Goal: Task Accomplishment & Management: Manage account settings

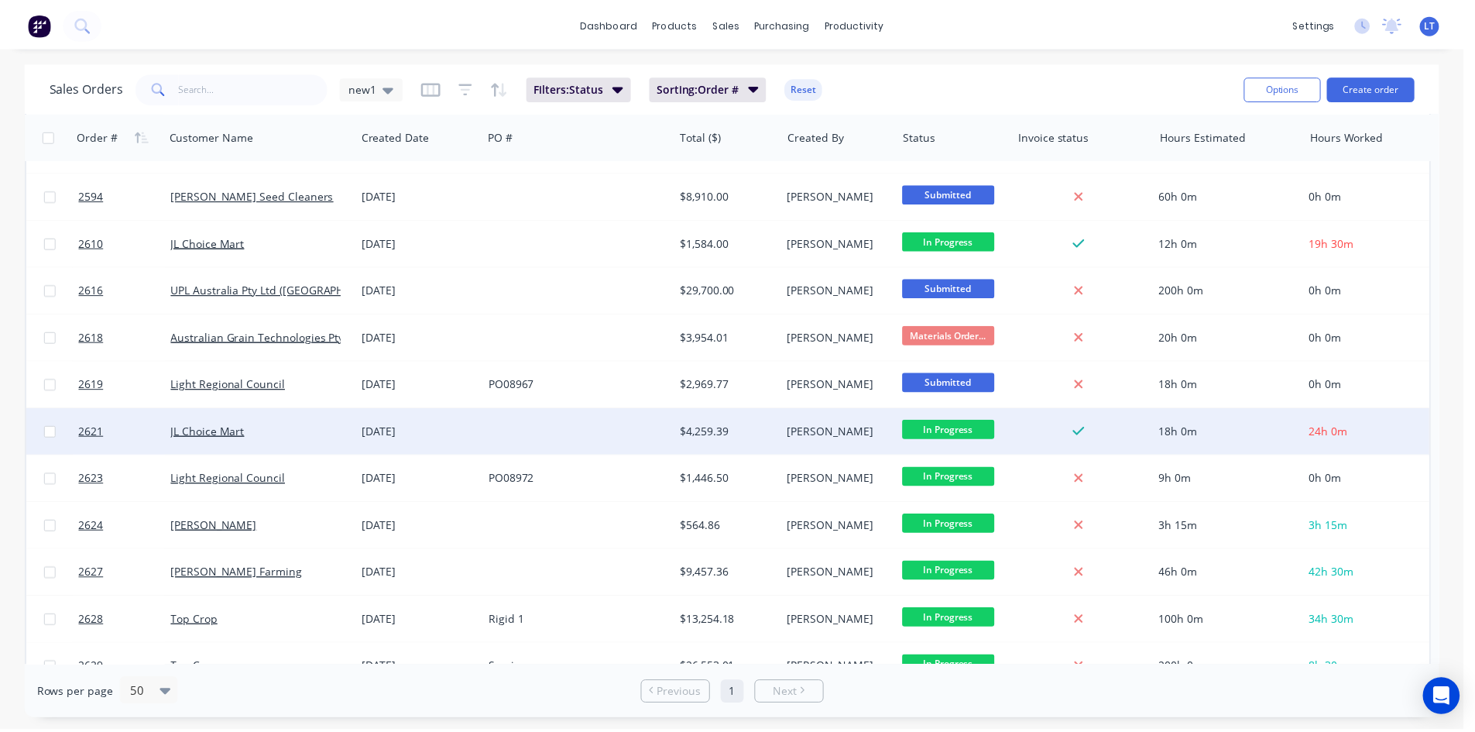
scroll to position [823, 0]
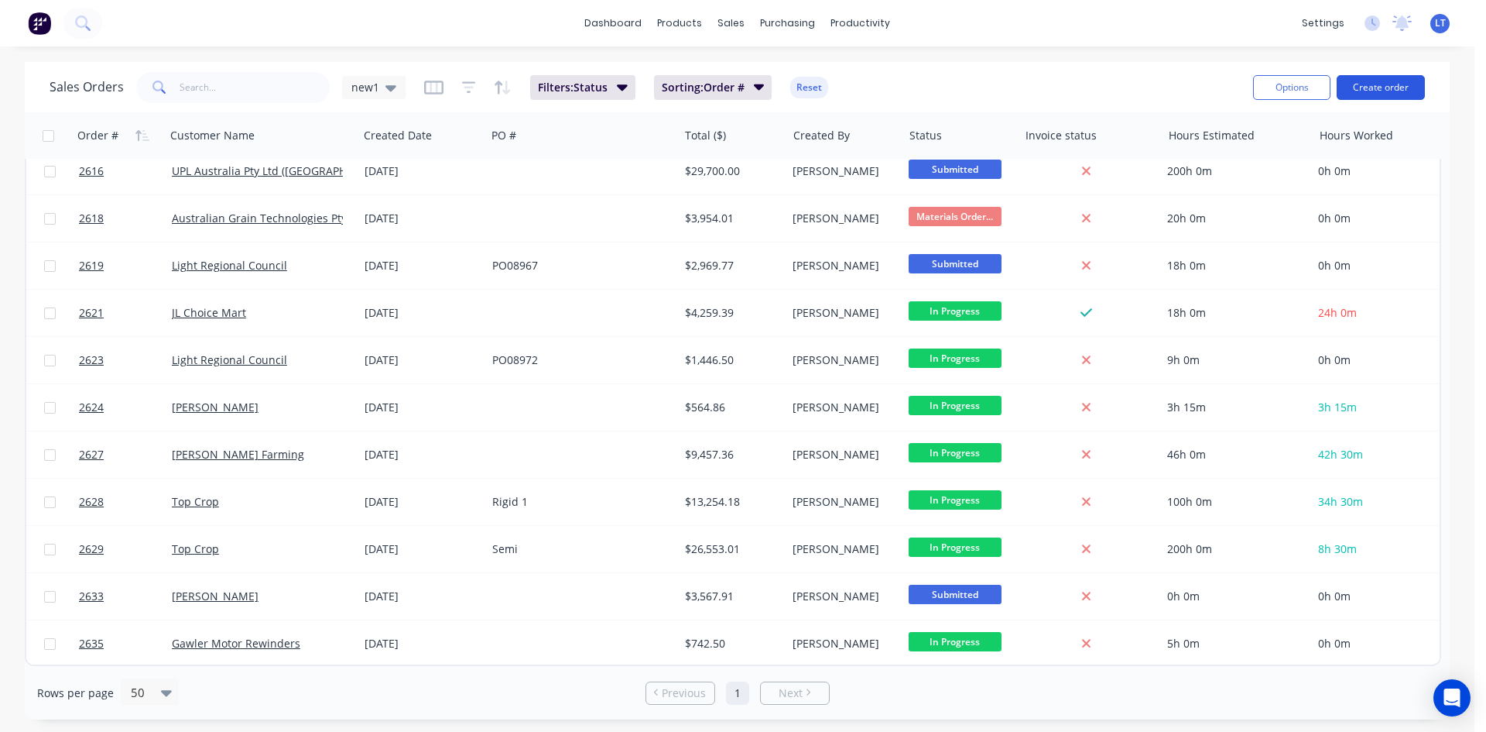
click at [1381, 86] on button "Create order" at bounding box center [1381, 87] width 88 height 25
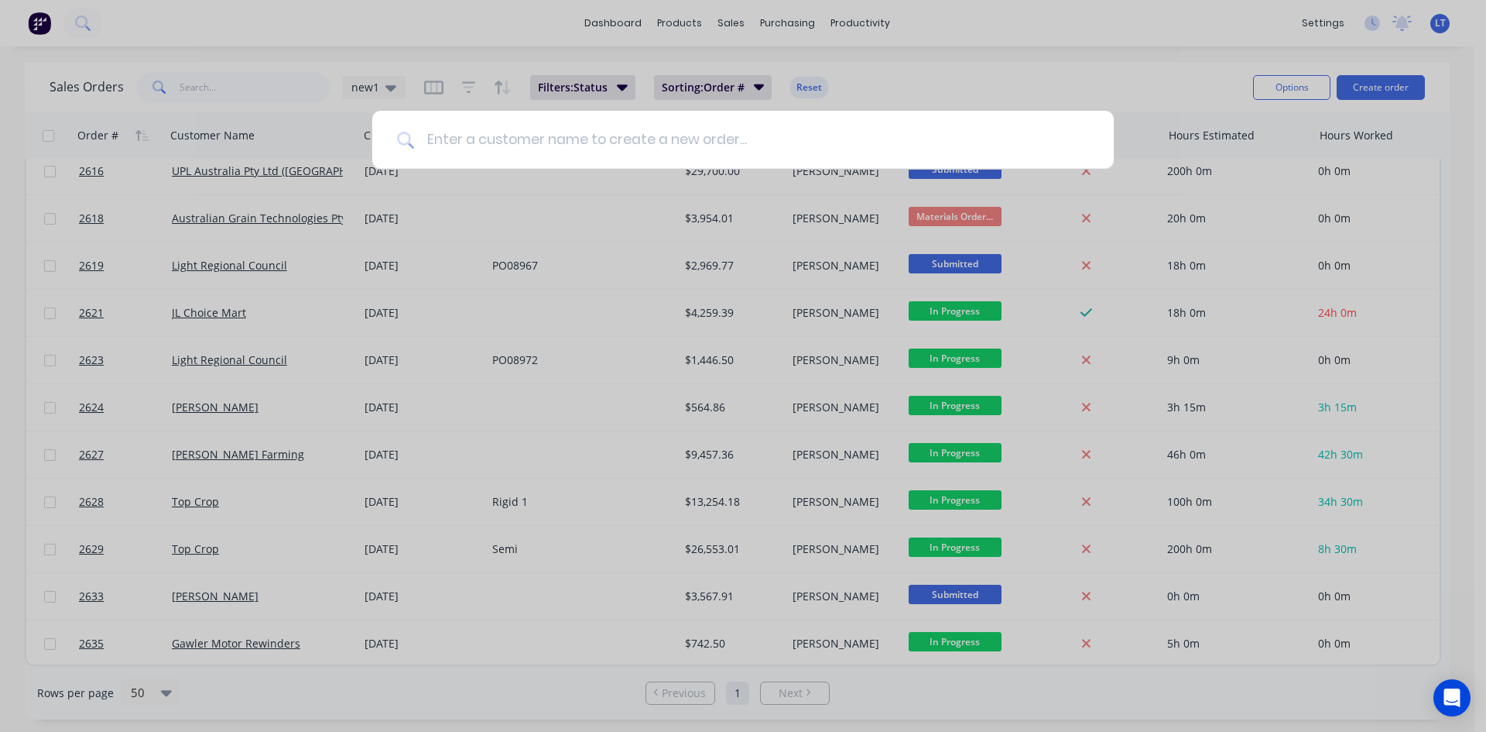
click at [516, 140] on input at bounding box center [751, 140] width 675 height 58
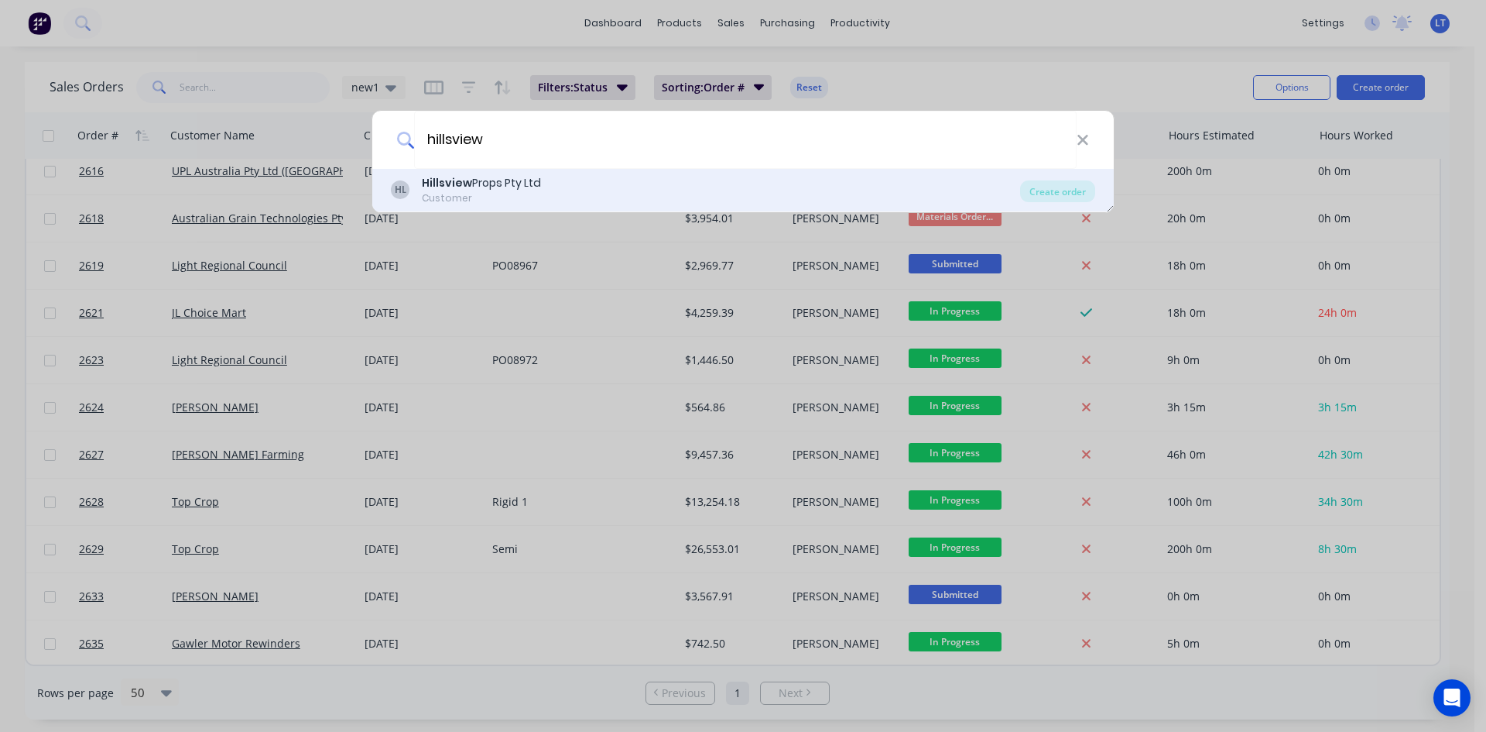
type input "hillsview"
click at [465, 175] on b "Hillsview" at bounding box center [447, 182] width 50 height 15
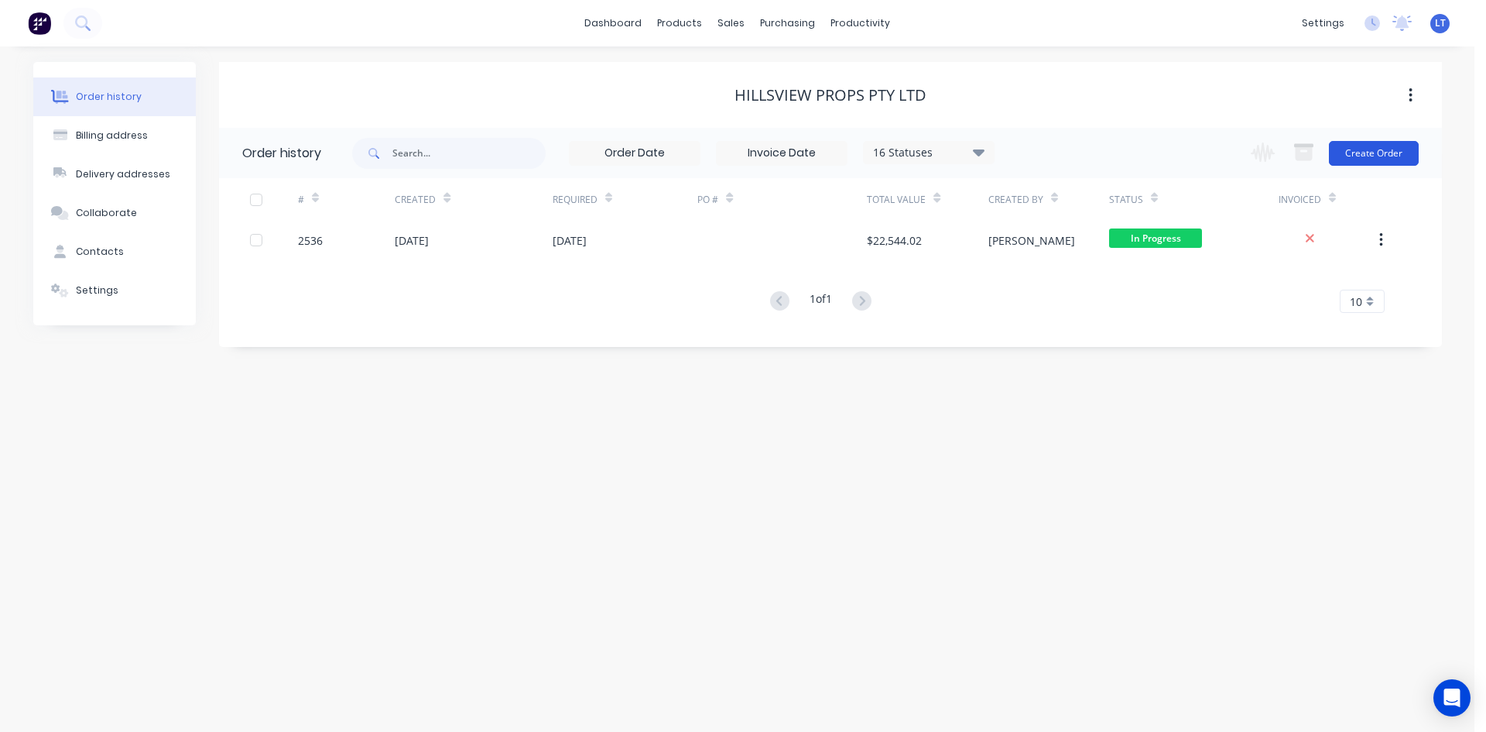
click at [1365, 147] on button "Create Order" at bounding box center [1374, 153] width 90 height 25
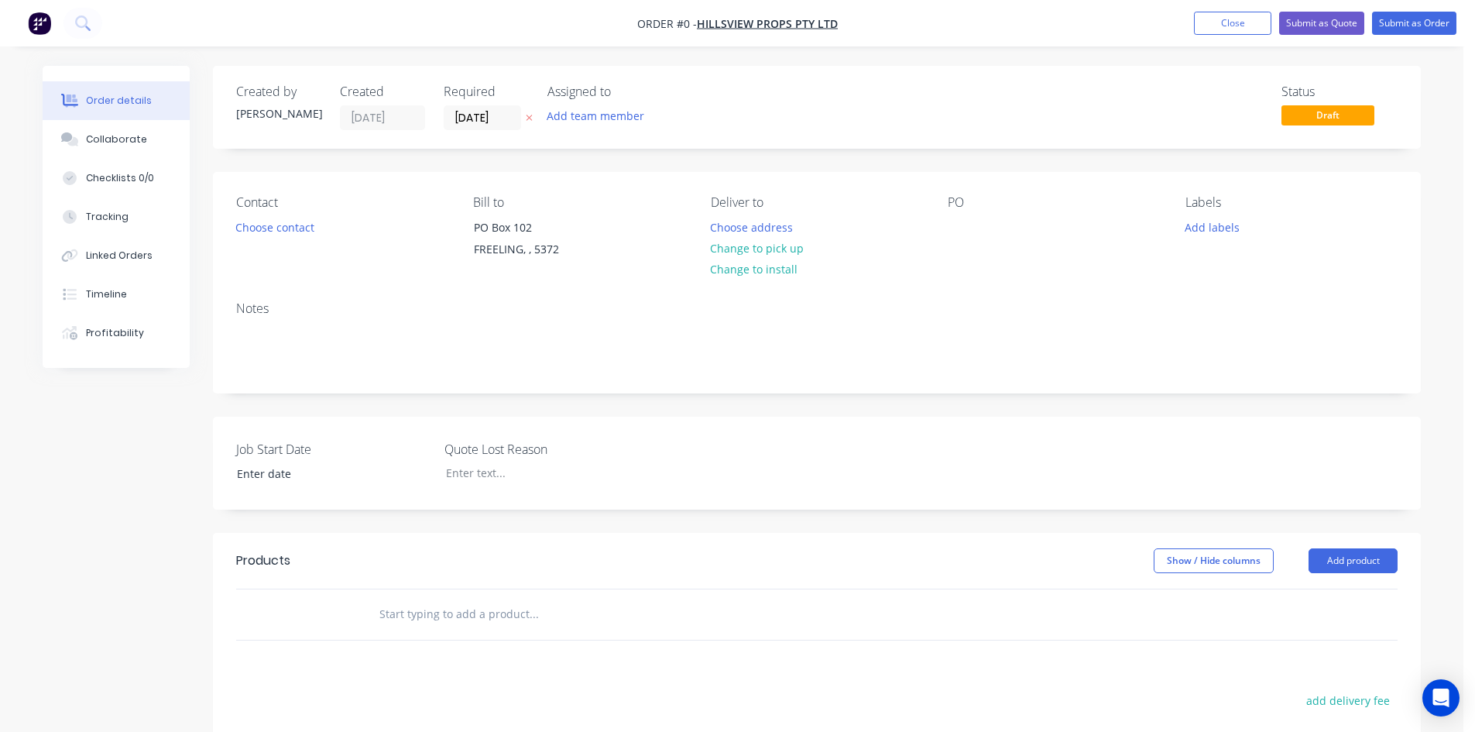
click at [296, 215] on div "Contact Choose contact" at bounding box center [342, 230] width 212 height 70
click at [294, 231] on button "Choose contact" at bounding box center [275, 226] width 95 height 21
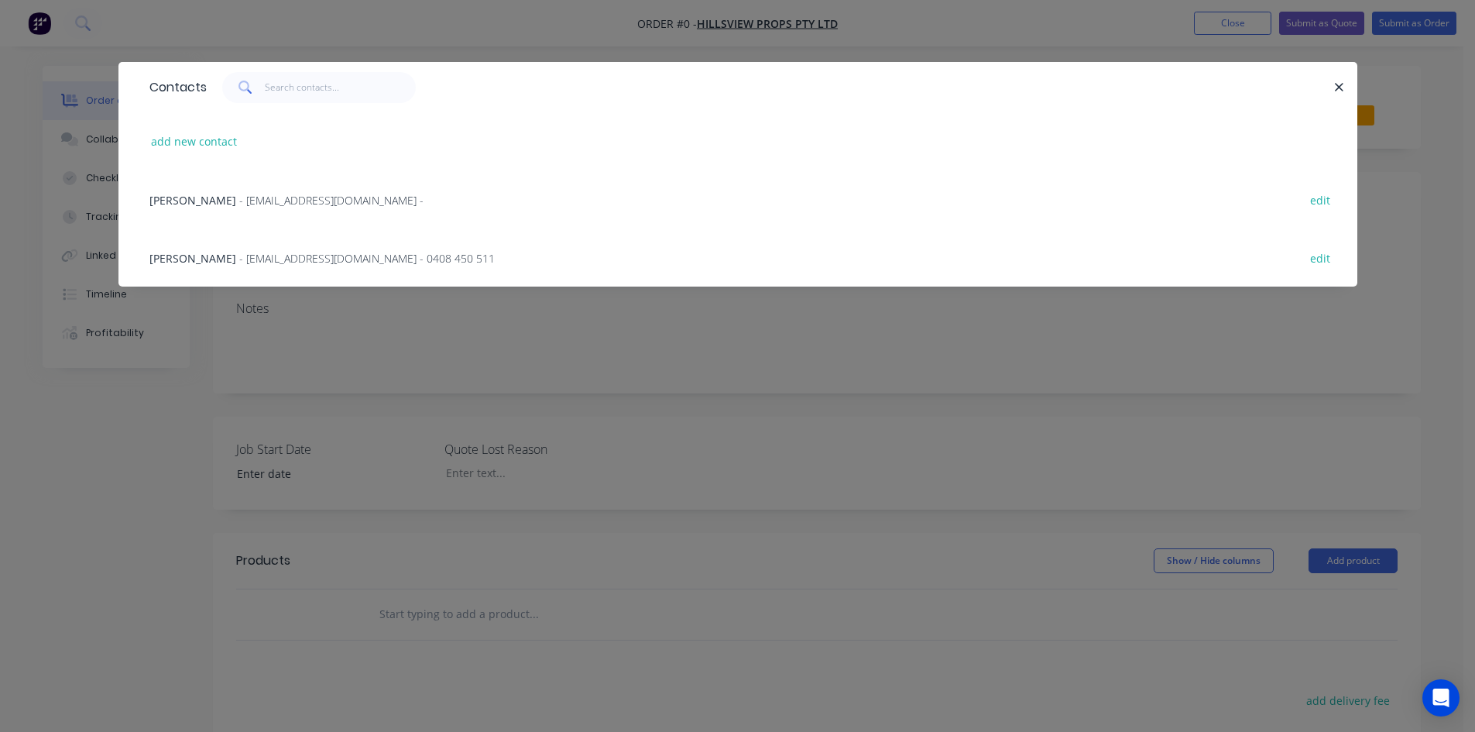
click at [197, 204] on span "[PERSON_NAME]" at bounding box center [192, 200] width 87 height 15
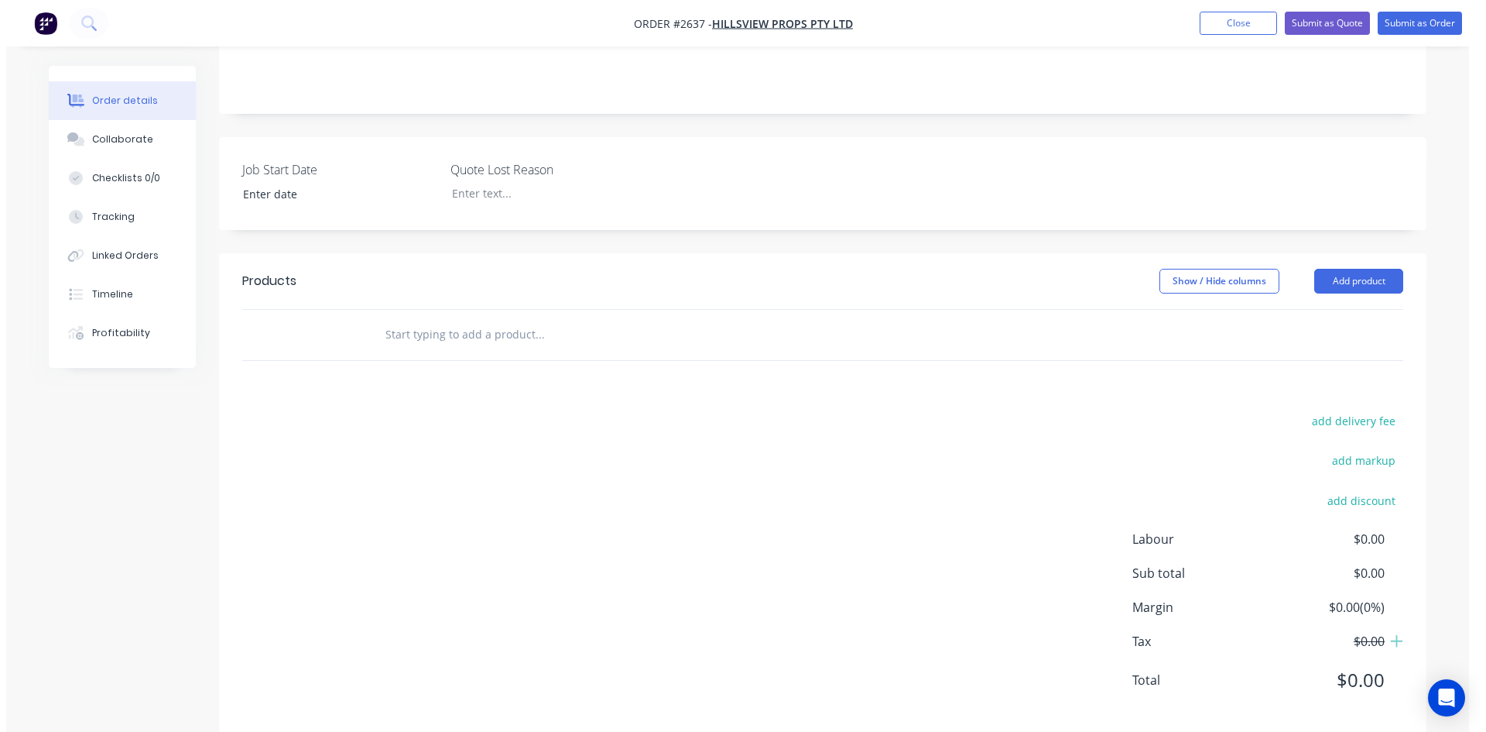
scroll to position [320, 0]
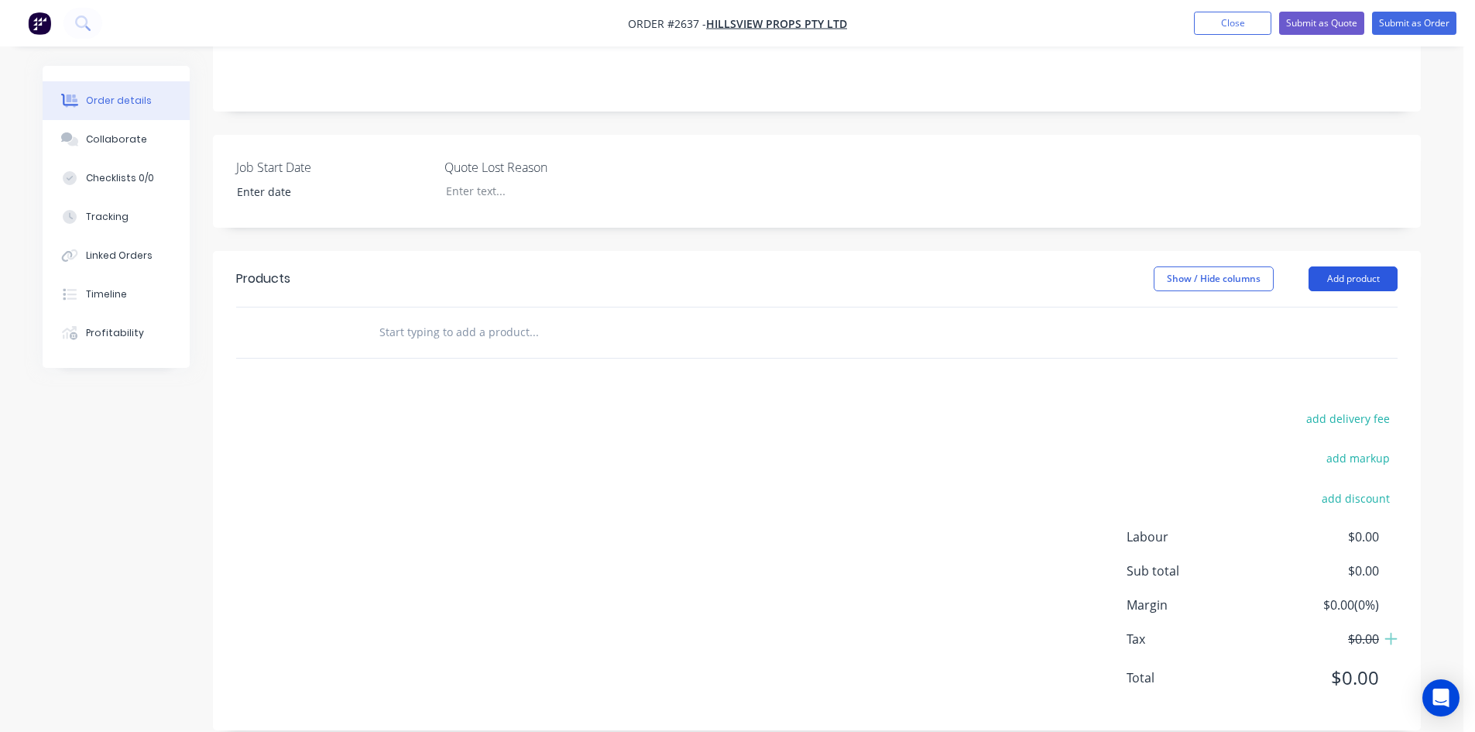
click at [1360, 266] on button "Add product" at bounding box center [1352, 278] width 89 height 25
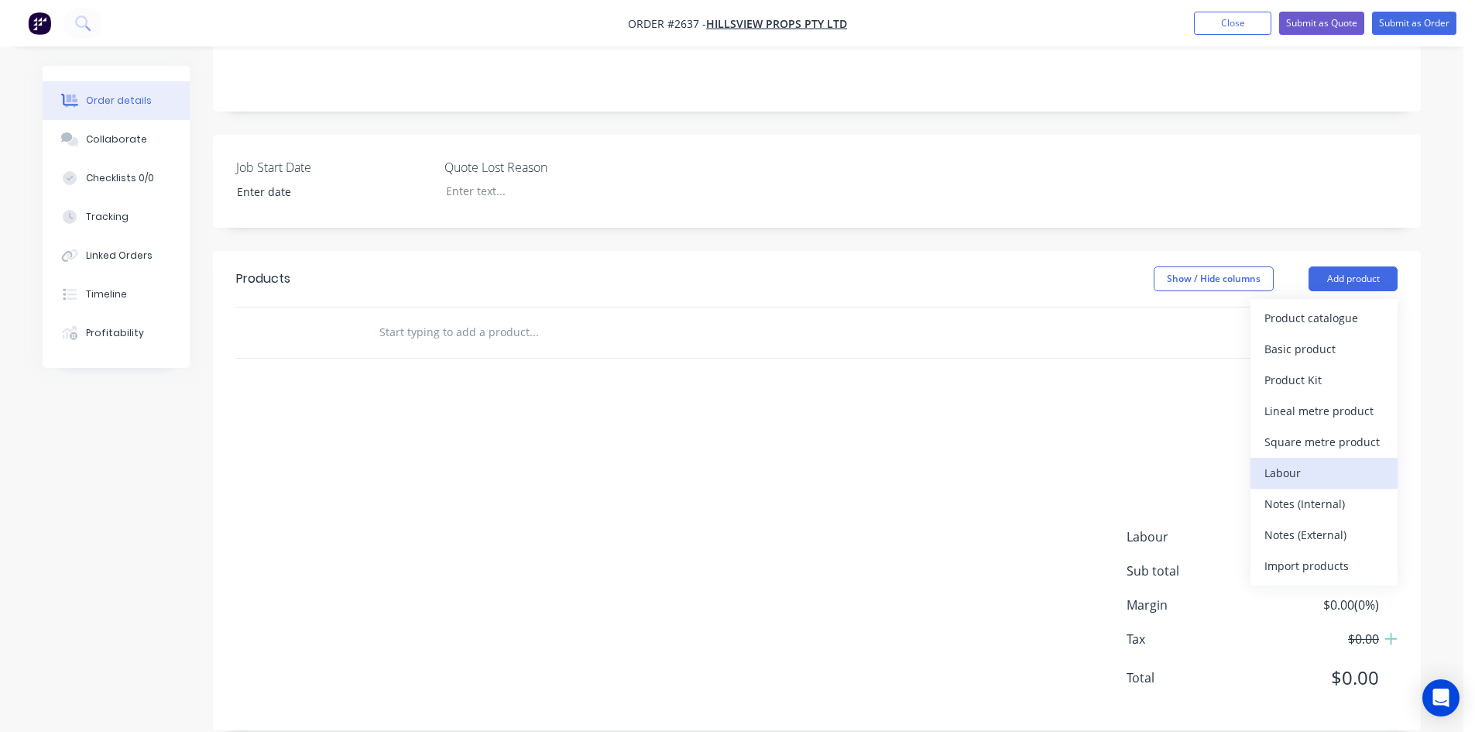
click at [1321, 461] on div "Labour" at bounding box center [1323, 472] width 119 height 22
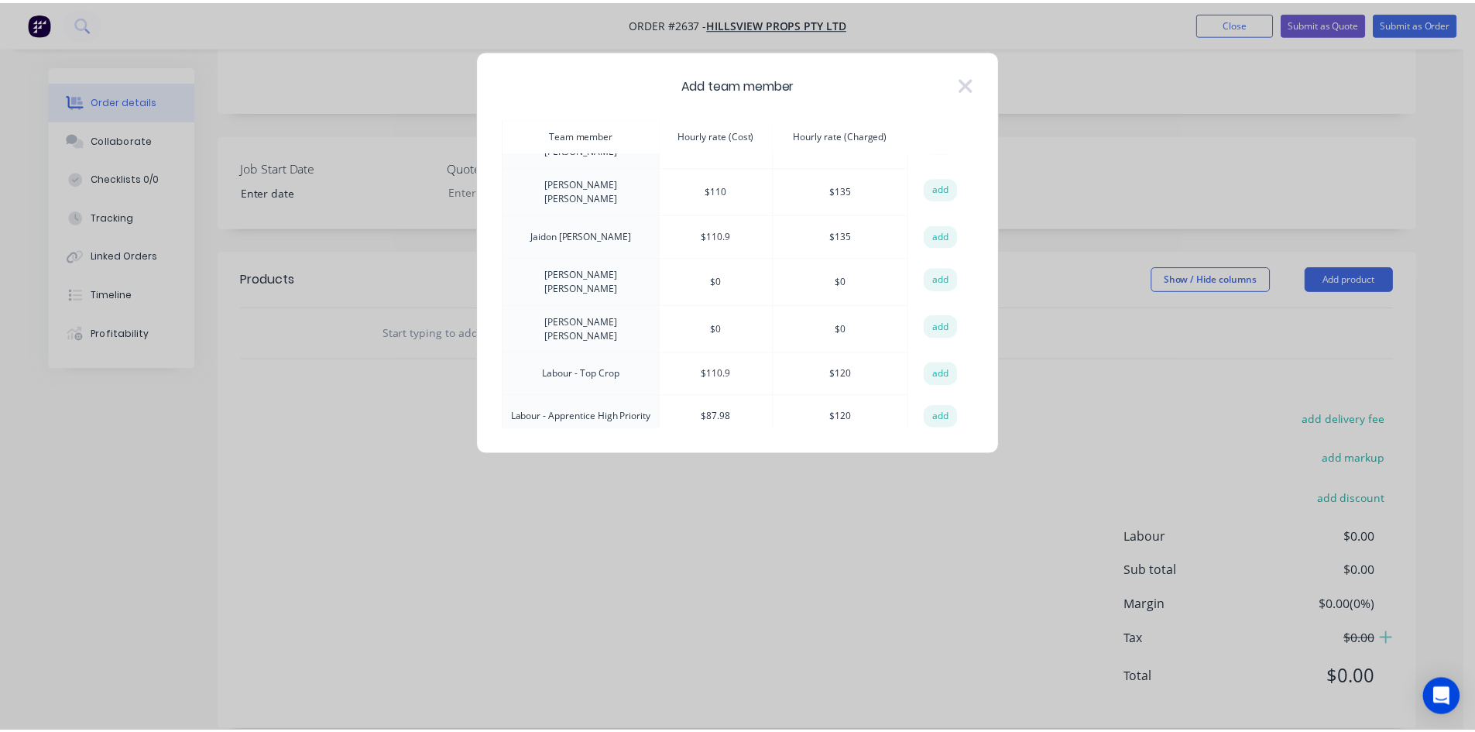
scroll to position [155, 0]
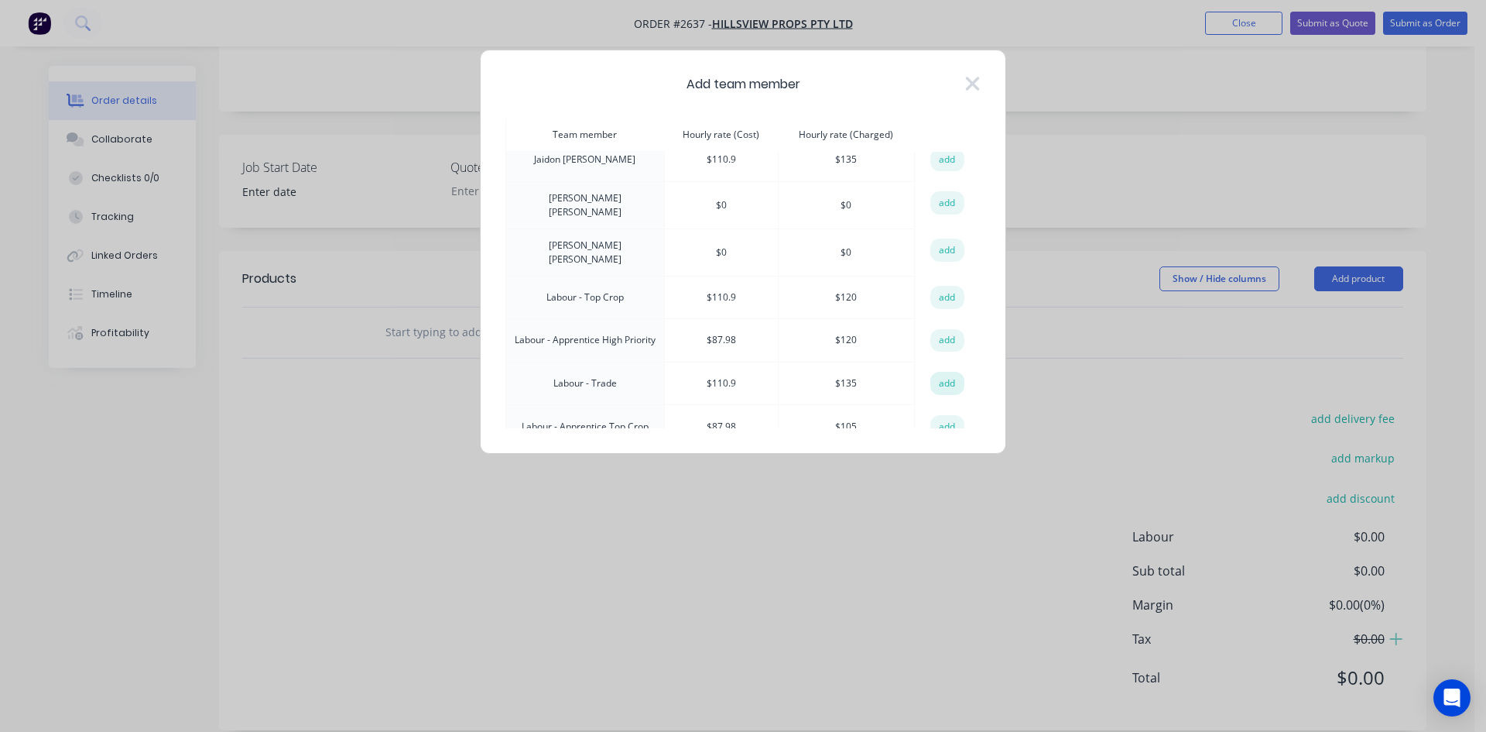
click at [949, 372] on button "add" at bounding box center [947, 383] width 34 height 23
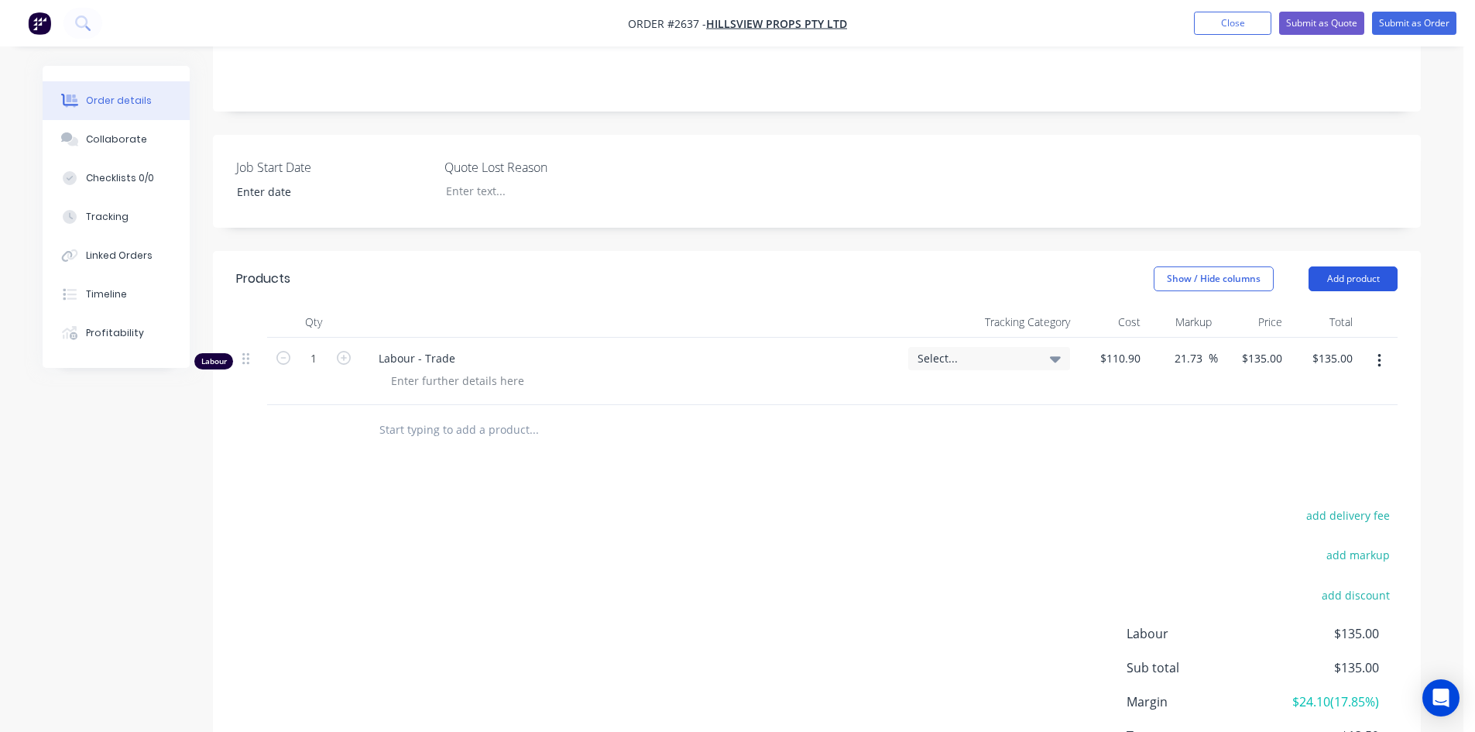
click at [1356, 266] on button "Add product" at bounding box center [1352, 278] width 89 height 25
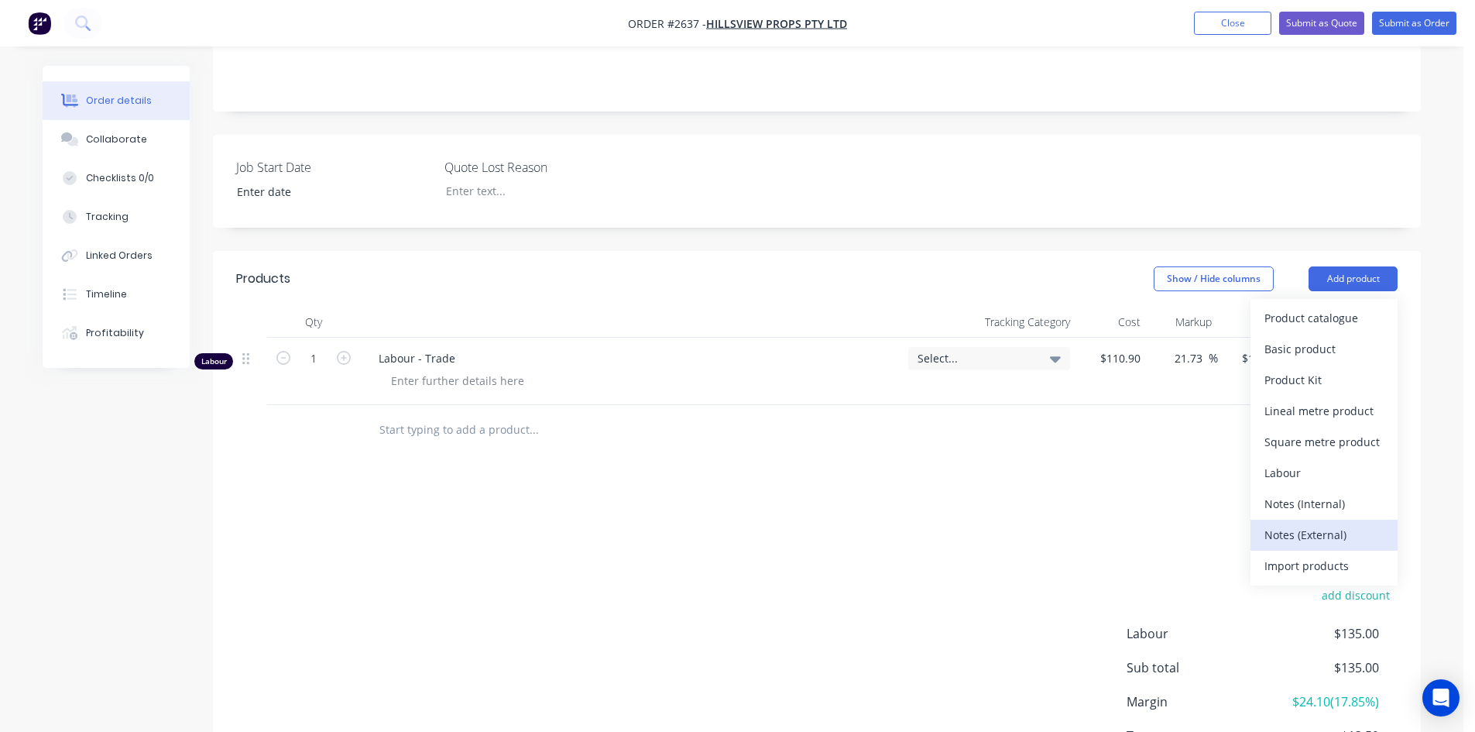
click at [1328, 523] on div "Notes (External)" at bounding box center [1323, 534] width 119 height 22
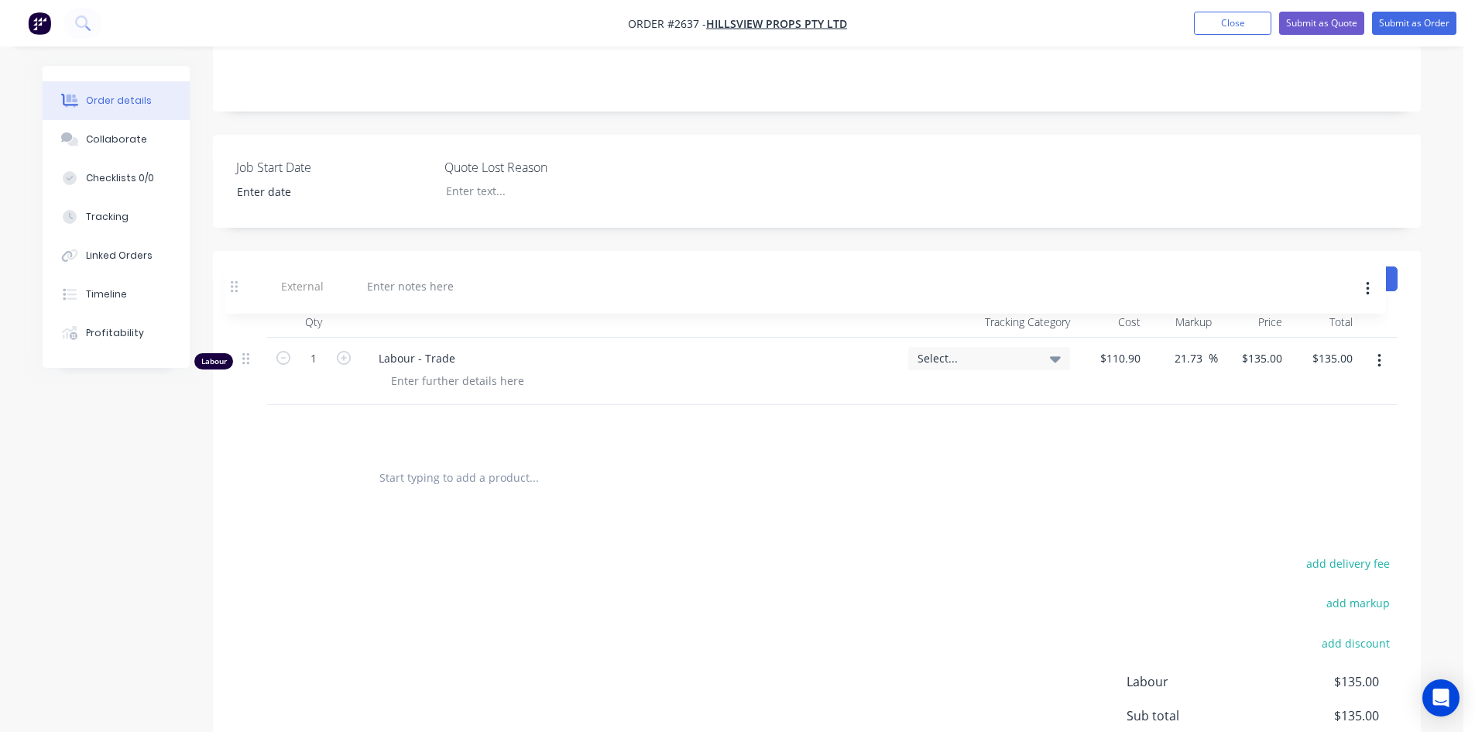
drag, startPoint x: 255, startPoint y: 409, endPoint x: 242, endPoint y: 286, distance: 123.8
click at [242, 307] on div "Qty Tracking Category Cost Markup Price Total Labour 1 Labour - Trade Select...…" at bounding box center [816, 380] width 1161 height 146
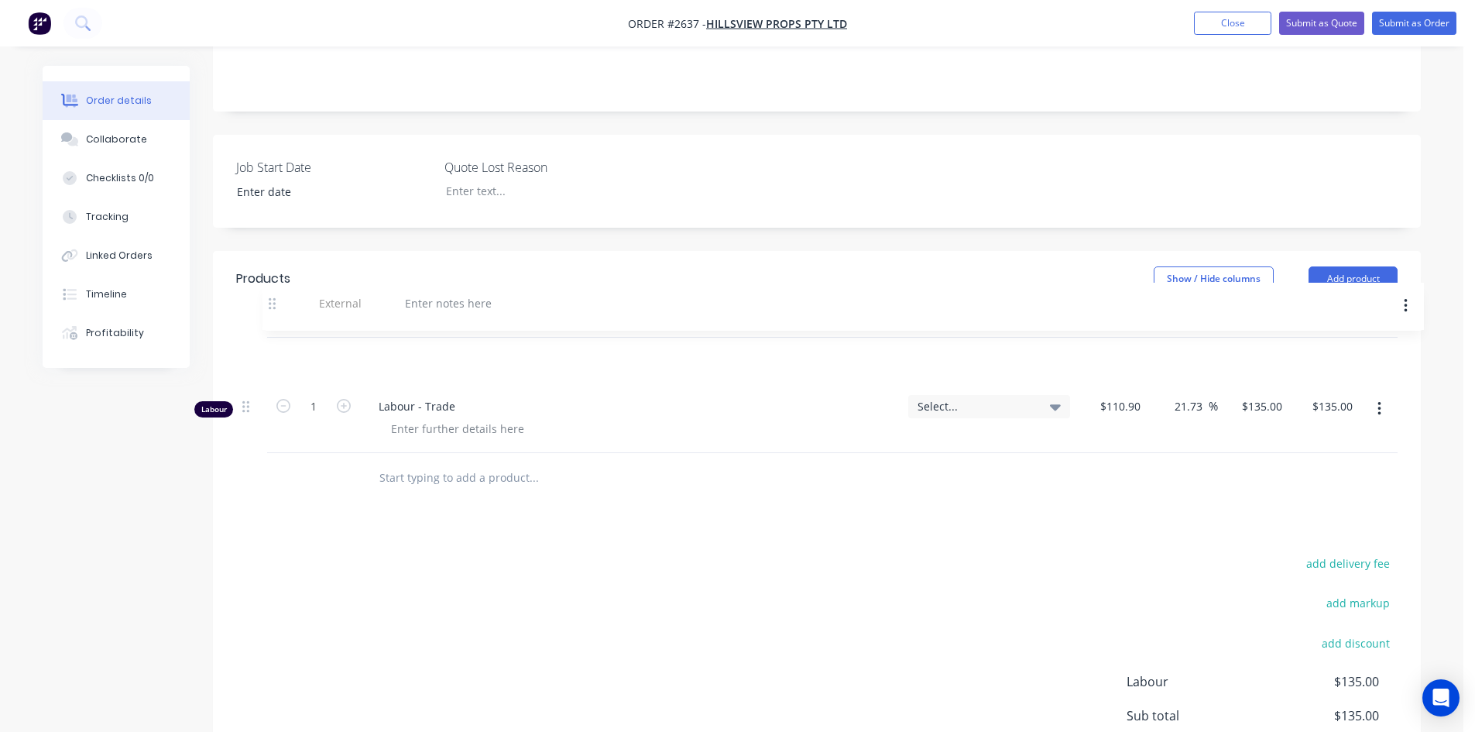
drag, startPoint x: 245, startPoint y: 403, endPoint x: 274, endPoint y: 296, distance: 110.6
click at [274, 307] on div "Qty Tracking Category Cost Markup Price Total Labour 1 Labour - Trade Select...…" at bounding box center [816, 380] width 1161 height 146
click at [433, 347] on div at bounding box center [421, 358] width 111 height 22
click at [339, 399] on icon "button" at bounding box center [344, 406] width 14 height 14
type input "2"
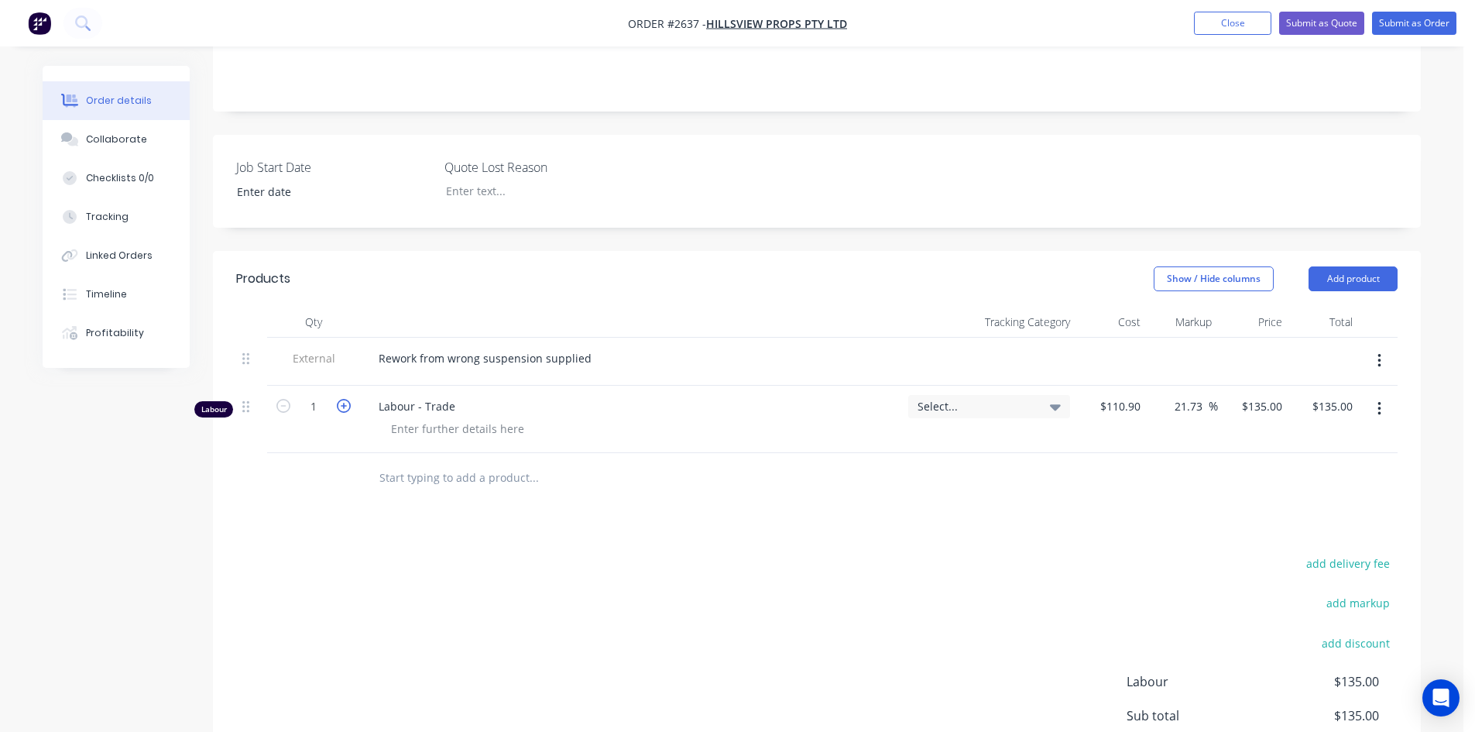
type input "$270.00"
click at [339, 399] on icon "button" at bounding box center [344, 406] width 14 height 14
type input "3"
type input "$405.00"
click at [339, 399] on icon "button" at bounding box center [344, 406] width 14 height 14
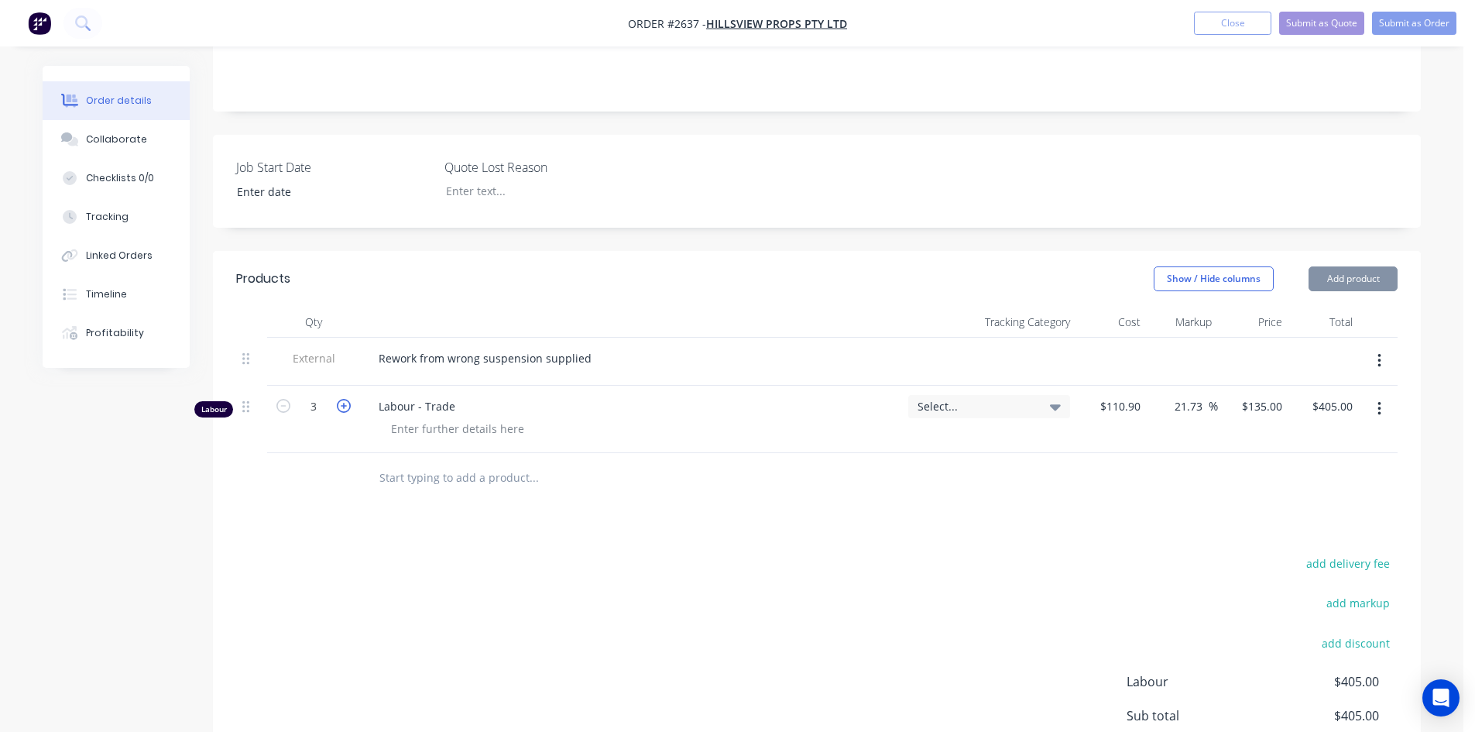
type input "4"
type input "$540.00"
click at [339, 399] on icon "button" at bounding box center [344, 406] width 14 height 14
type input "5"
type input "$675.00"
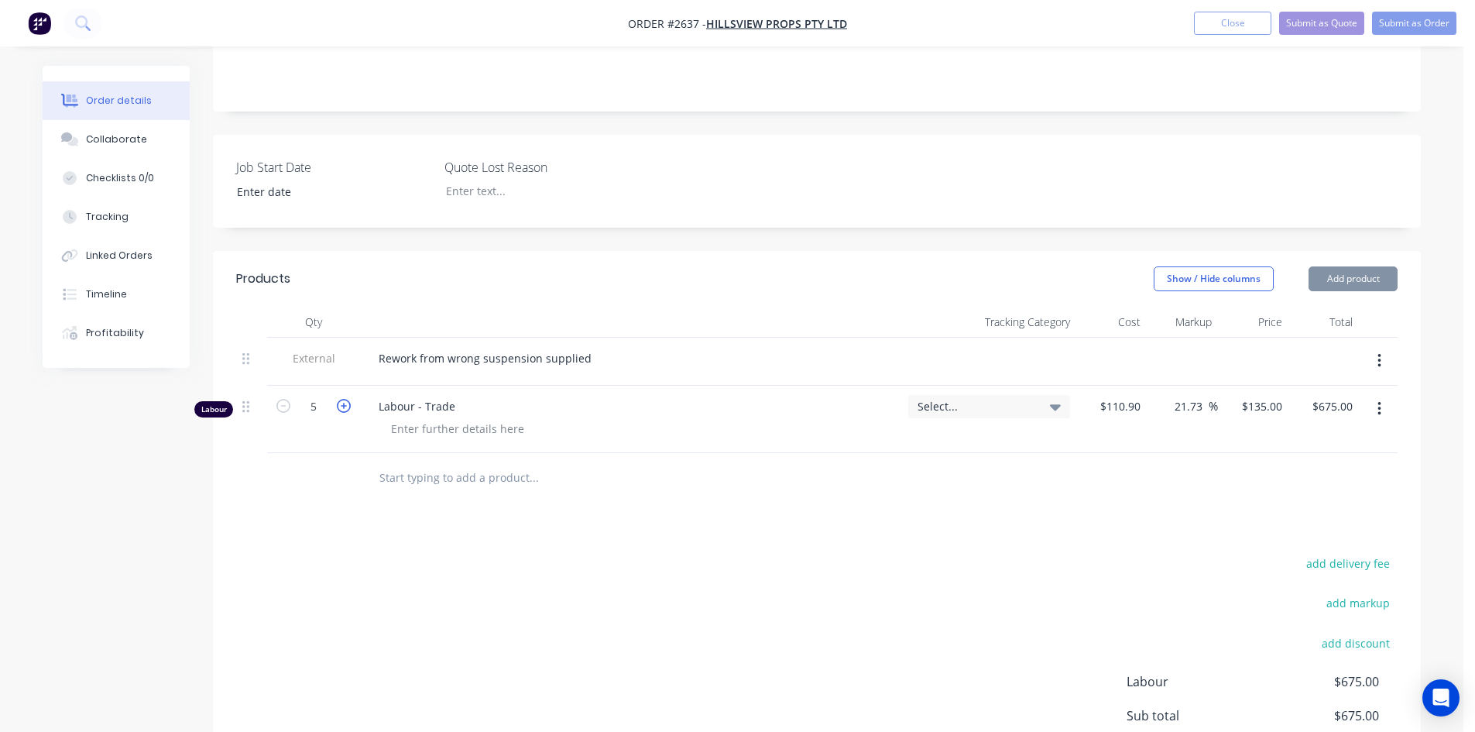
click at [339, 399] on icon "button" at bounding box center [344, 406] width 14 height 14
type input "6"
type input "$810.00"
click at [339, 399] on icon "button" at bounding box center [344, 406] width 14 height 14
type input "7"
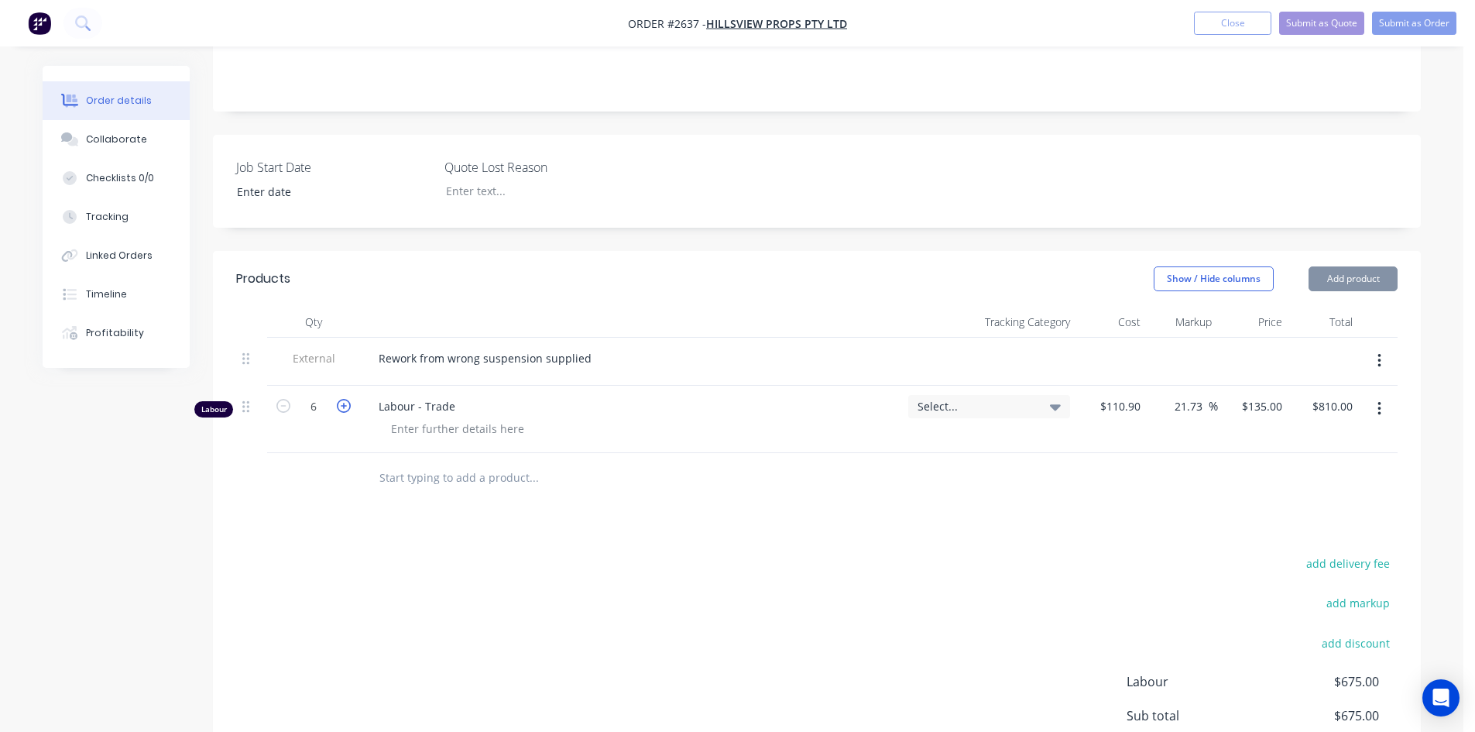
type input "$945.00"
click at [339, 399] on icon "button" at bounding box center [344, 406] width 14 height 14
type input "8"
type input "$1,080.00"
click at [338, 399] on icon "button" at bounding box center [344, 406] width 14 height 14
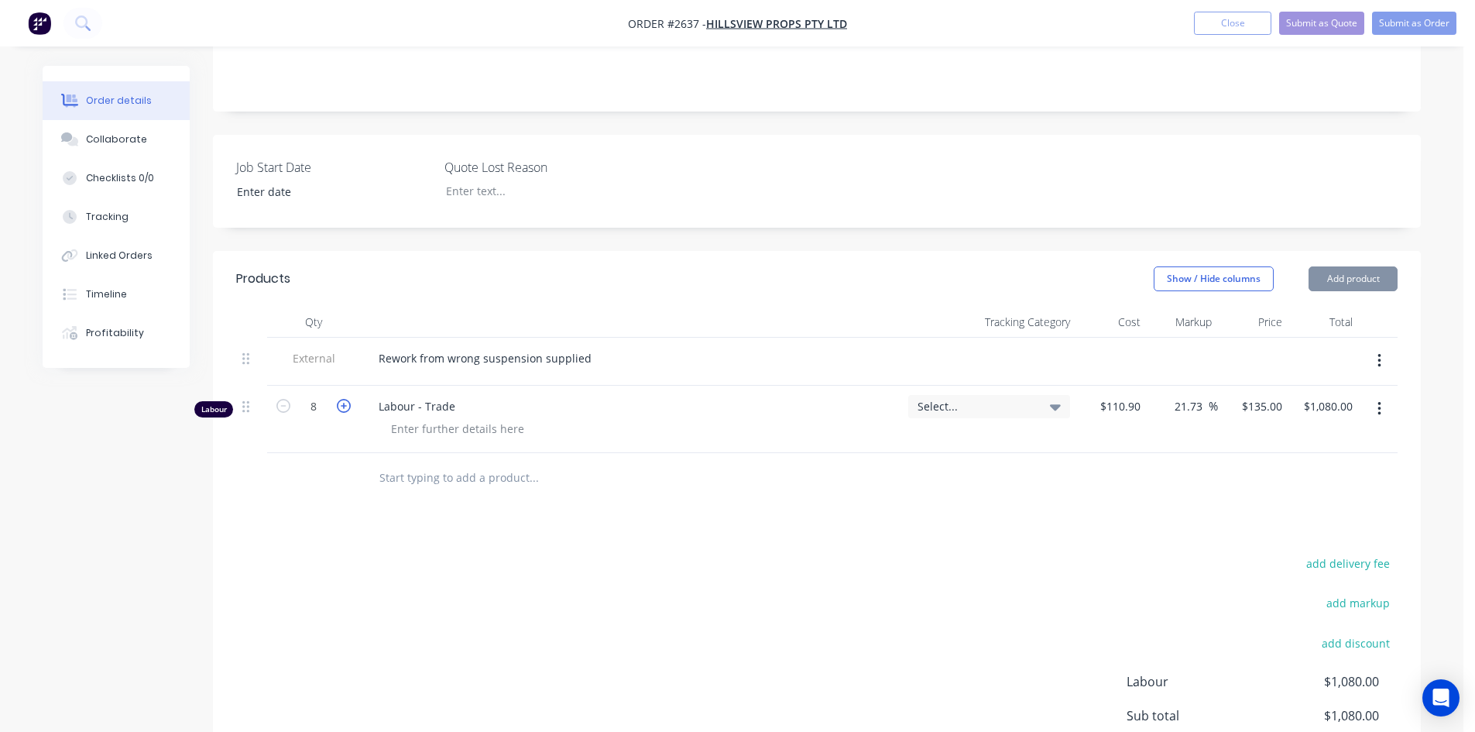
type input "9"
type input "$1,215.00"
click at [337, 399] on icon "button" at bounding box center [344, 406] width 14 height 14
type input "10"
type input "$1,350.00"
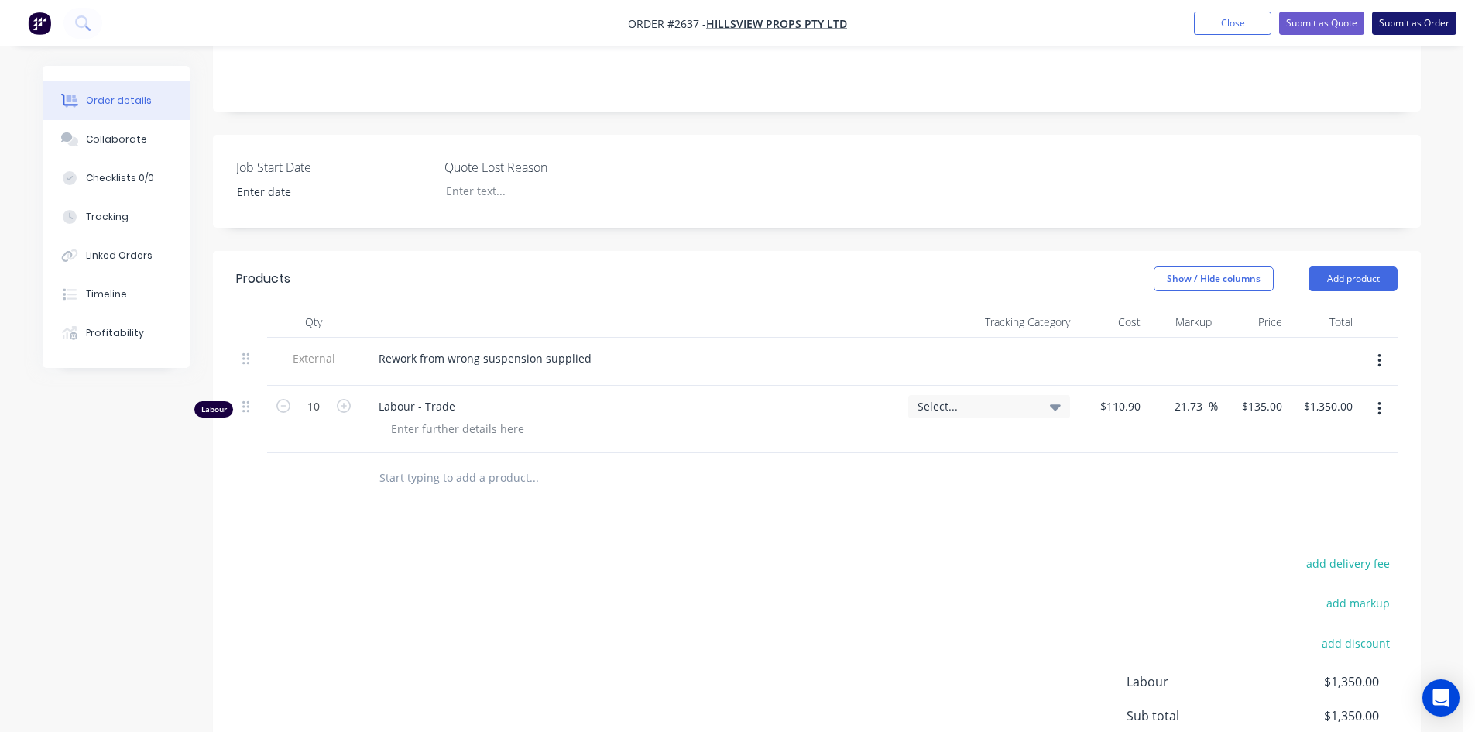
click at [1397, 28] on button "Submit as Order" at bounding box center [1414, 23] width 84 height 23
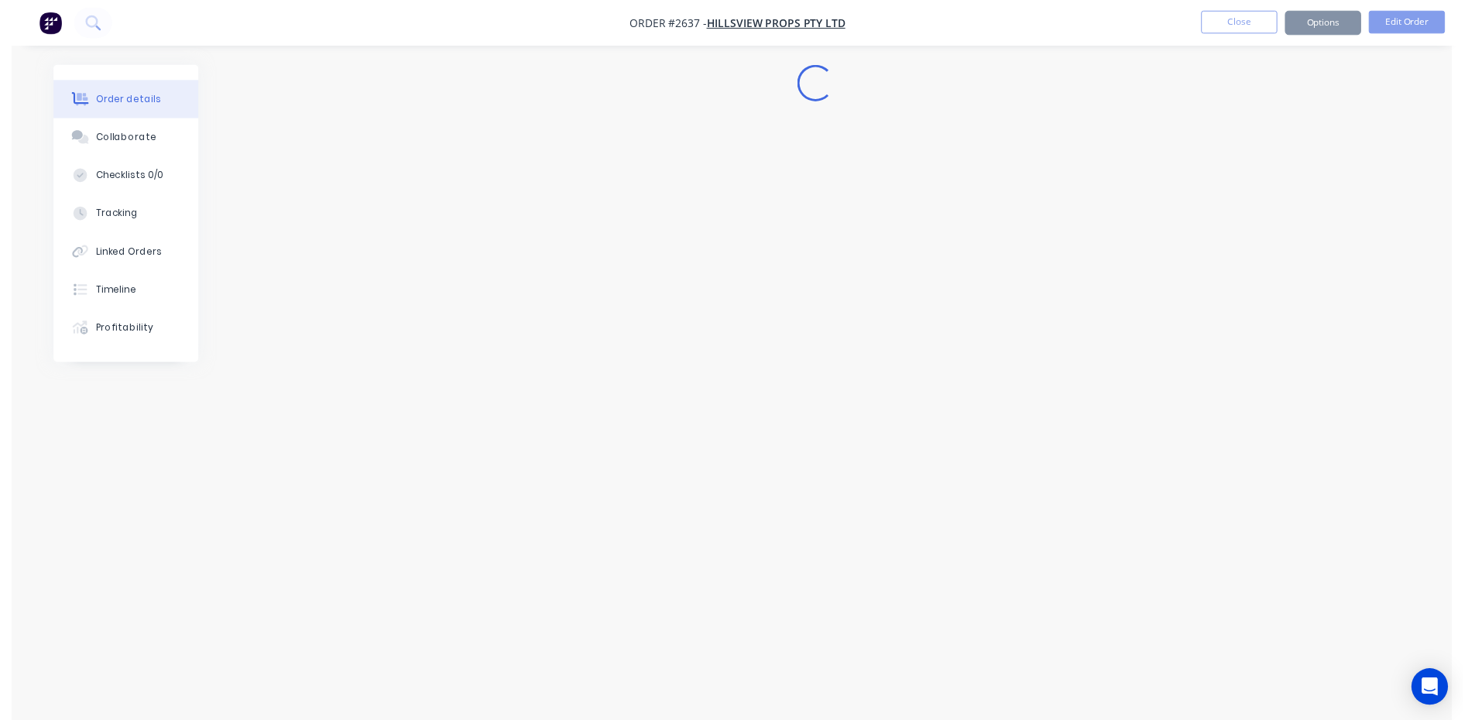
scroll to position [0, 0]
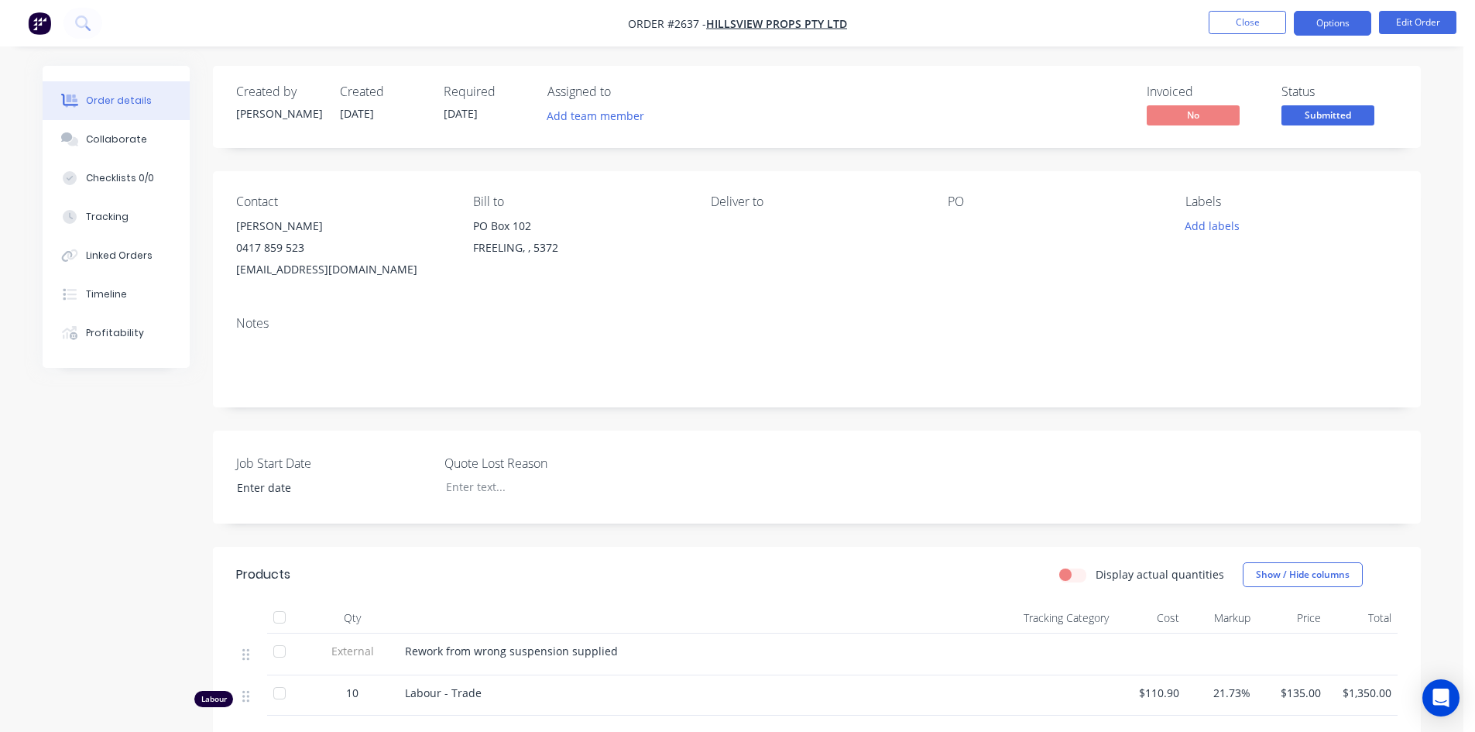
click at [1333, 24] on button "Options" at bounding box center [1332, 23] width 77 height 25
click at [478, 102] on div "Required [DATE]" at bounding box center [486, 106] width 85 height 45
click at [475, 117] on span "[DATE]" at bounding box center [461, 113] width 34 height 15
click at [1433, 19] on button "Edit Order" at bounding box center [1417, 22] width 77 height 23
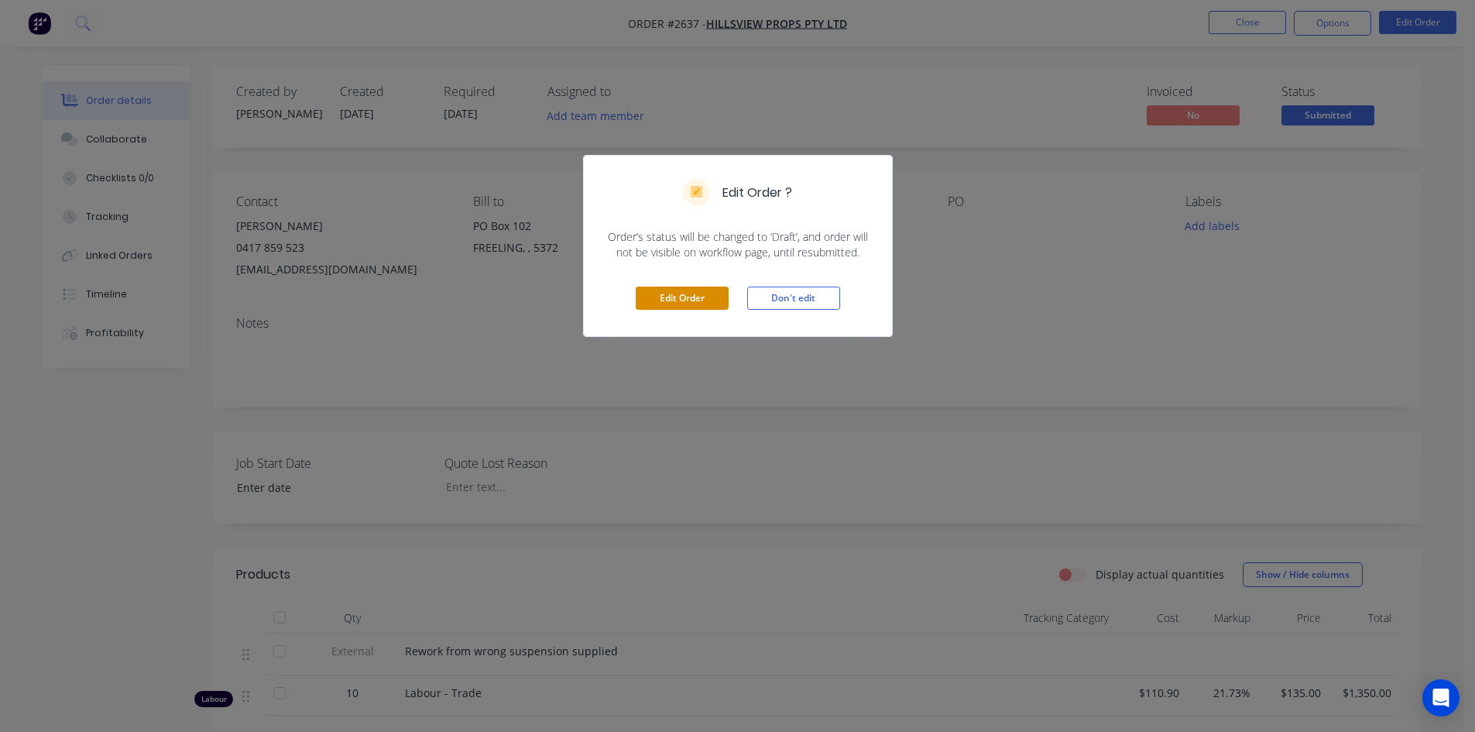
click at [706, 305] on button "Edit Order" at bounding box center [682, 297] width 93 height 23
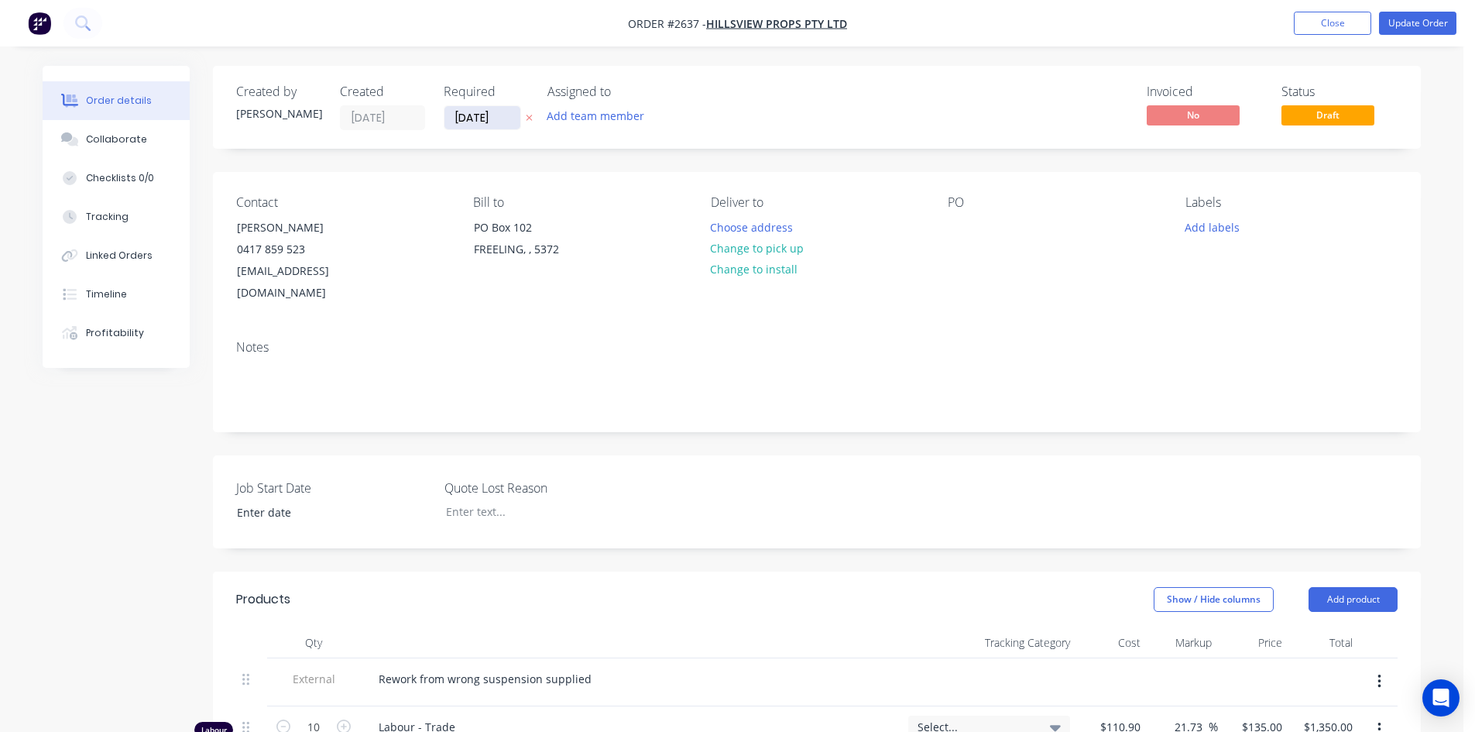
click at [502, 116] on input "[DATE]" at bounding box center [482, 117] width 76 height 23
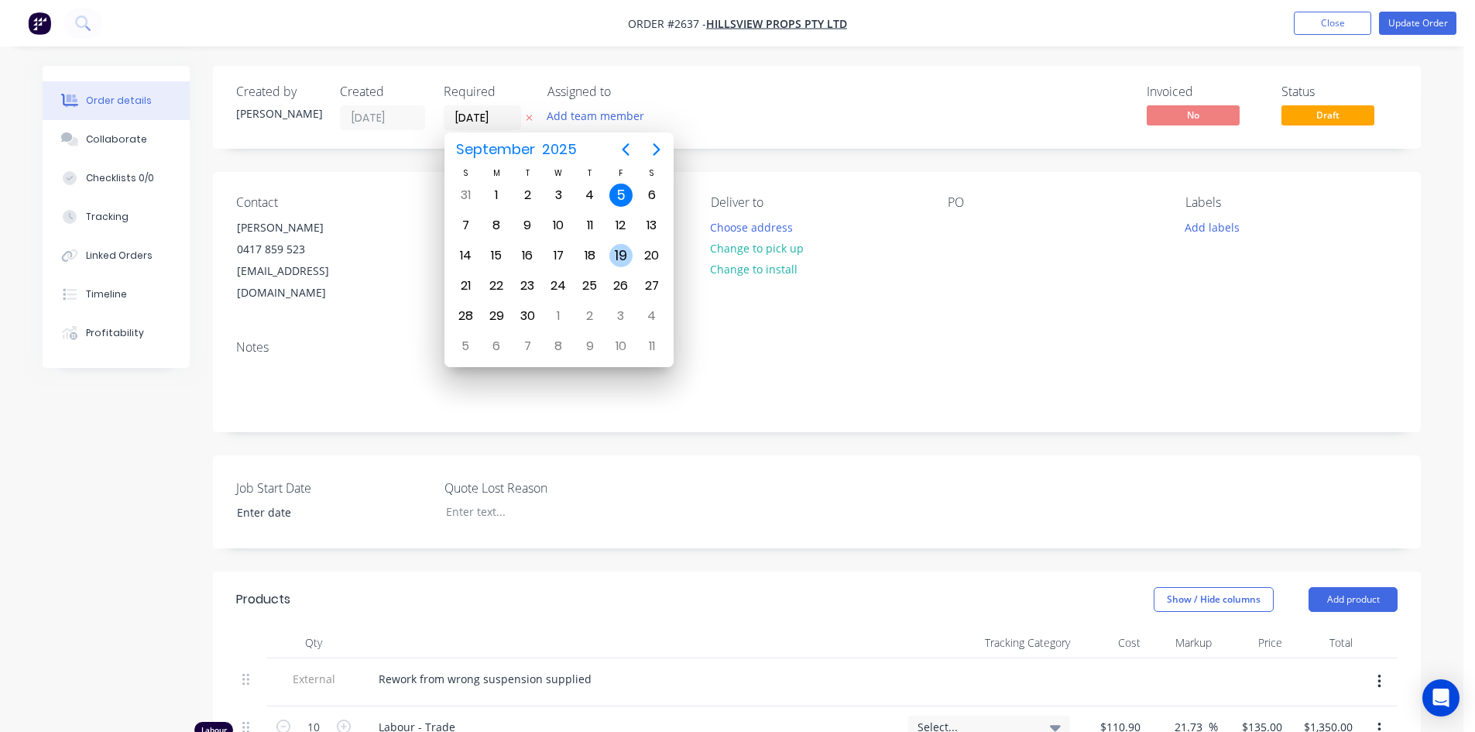
click at [624, 242] on div "19" at bounding box center [620, 255] width 31 height 29
type input "[DATE]"
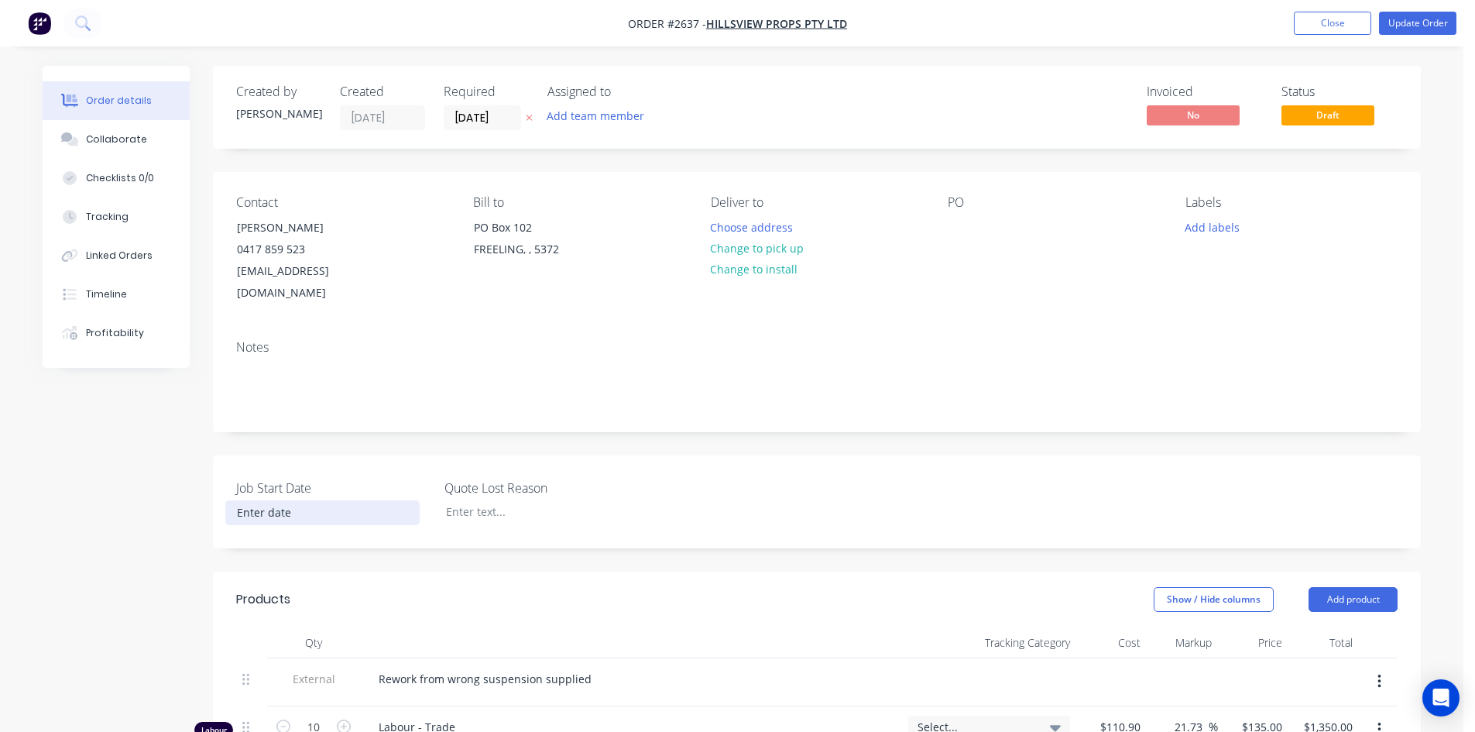
click at [268, 501] on input at bounding box center [322, 512] width 193 height 23
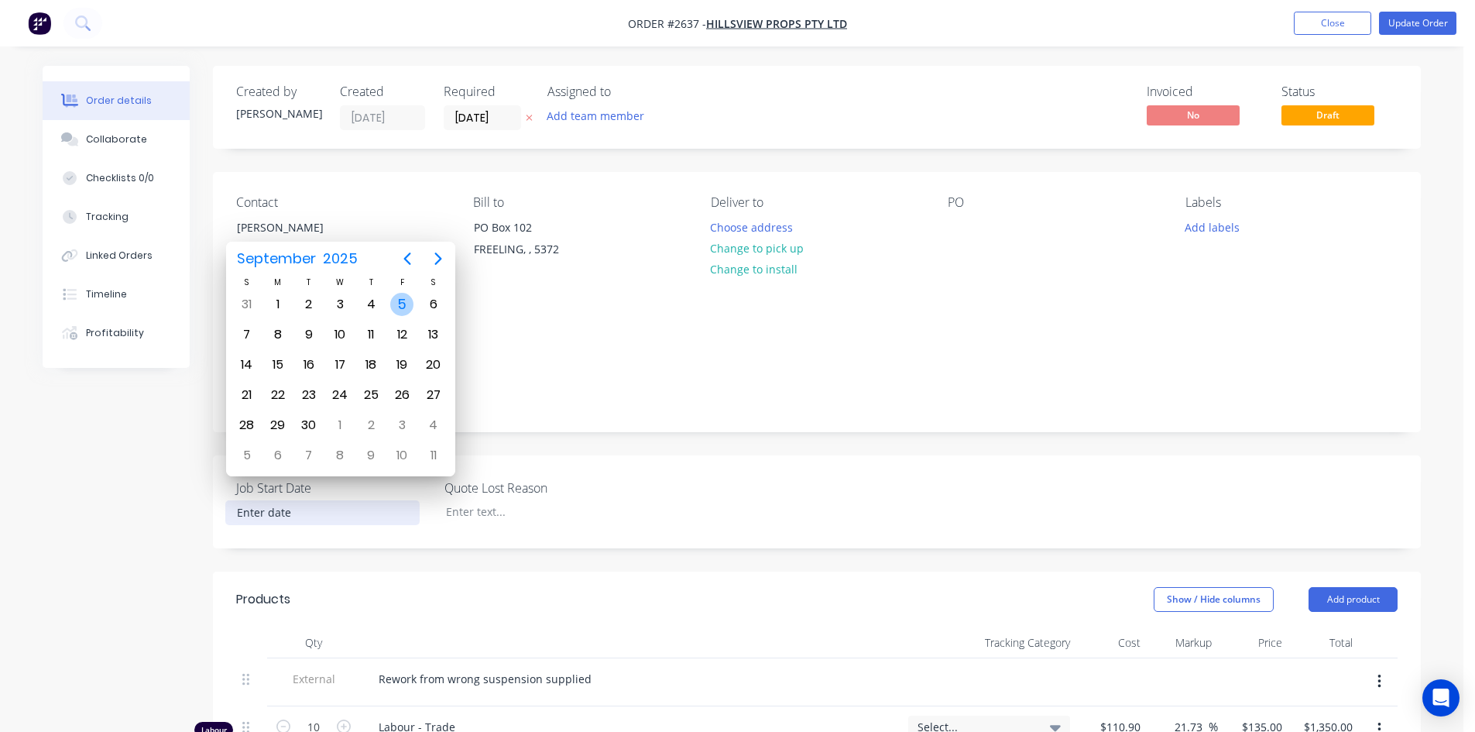
click at [406, 300] on div "5" at bounding box center [401, 304] width 23 height 23
type input "[DATE]"
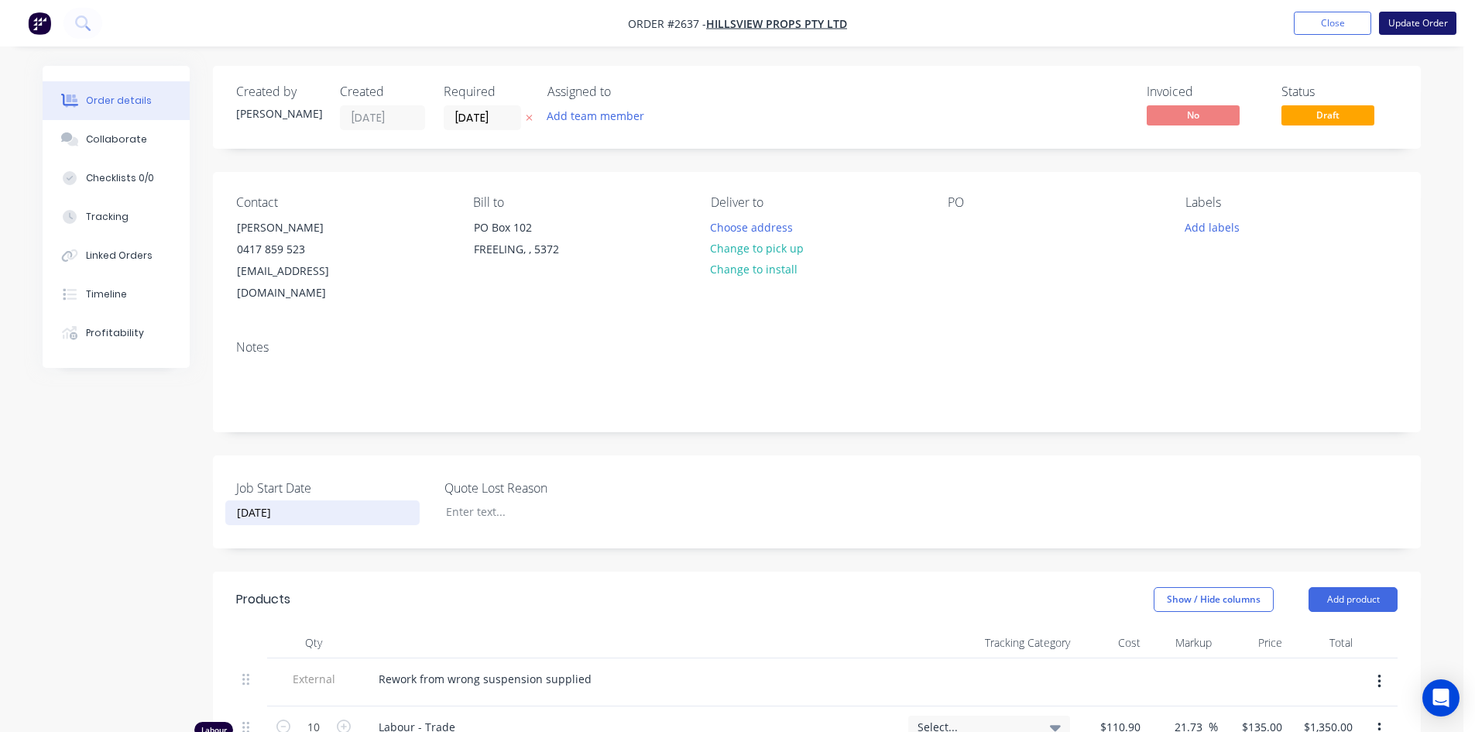
click at [1410, 26] on button "Update Order" at bounding box center [1417, 23] width 77 height 23
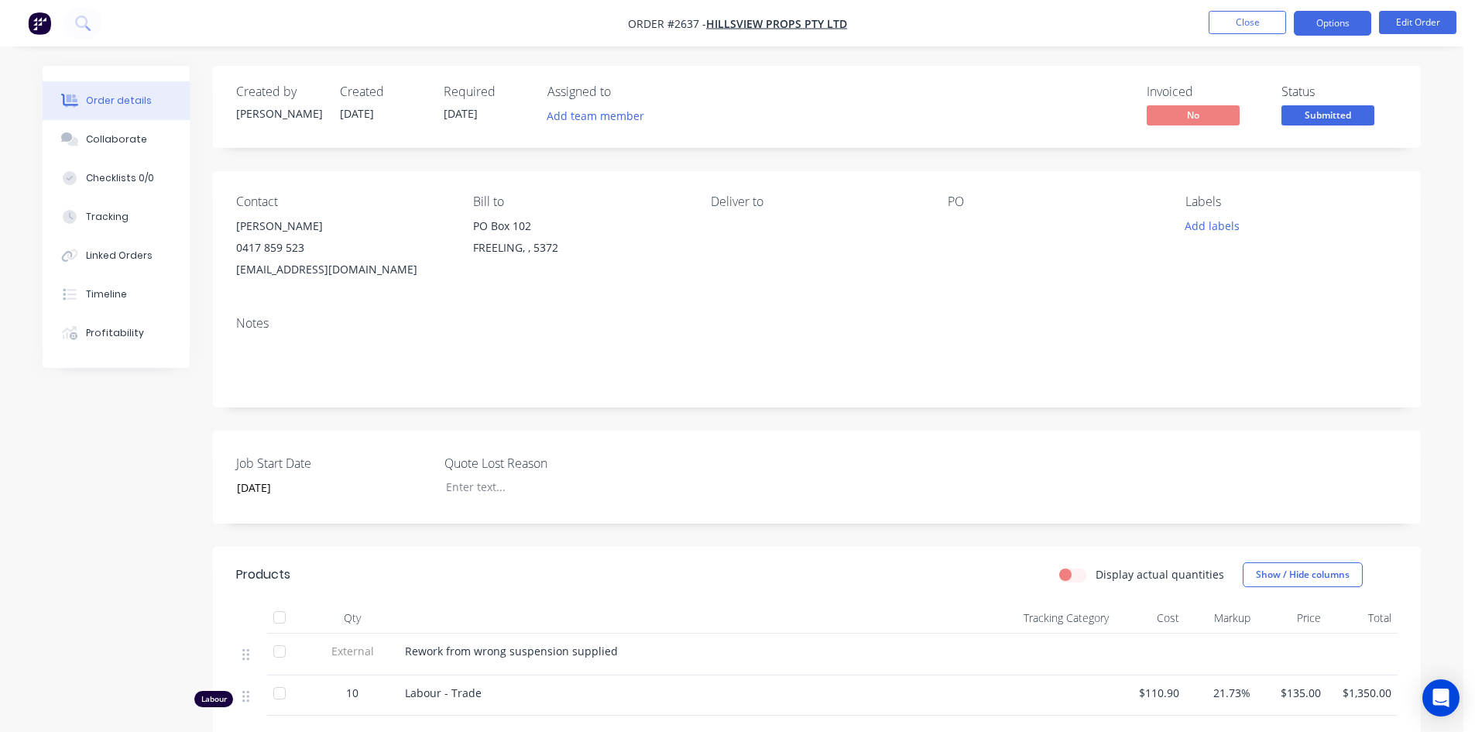
click at [1338, 19] on button "Options" at bounding box center [1332, 23] width 77 height 25
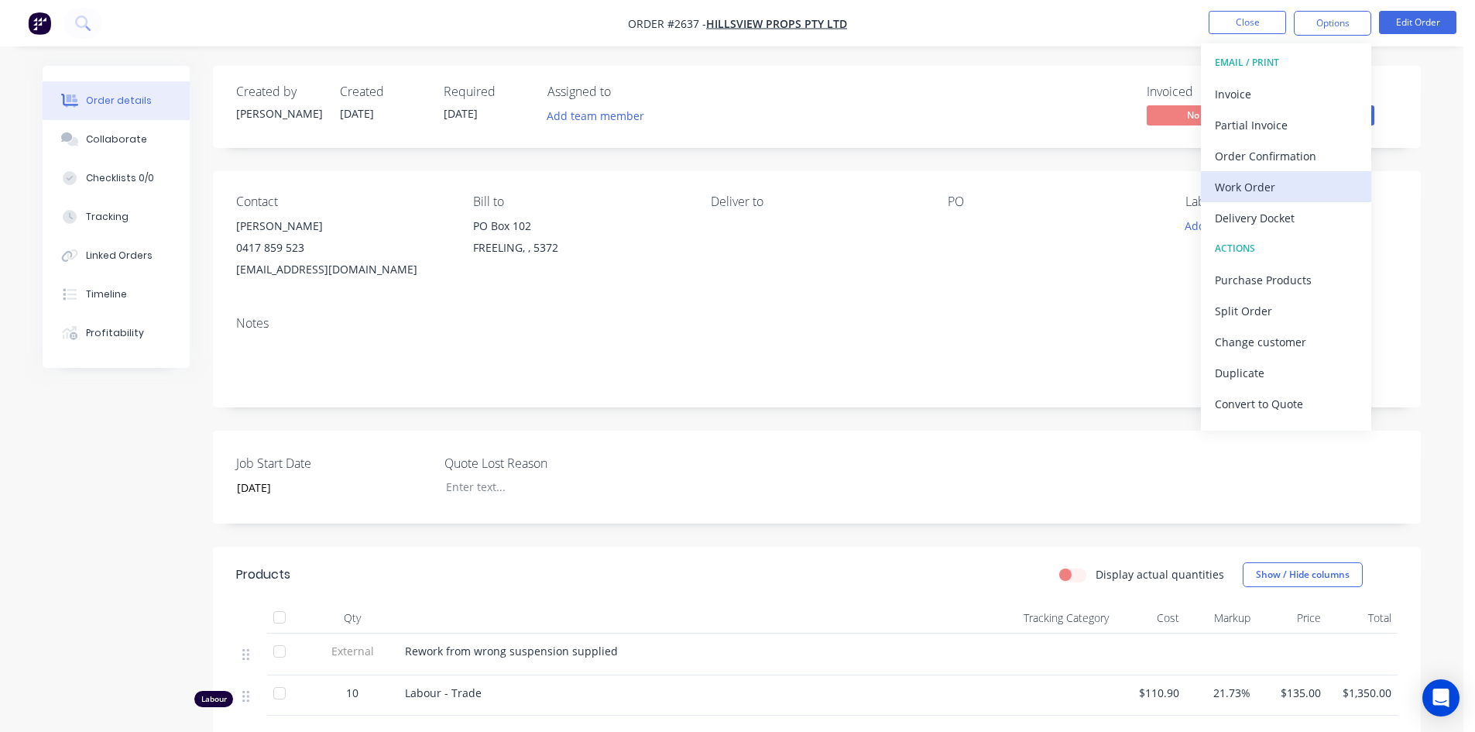
click at [1270, 187] on div "Work Order" at bounding box center [1286, 187] width 142 height 22
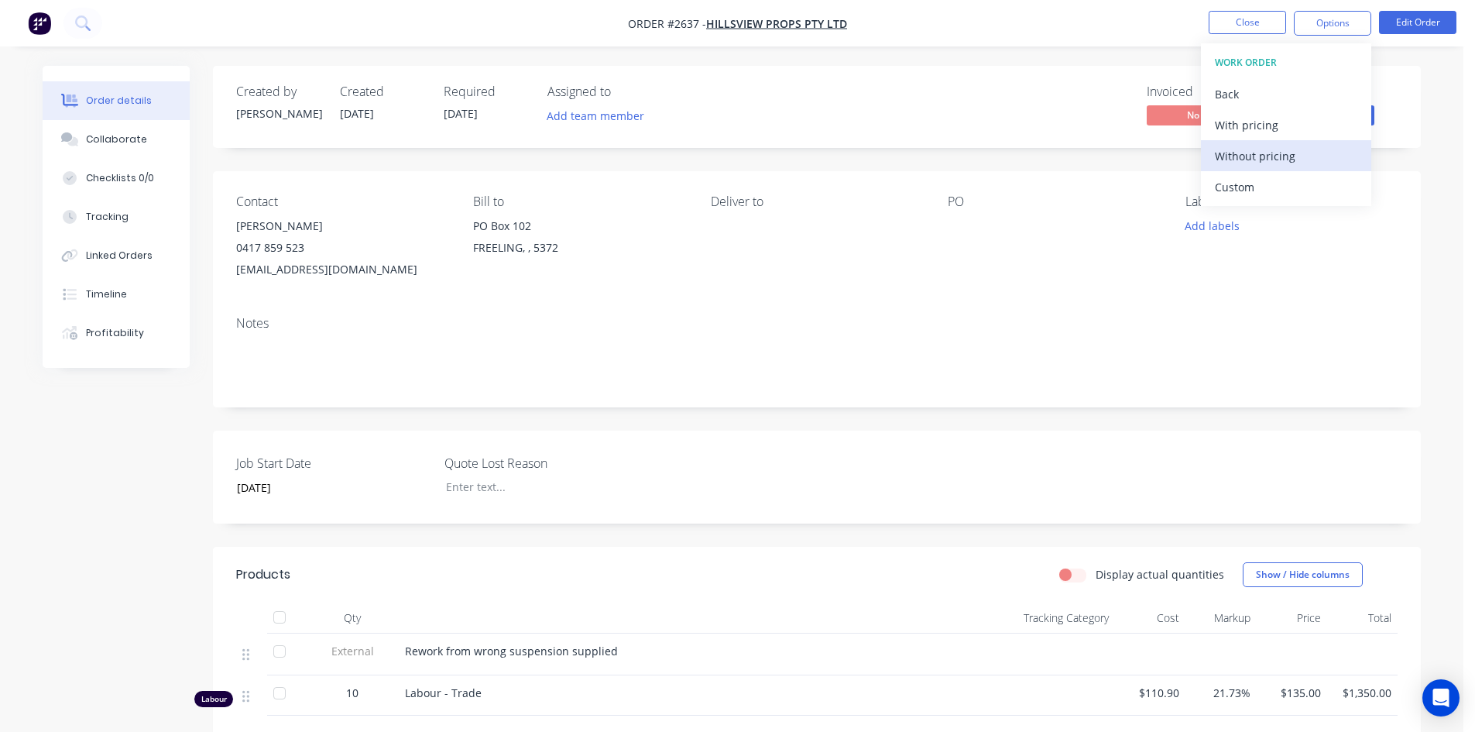
click at [1265, 157] on div "Without pricing" at bounding box center [1286, 156] width 142 height 22
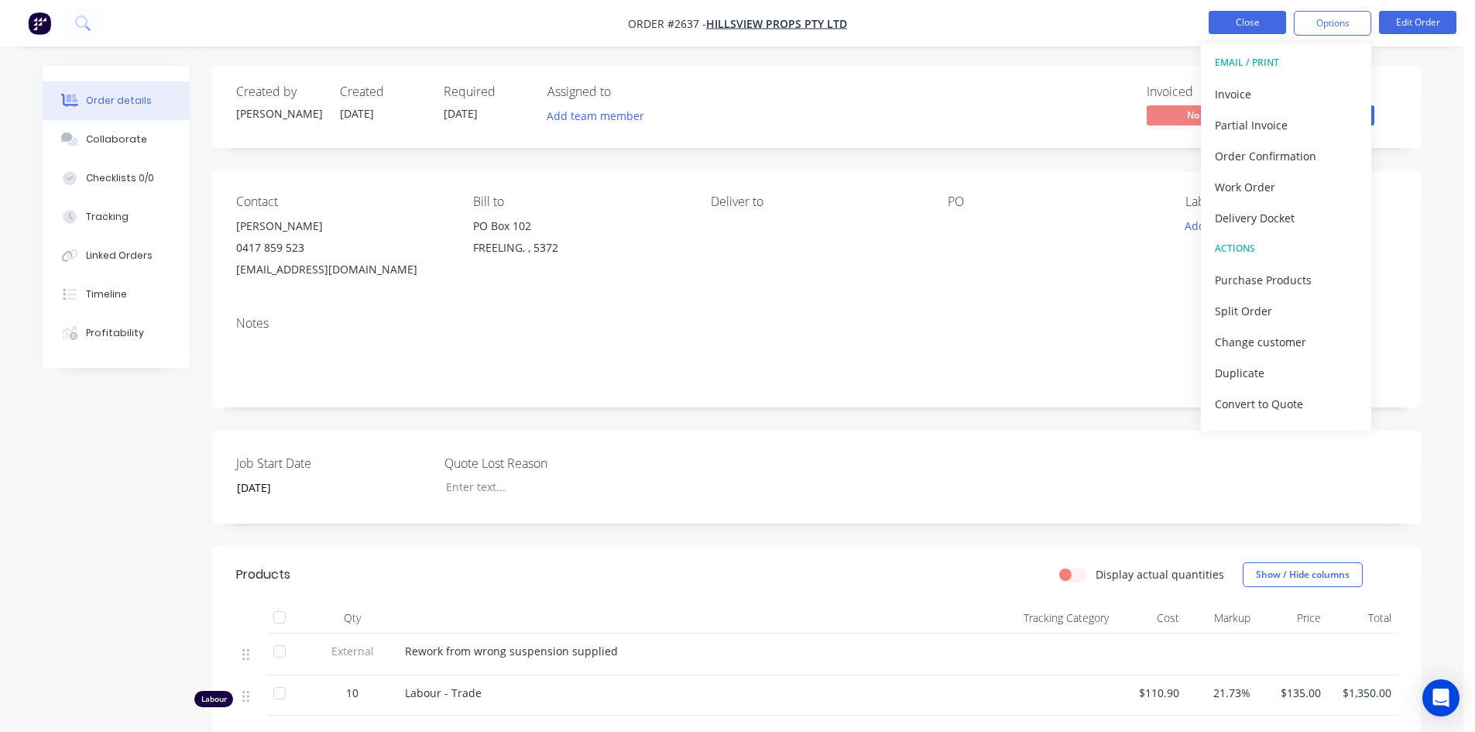
click at [1235, 19] on button "Close" at bounding box center [1246, 22] width 77 height 23
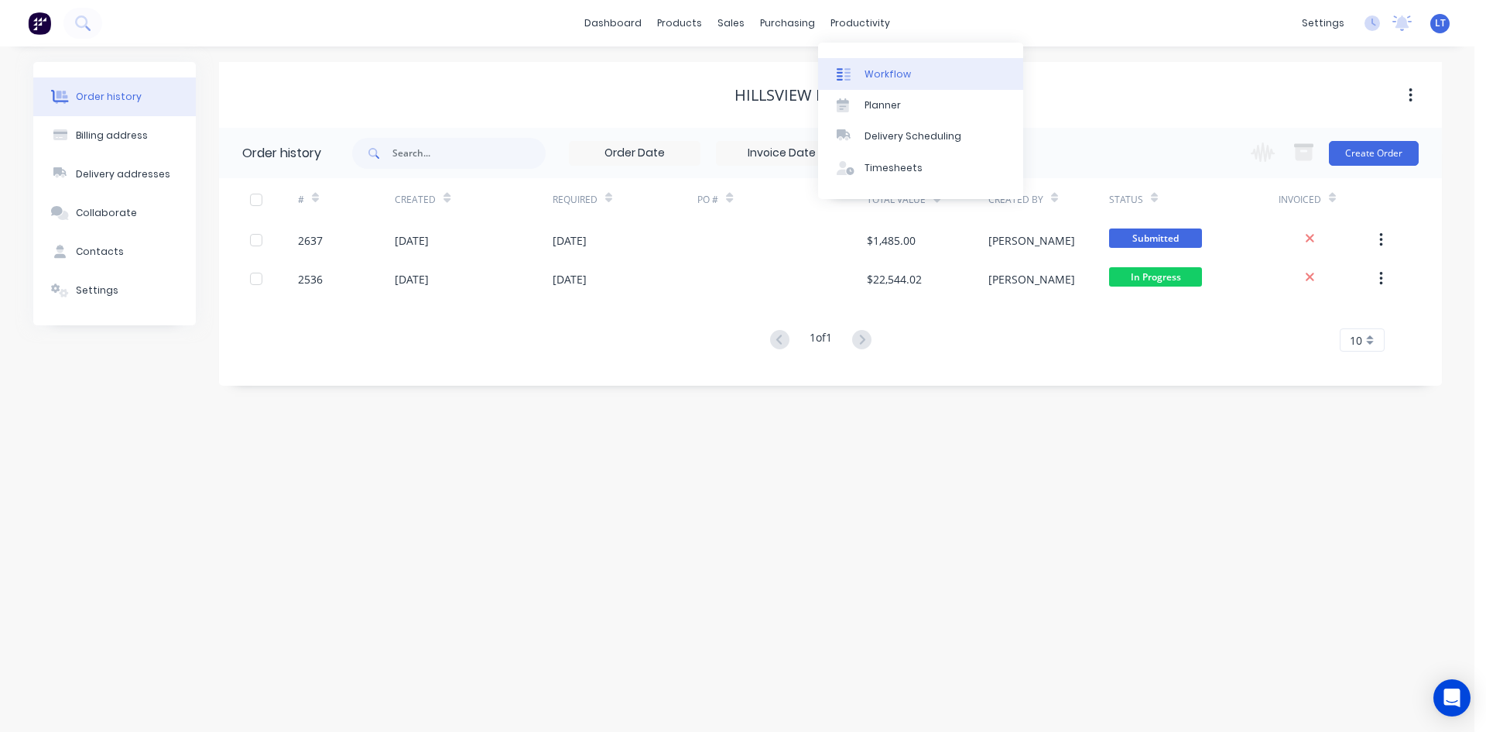
click at [885, 64] on link "Workflow" at bounding box center [920, 73] width 205 height 31
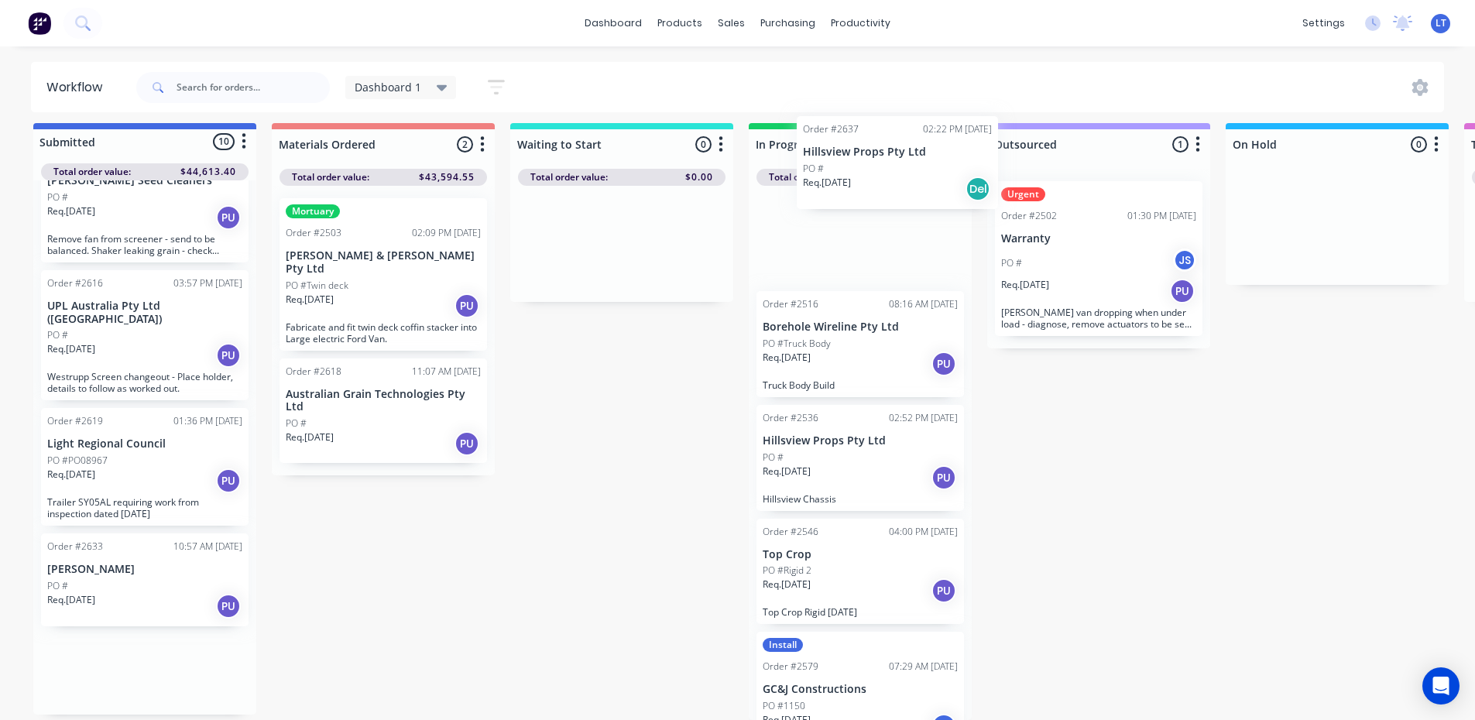
scroll to position [9, 0]
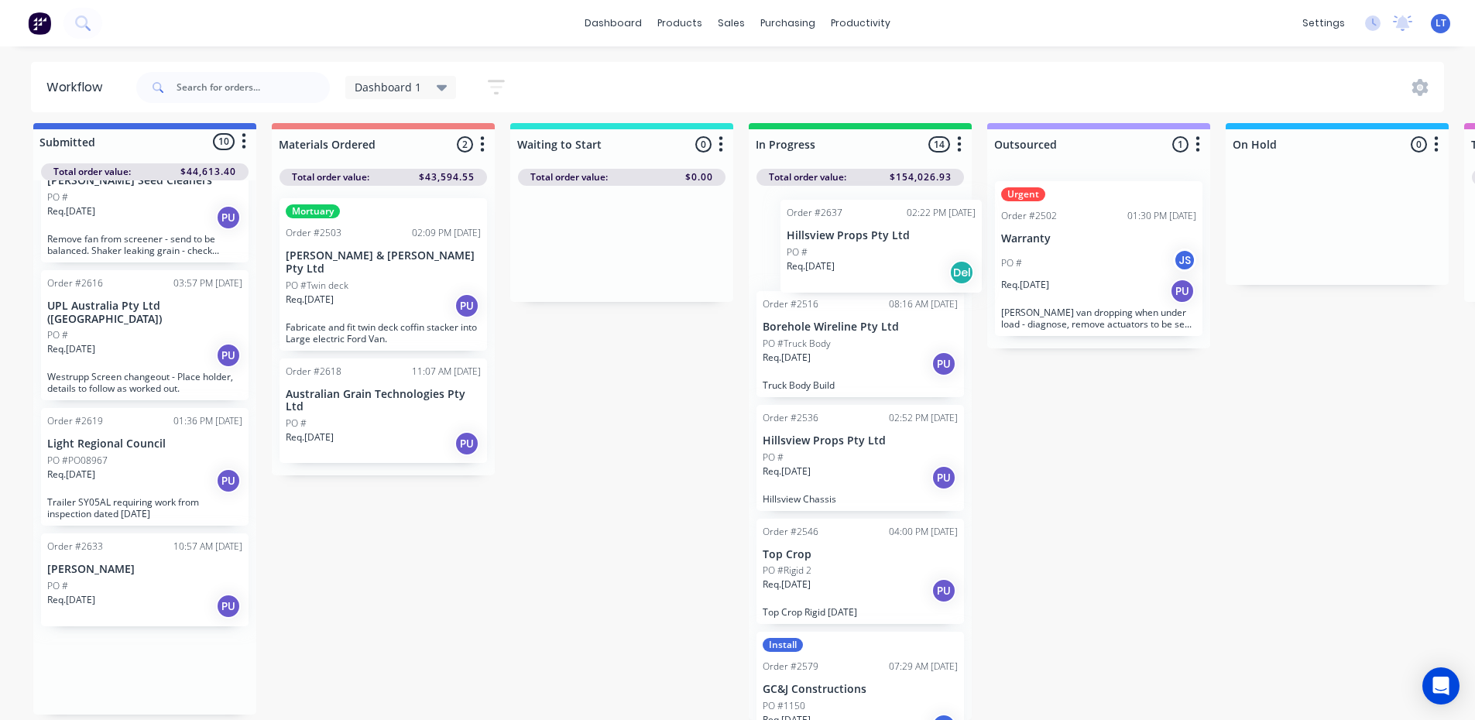
drag, startPoint x: 148, startPoint y: 683, endPoint x: 890, endPoint y: 268, distance: 850.5
click at [890, 268] on div "Submitted 10 Status colour #4169E1 hex #4169E1 Save Cancel Summaries Total orde…" at bounding box center [1279, 421] width 2582 height 597
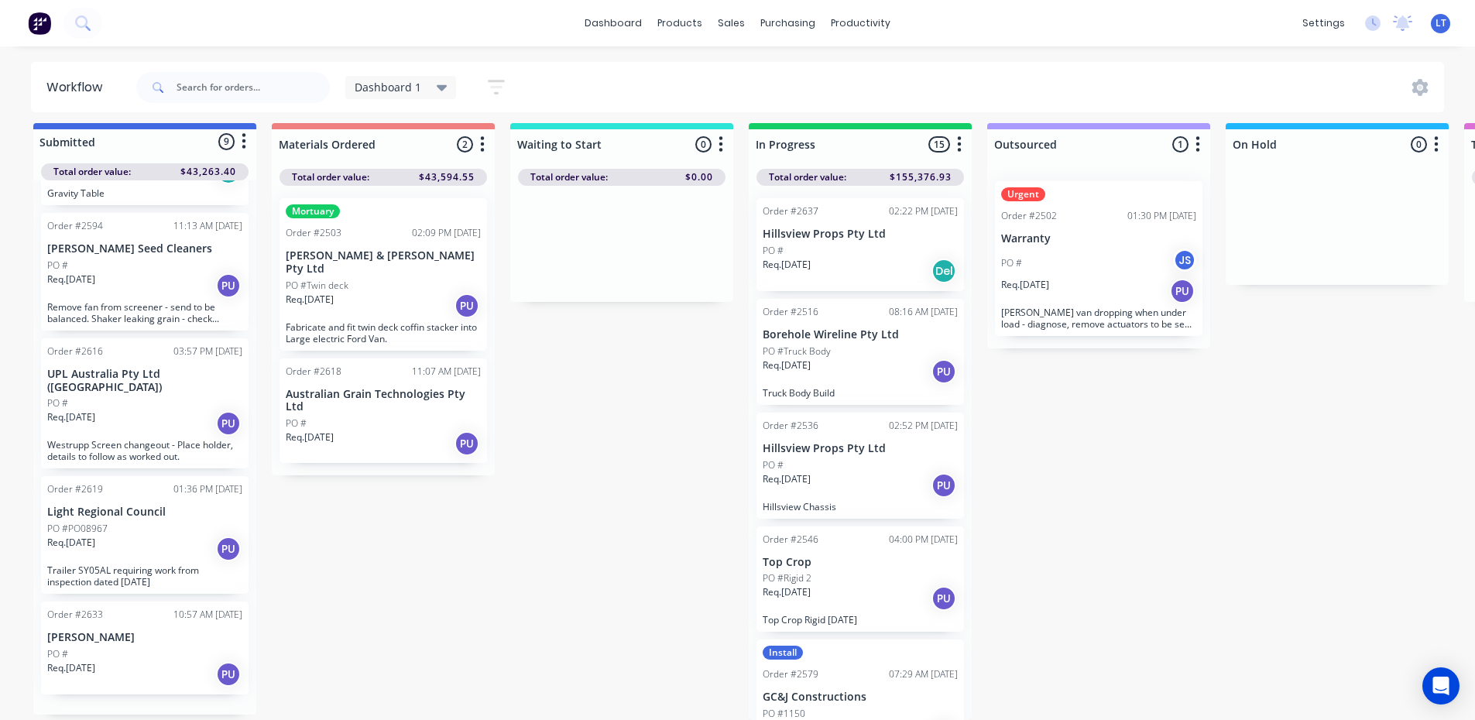
scroll to position [516, 0]
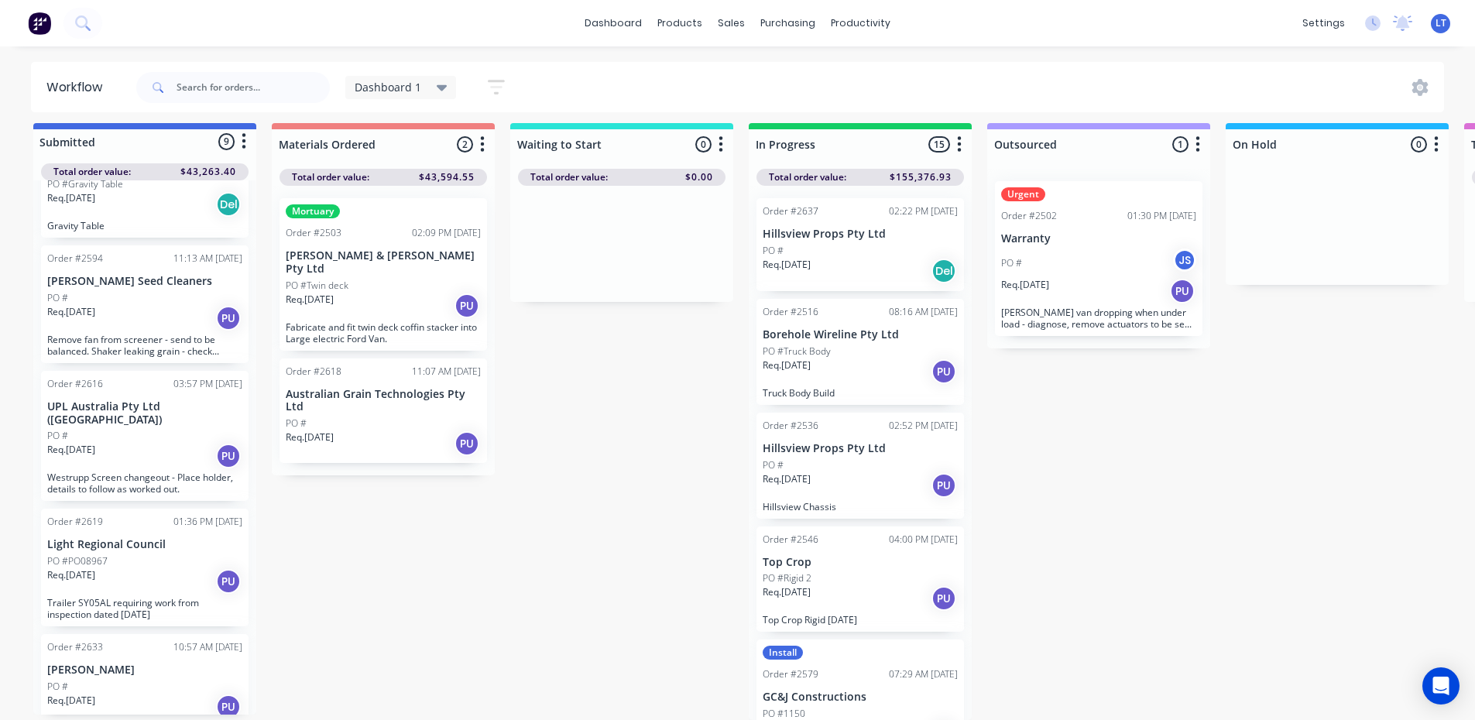
click at [881, 258] on div "Req. [DATE] Del" at bounding box center [859, 271] width 195 height 26
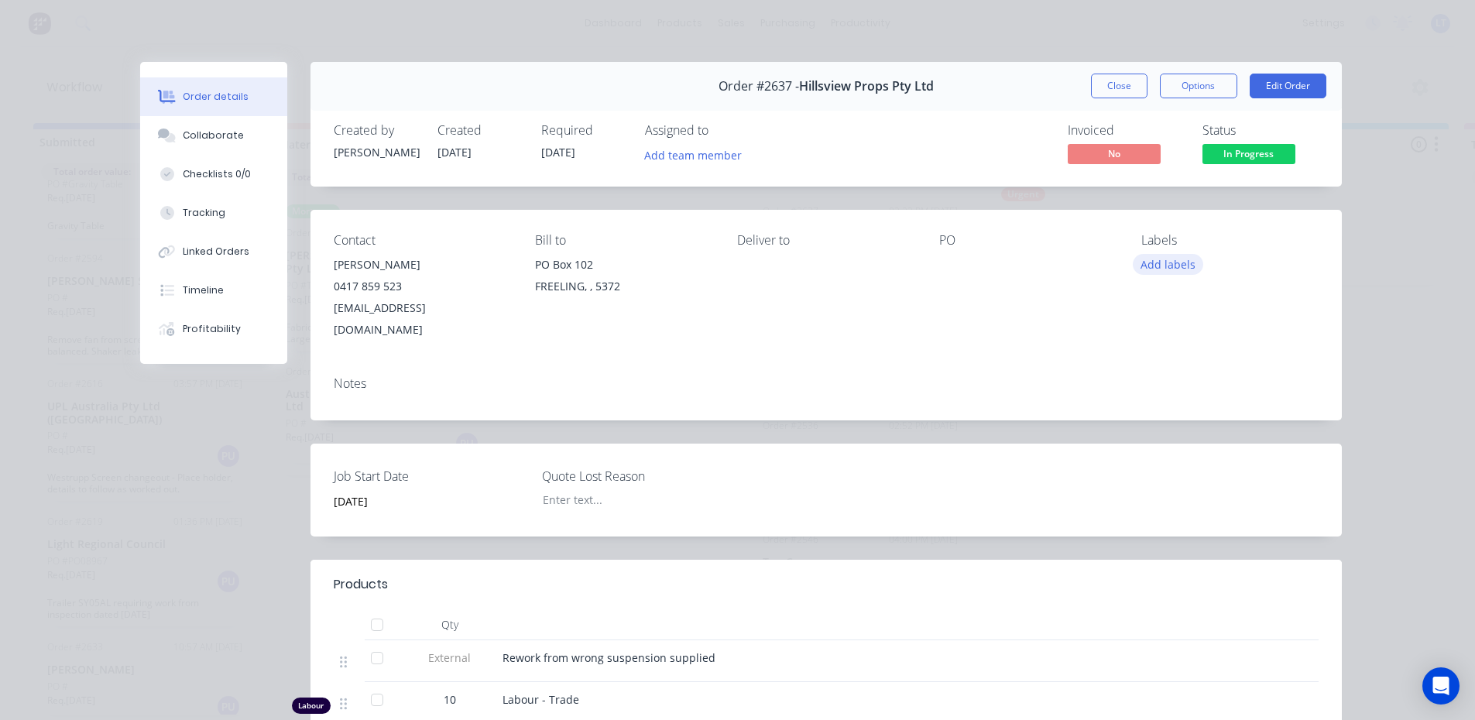
click at [1182, 264] on button "Add labels" at bounding box center [1168, 264] width 71 height 21
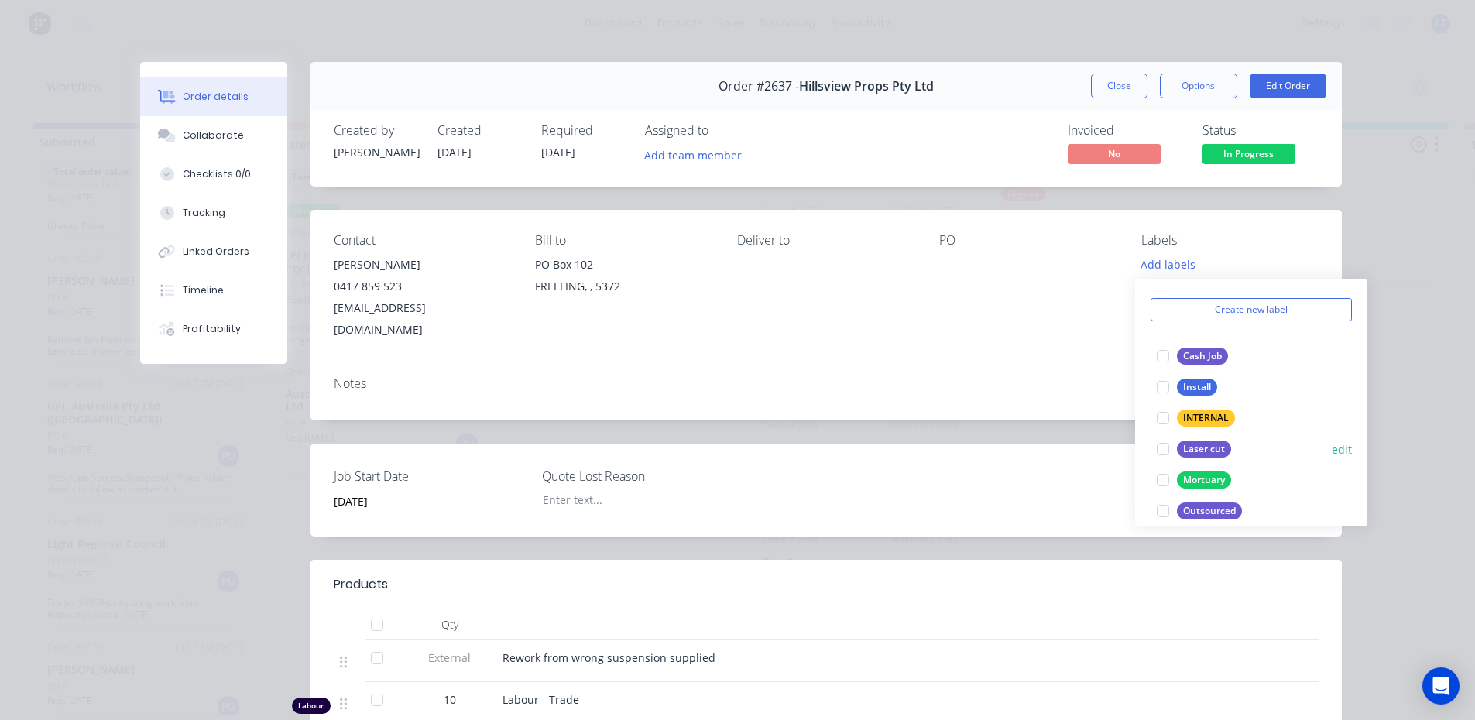
scroll to position [124, 0]
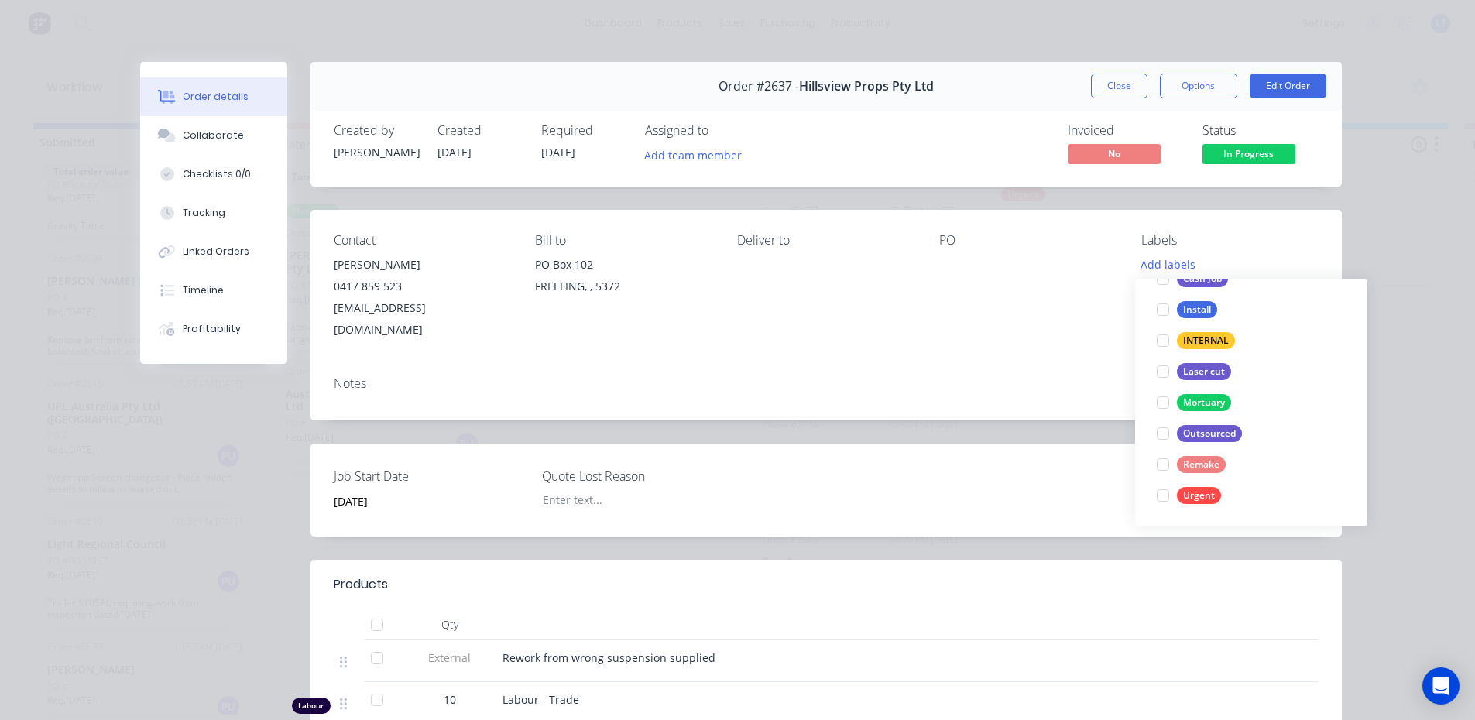
drag, startPoint x: 964, startPoint y: 365, endPoint x: 973, endPoint y: 353, distance: 14.9
click at [965, 376] on div "Notes" at bounding box center [826, 383] width 985 height 15
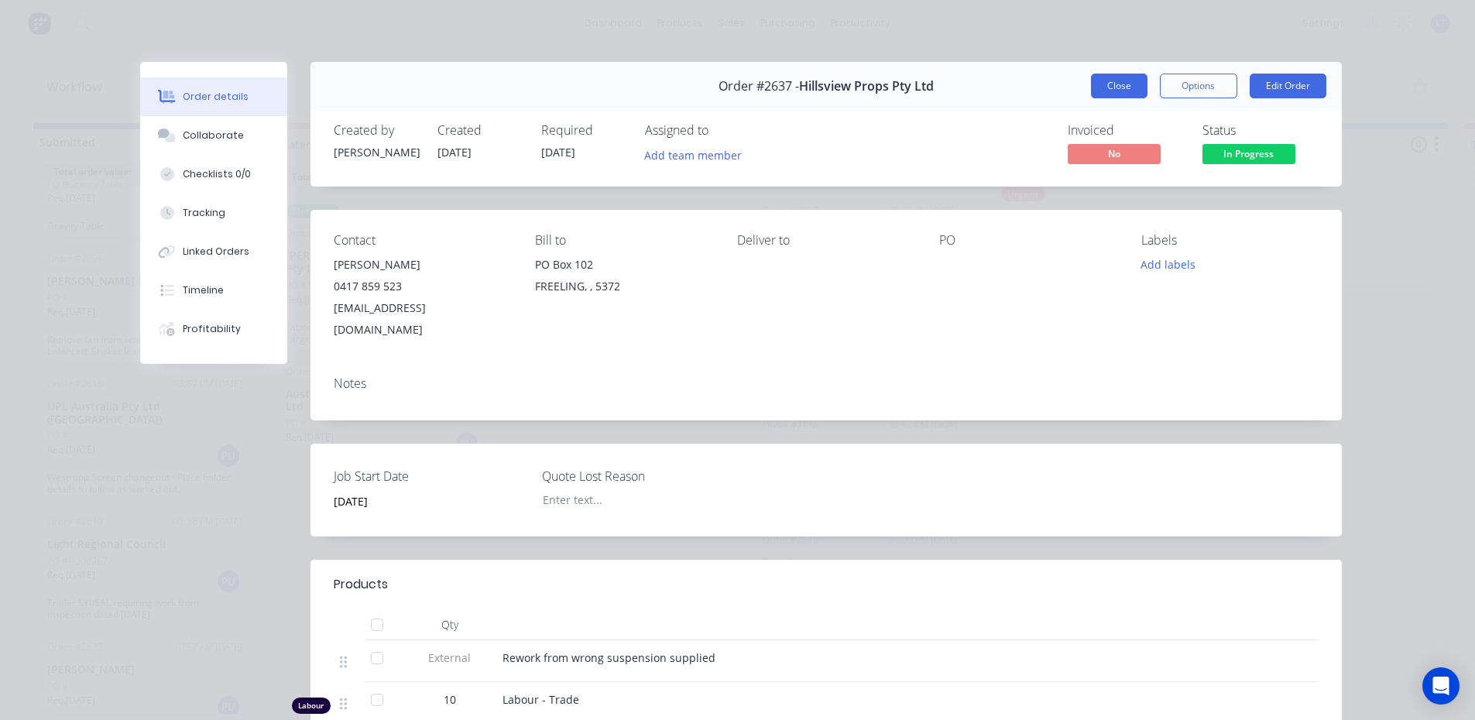
click at [1115, 85] on button "Close" at bounding box center [1119, 86] width 57 height 25
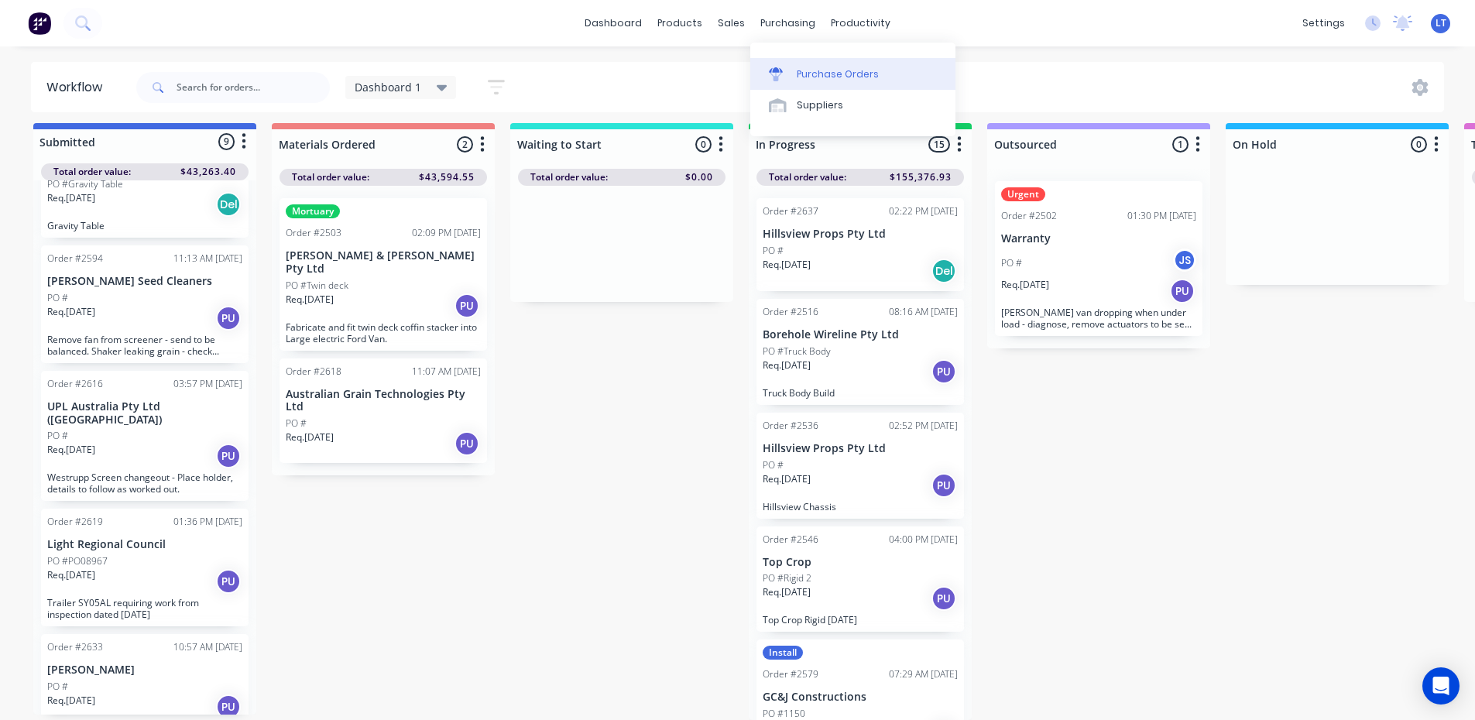
click at [816, 76] on div "Purchase Orders" at bounding box center [838, 74] width 82 height 14
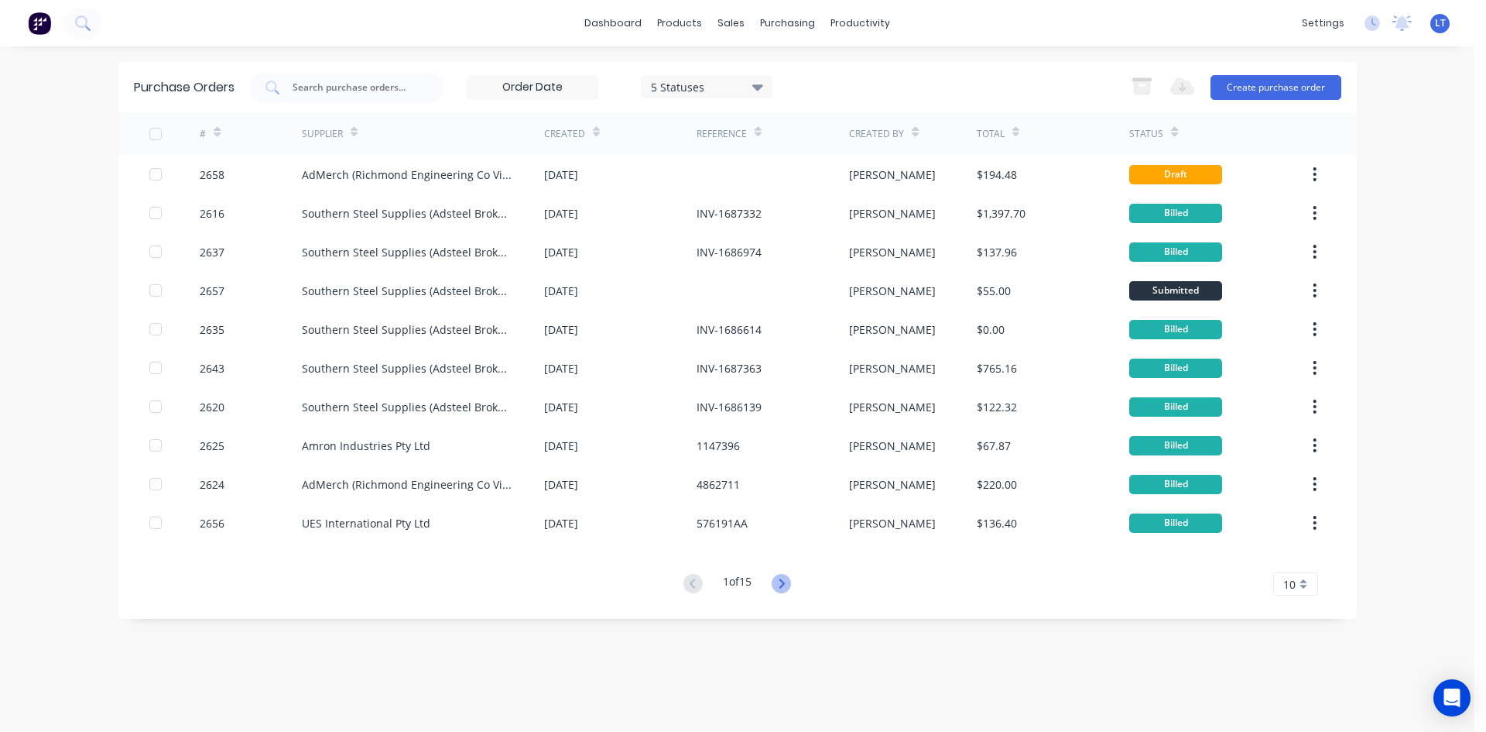
click at [783, 588] on icon at bounding box center [781, 583] width 19 height 19
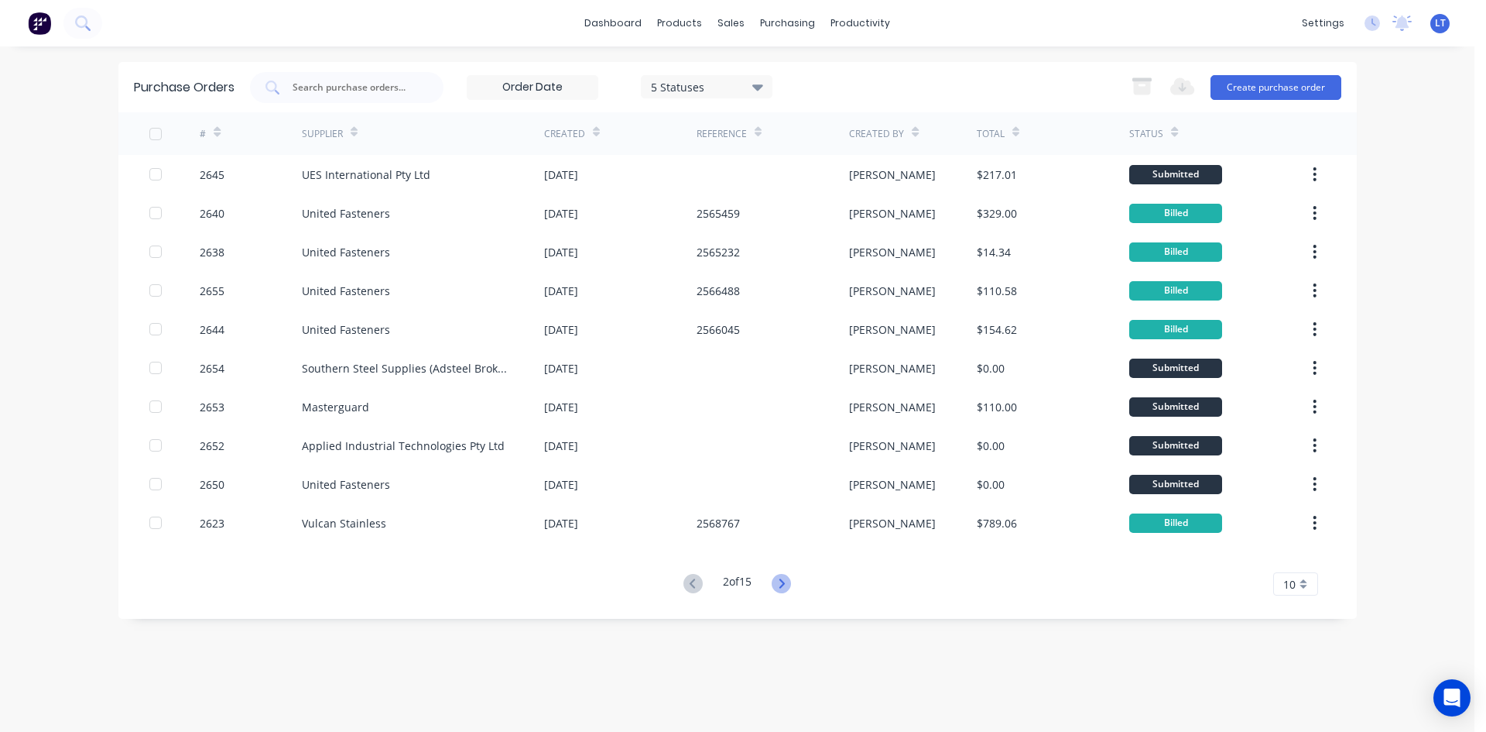
click at [780, 589] on icon at bounding box center [781, 583] width 19 height 19
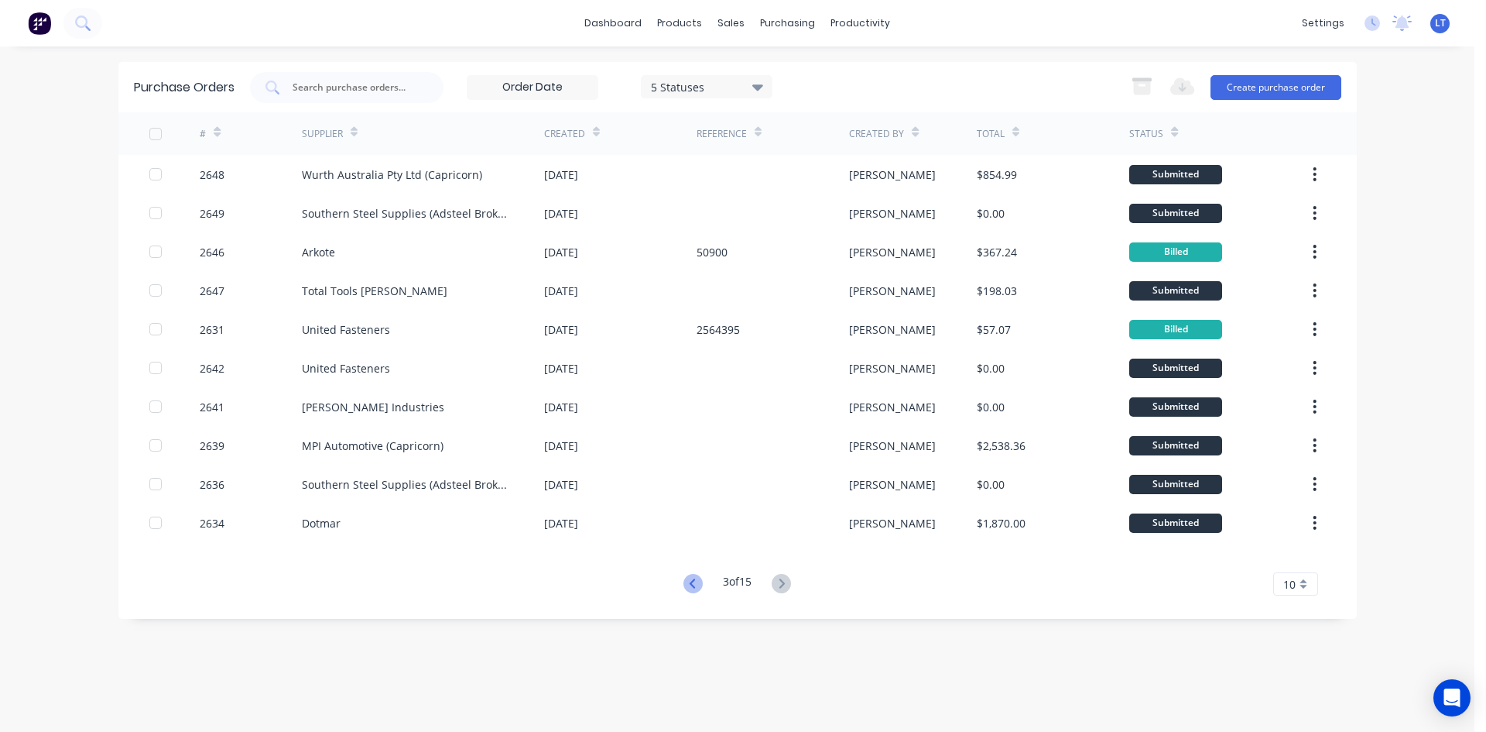
click at [690, 589] on icon at bounding box center [693, 583] width 19 height 19
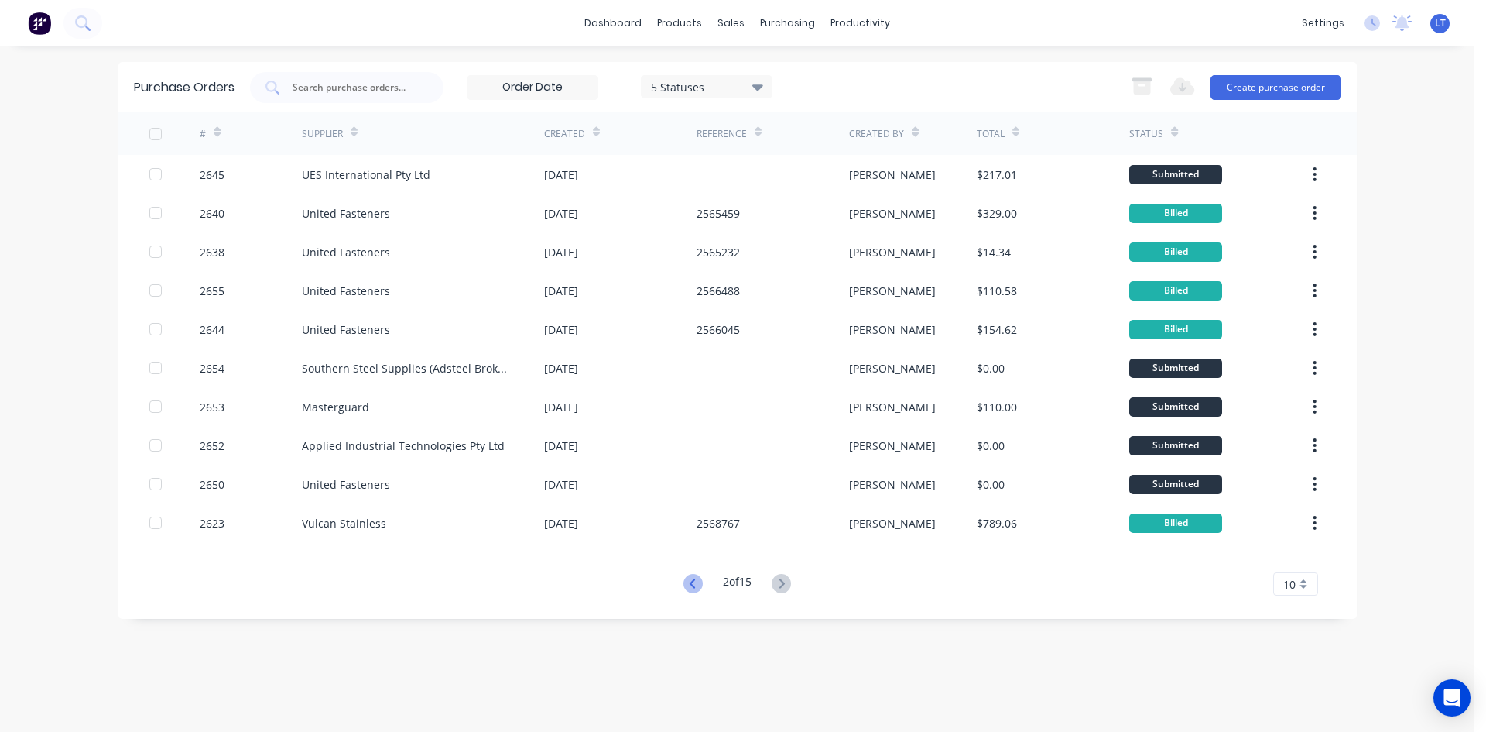
click at [696, 585] on icon at bounding box center [693, 583] width 19 height 19
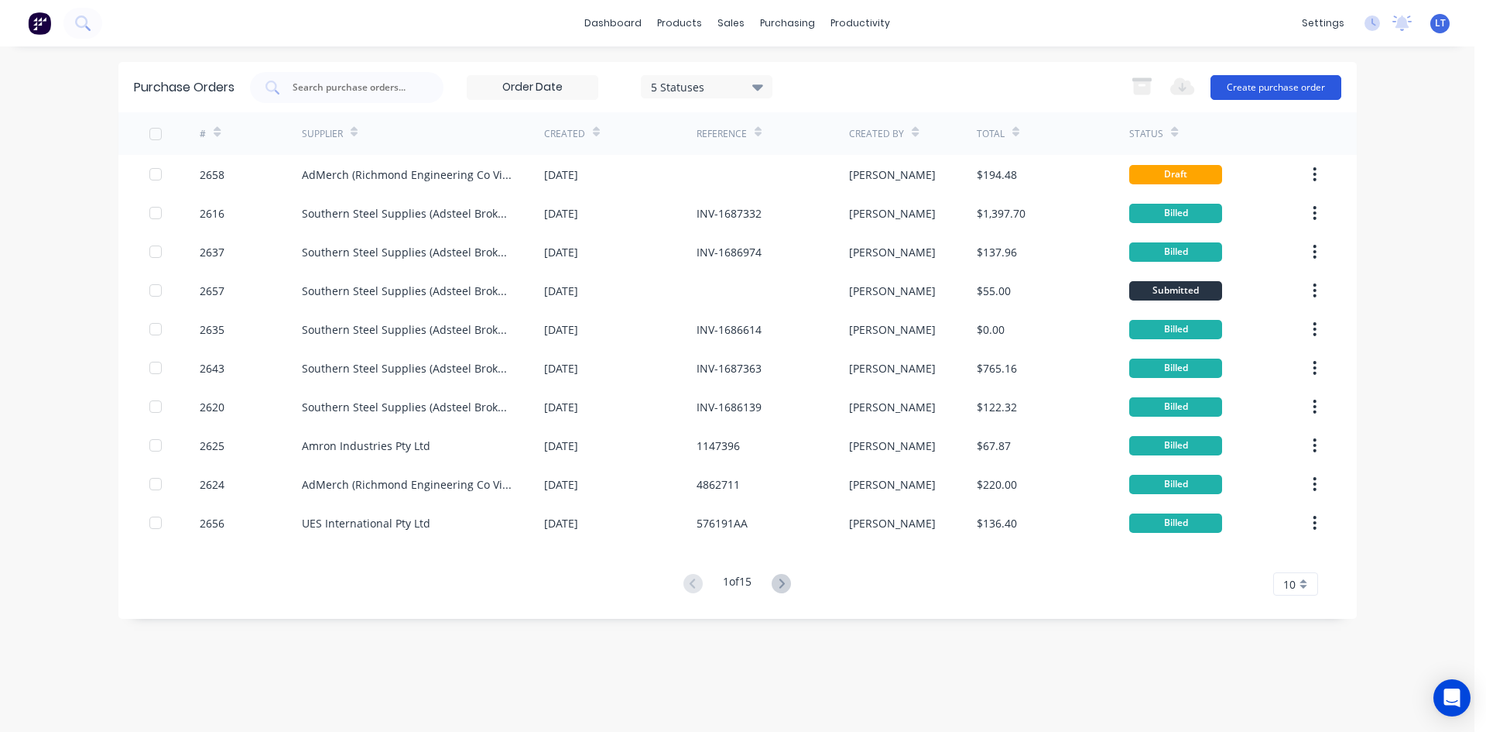
click at [1245, 91] on button "Create purchase order" at bounding box center [1276, 87] width 131 height 25
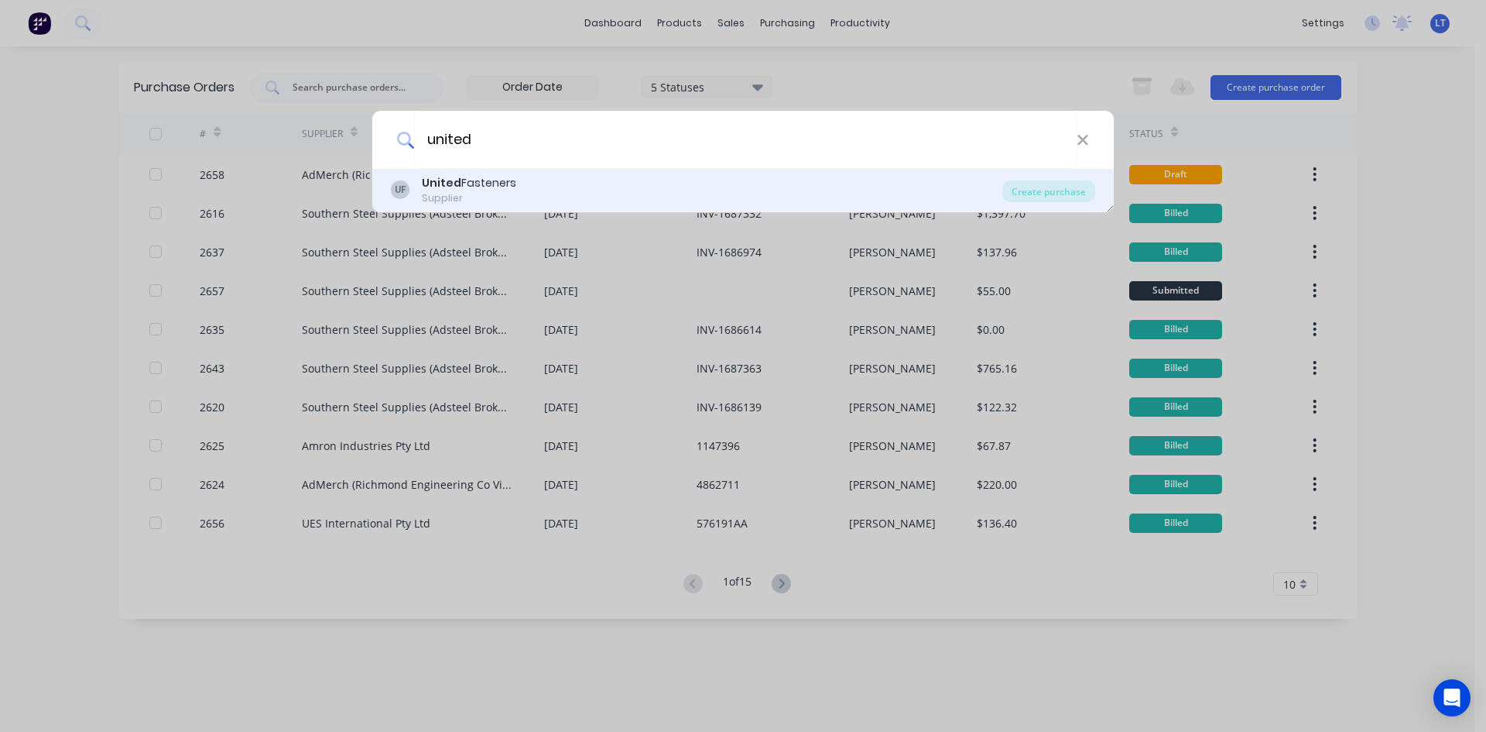
type input "united"
click at [572, 196] on div "UF United Fasteners Supplier" at bounding box center [697, 190] width 612 height 30
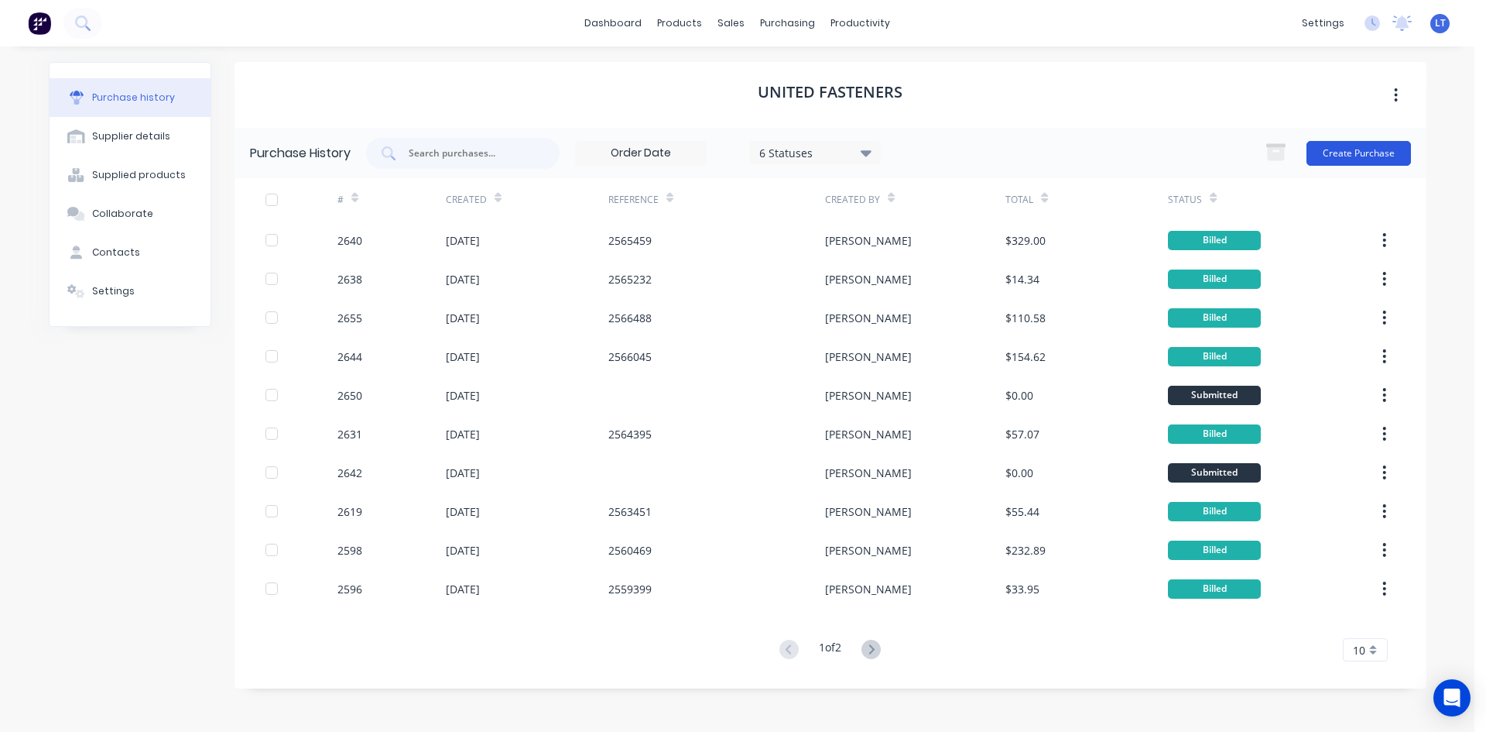
click at [1338, 149] on button "Create Purchase" at bounding box center [1359, 153] width 105 height 25
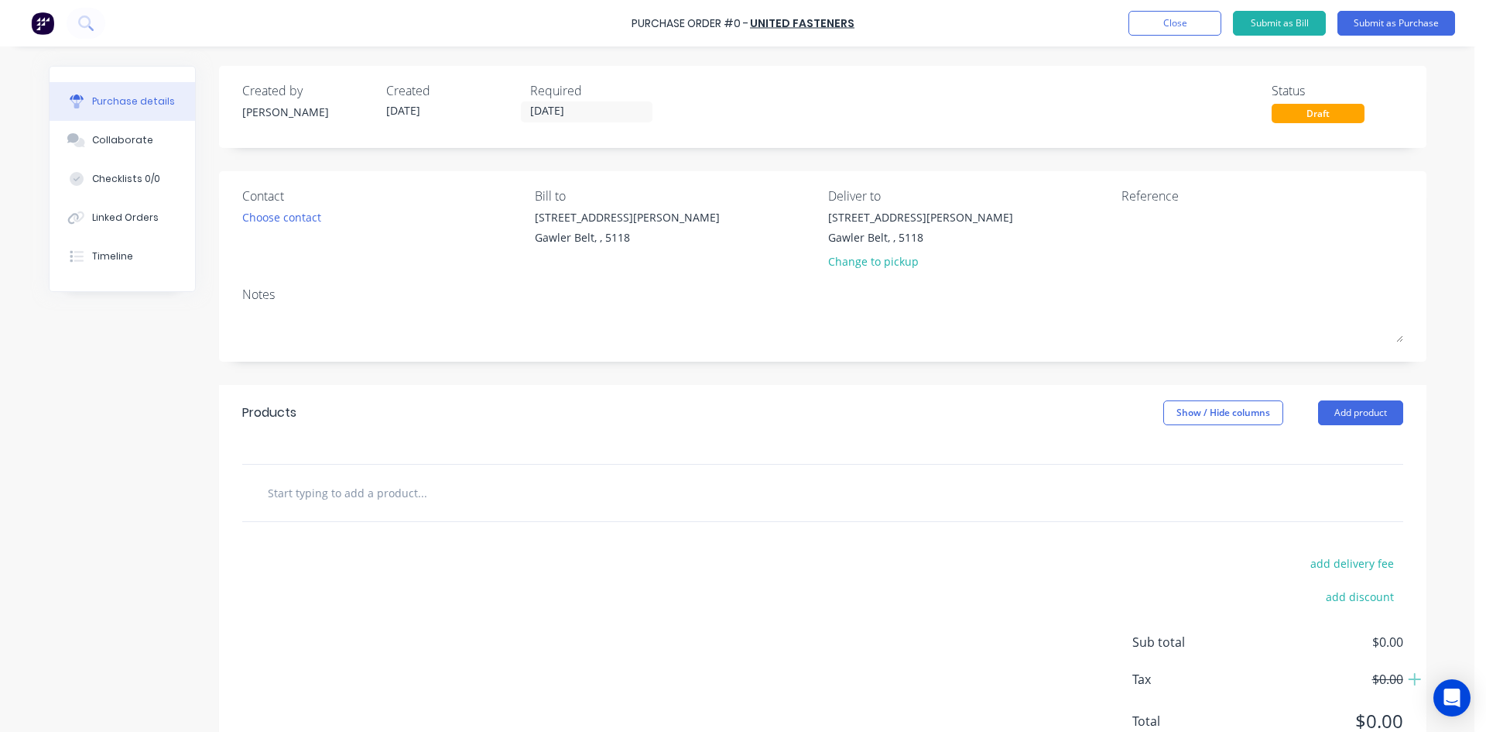
click at [320, 492] on input "text" at bounding box center [422, 492] width 310 height 31
type input "A"
type input "actirox"
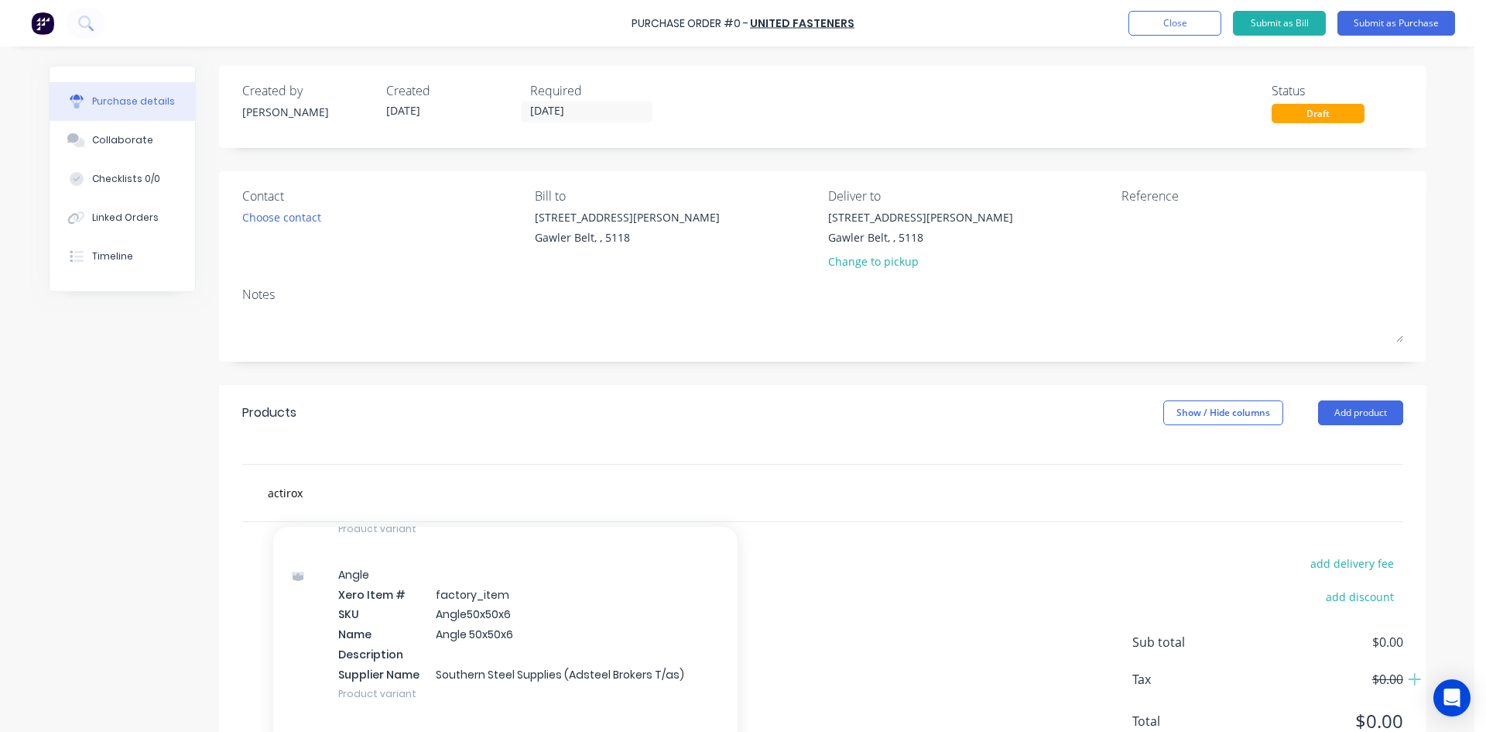
scroll to position [4954, 0]
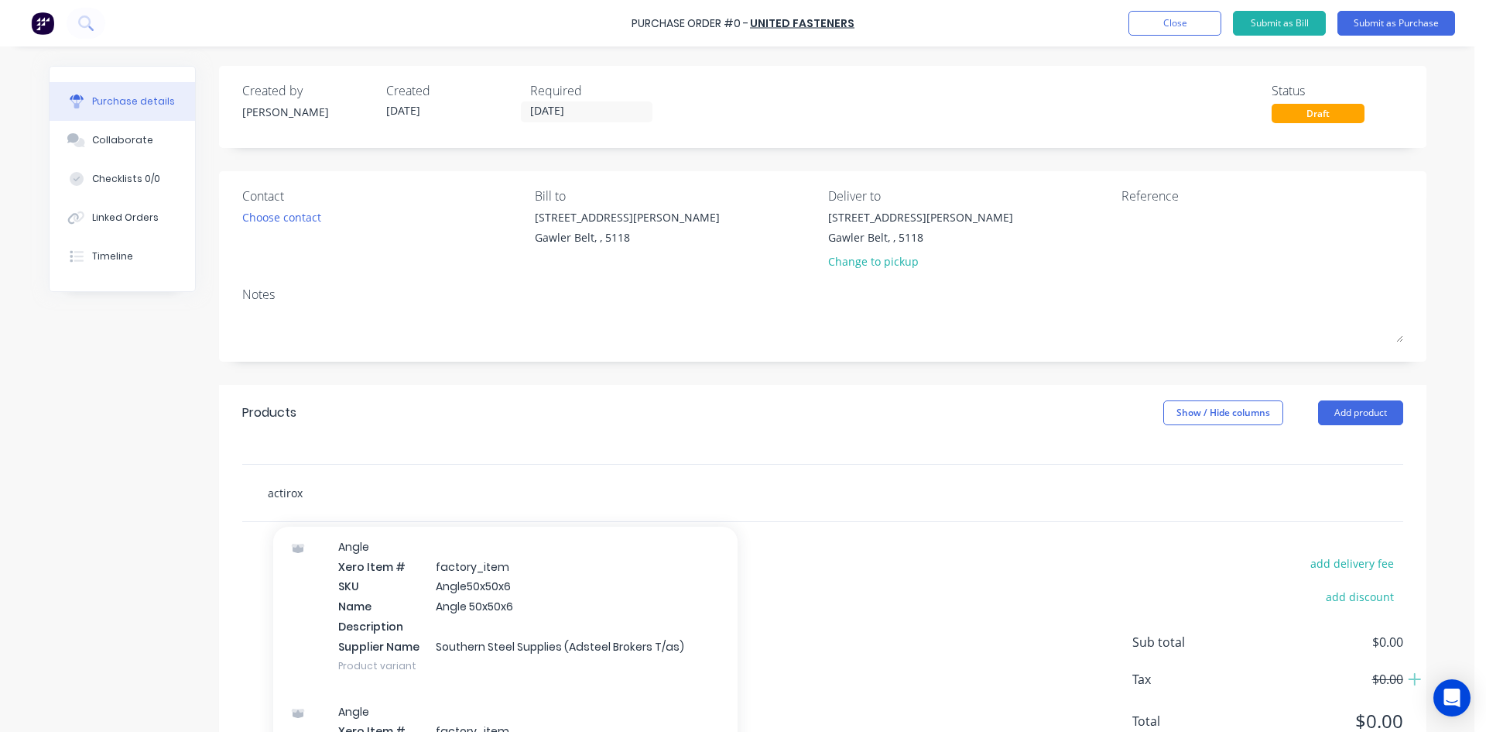
drag, startPoint x: 300, startPoint y: 494, endPoint x: 207, endPoint y: 492, distance: 93.7
click at [207, 492] on div "Created by [PERSON_NAME] Created [DATE] Required [DATE] Status Draft Contact Ch…" at bounding box center [738, 421] width 1378 height 711
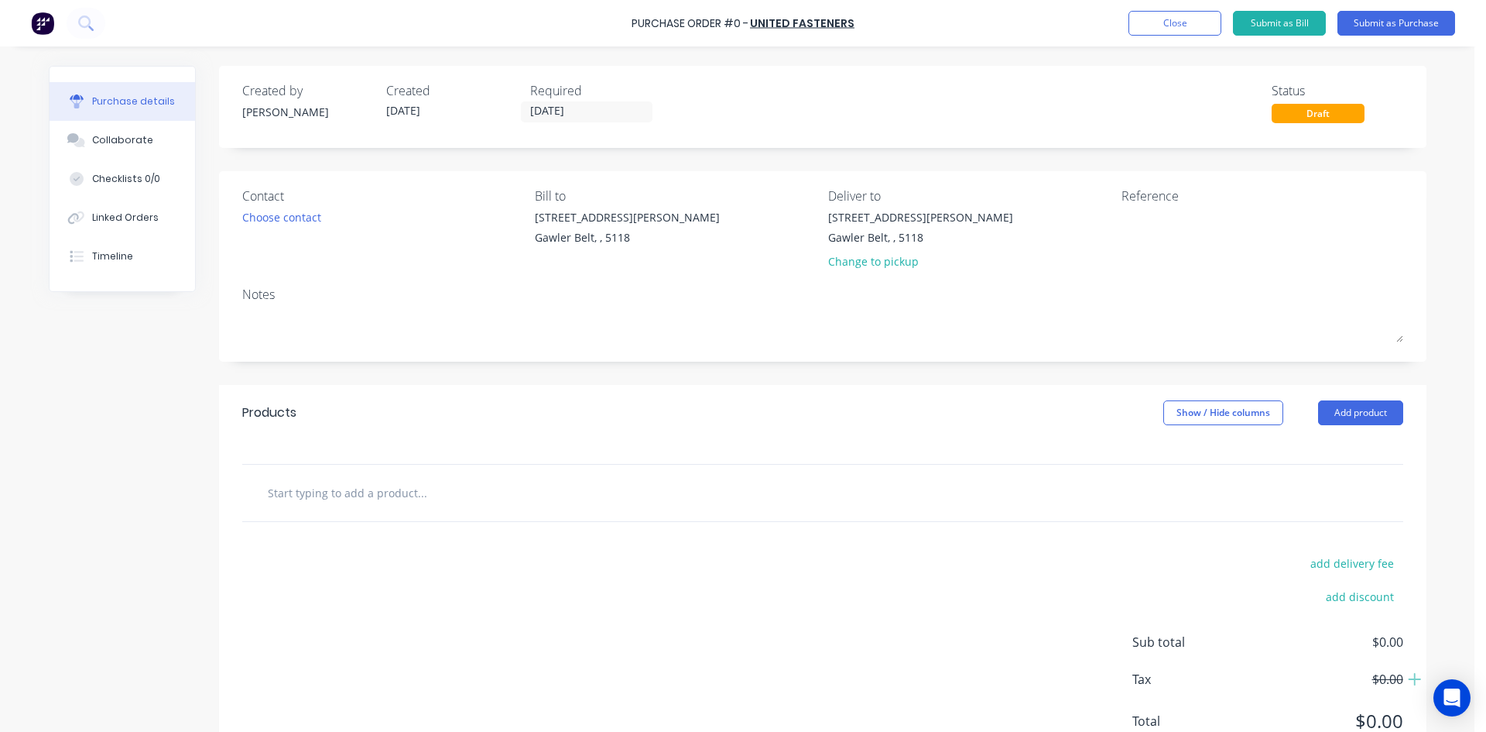
click at [318, 492] on input "text" at bounding box center [422, 492] width 310 height 31
paste input "PF75485211 PFERD ACTIROX Steel Fibre Disc S1 AF799 125x22mm-36g"
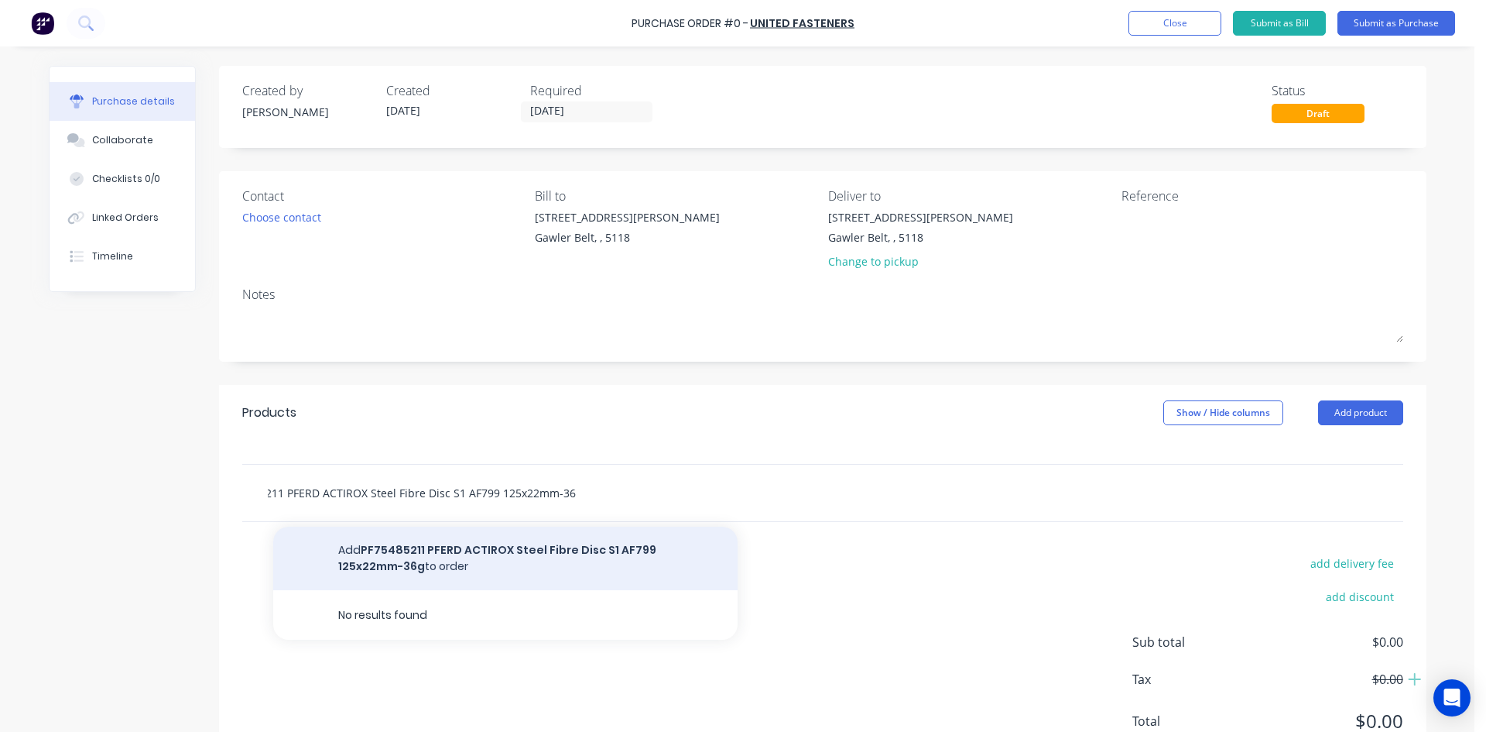
type input "PF75485211 PFERD ACTIROX Steel Fibre Disc S1 AF799 125x22mm-36g"
click at [508, 546] on button "Add PF75485211 PFERD ACTIROX Steel Fibre Disc S1 AF799 125x22mm-36g to order" at bounding box center [505, 557] width 464 height 63
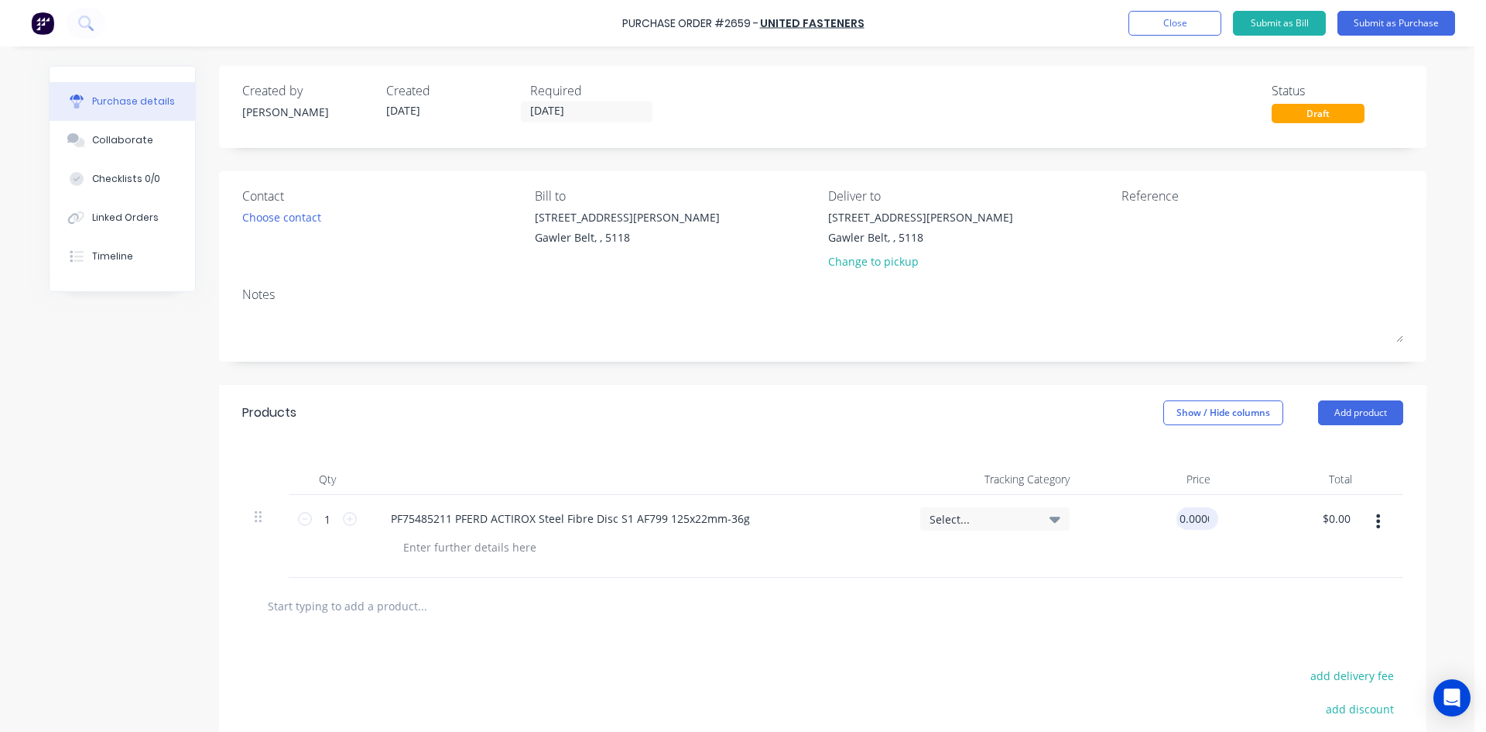
click at [1200, 516] on input "0.0000" at bounding box center [1195, 518] width 36 height 22
click at [879, 588] on div at bounding box center [822, 605] width 1161 height 57
drag, startPoint x: 1215, startPoint y: 513, endPoint x: 1158, endPoint y: 518, distance: 57.5
click at [1158, 518] on div "1 1 PF75485211 PFERD ACTIROX Steel Fibre Disc S1 AF799 125x22mm-36g Select... $…" at bounding box center [822, 536] width 1161 height 83
click at [1157, 519] on div "$0.00 $0.00" at bounding box center [1153, 536] width 142 height 83
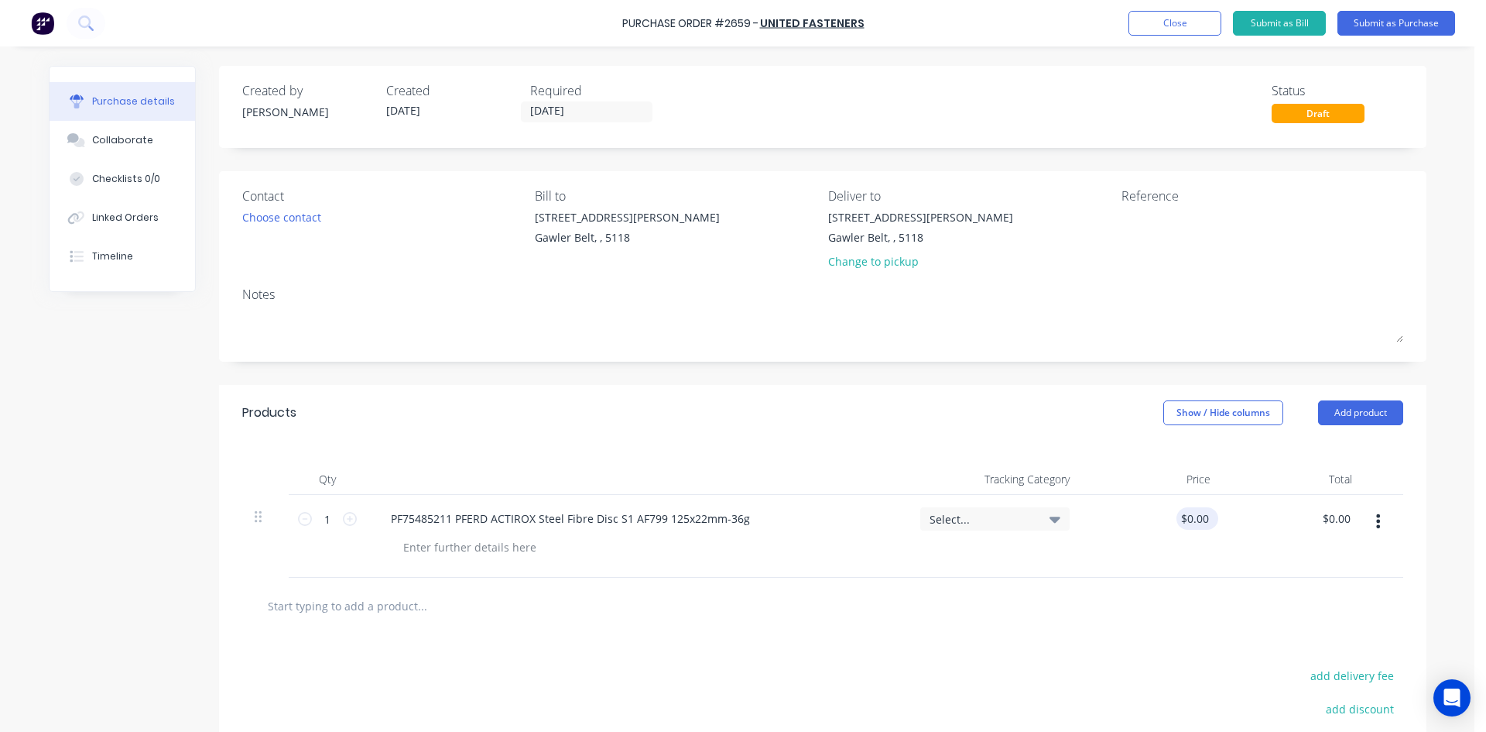
type input "0.0000"
click at [1188, 517] on input "0.0000" at bounding box center [1195, 518] width 36 height 22
drag, startPoint x: 1169, startPoint y: 519, endPoint x: 1210, endPoint y: 516, distance: 41.1
click at [1210, 516] on div "0.0000 0.0000" at bounding box center [1194, 518] width 48 height 22
type input "$3.02"
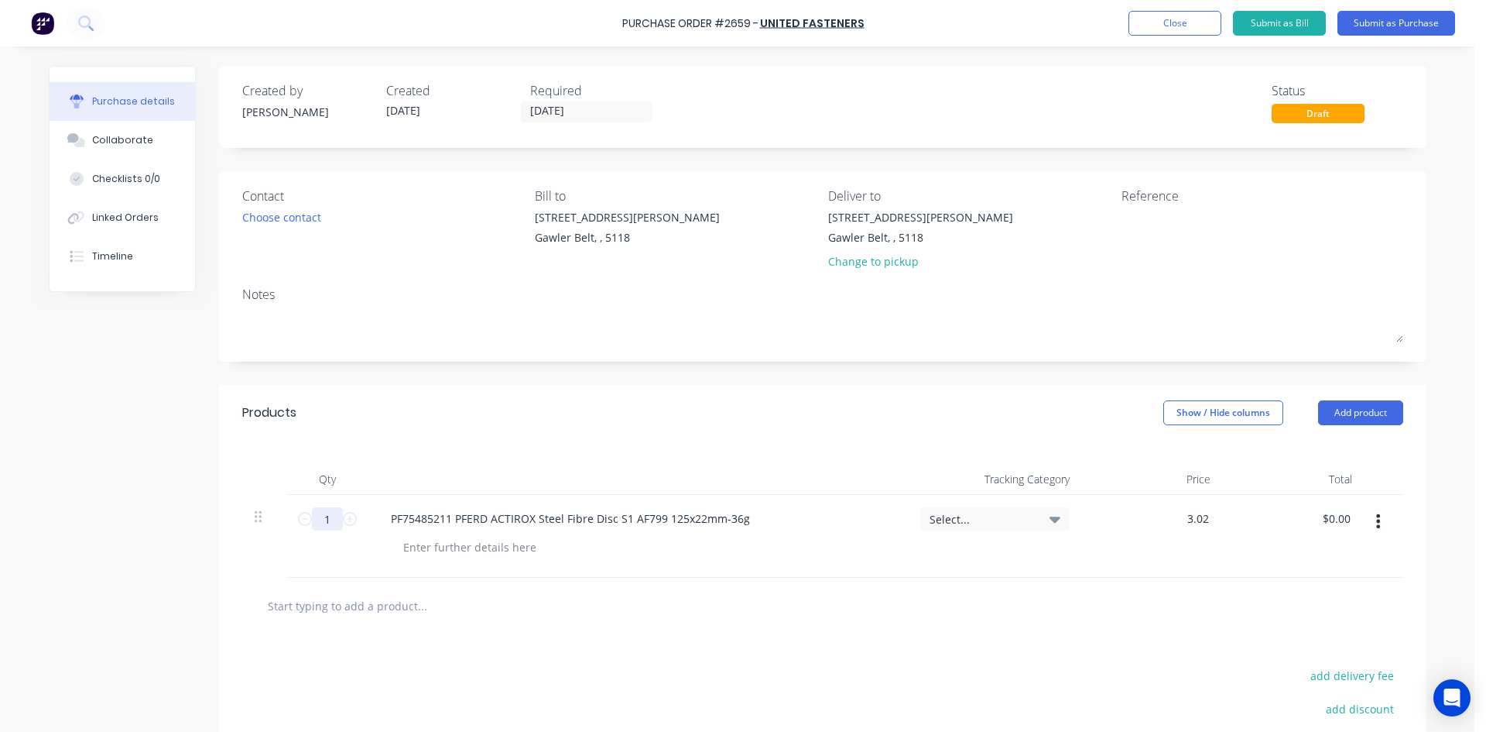
type input "$3.02"
click at [324, 519] on input "1" at bounding box center [327, 518] width 31 height 23
type input "3"
type input "$9.06"
type input "30"
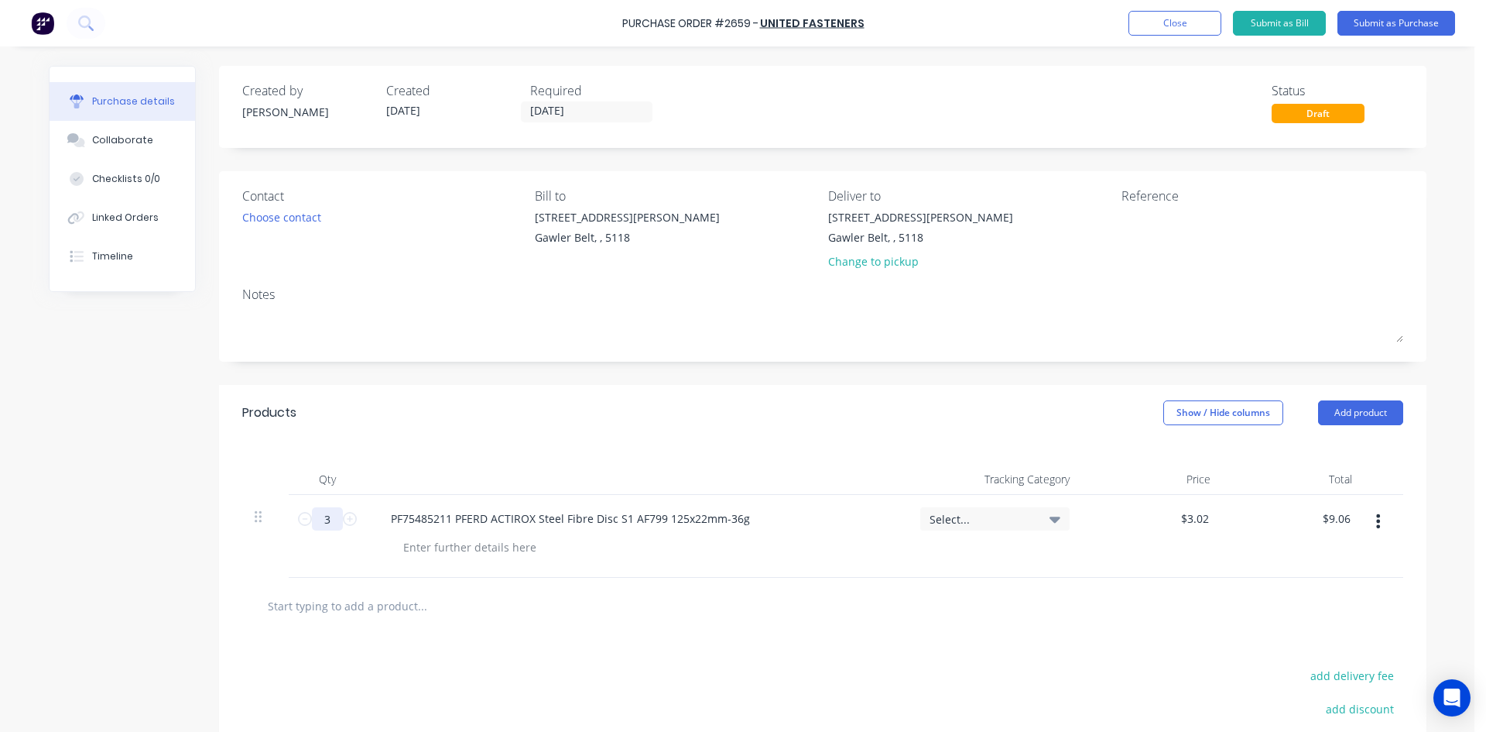
type input "$90.60"
type input "300"
type input "$906.00"
type input "300"
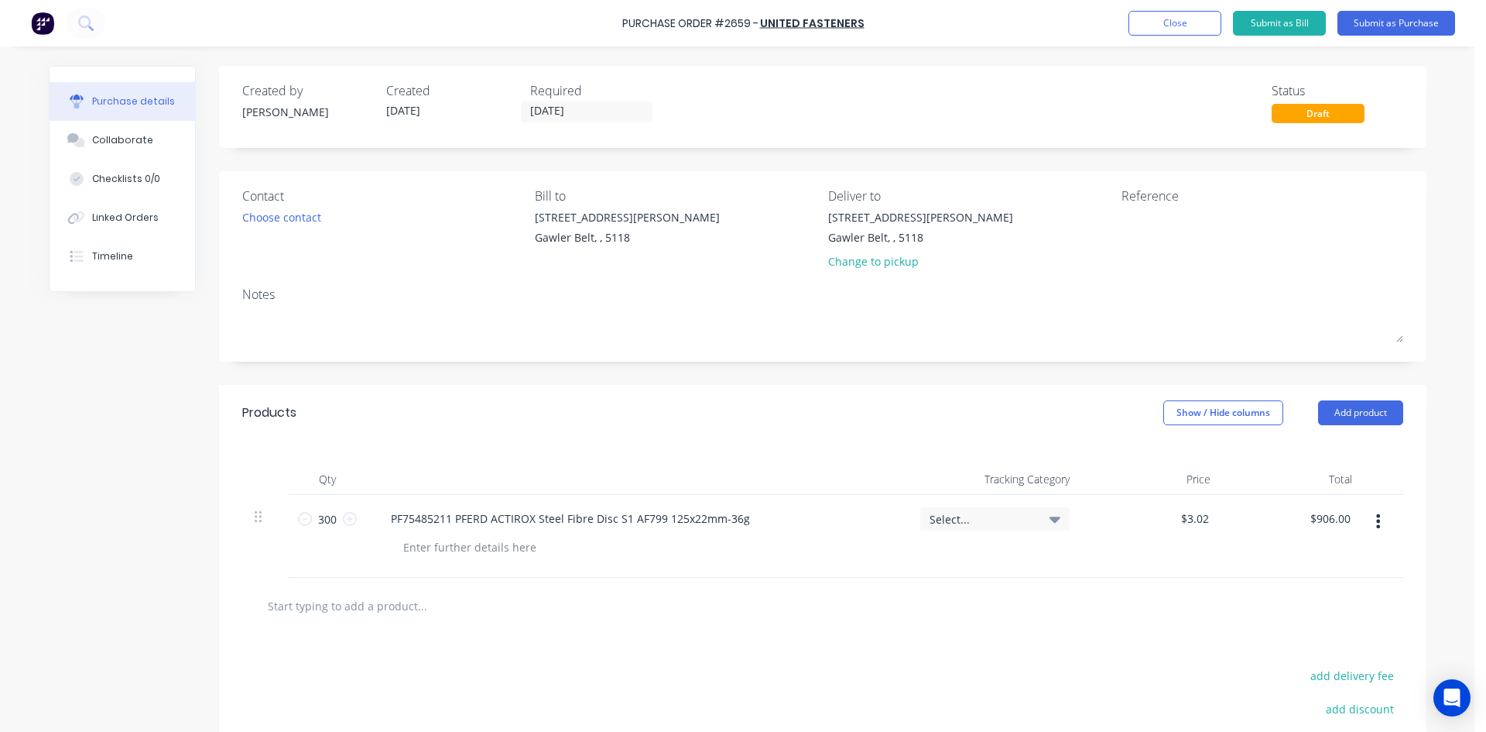
click at [310, 608] on input "text" at bounding box center [422, 605] width 310 height 31
paste input "PF67770126 PFERD POLIFAN® Flap Disc PSF STEELOX ZIRC 125mm 60g"
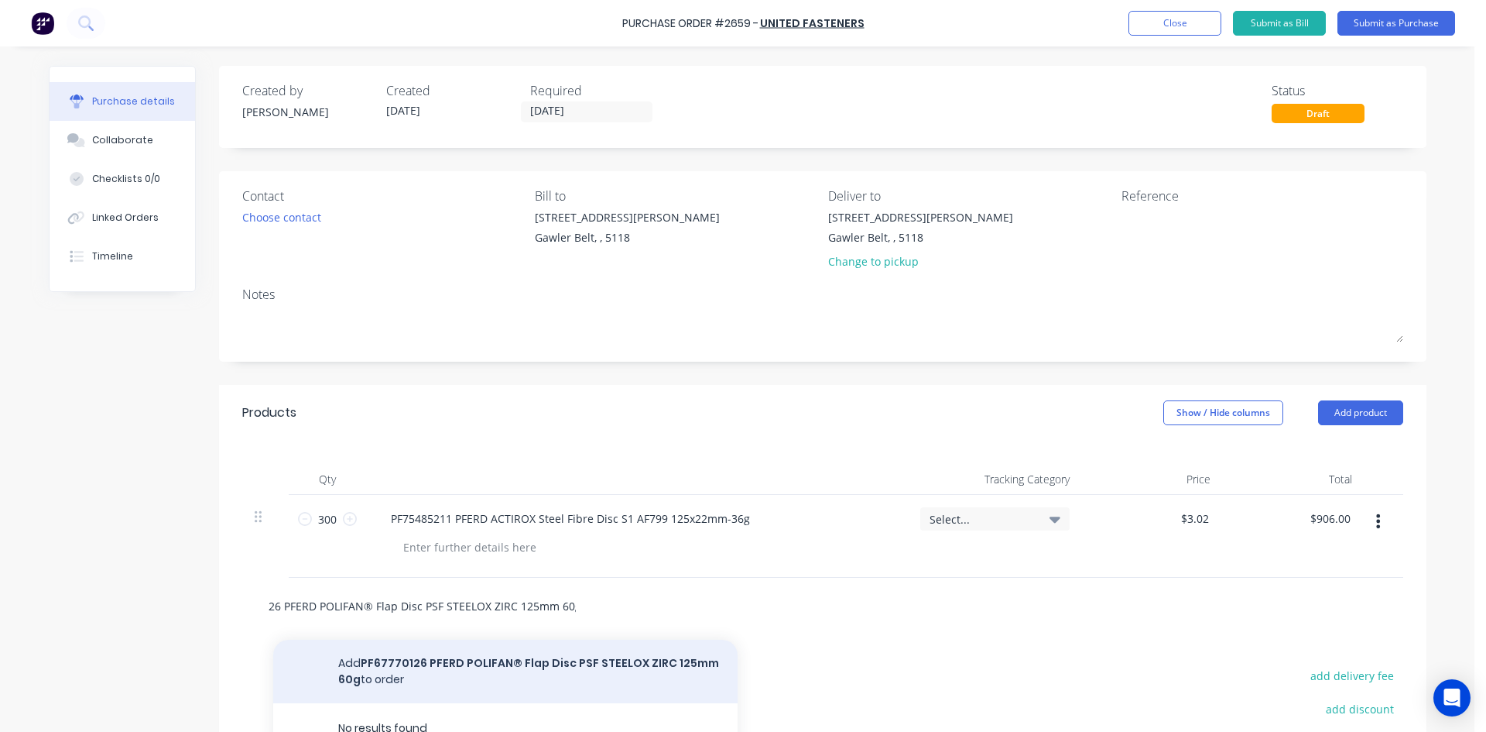
type input "PF67770126 PFERD POLIFAN® Flap Disc PSF STEELOX ZIRC 125mm 60g"
click at [540, 658] on button "Add PF67770126 PFERD POLIFAN® Flap Disc PSF STEELOX ZIRC 125mm 60g to order" at bounding box center [505, 670] width 464 height 63
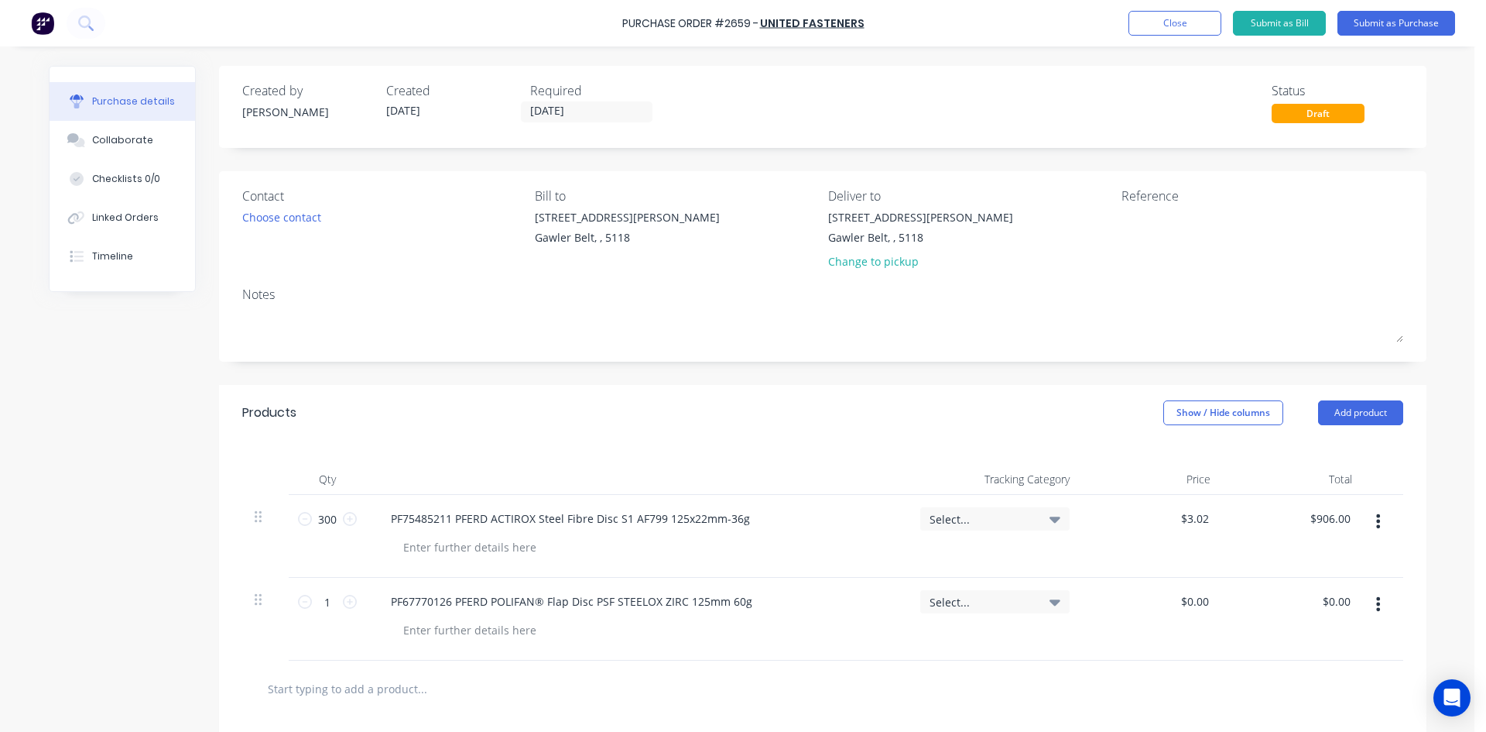
scroll to position [0, 0]
drag, startPoint x: 325, startPoint y: 606, endPoint x: 315, endPoint y: 605, distance: 10.2
click at [315, 605] on input "1" at bounding box center [327, 601] width 31 height 23
type input "60"
click at [636, 693] on div at bounding box center [487, 688] width 464 height 31
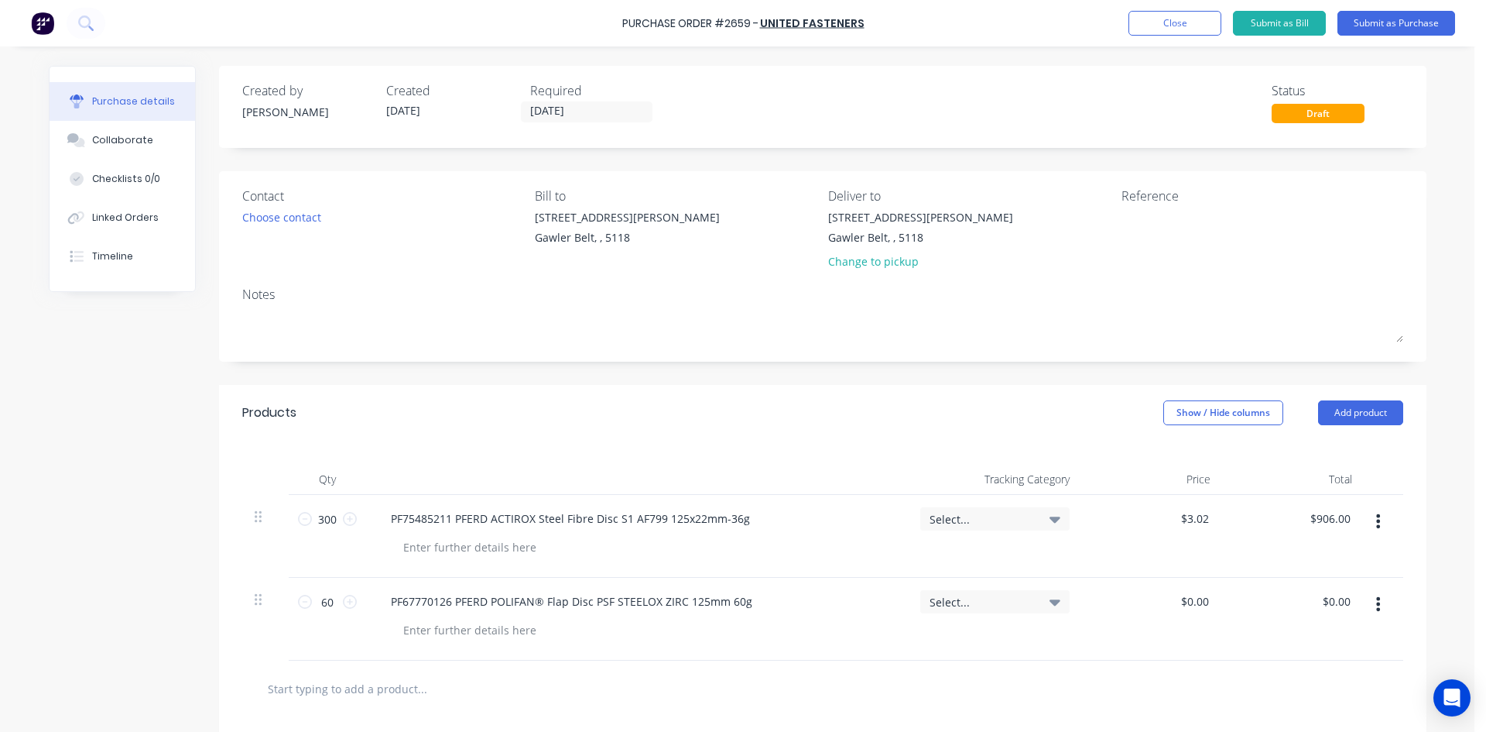
click at [371, 693] on input "text" at bounding box center [422, 688] width 310 height 31
paste input "PFERD Block Bonus Bucket (x100 5" Cutting Discs & Bonus Items)"
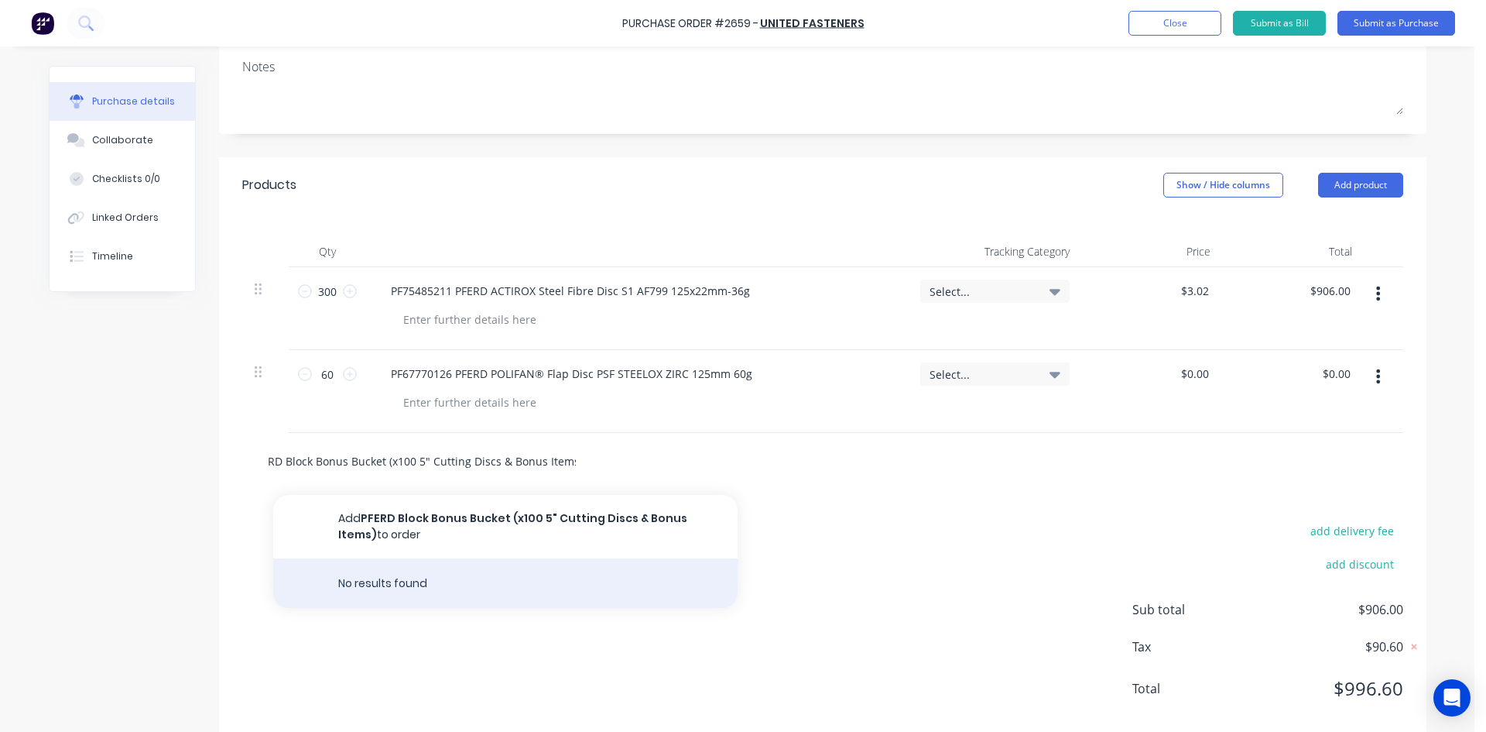
scroll to position [232, 0]
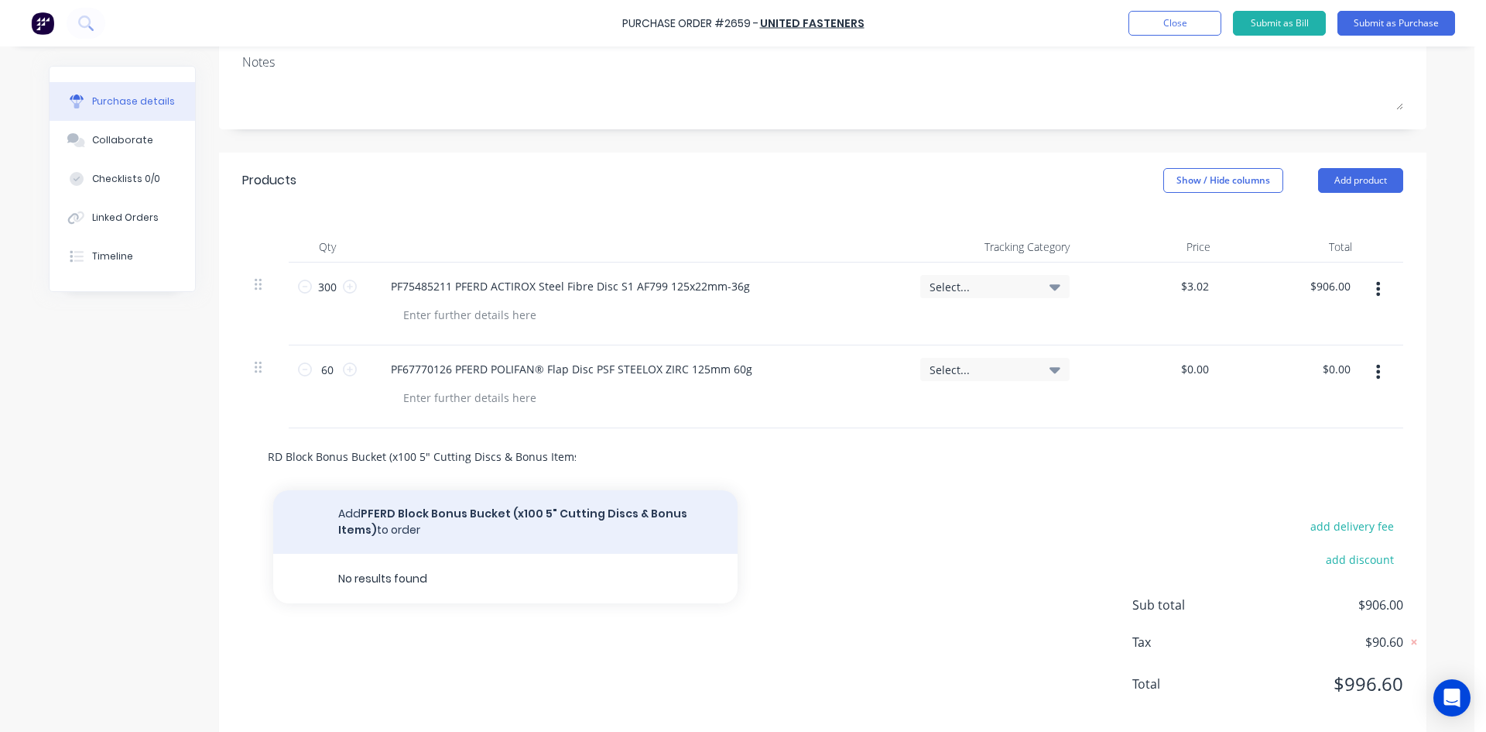
type input "PFERD Block Bonus Bucket (x100 5" Cutting Discs & Bonus Items)"
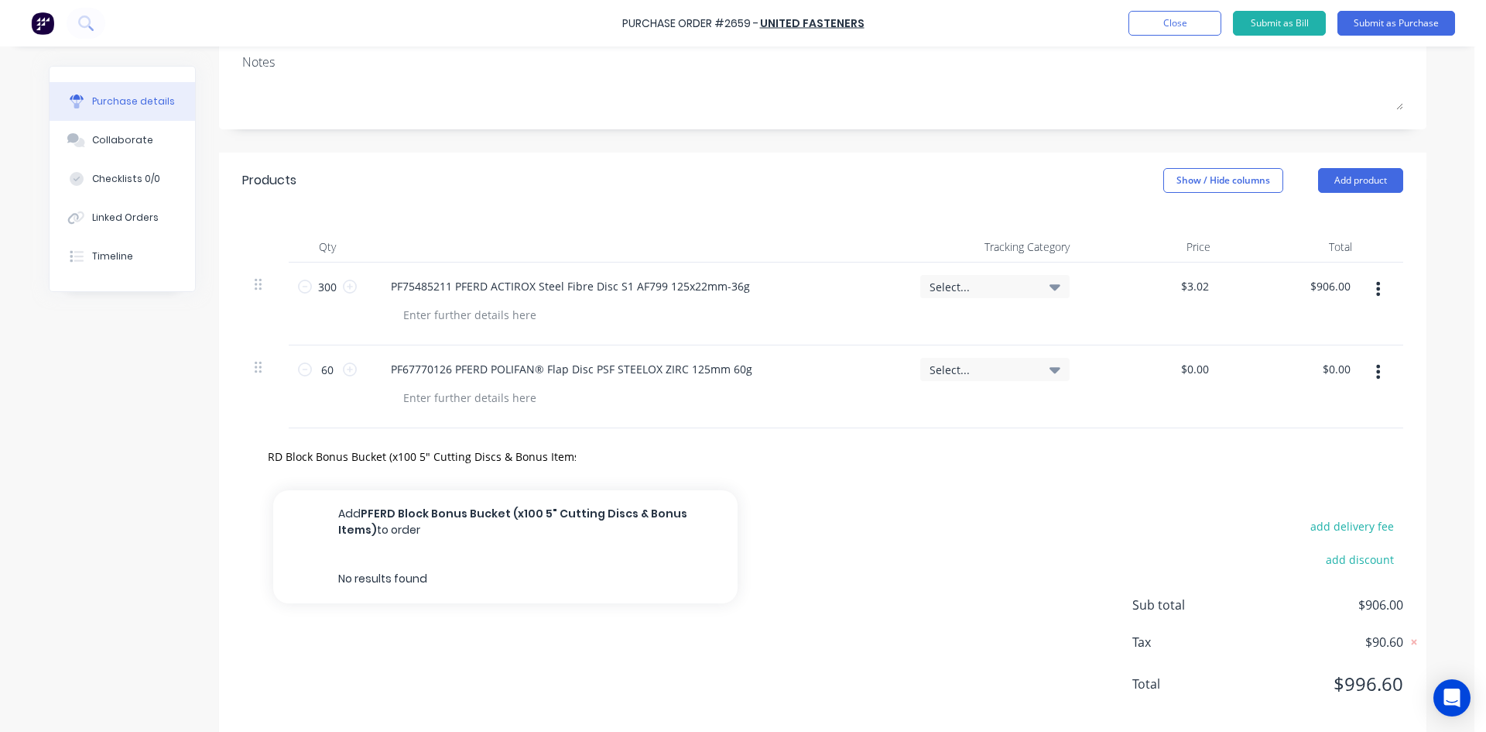
click at [502, 519] on button "Add PFERD Block Bonus Bucket (x100 5" Cutting Discs & Bonus Items) to order" at bounding box center [505, 521] width 464 height 63
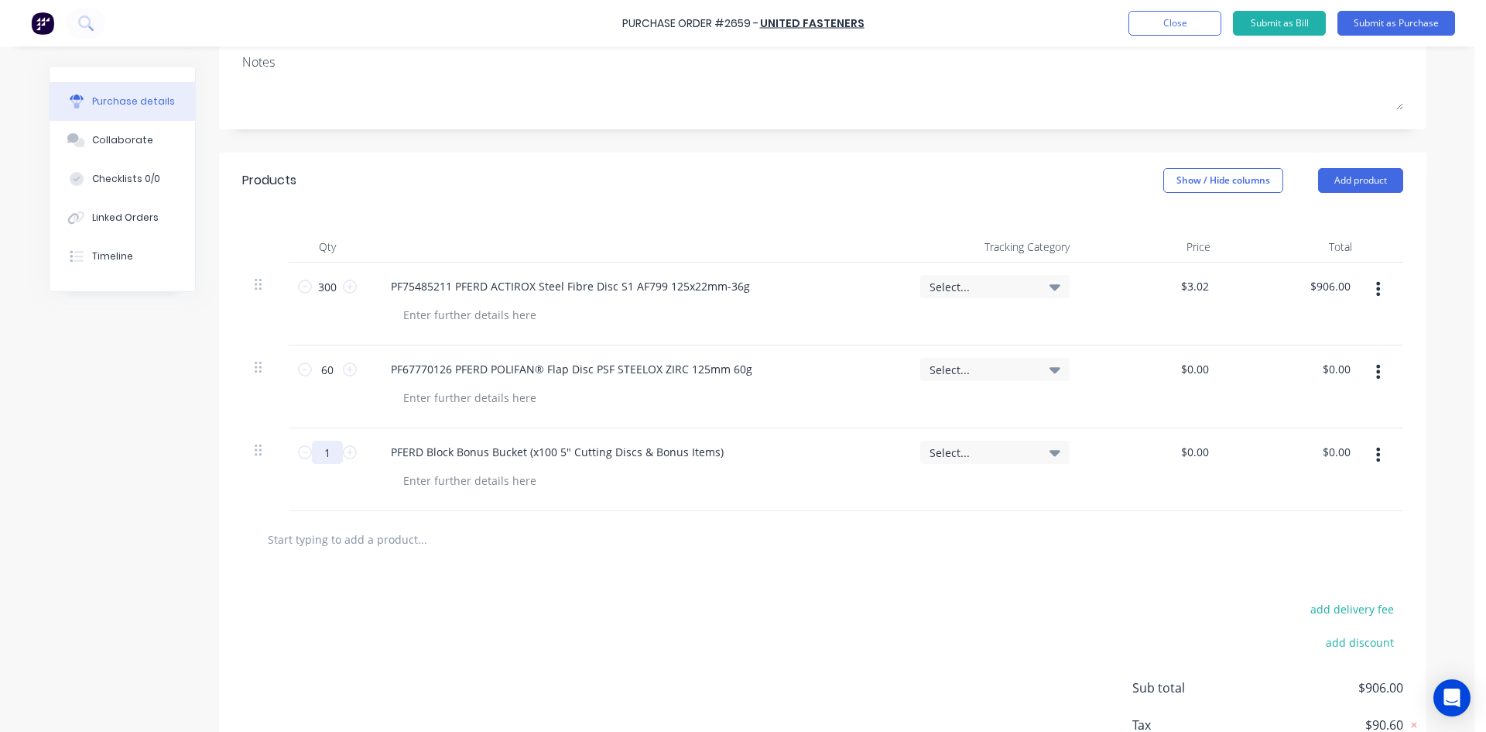
click at [328, 456] on input "1" at bounding box center [327, 451] width 31 height 23
click at [542, 627] on div "add delivery fee add discount Sub total $906.00 Tax $90.60 Total $996.60" at bounding box center [823, 694] width 1208 height 255
drag, startPoint x: 334, startPoint y: 452, endPoint x: 299, endPoint y: 452, distance: 34.8
click at [301, 452] on div "200 200" at bounding box center [327, 451] width 53 height 23
type input "2"
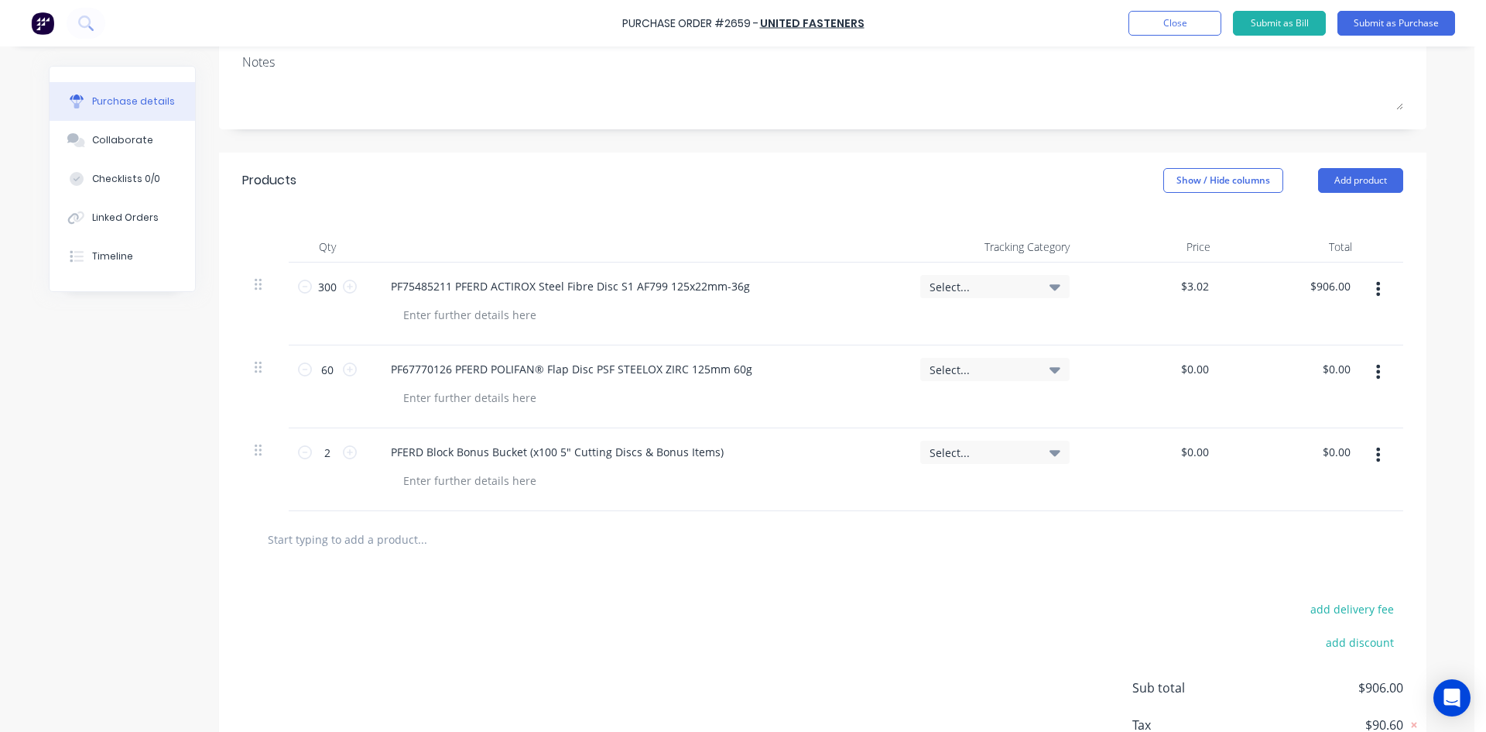
click at [517, 605] on div "add delivery fee add discount Sub total $906.00 Tax $90.60 Total $996.60" at bounding box center [823, 694] width 1208 height 255
click at [1190, 378] on input "0.00" at bounding box center [1195, 369] width 36 height 22
drag, startPoint x: 1215, startPoint y: 369, endPoint x: 1161, endPoint y: 372, distance: 54.3
click at [1161, 372] on div "$0.00 $0.00" at bounding box center [1153, 386] width 142 height 83
drag, startPoint x: 1229, startPoint y: 403, endPoint x: 1221, endPoint y: 399, distance: 9.7
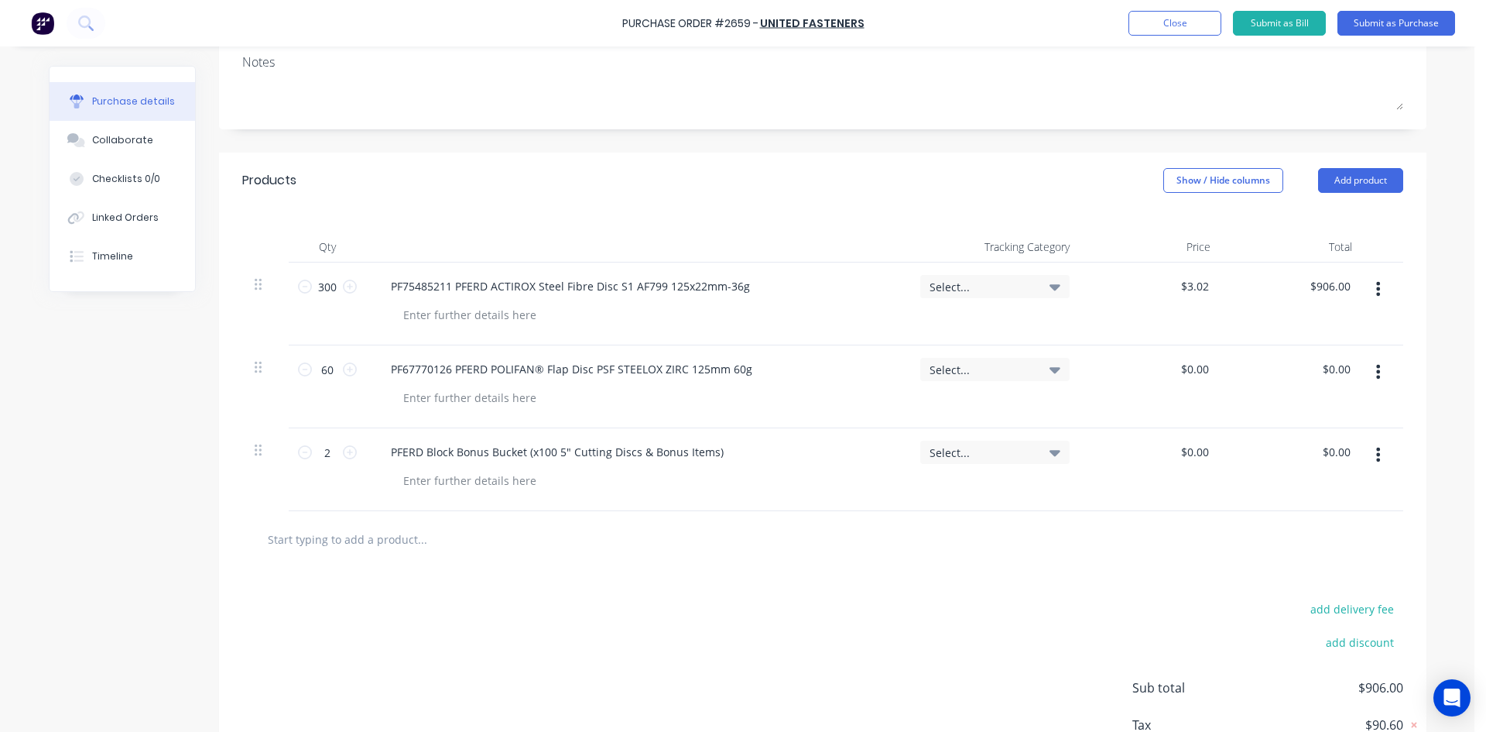
click at [1223, 405] on div "$0.00 $0.00" at bounding box center [1294, 386] width 142 height 83
type input "0"
drag, startPoint x: 1205, startPoint y: 370, endPoint x: 1191, endPoint y: 370, distance: 13.9
click at [1191, 370] on input "0" at bounding box center [1202, 369] width 22 height 22
type input "$5.78"
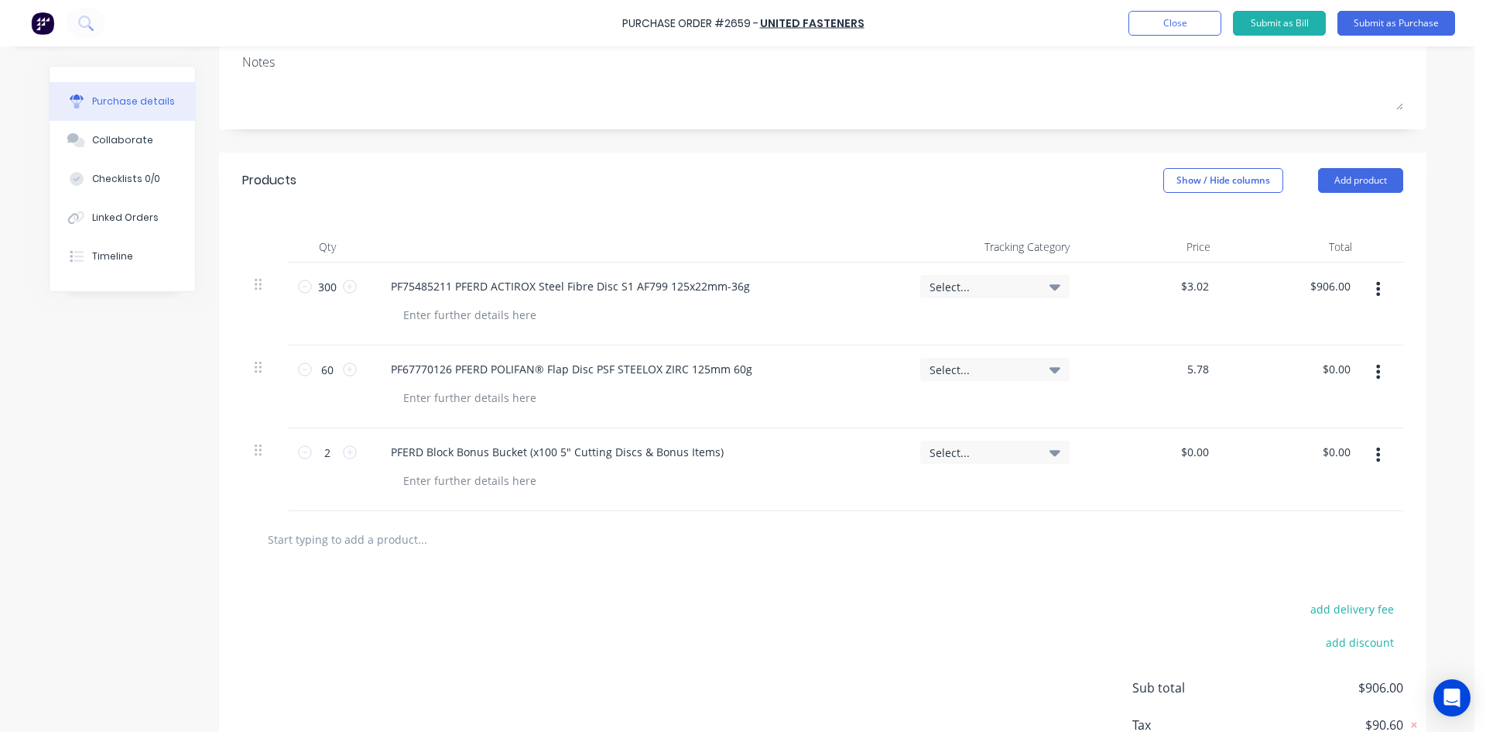
type input "$346.80"
click at [1177, 514] on div at bounding box center [822, 539] width 1161 height 57
drag, startPoint x: 1206, startPoint y: 452, endPoint x: 1176, endPoint y: 449, distance: 30.3
click at [1176, 449] on div "0.00 0.00" at bounding box center [1153, 469] width 142 height 83
type input "$162.00"
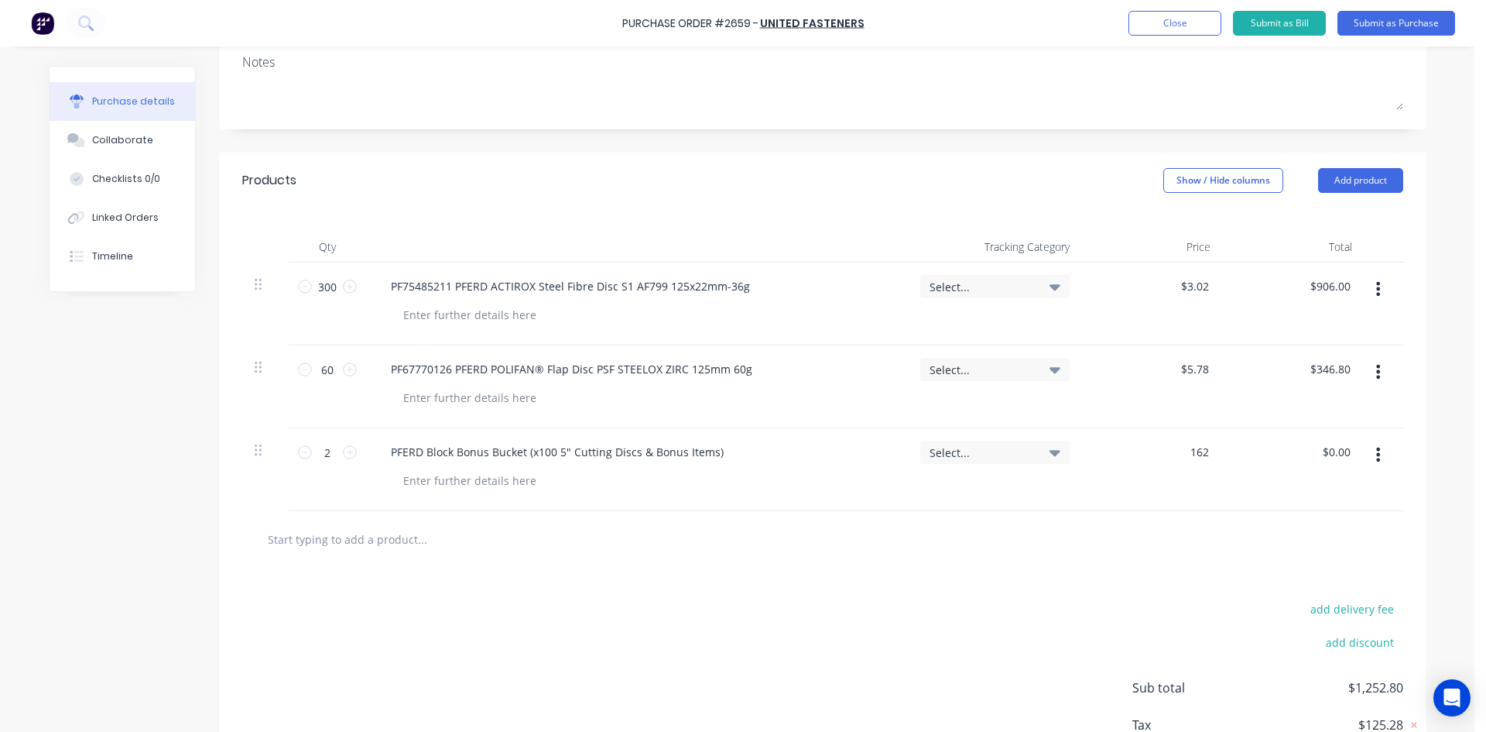
type input "$324.00"
click at [1068, 533] on div at bounding box center [823, 538] width 1136 height 31
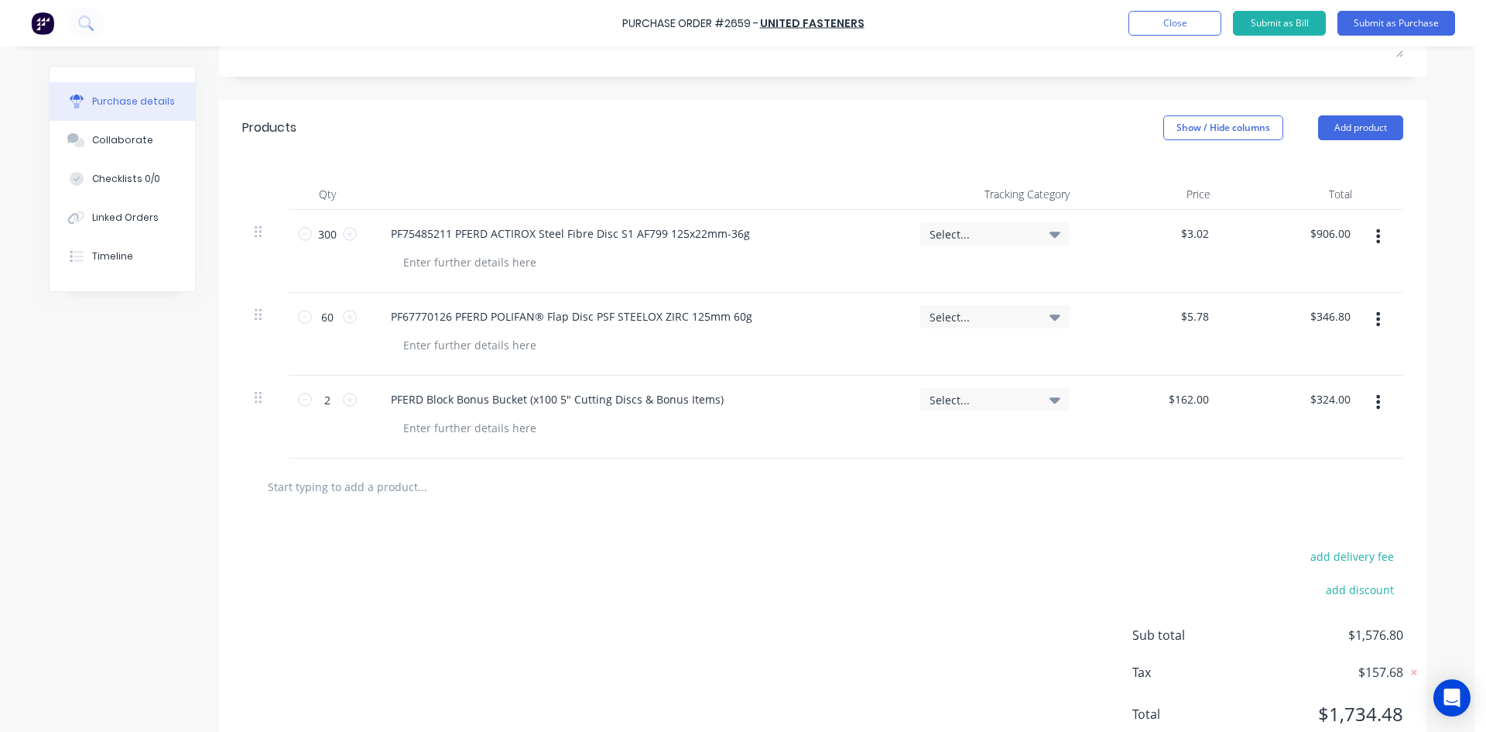
scroll to position [338, 0]
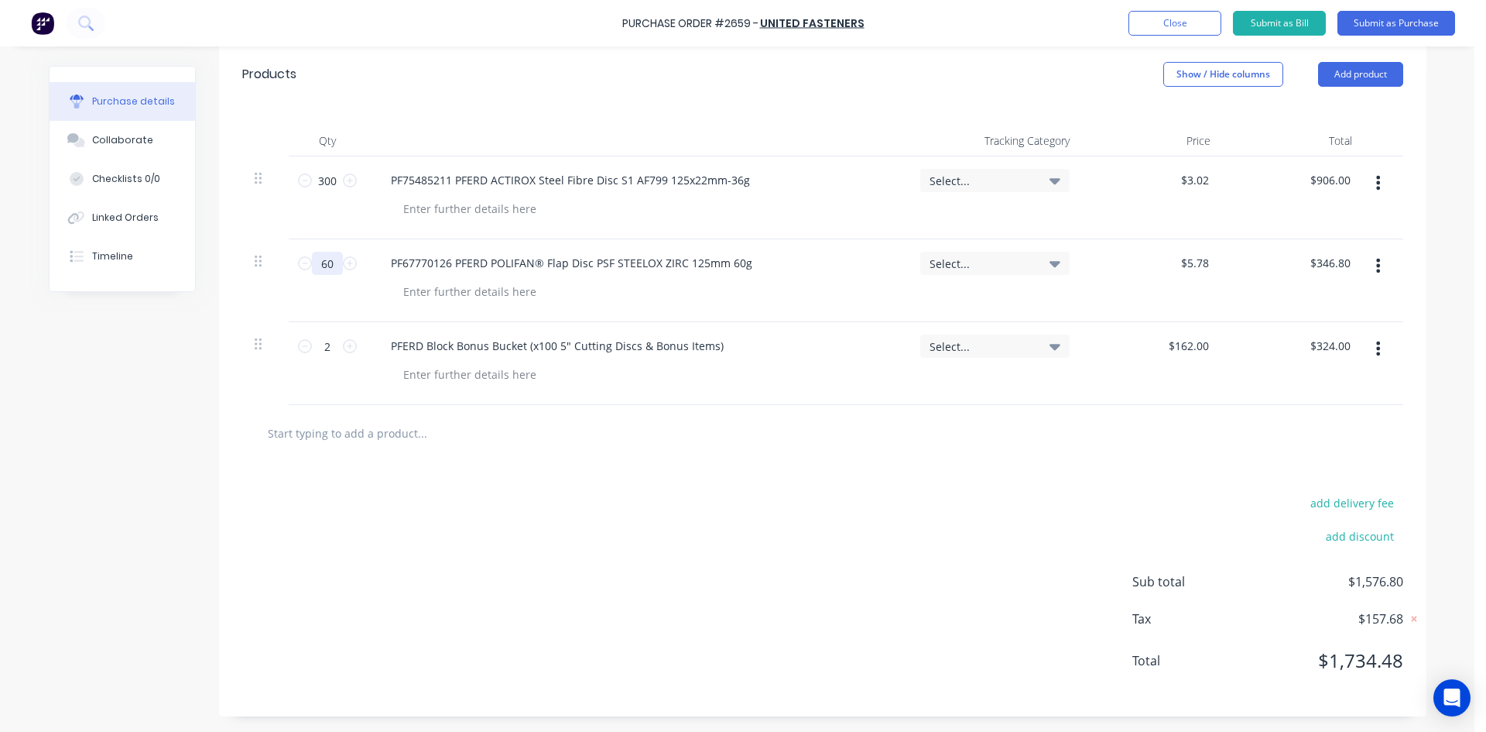
drag, startPoint x: 327, startPoint y: 265, endPoint x: 316, endPoint y: 265, distance: 10.8
click at [315, 265] on input "60" at bounding box center [327, 263] width 31 height 23
type input "8"
type input "$46.24"
type input "80"
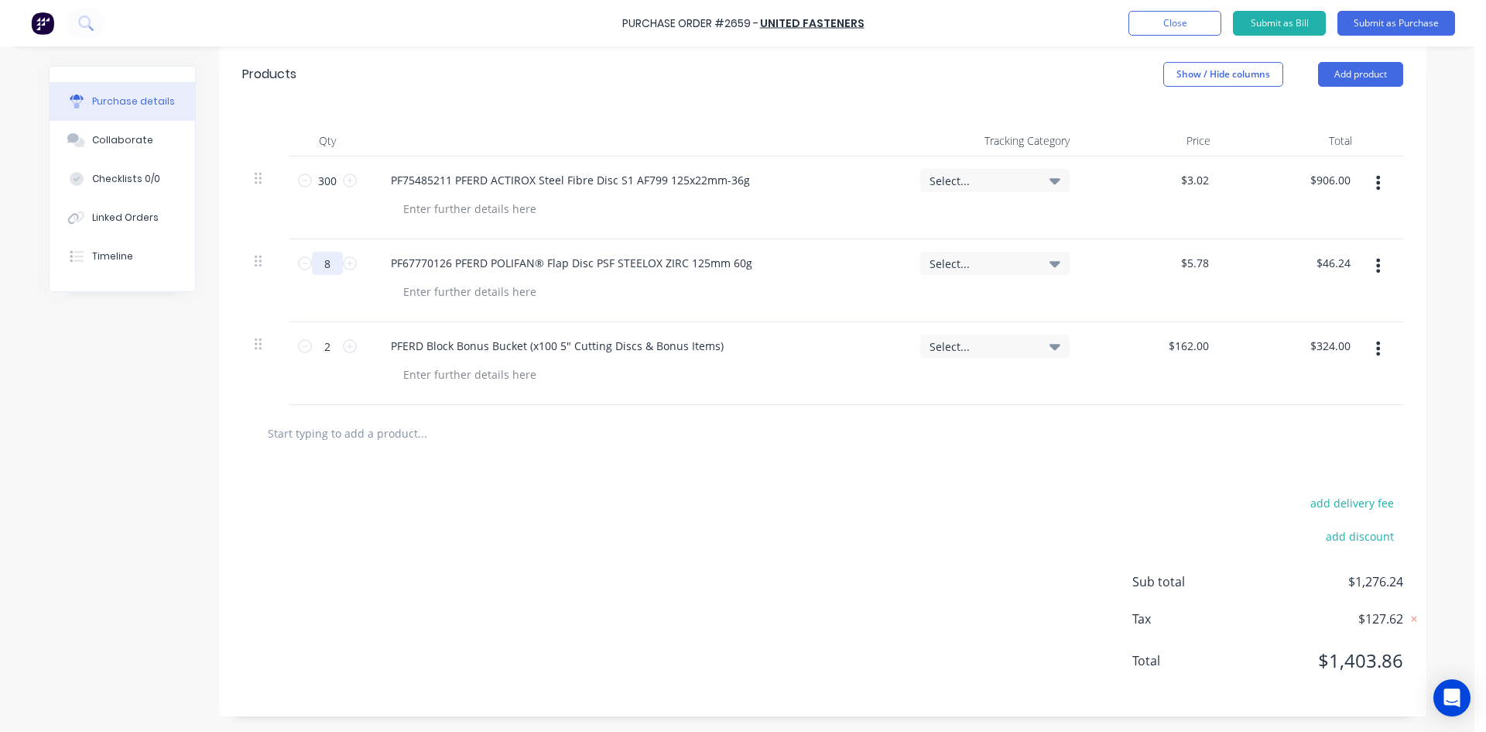
type input "$462.40"
type input "80"
click at [582, 506] on div "add delivery fee add discount Sub total $1,692.40 Tax $169.24 Total $1,861.64" at bounding box center [823, 588] width 1208 height 255
drag, startPoint x: 333, startPoint y: 180, endPoint x: 308, endPoint y: 180, distance: 24.8
click at [312, 180] on input "300" at bounding box center [327, 180] width 31 height 23
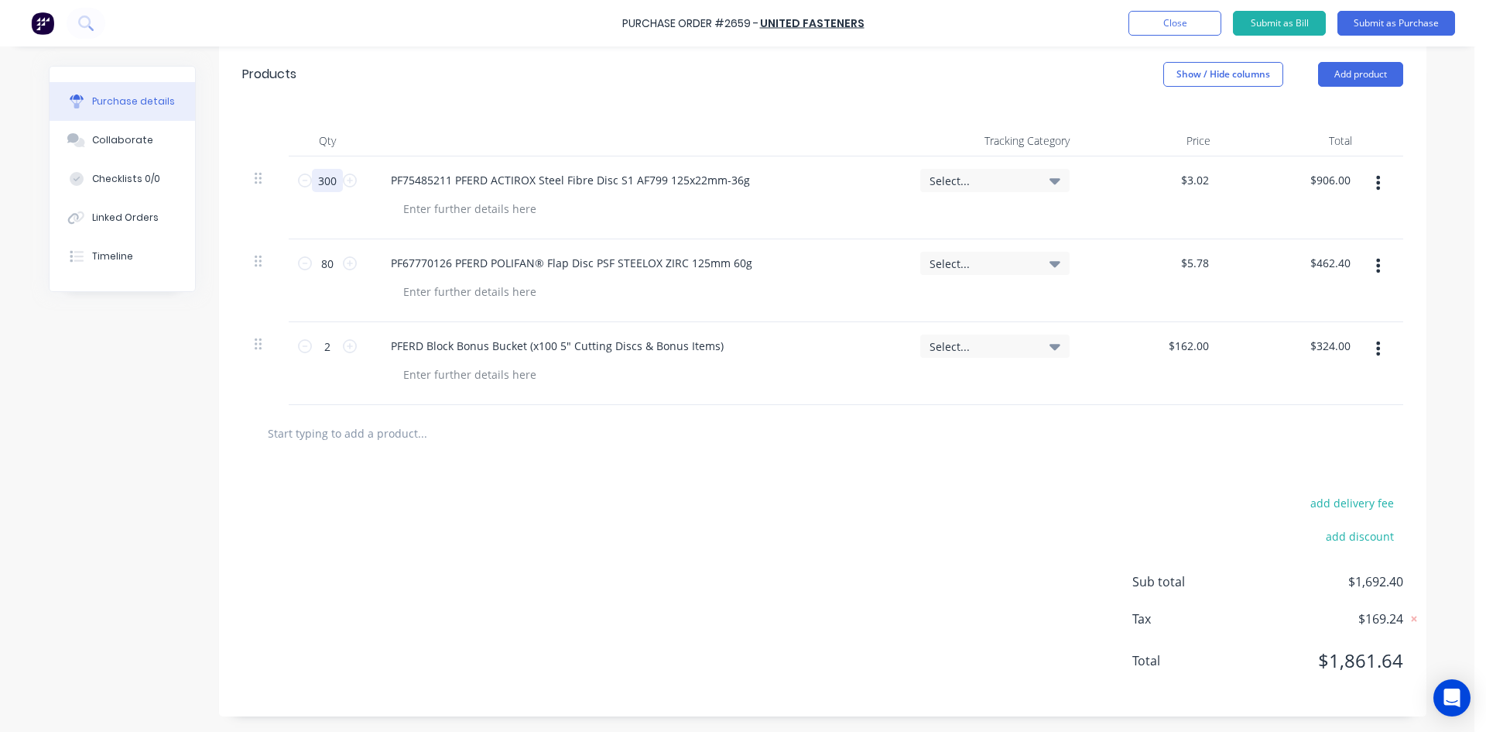
type input "5"
type input "$15.10"
type input "50"
type input "$151.00"
type input "500"
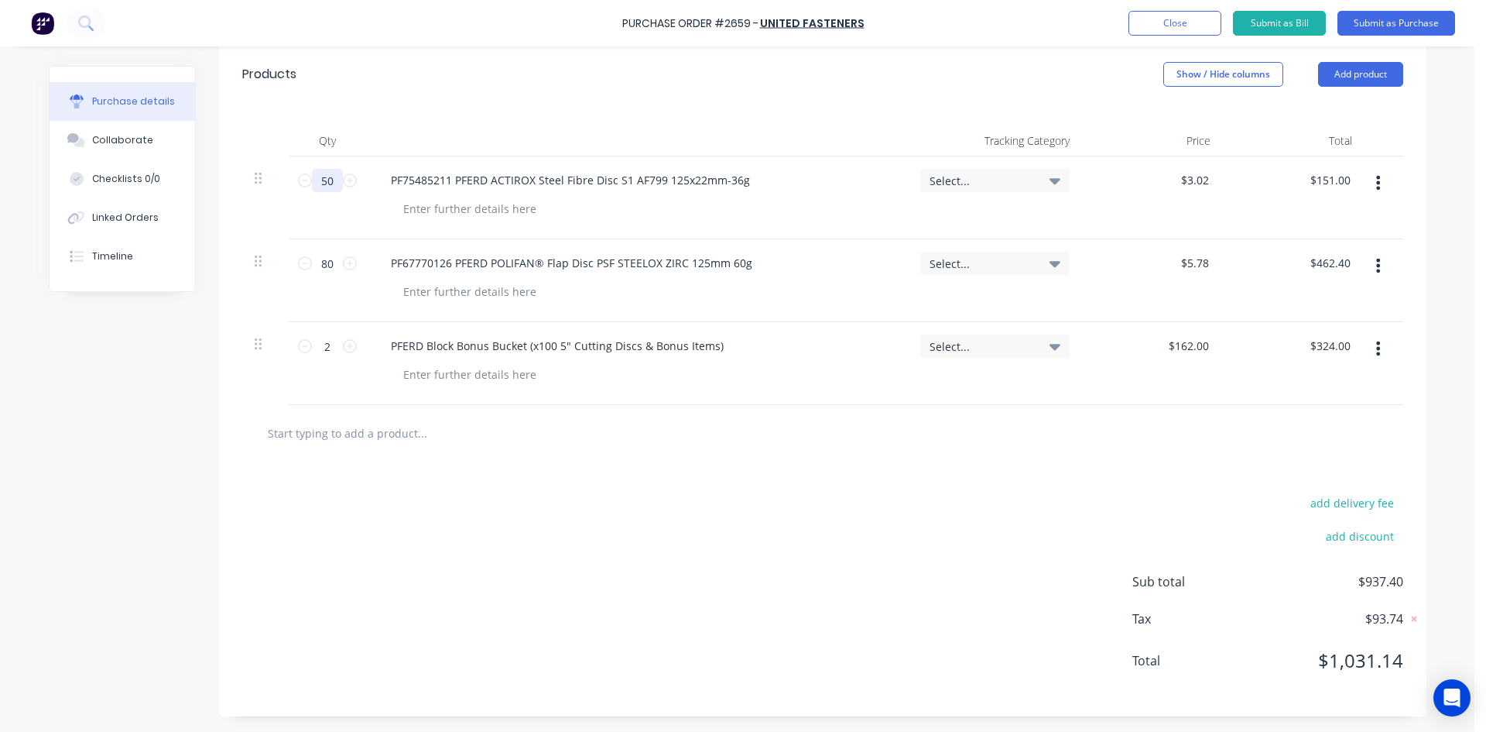
type input "$1,510.00"
type input "500"
click at [686, 588] on div "add delivery fee add discount Sub total $2,296.40 Tax $229.64 Total $2,526.04" at bounding box center [823, 588] width 1208 height 255
click at [1379, 19] on button "Submit as Purchase" at bounding box center [1397, 23] width 118 height 25
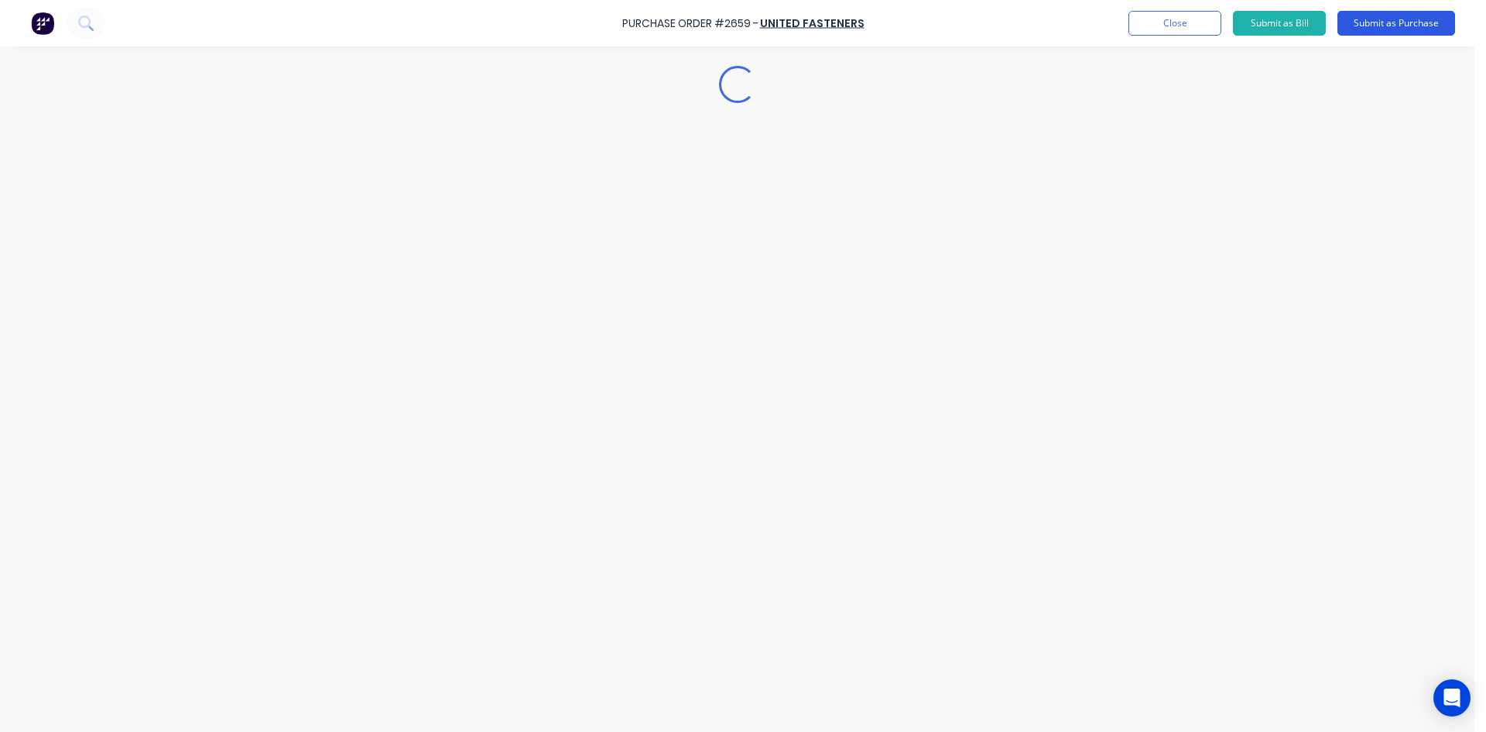
scroll to position [0, 0]
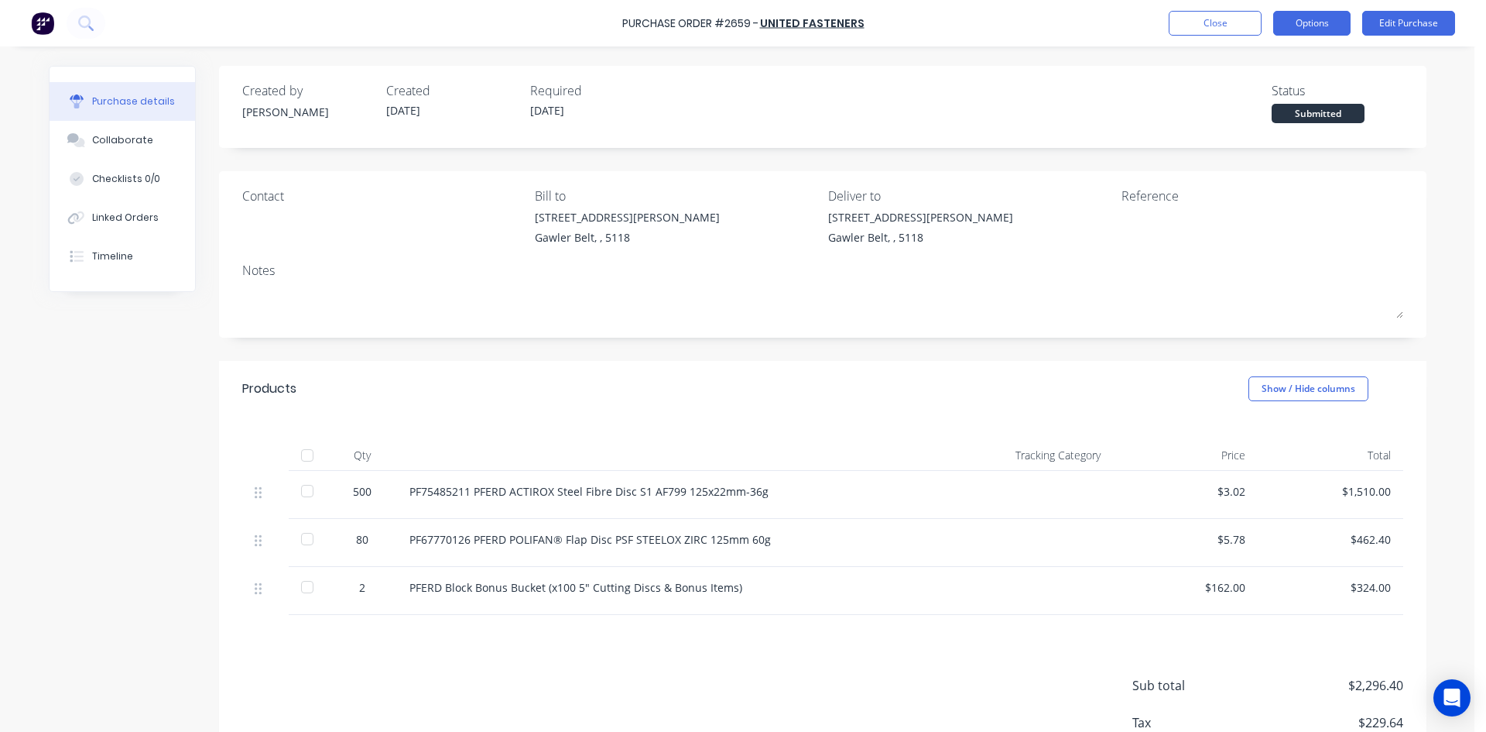
click at [1314, 26] on button "Options" at bounding box center [1311, 23] width 77 height 25
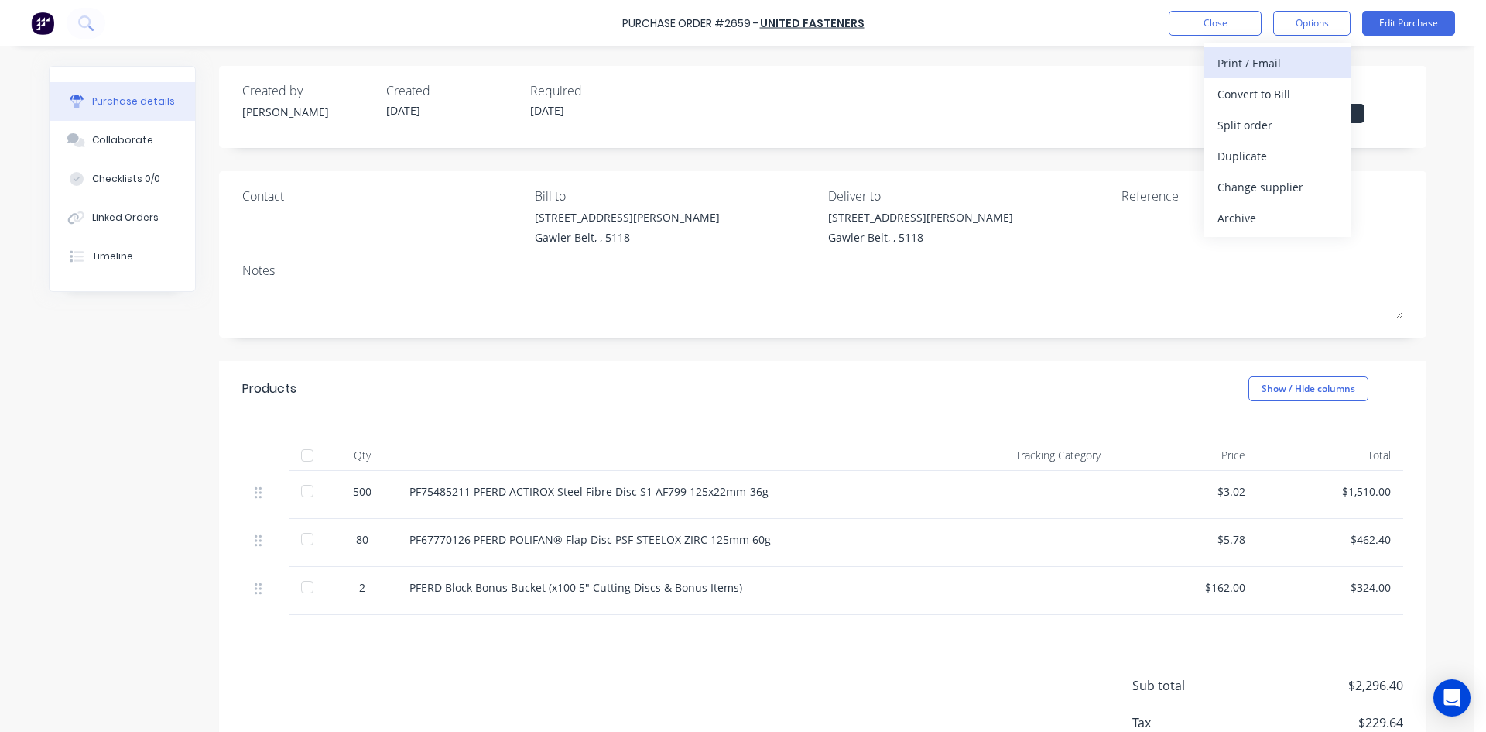
click at [1262, 60] on div "Print / Email" at bounding box center [1277, 63] width 119 height 22
click at [1260, 102] on div "With pricing" at bounding box center [1277, 94] width 119 height 22
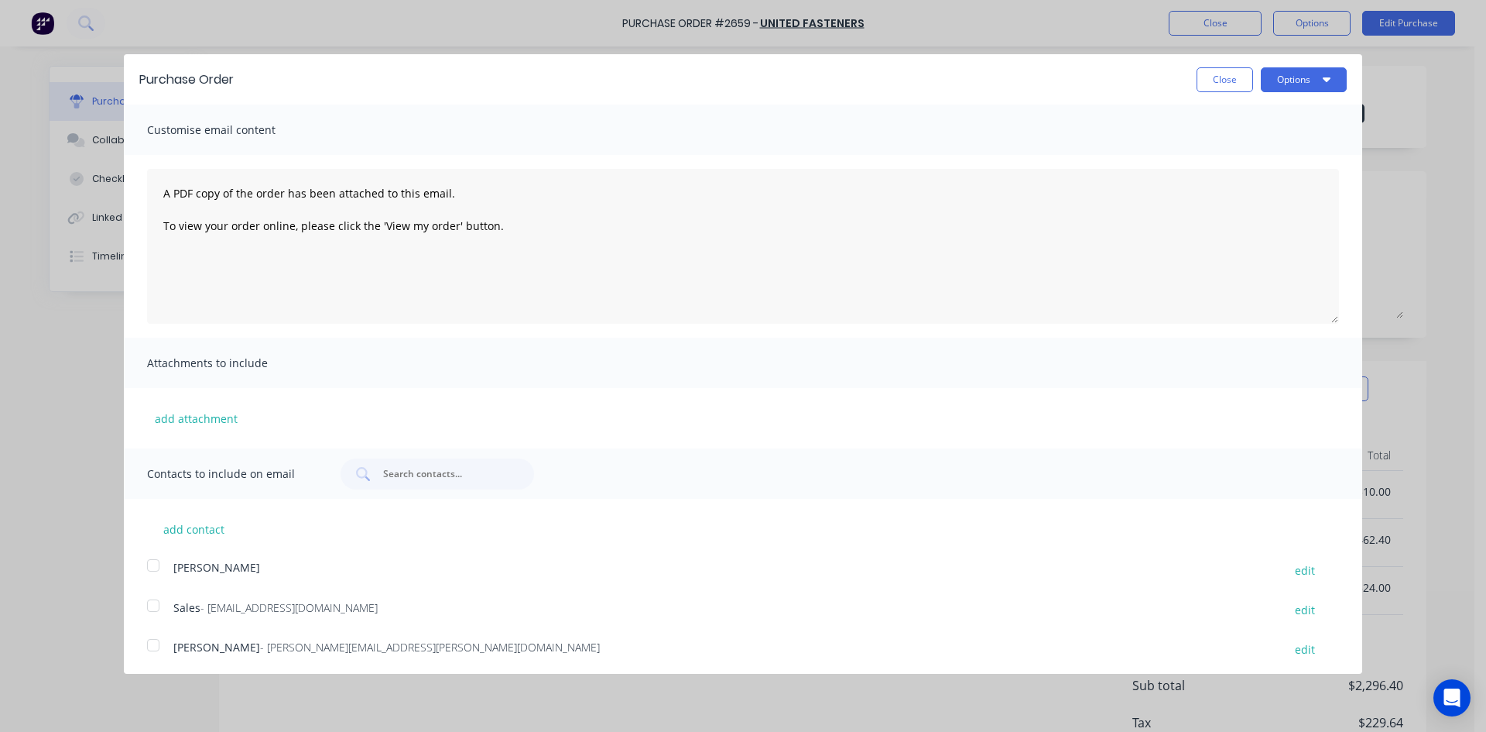
drag, startPoint x: 154, startPoint y: 645, endPoint x: 199, endPoint y: 635, distance: 46.0
click at [155, 645] on div at bounding box center [153, 644] width 31 height 31
click at [1267, 87] on button "Options" at bounding box center [1304, 79] width 86 height 25
click at [1231, 156] on div "Email" at bounding box center [1273, 150] width 119 height 22
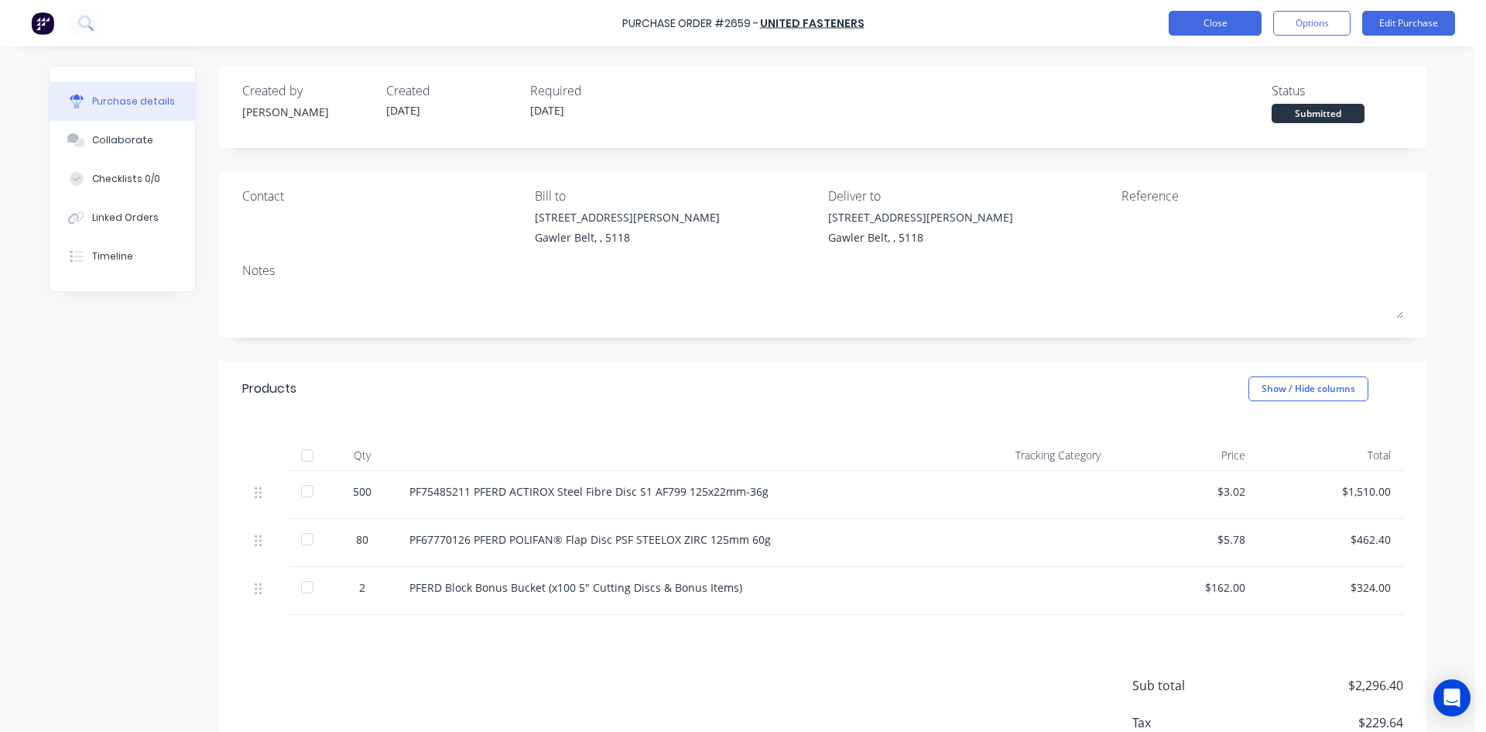
click at [1218, 18] on button "Close" at bounding box center [1215, 23] width 93 height 25
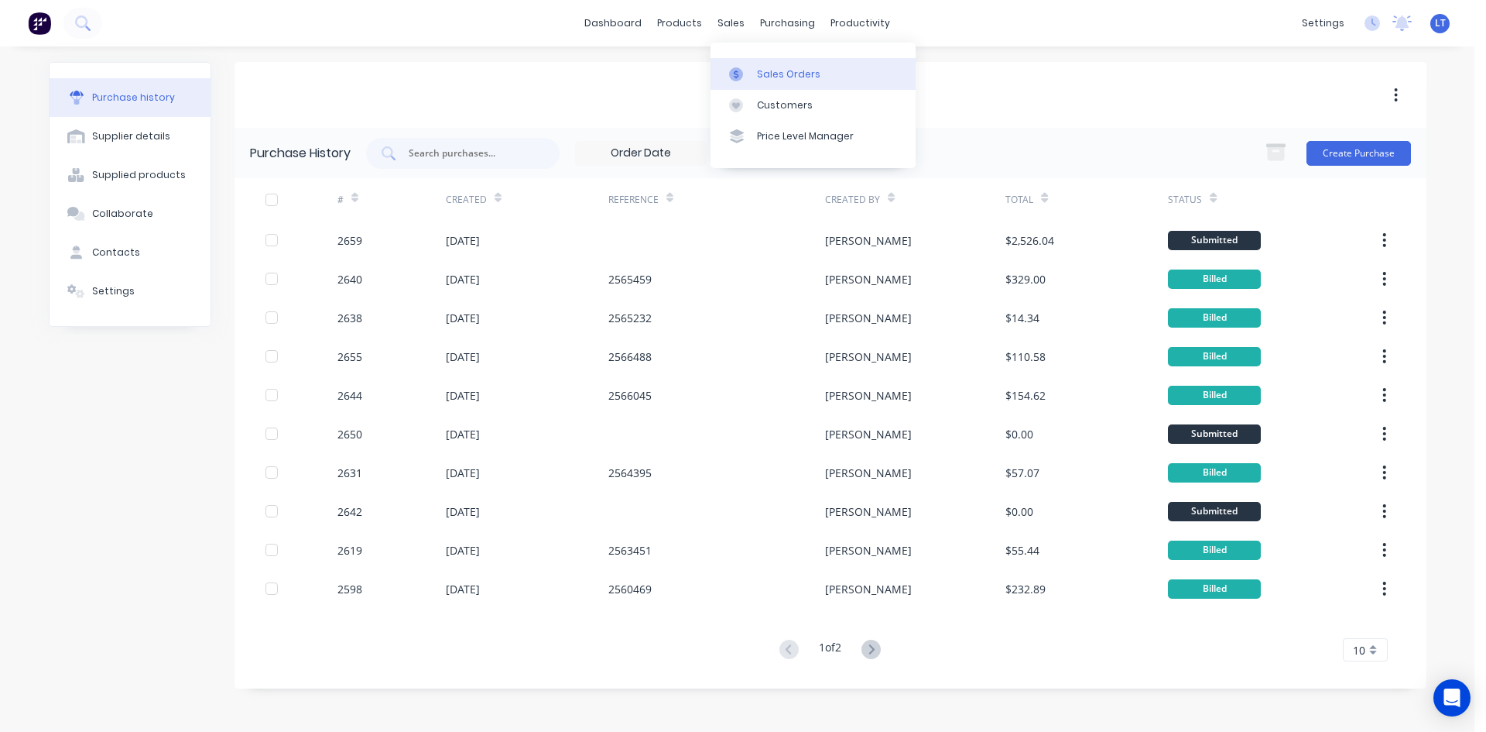
click at [801, 77] on div "Sales Orders" at bounding box center [788, 74] width 63 height 14
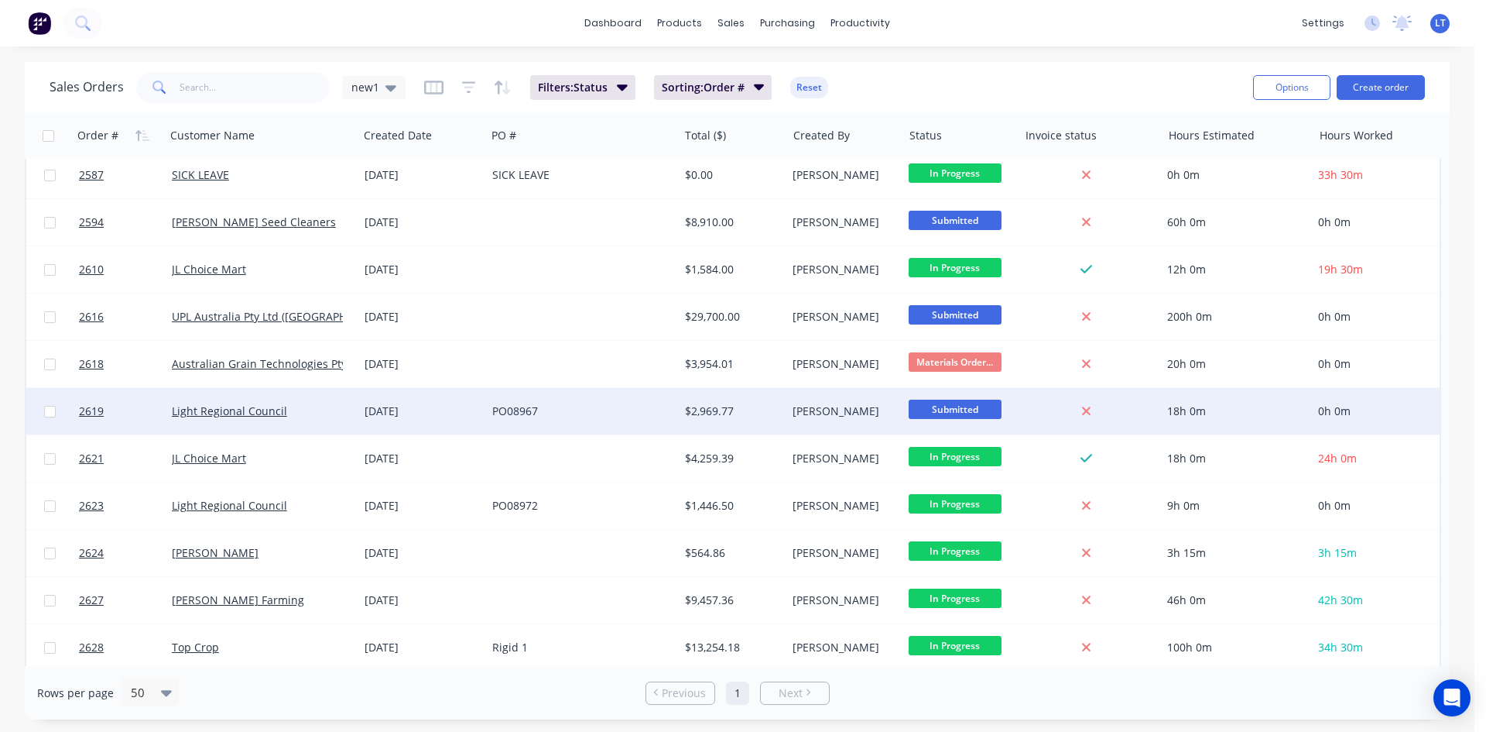
scroll to position [697, 0]
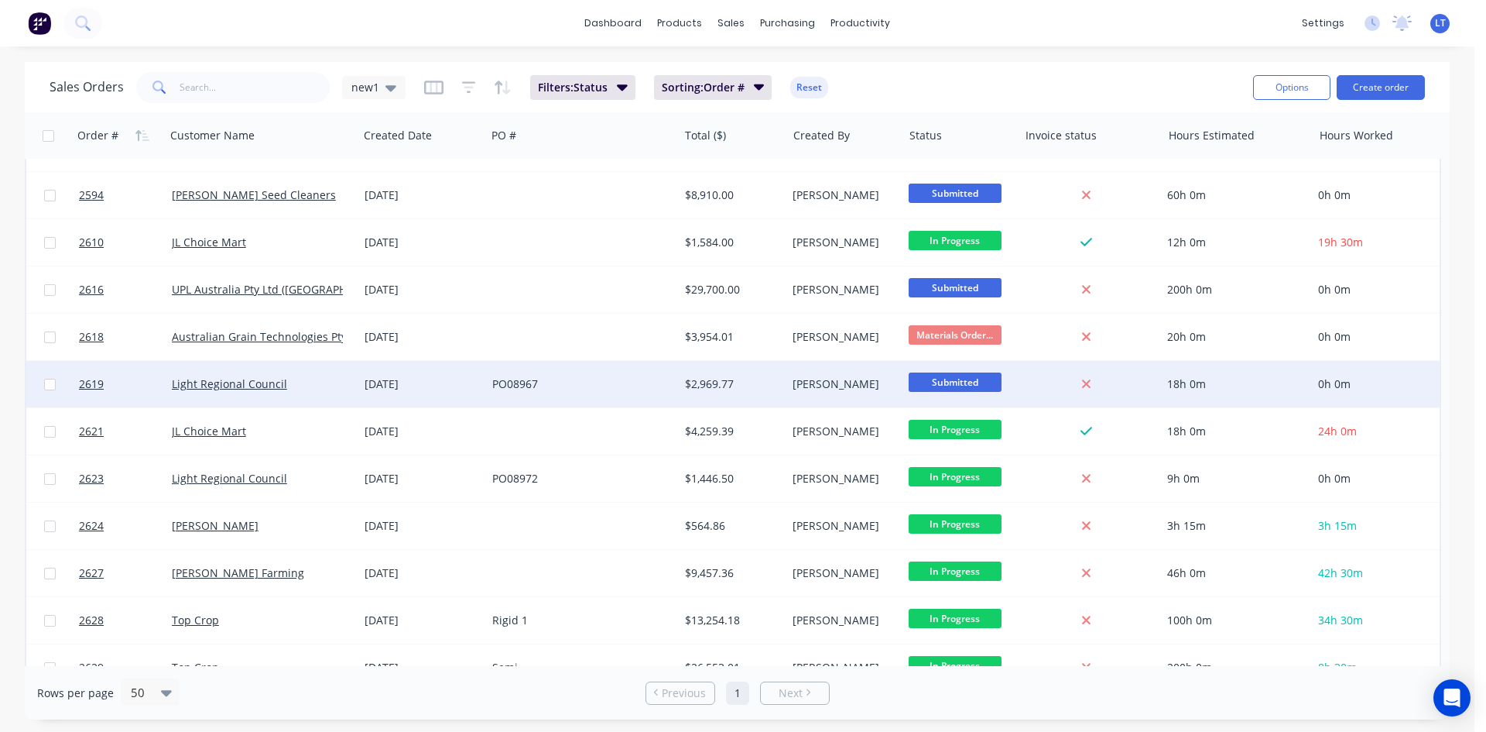
click at [594, 386] on div "PO08967" at bounding box center [577, 383] width 171 height 15
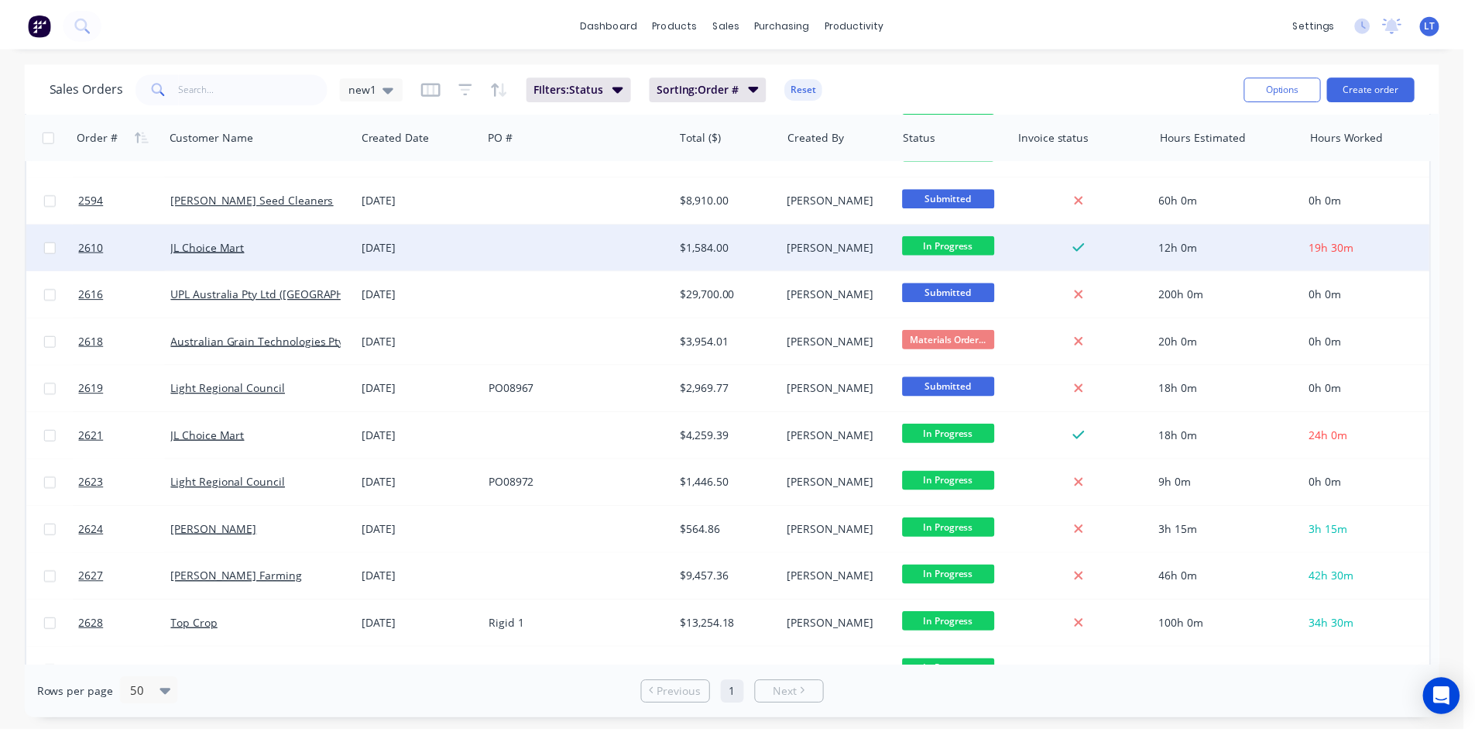
scroll to position [697, 0]
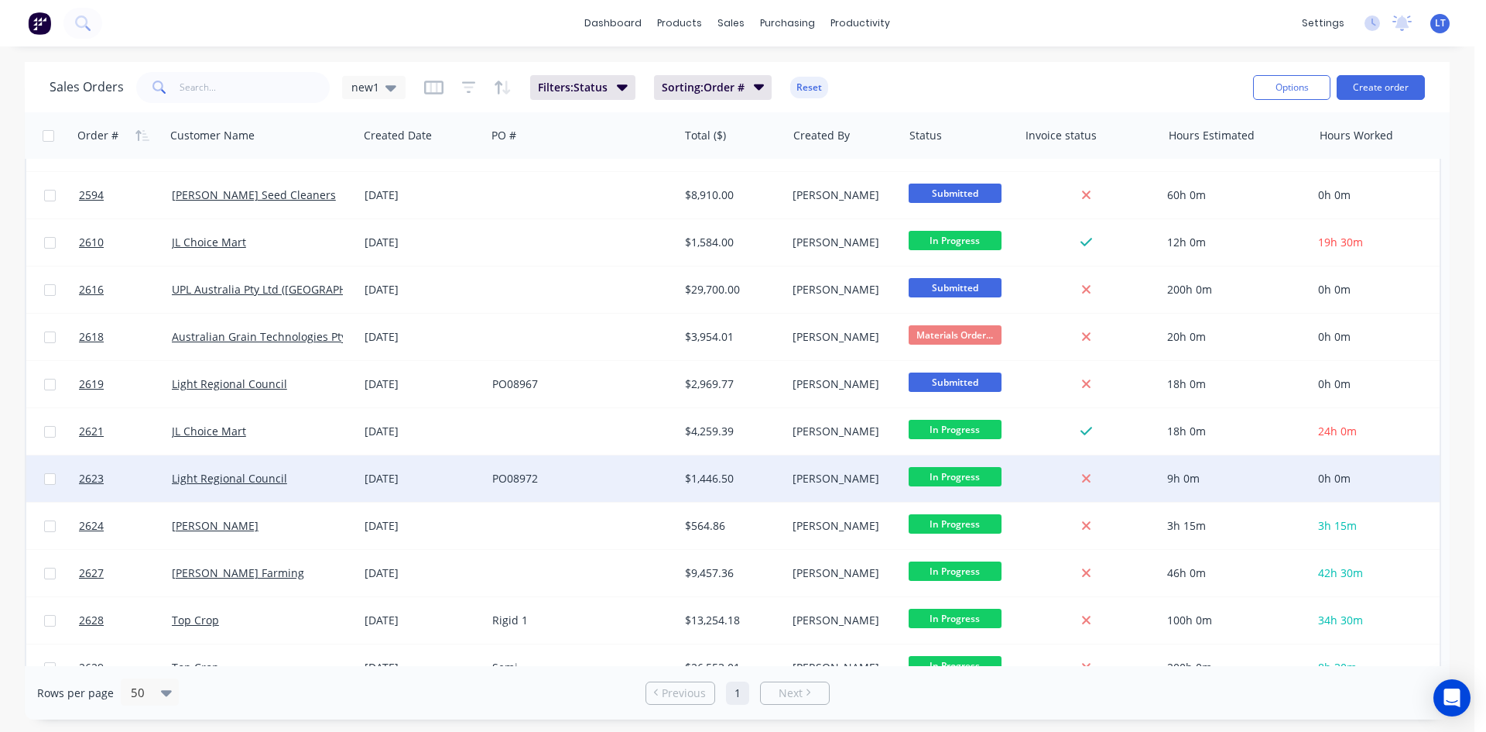
click at [622, 484] on div "PO08972" at bounding box center [577, 478] width 171 height 15
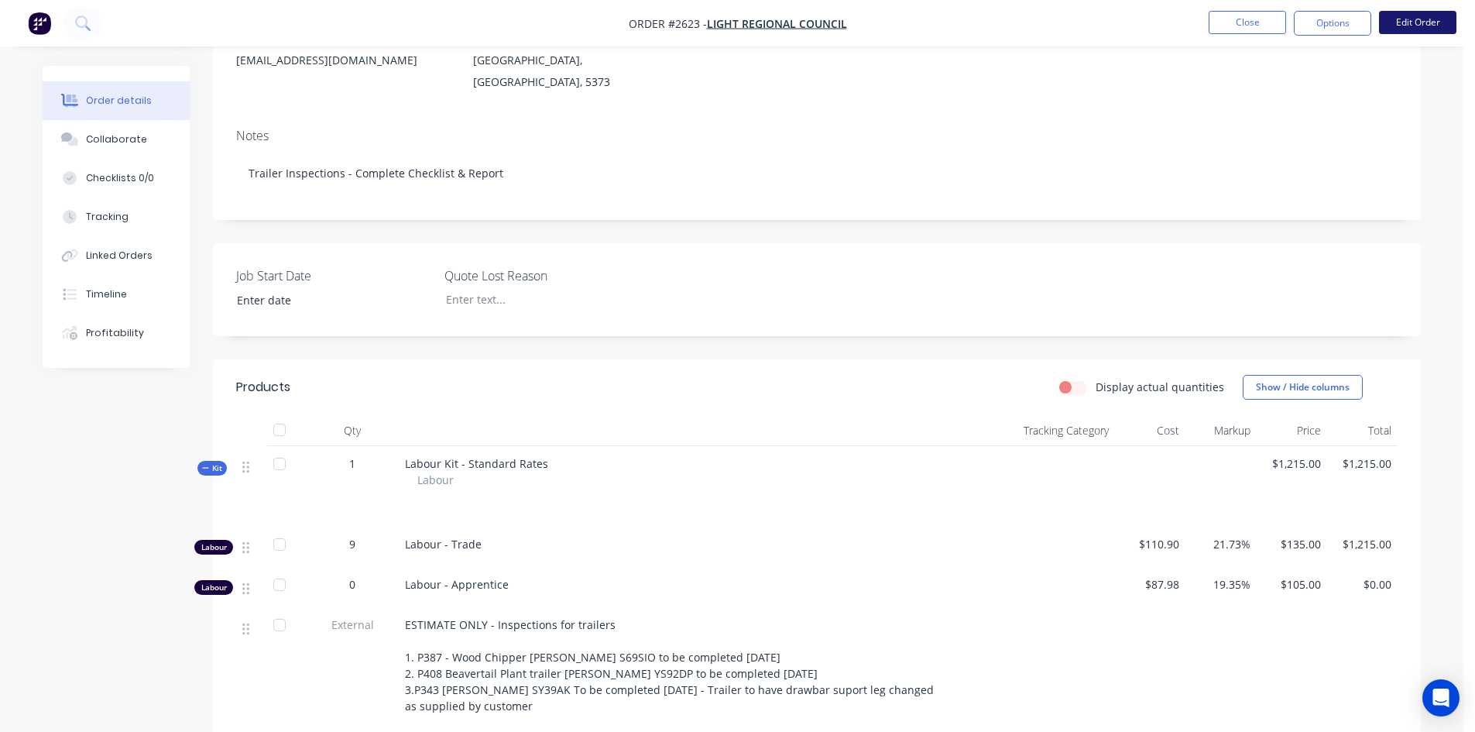
scroll to position [77, 0]
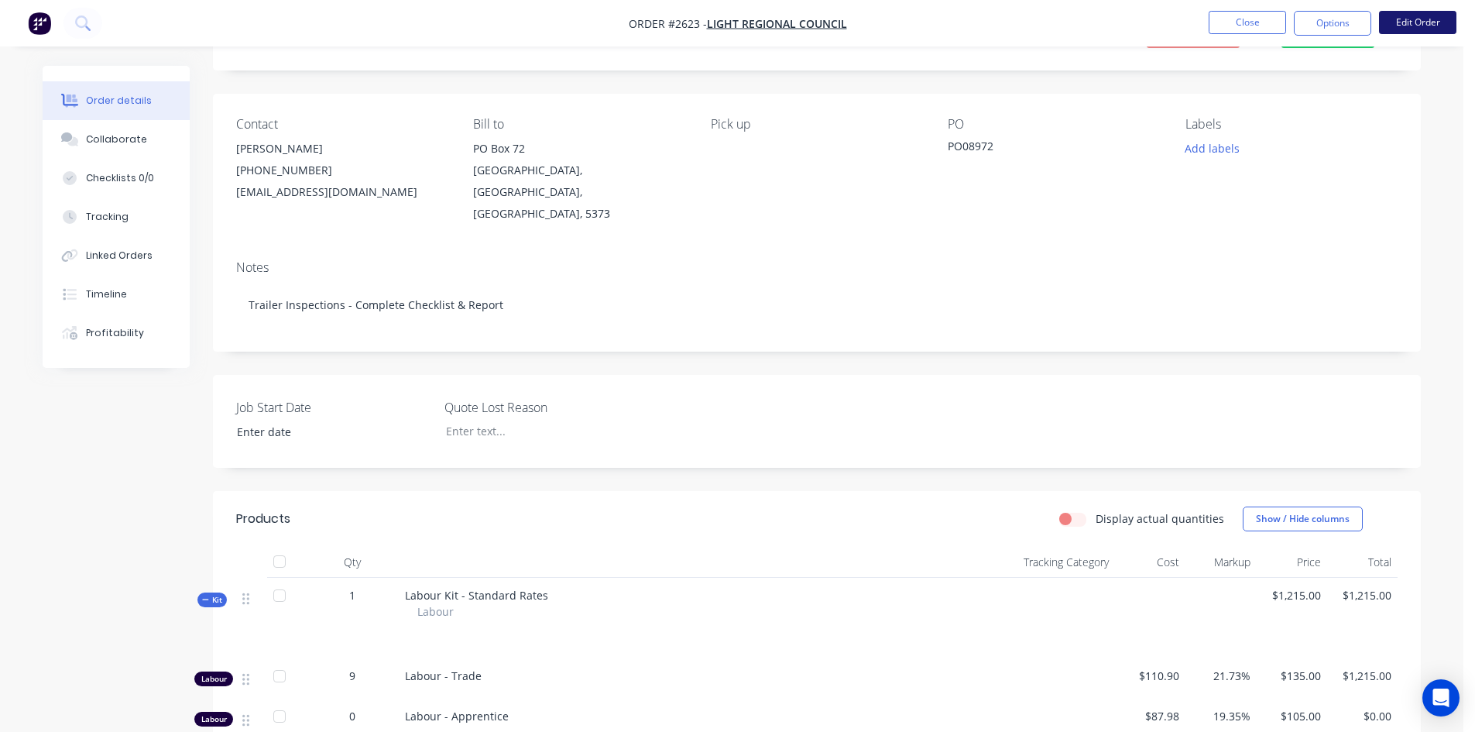
click at [1417, 21] on button "Edit Order" at bounding box center [1417, 22] width 77 height 23
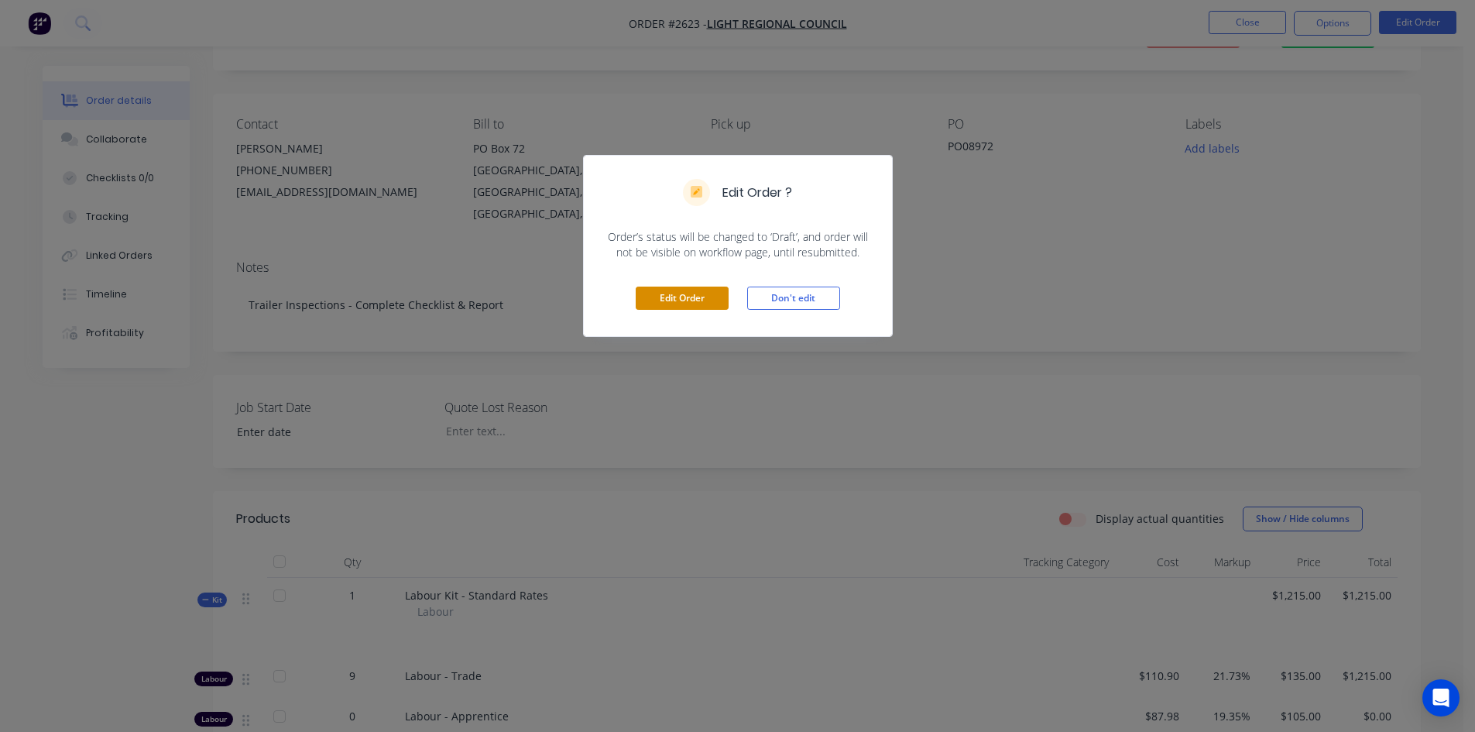
click at [696, 300] on button "Edit Order" at bounding box center [682, 297] width 93 height 23
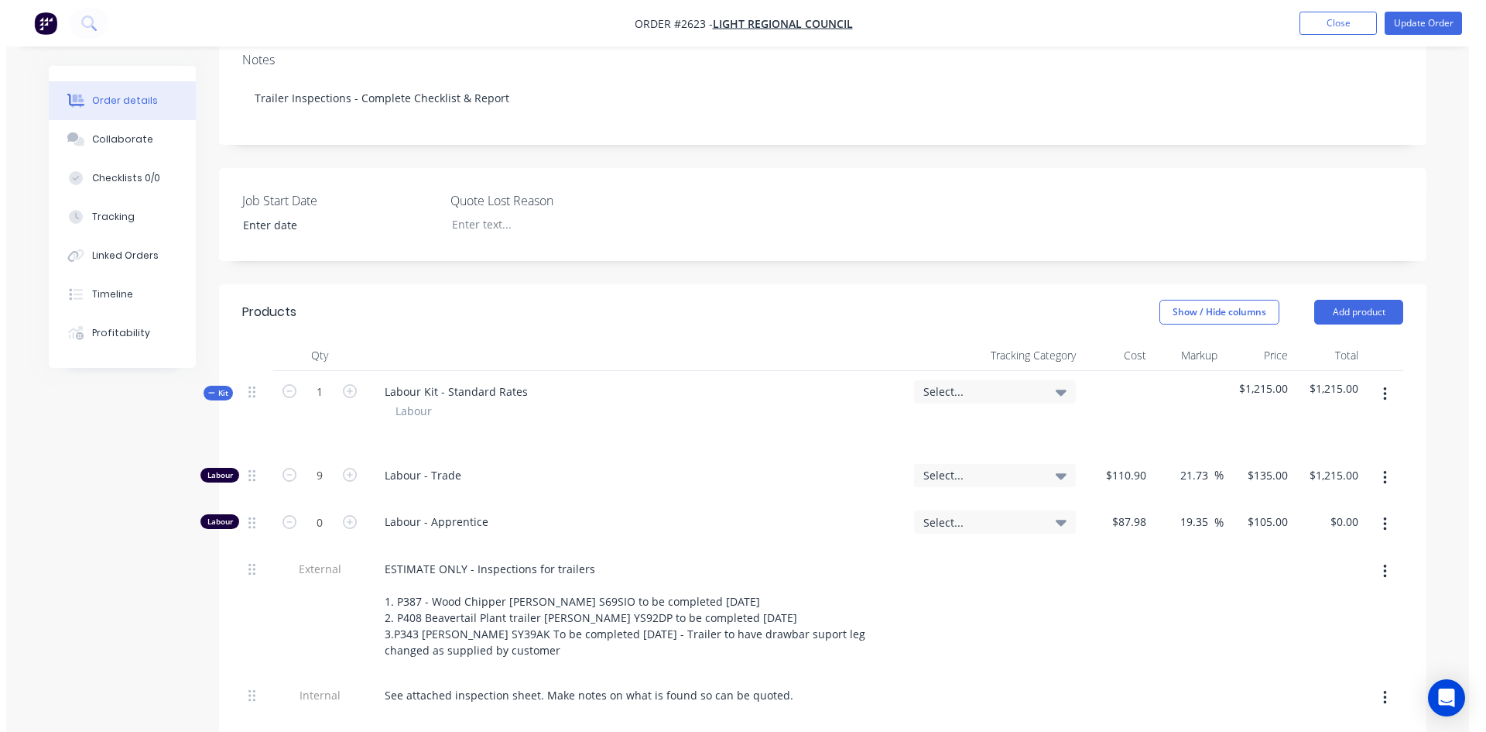
scroll to position [310, 0]
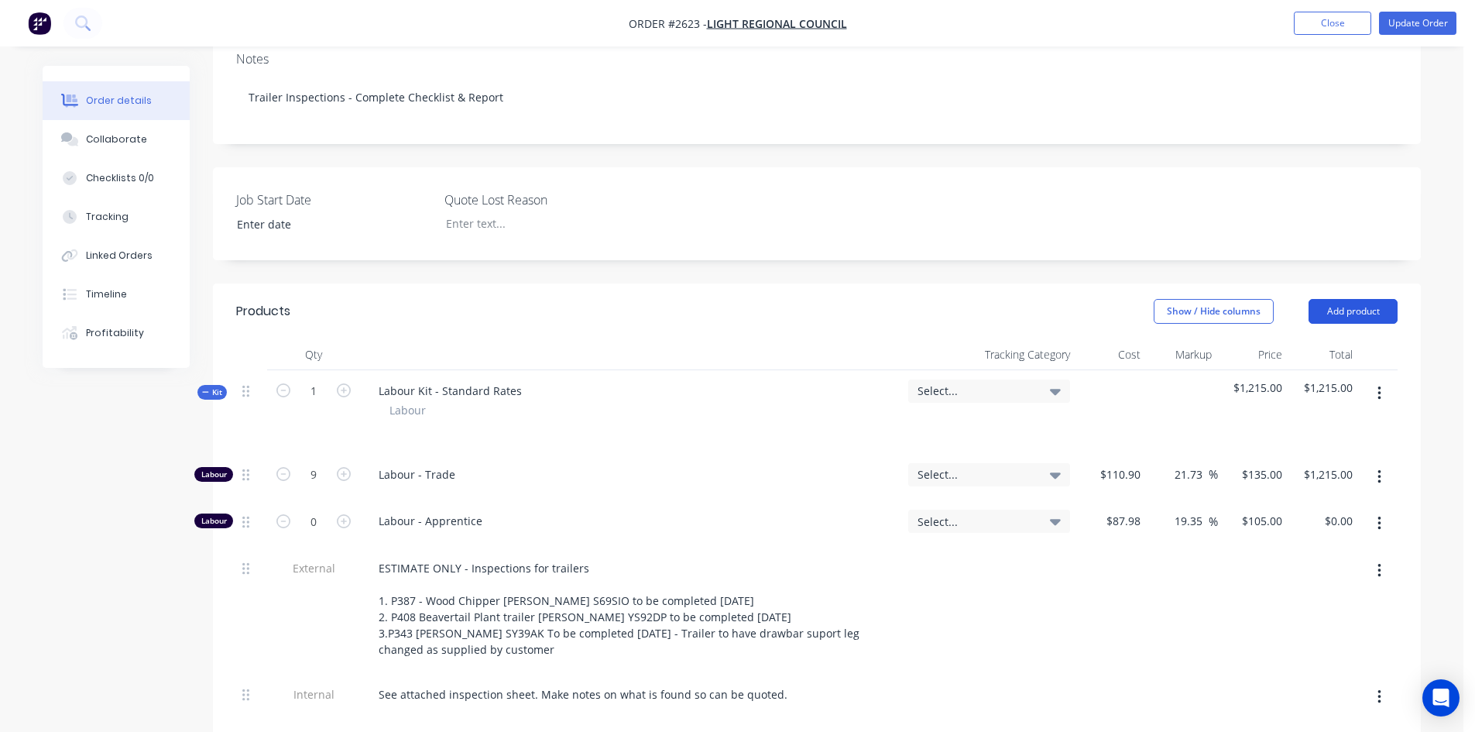
click at [1359, 299] on button "Add product" at bounding box center [1352, 311] width 89 height 25
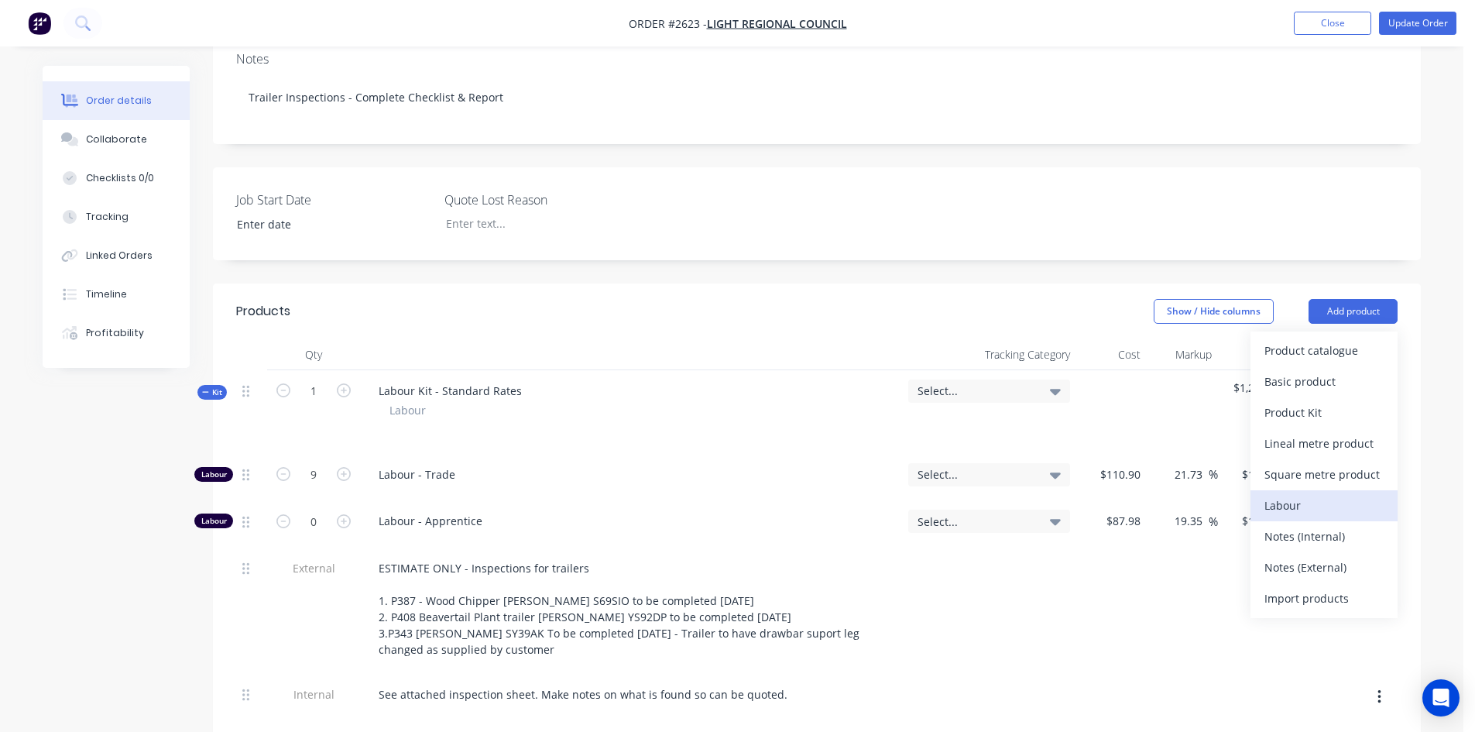
click at [1297, 494] on div "Labour" at bounding box center [1323, 505] width 119 height 22
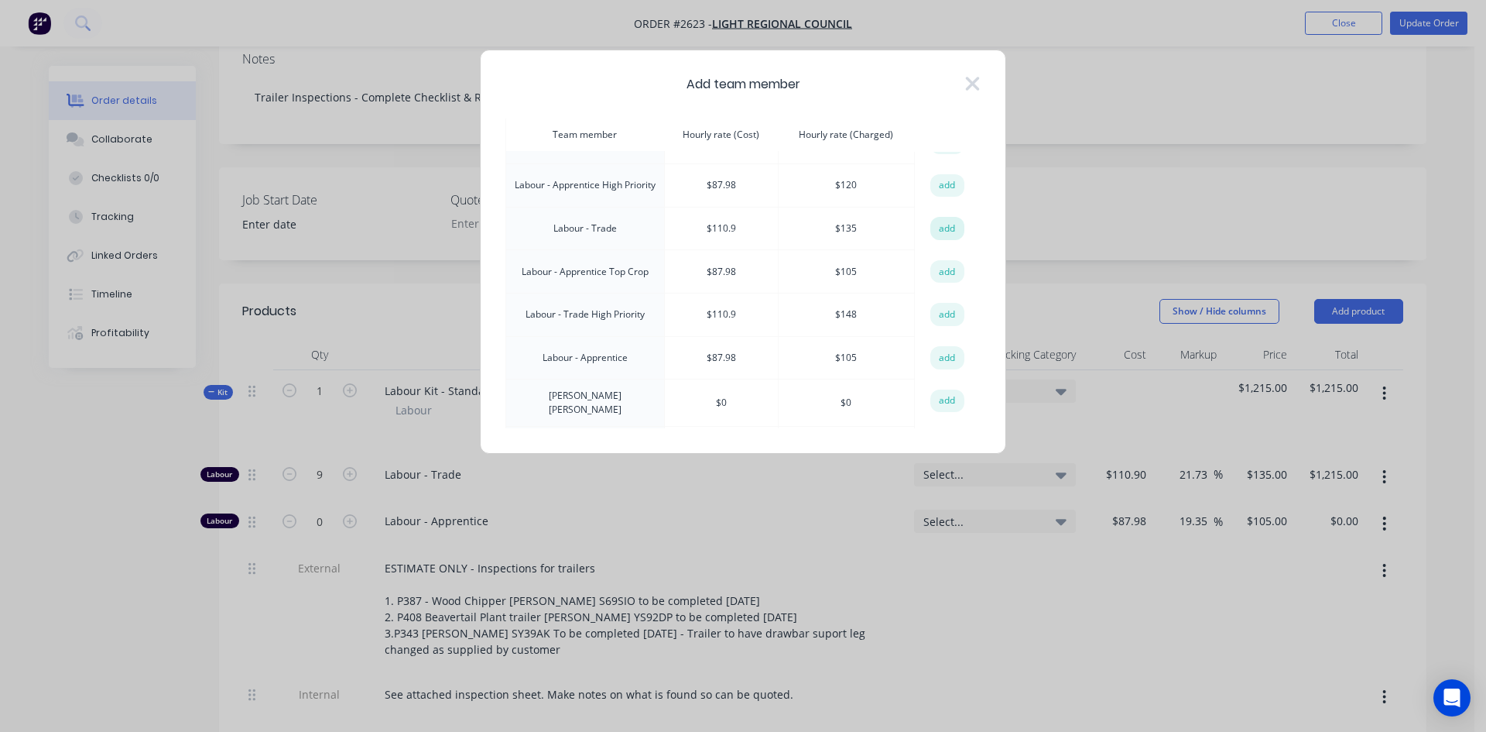
click at [946, 217] on button "add" at bounding box center [947, 228] width 34 height 23
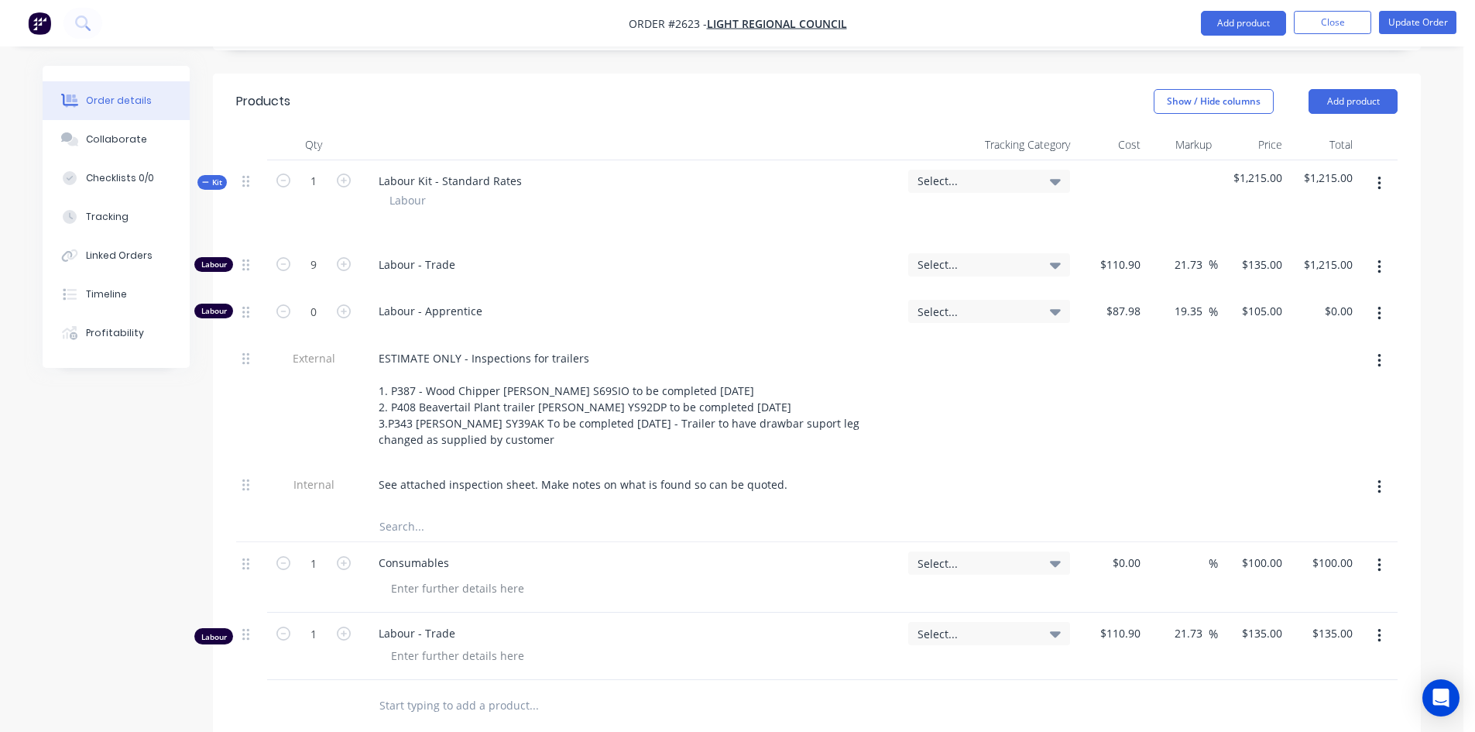
scroll to position [387, 0]
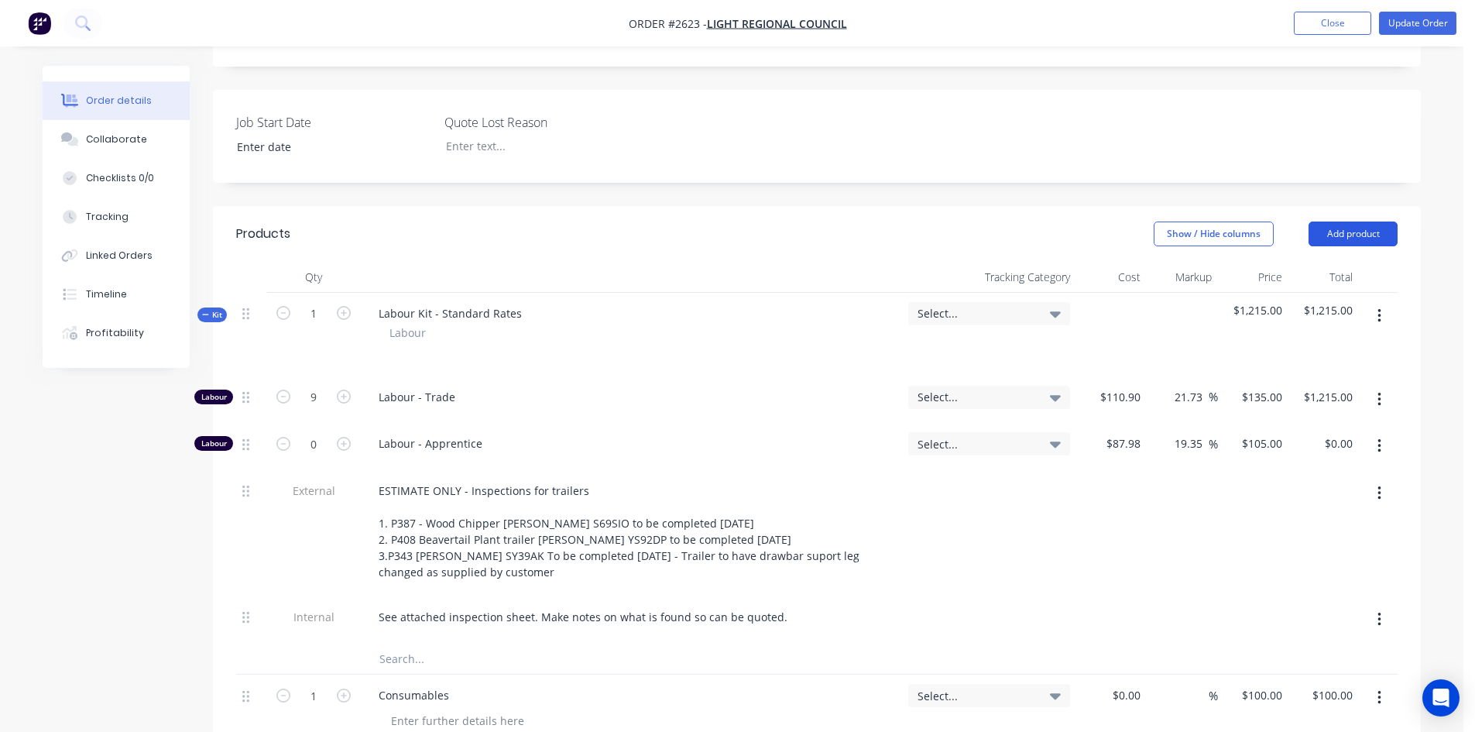
click at [1366, 221] on button "Add product" at bounding box center [1352, 233] width 89 height 25
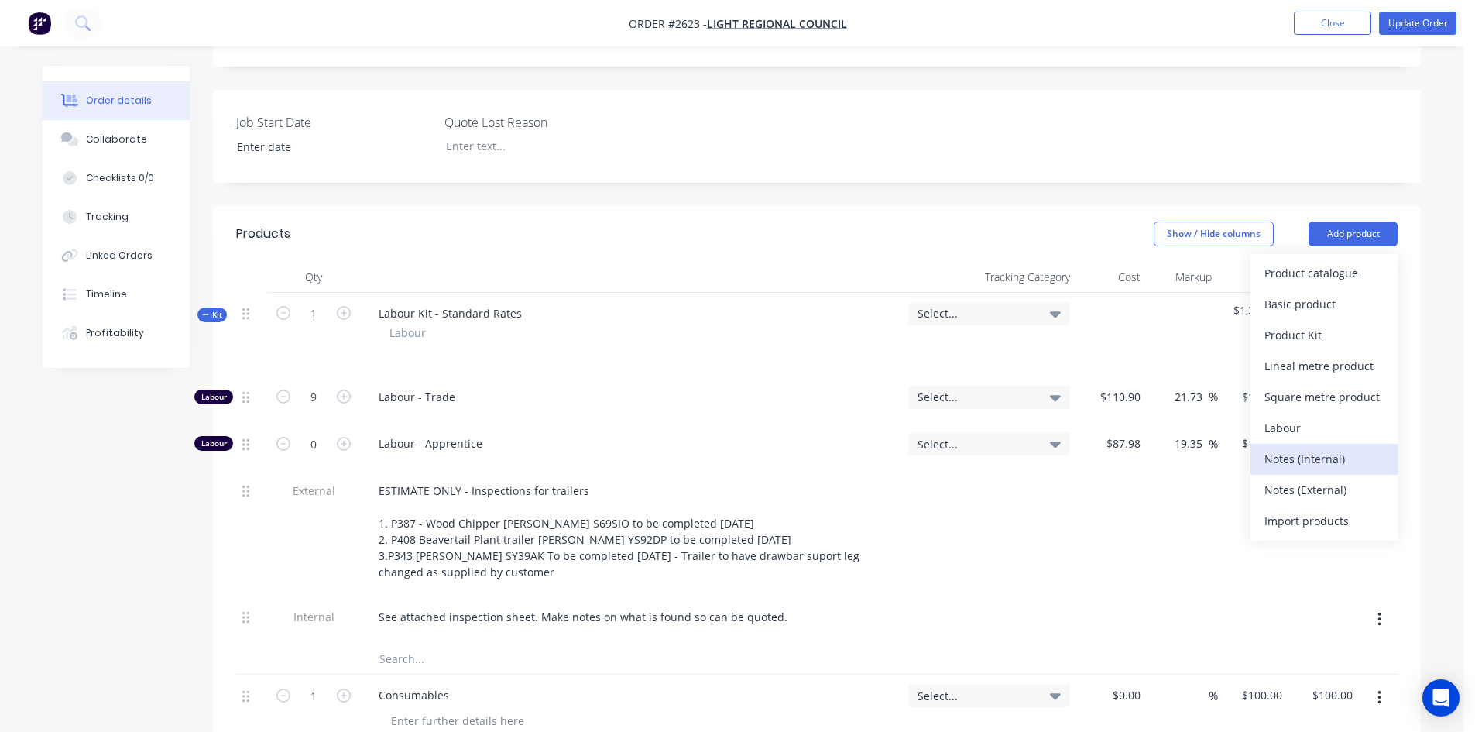
click at [1315, 447] on div "Notes (Internal)" at bounding box center [1323, 458] width 119 height 22
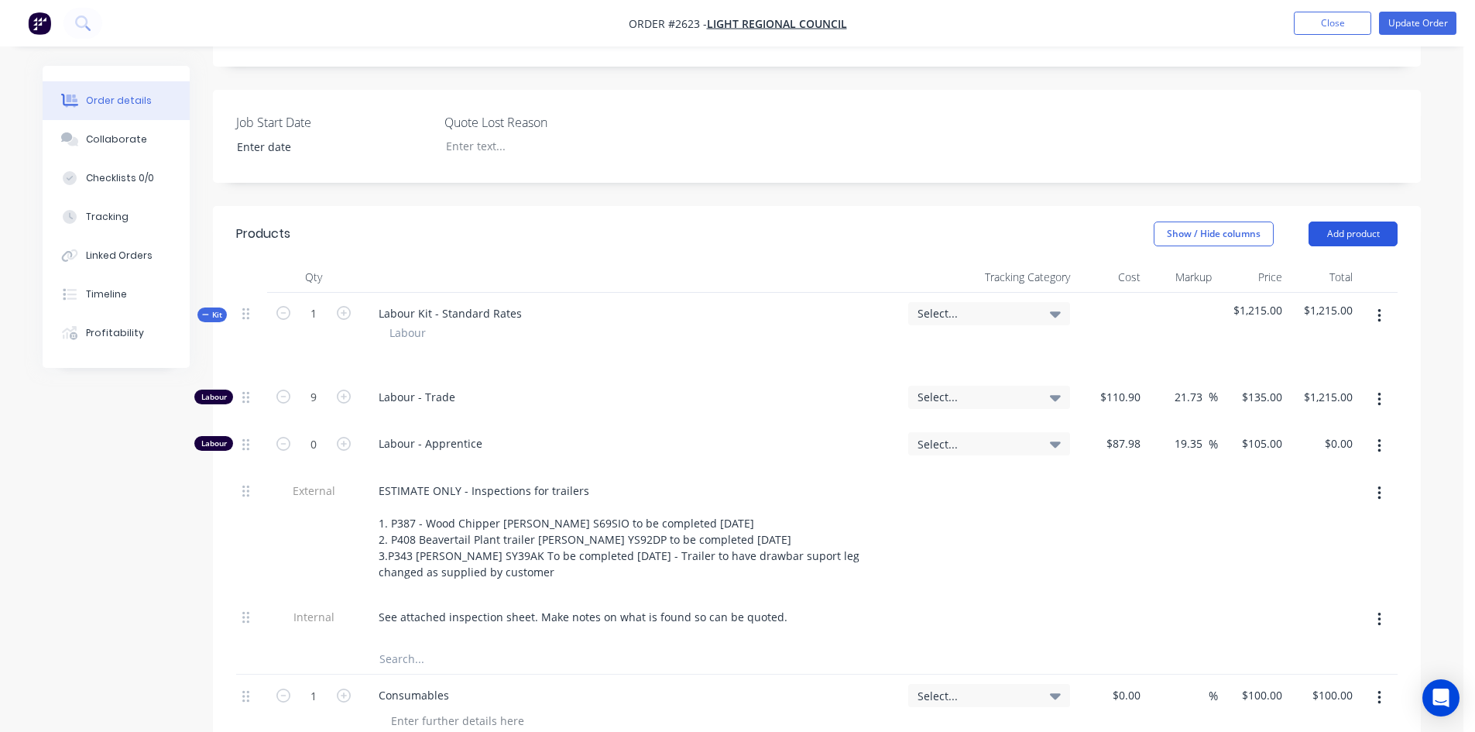
click at [1380, 221] on button "Add product" at bounding box center [1352, 233] width 89 height 25
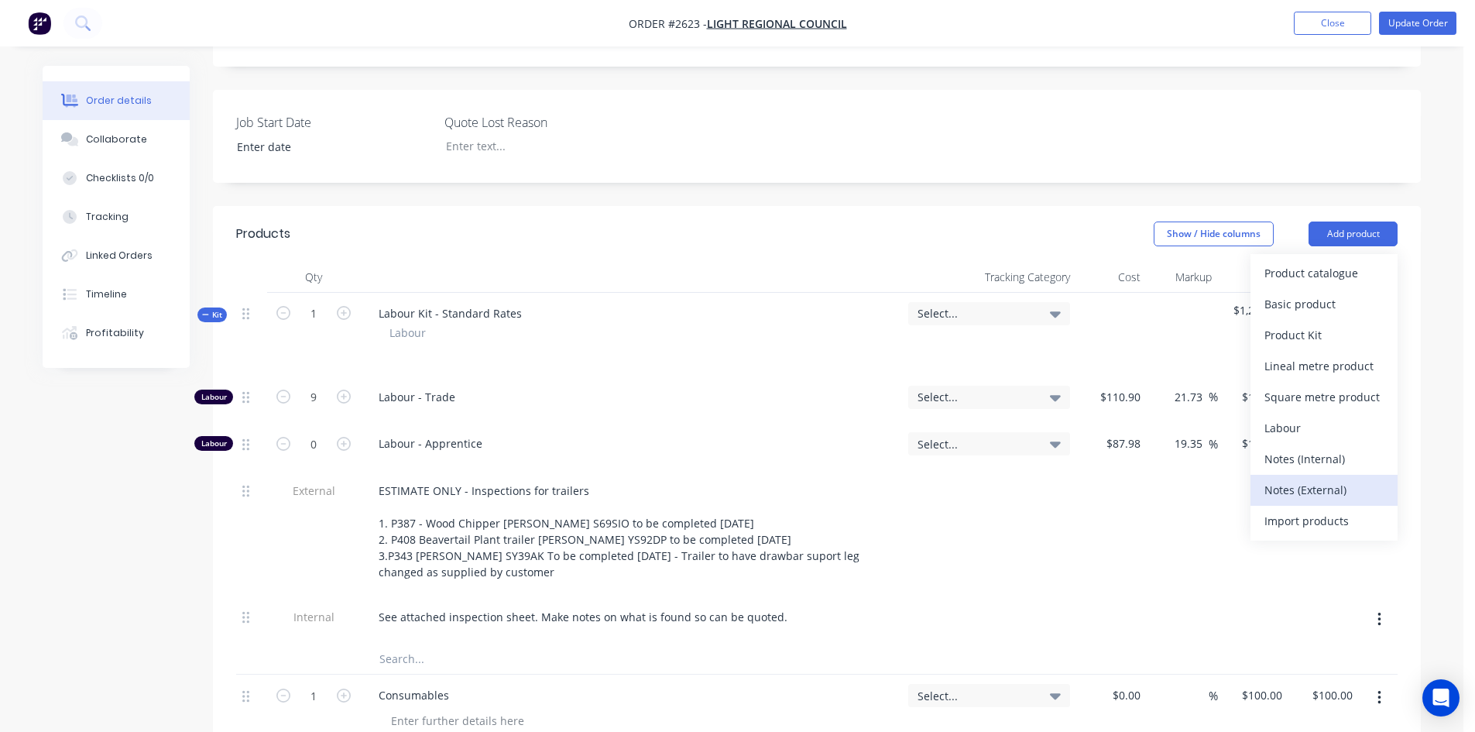
click at [1322, 478] on div "Notes (External)" at bounding box center [1323, 489] width 119 height 22
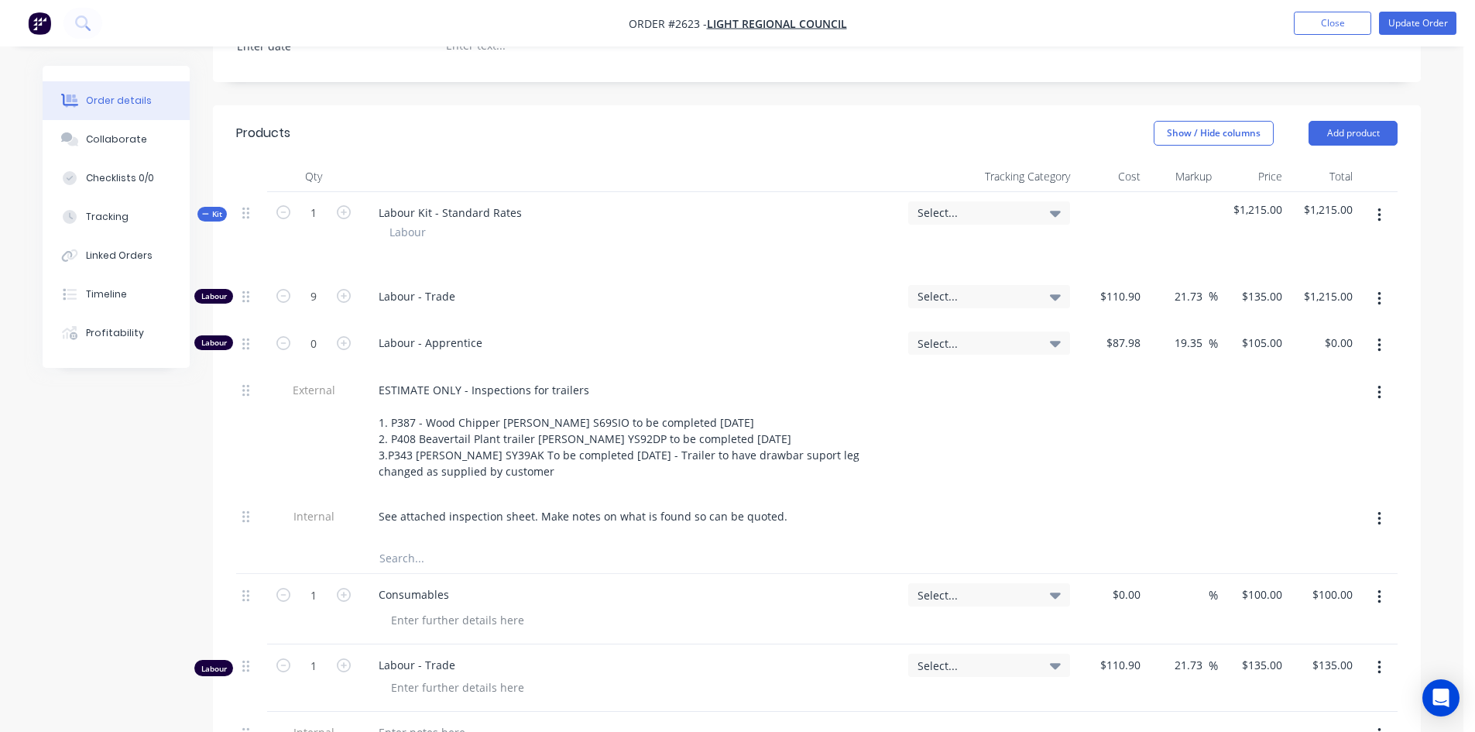
scroll to position [619, 0]
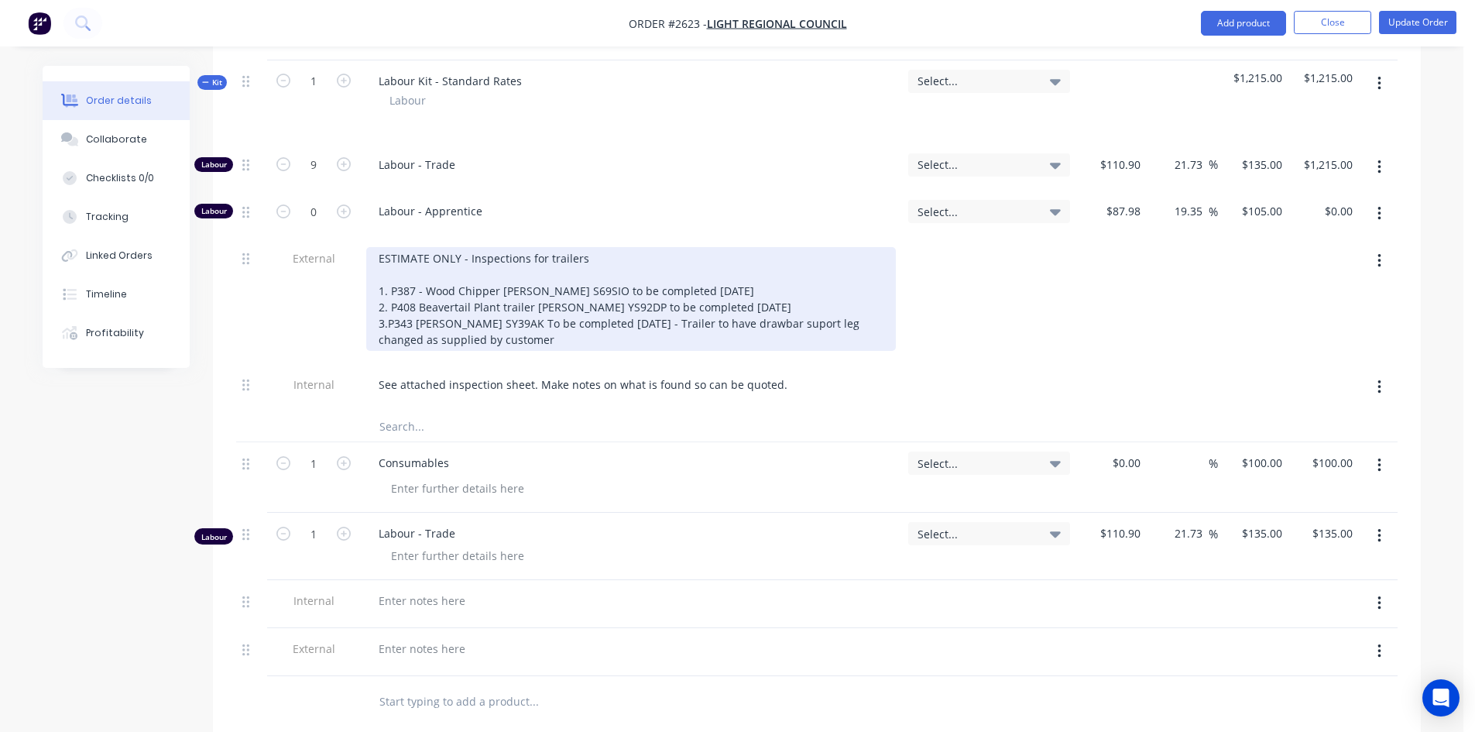
drag, startPoint x: 574, startPoint y: 307, endPoint x: 362, endPoint y: 212, distance: 232.2
click at [362, 238] on div "ESTIMATE ONLY - Inspections for trailers 1. P387 - Wood Chipper [PERSON_NAME] S…" at bounding box center [631, 301] width 542 height 126
copy div "ESTIMATE ONLY - Inspections for trailers 1. P387 - Wood Chipper [PERSON_NAME] S…"
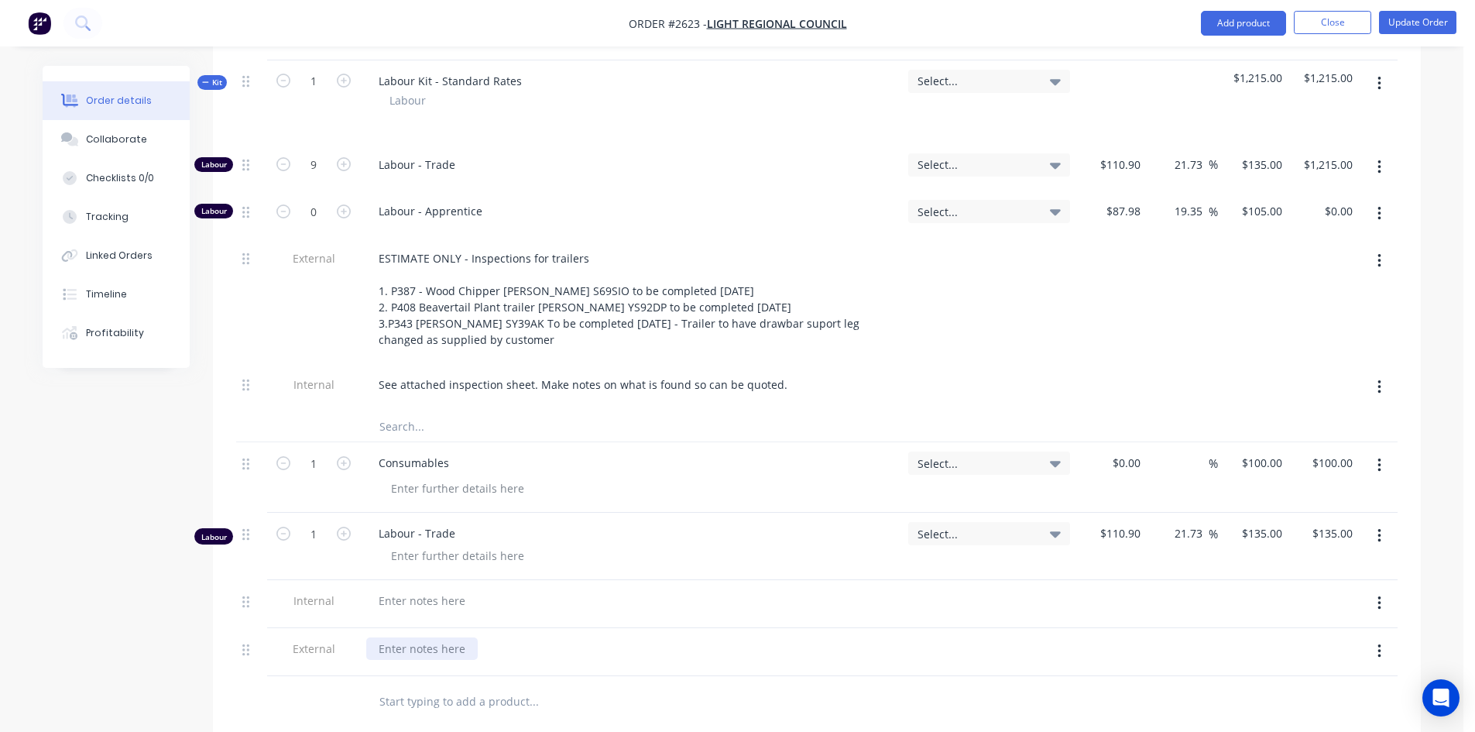
click at [437, 637] on div at bounding box center [421, 648] width 111 height 22
click at [425, 637] on div at bounding box center [421, 648] width 111 height 22
paste div
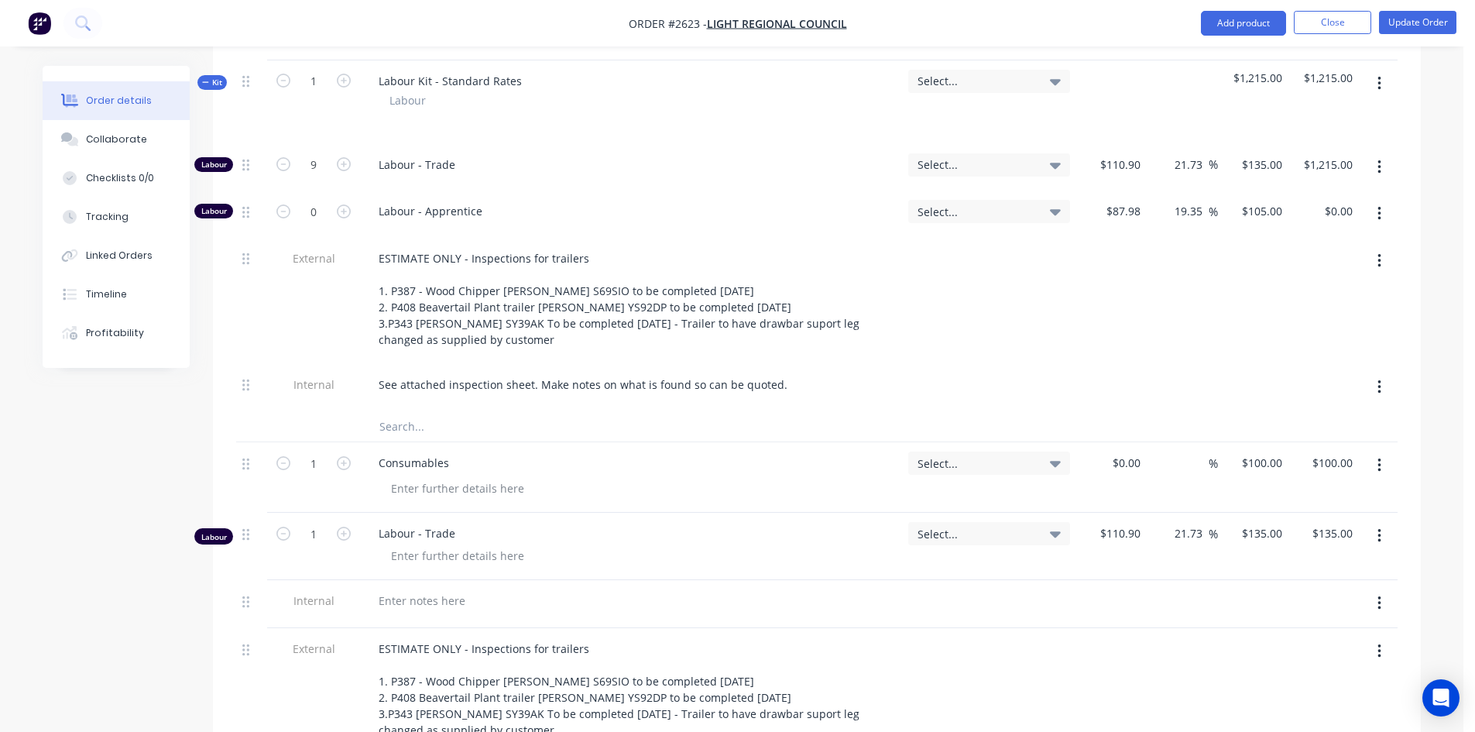
click at [1192, 628] on div at bounding box center [1181, 692] width 70 height 129
drag, startPoint x: 785, startPoint y: 336, endPoint x: 355, endPoint y: 338, distance: 429.6
click at [355, 364] on div "Internal See attached inspection sheet. Make notes on what is found so can be q…" at bounding box center [816, 387] width 1161 height 47
copy div "See attached inspection sheet. Make notes on what is found so can be quoted."
click at [420, 589] on div at bounding box center [421, 600] width 111 height 22
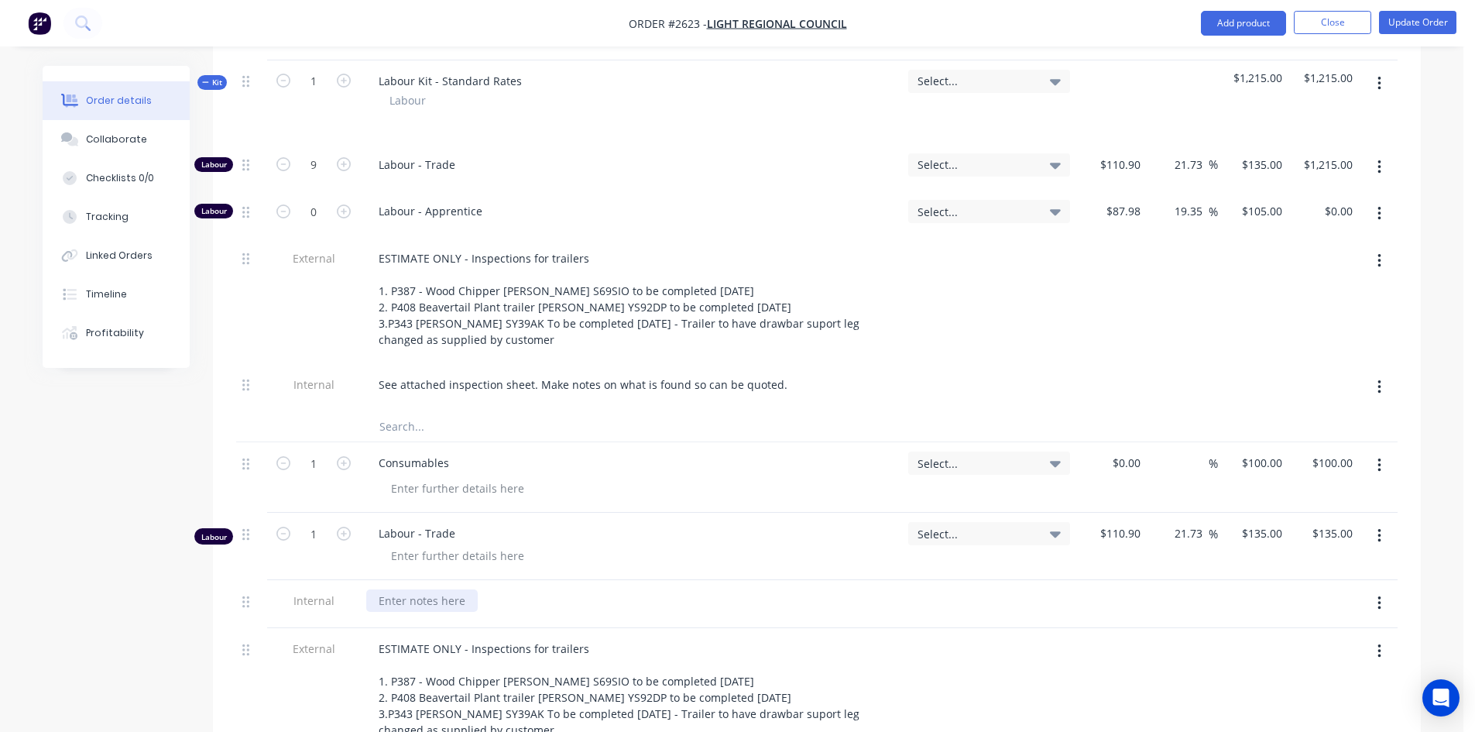
paste div
click at [1022, 628] on div at bounding box center [989, 692] width 174 height 129
click at [335, 524] on button "button" at bounding box center [344, 532] width 20 height 16
type input "2"
type input "$270.00"
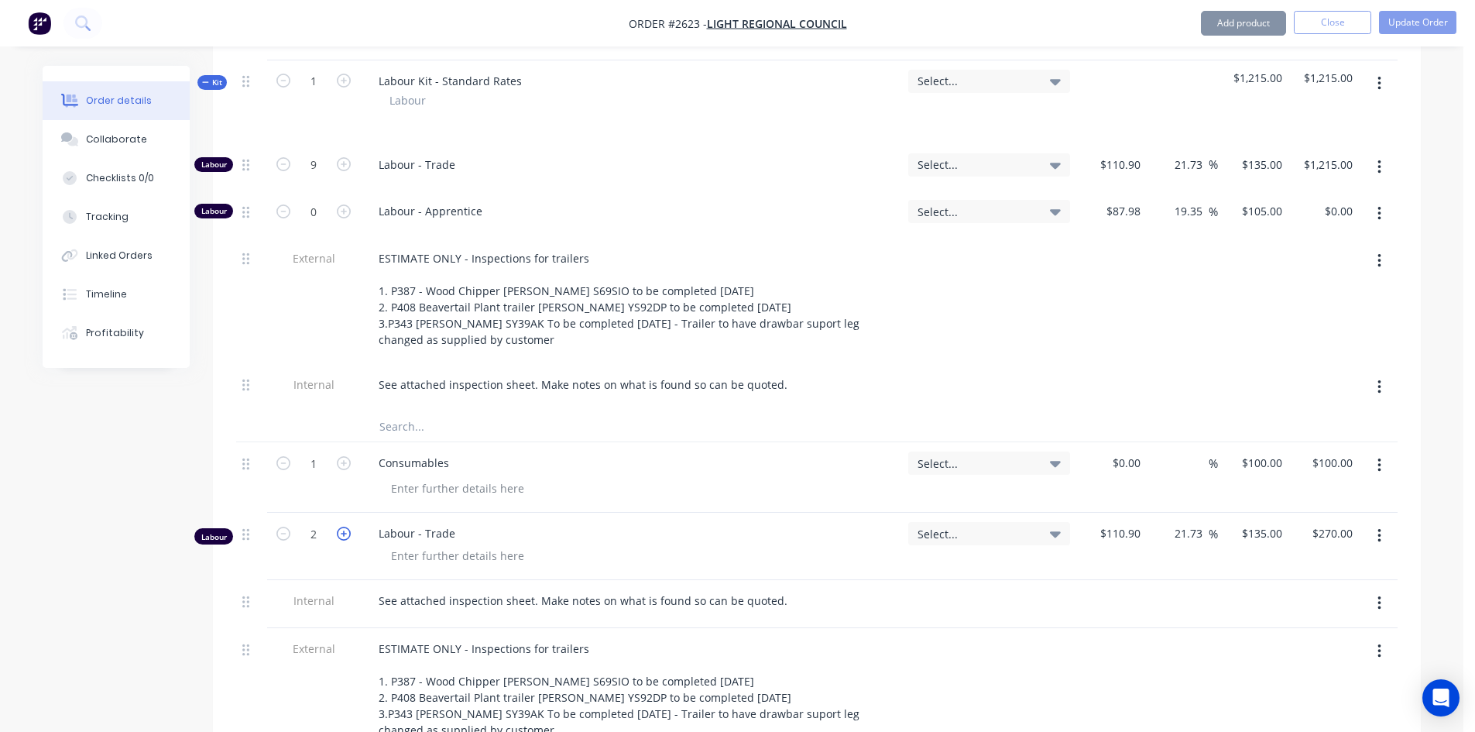
click at [340, 524] on button "button" at bounding box center [344, 532] width 20 height 16
type input "3"
type input "$405.00"
click at [341, 526] on icon "button" at bounding box center [344, 533] width 14 height 14
type input "4"
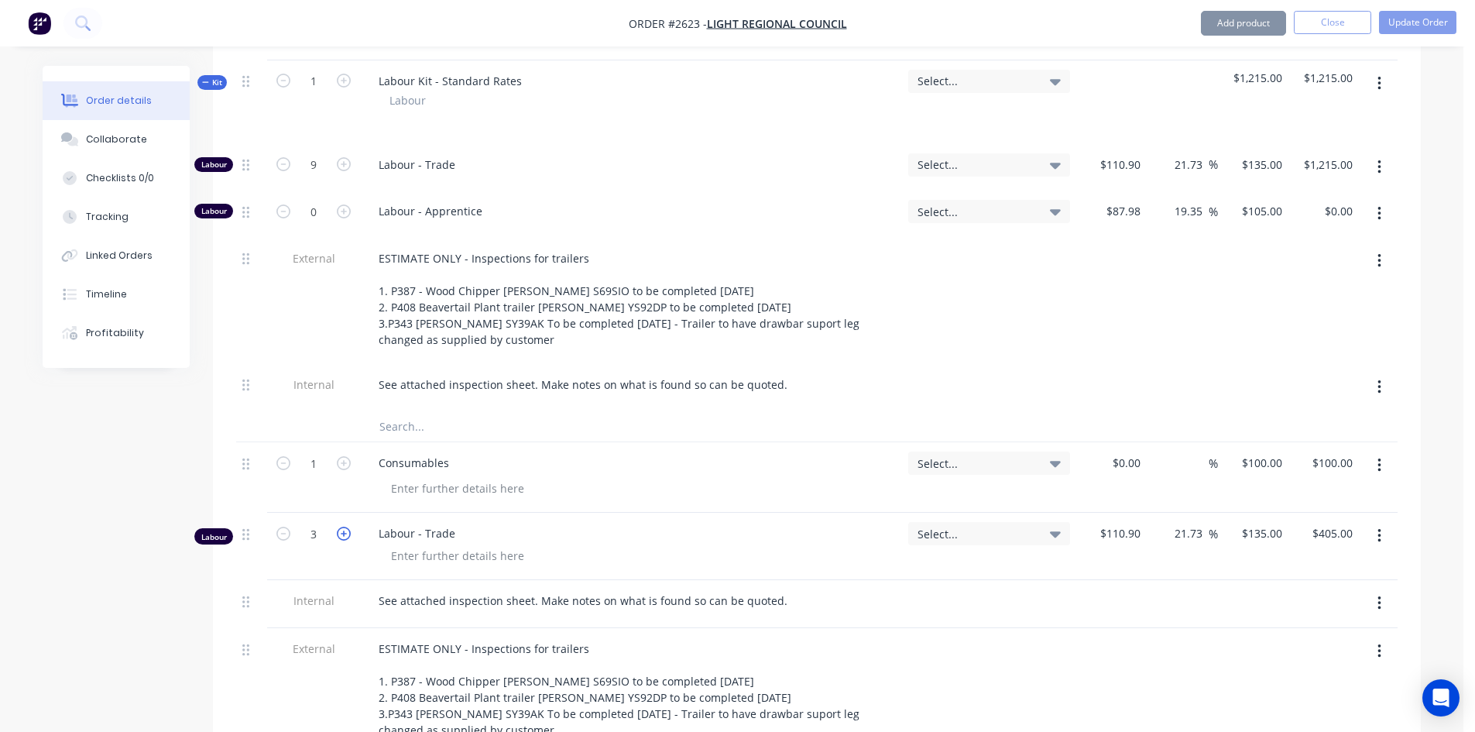
type input "$540.00"
click at [341, 526] on icon "button" at bounding box center [344, 533] width 14 height 14
type input "5"
type input "$675.00"
click at [341, 526] on icon "button" at bounding box center [344, 533] width 14 height 14
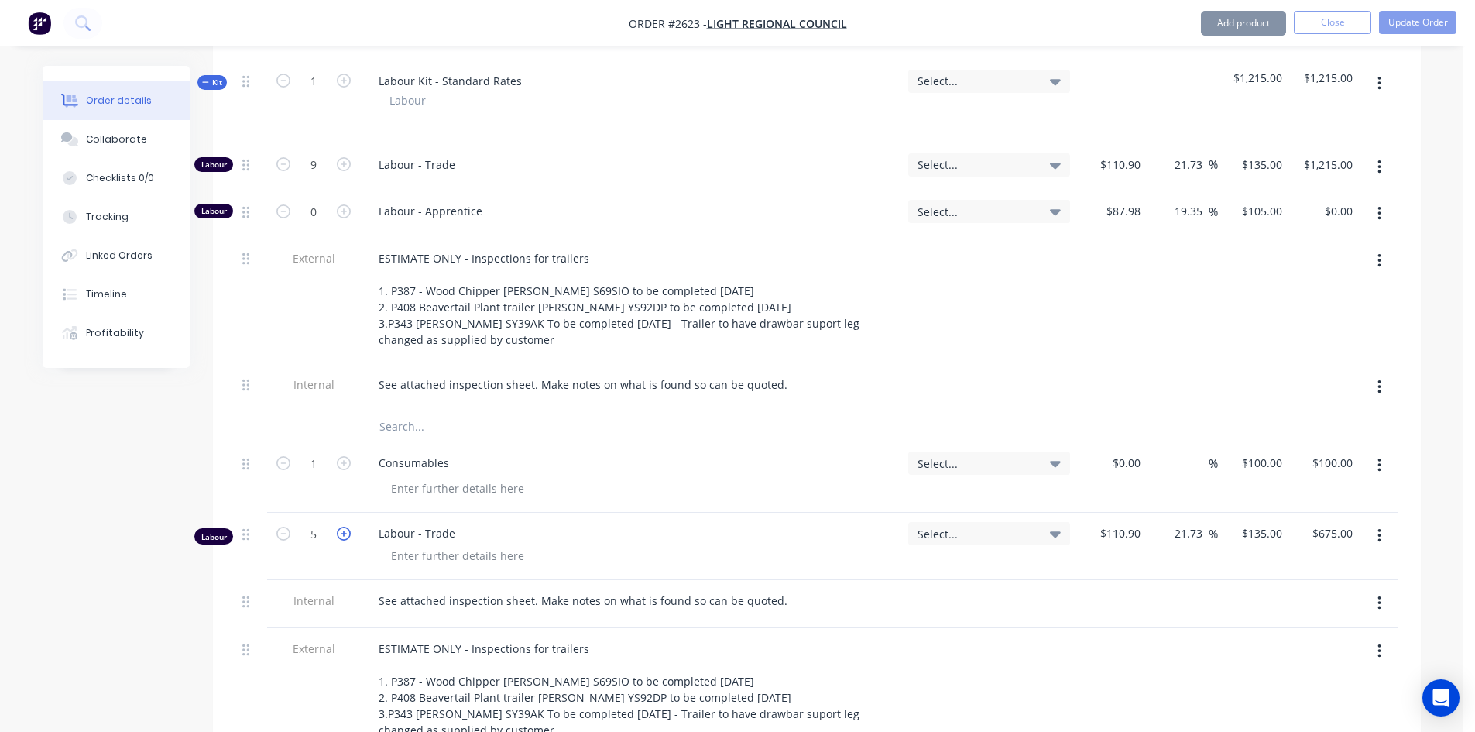
type input "6"
type input "$810.00"
click at [341, 526] on icon "button" at bounding box center [344, 533] width 14 height 14
type input "7"
type input "$945.00"
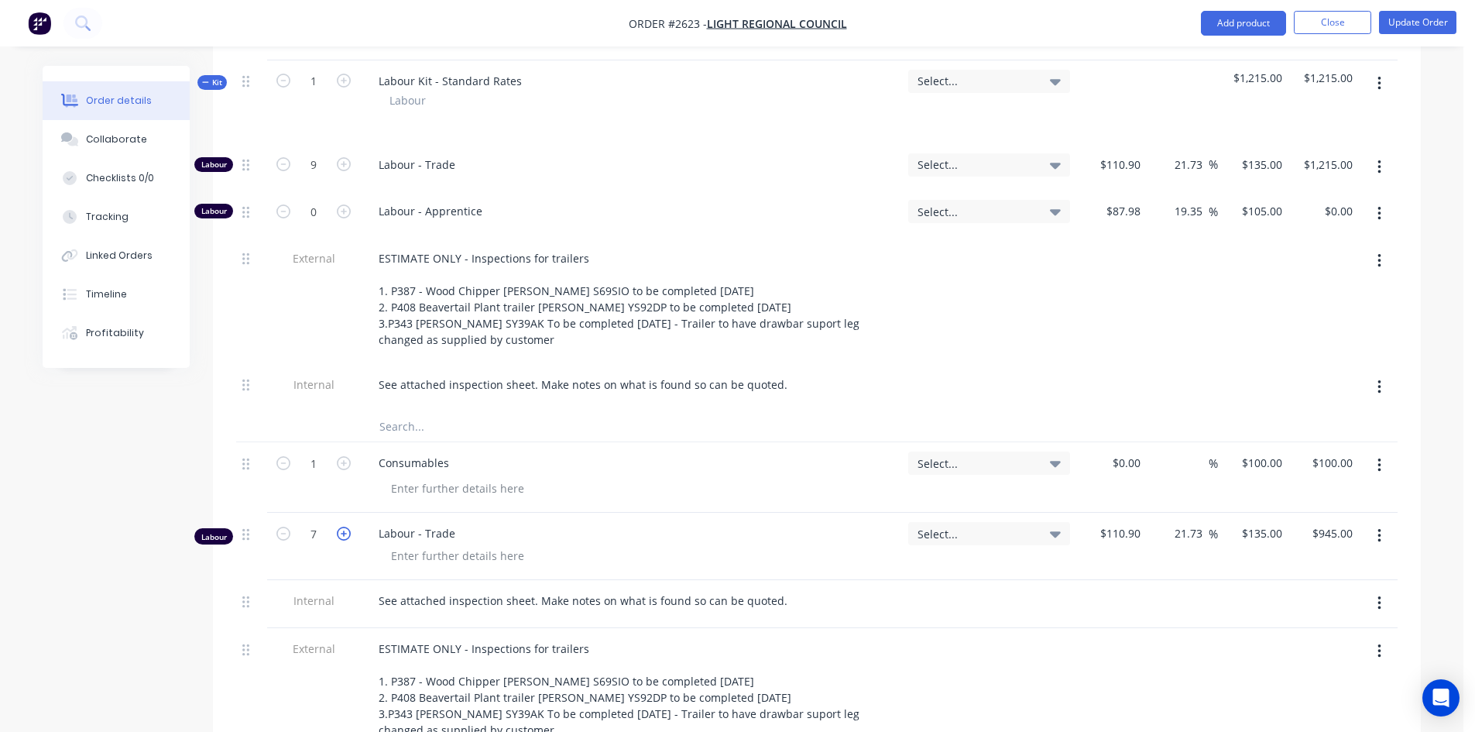
click at [341, 526] on icon "button" at bounding box center [344, 533] width 14 height 14
type input "8"
type input "$1,080.00"
click at [341, 526] on icon "button" at bounding box center [344, 533] width 14 height 14
type input "9"
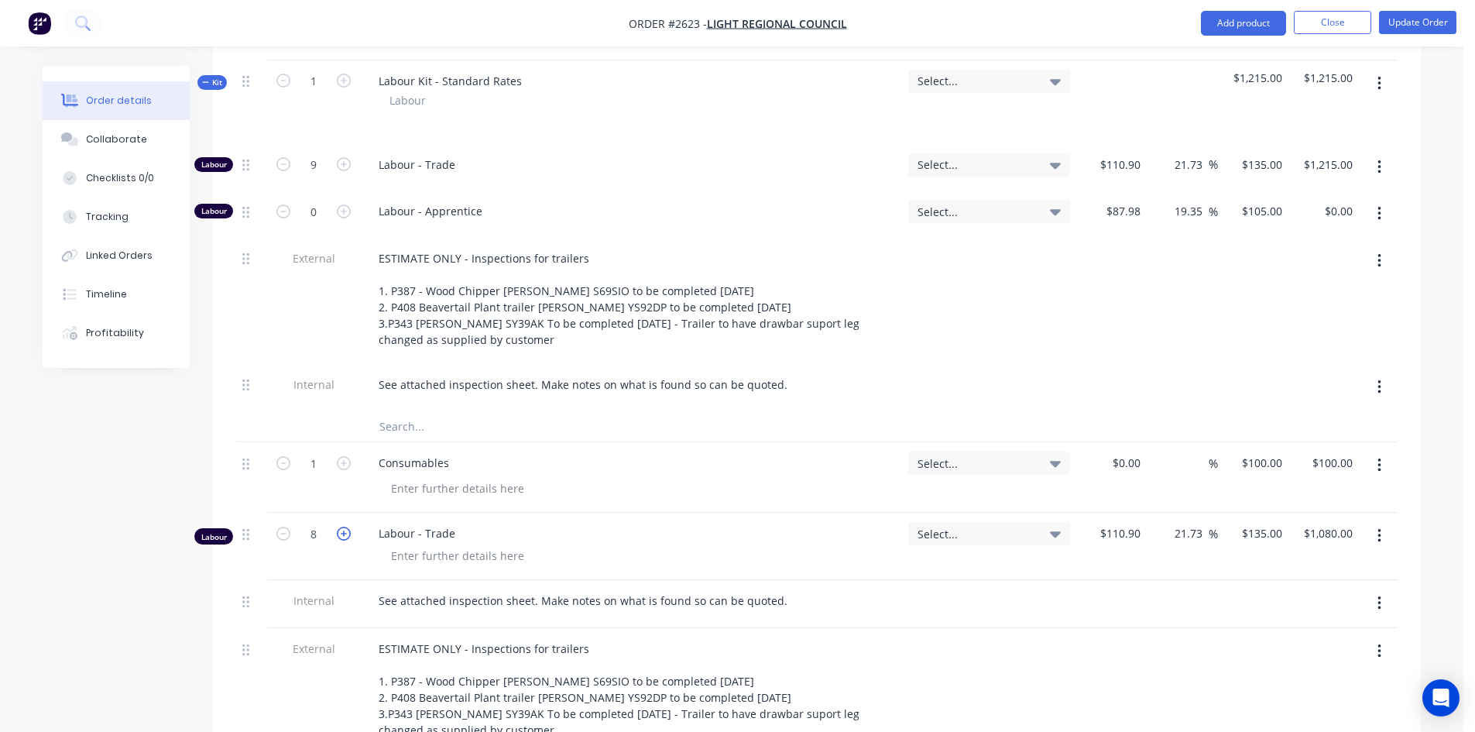
type input "$1,215.00"
click at [1033, 630] on div at bounding box center [989, 692] width 174 height 129
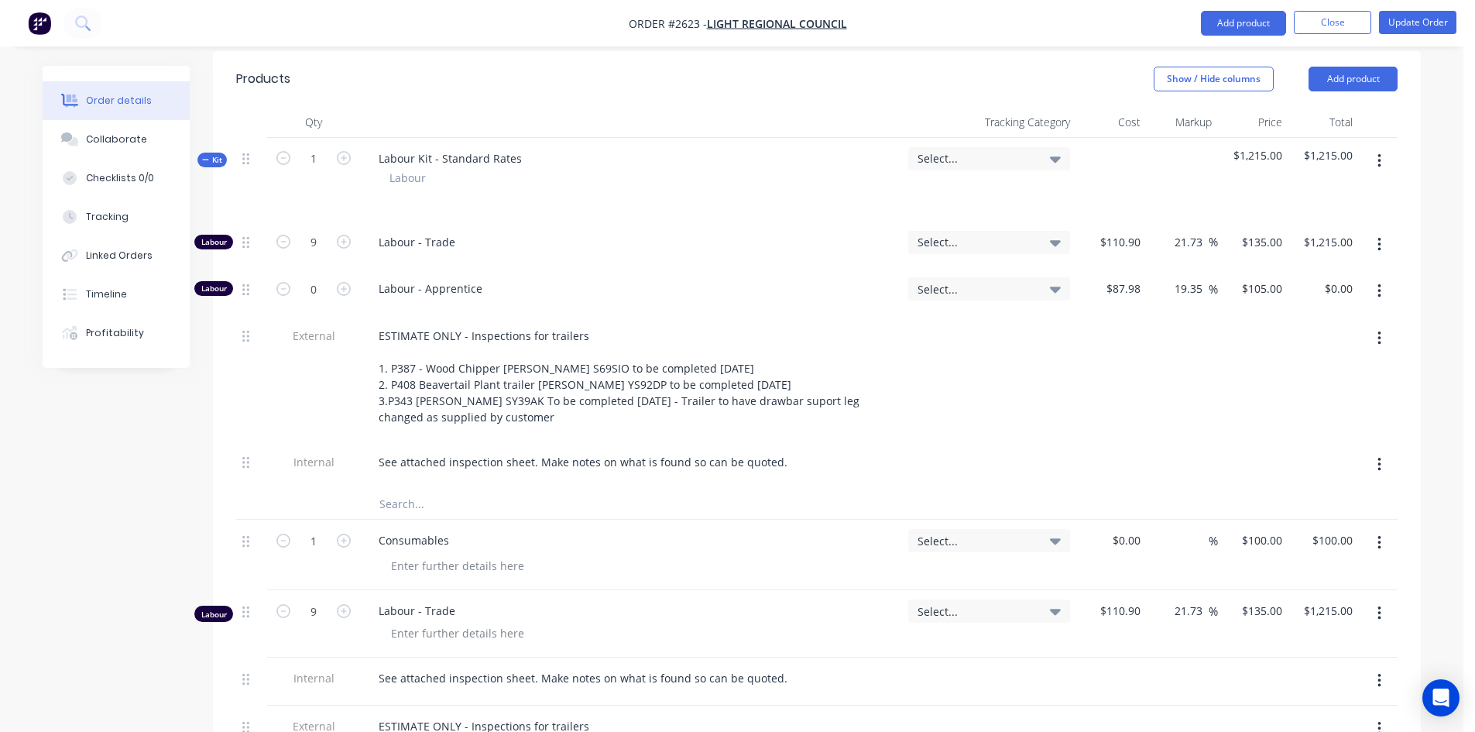
click at [1380, 330] on icon "button" at bounding box center [1379, 338] width 4 height 17
click at [1284, 399] on div "Delete" at bounding box center [1323, 410] width 119 height 22
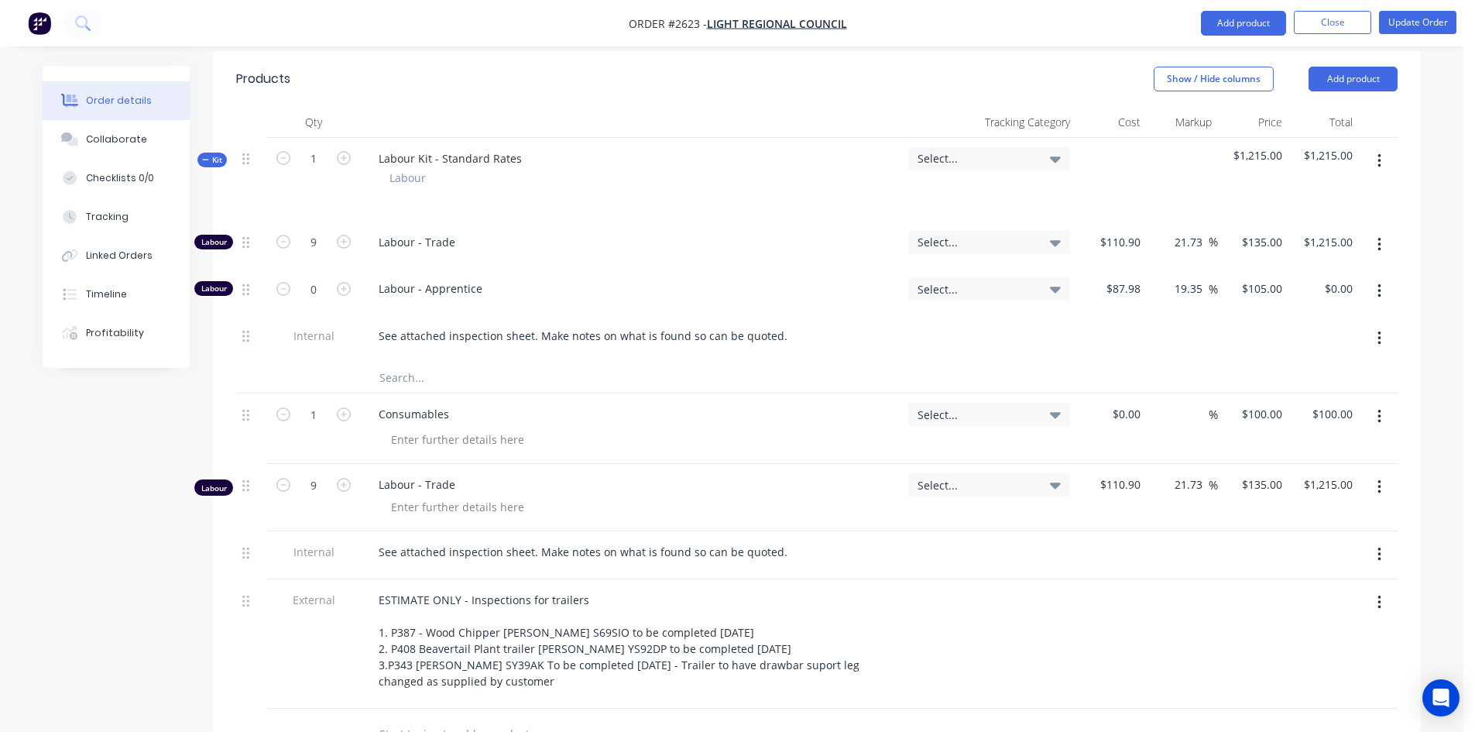
click at [1379, 283] on icon "button" at bounding box center [1379, 291] width 4 height 17
click at [1295, 382] on div "Delete" at bounding box center [1323, 393] width 119 height 22
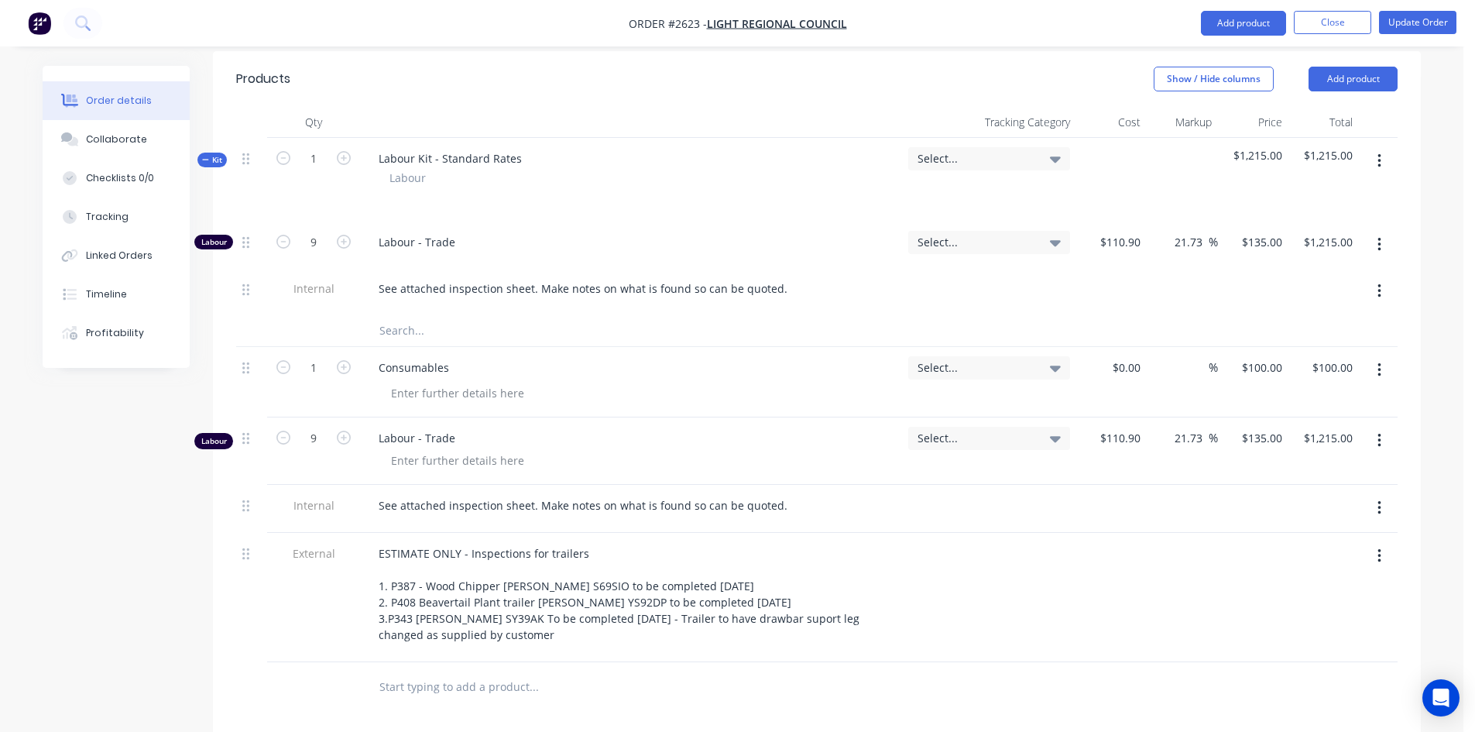
click at [1372, 231] on button "button" at bounding box center [1379, 245] width 36 height 28
click at [1283, 336] on div "Delete" at bounding box center [1323, 347] width 119 height 22
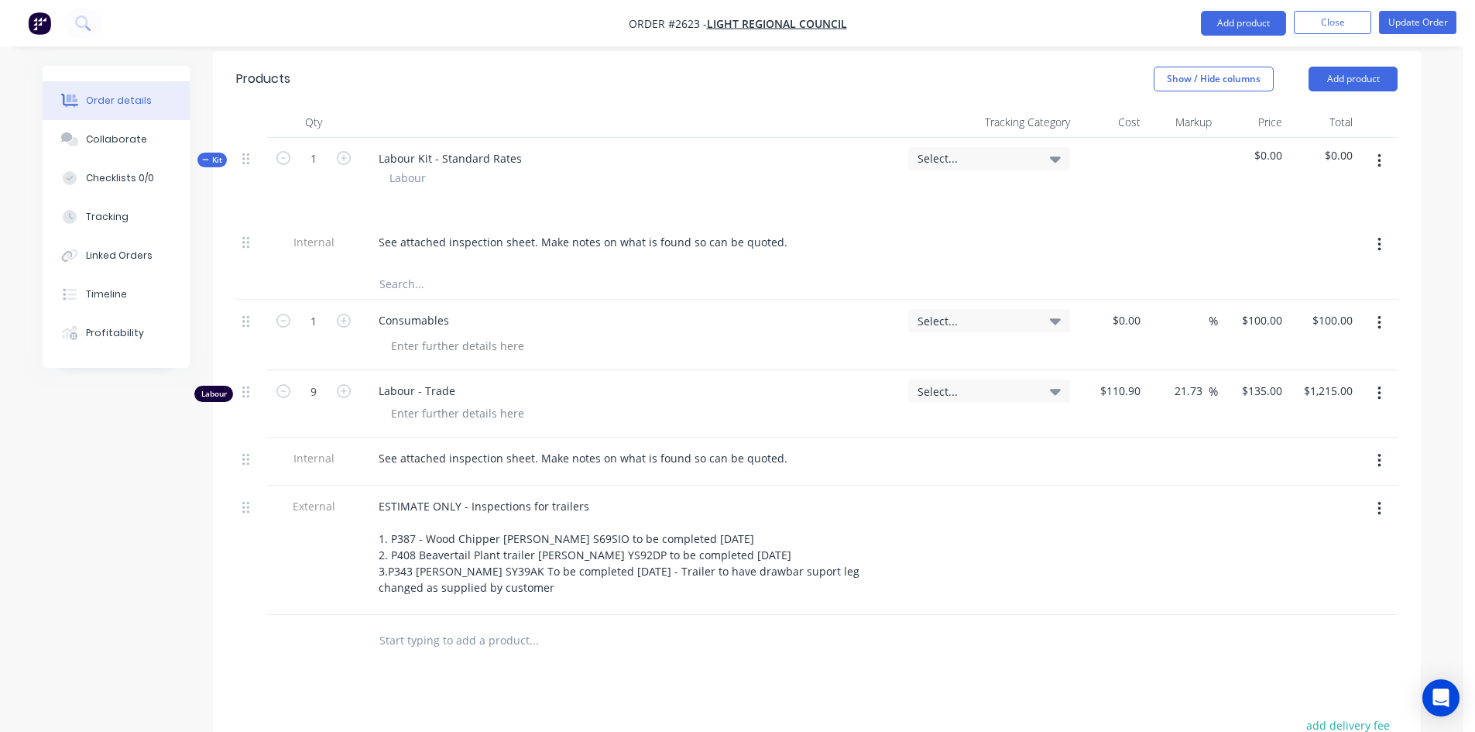
click at [1379, 154] on icon "button" at bounding box center [1378, 161] width 3 height 14
click at [1289, 283] on div "Delete" at bounding box center [1323, 294] width 119 height 22
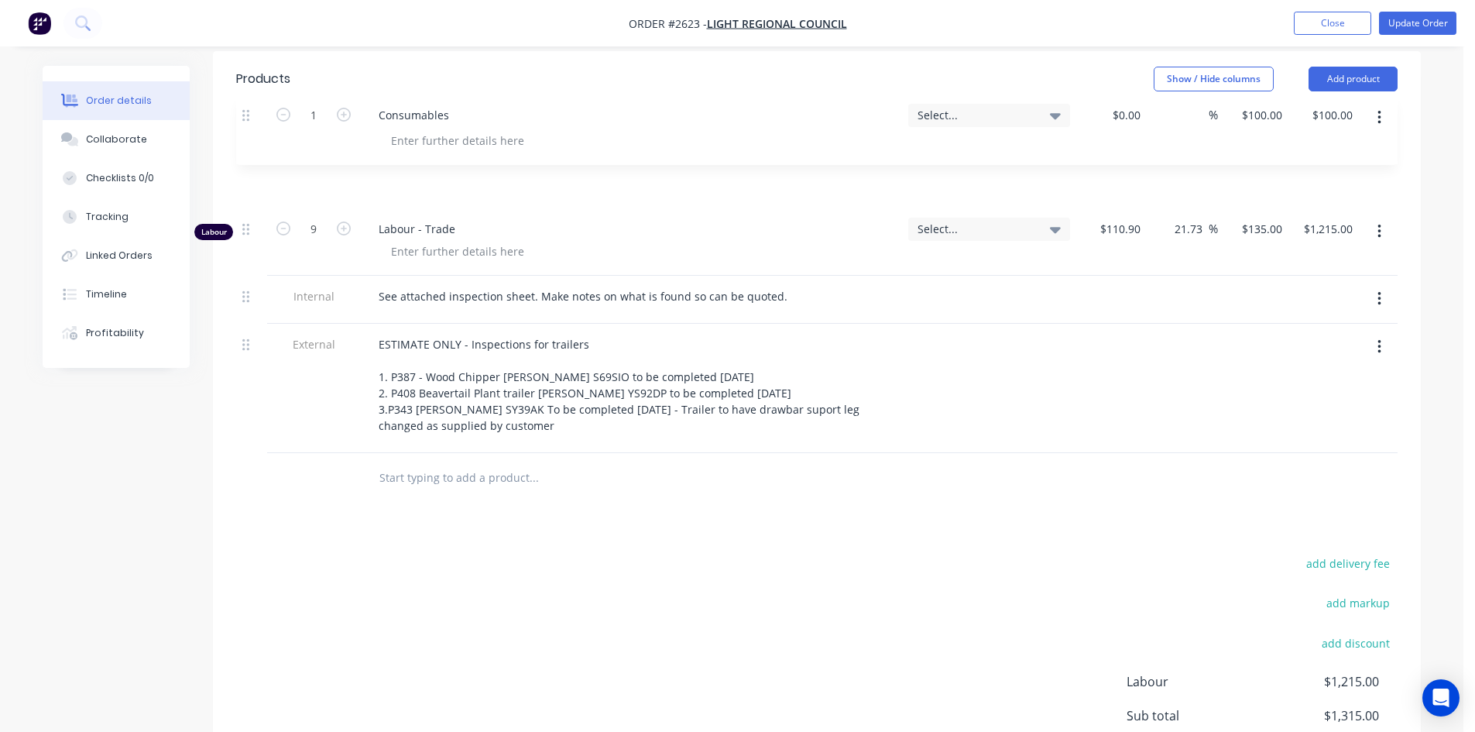
scroll to position [539, 0]
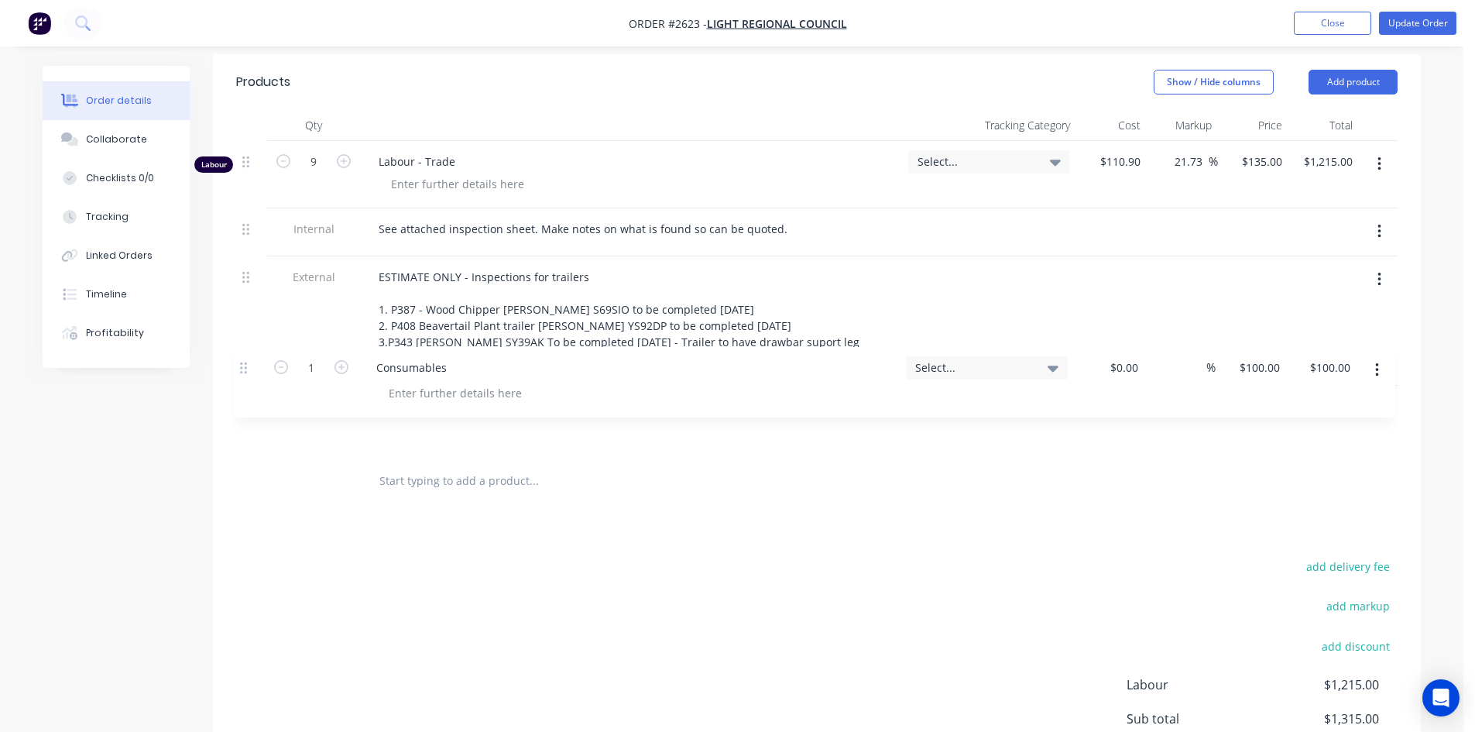
drag, startPoint x: 245, startPoint y: 115, endPoint x: 241, endPoint y: 372, distance: 257.0
click at [241, 372] on div "1 Consumables Select... $0.00 $0.00 % $100.00 $100.00 $100.00 $100.00 Labour 9 …" at bounding box center [816, 298] width 1161 height 315
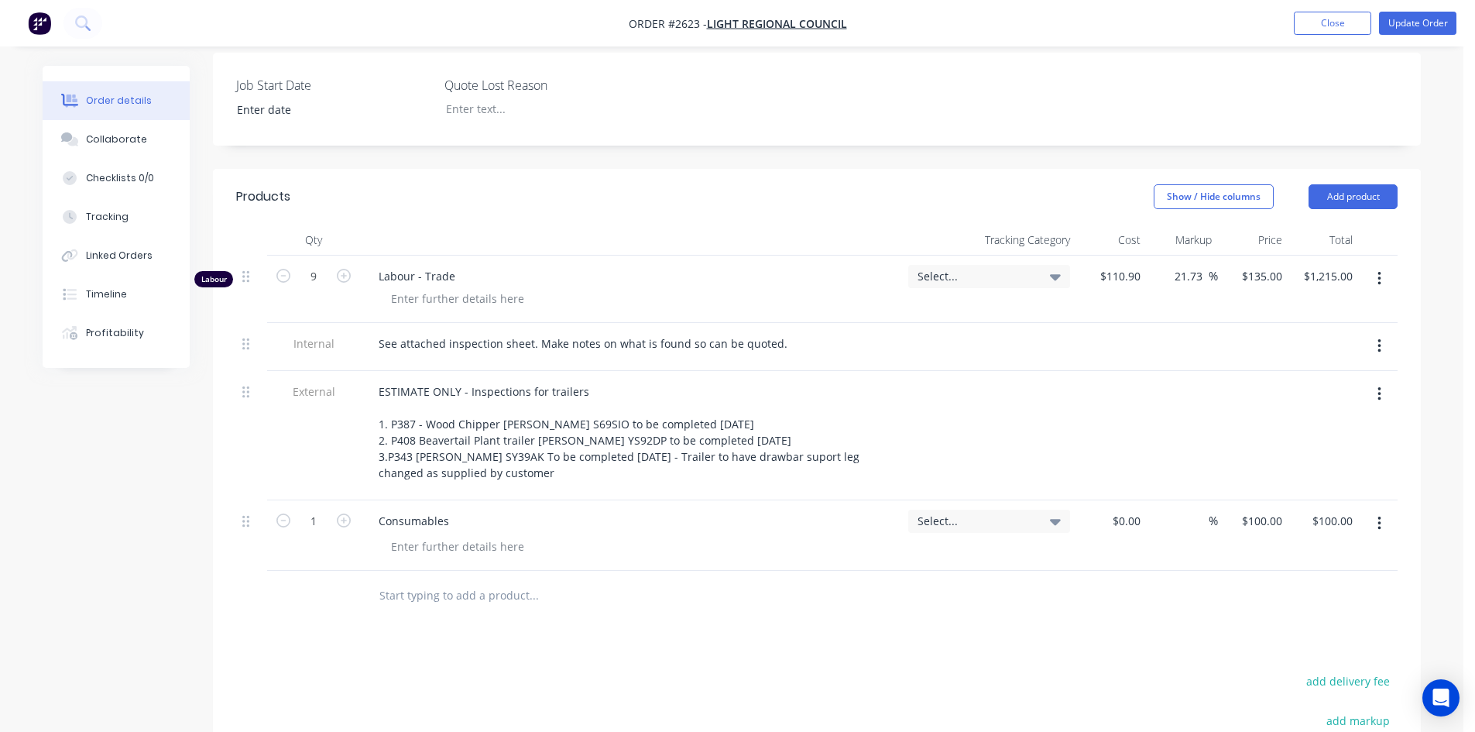
scroll to position [229, 0]
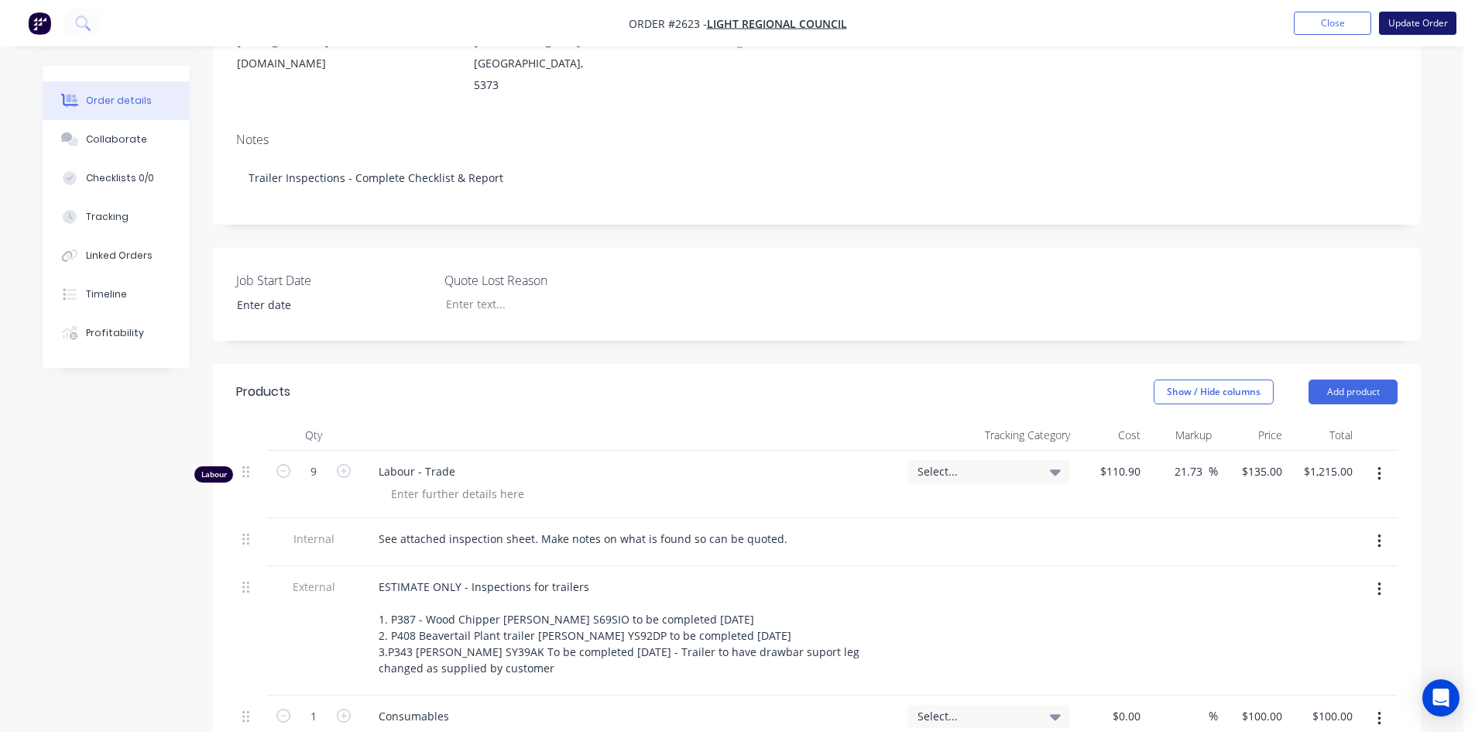
click at [1412, 22] on button "Update Order" at bounding box center [1417, 23] width 77 height 23
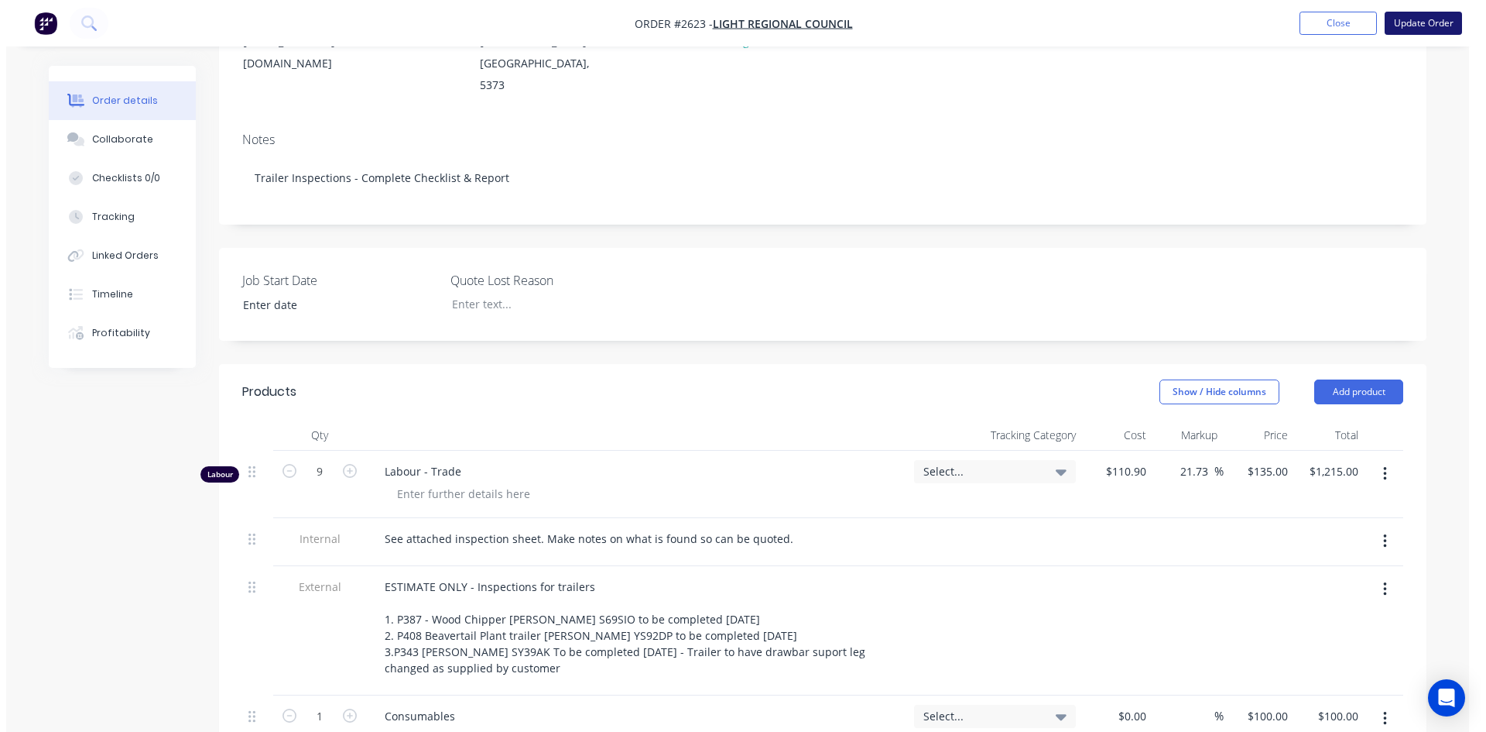
scroll to position [0, 0]
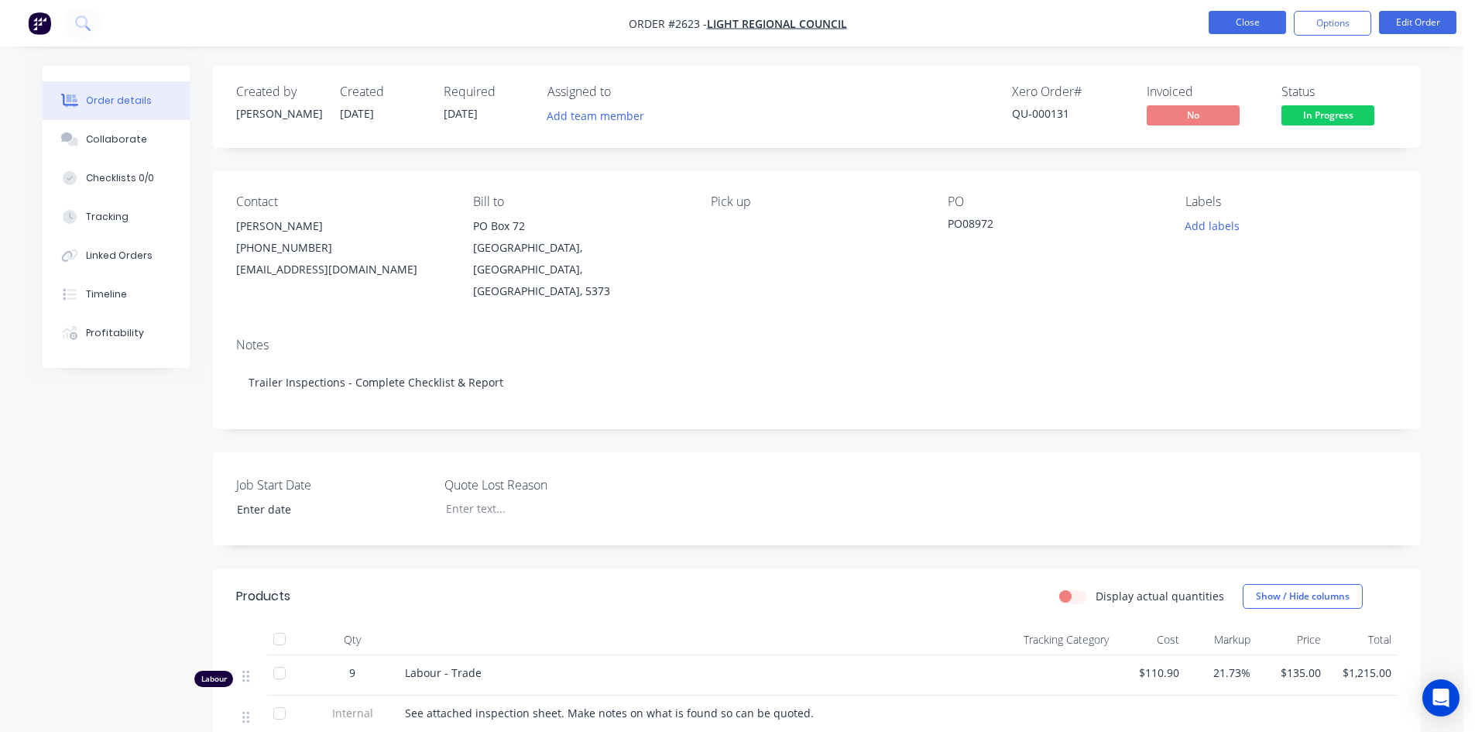
click at [1259, 18] on button "Close" at bounding box center [1246, 22] width 77 height 23
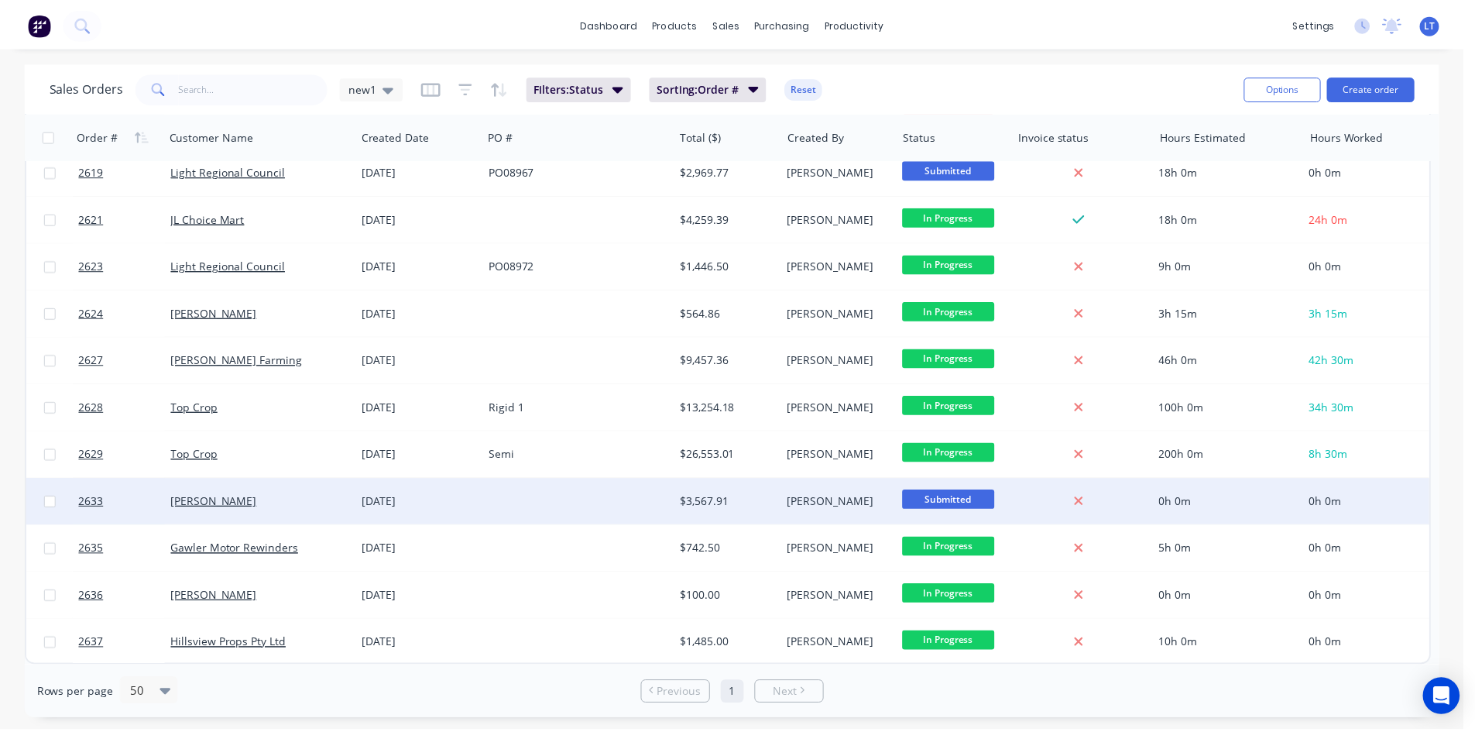
scroll to position [917, 0]
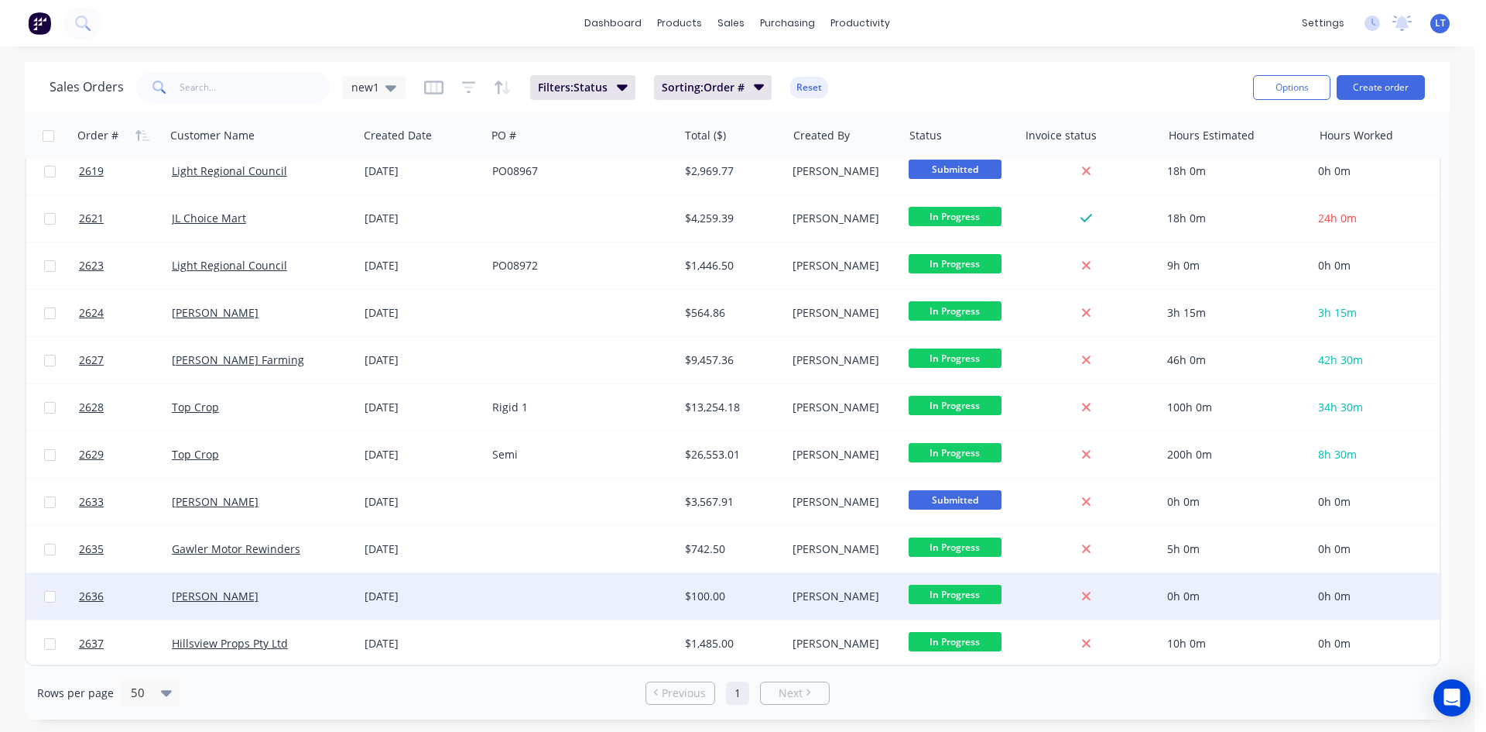
click at [279, 596] on div "[PERSON_NAME]" at bounding box center [262, 596] width 193 height 46
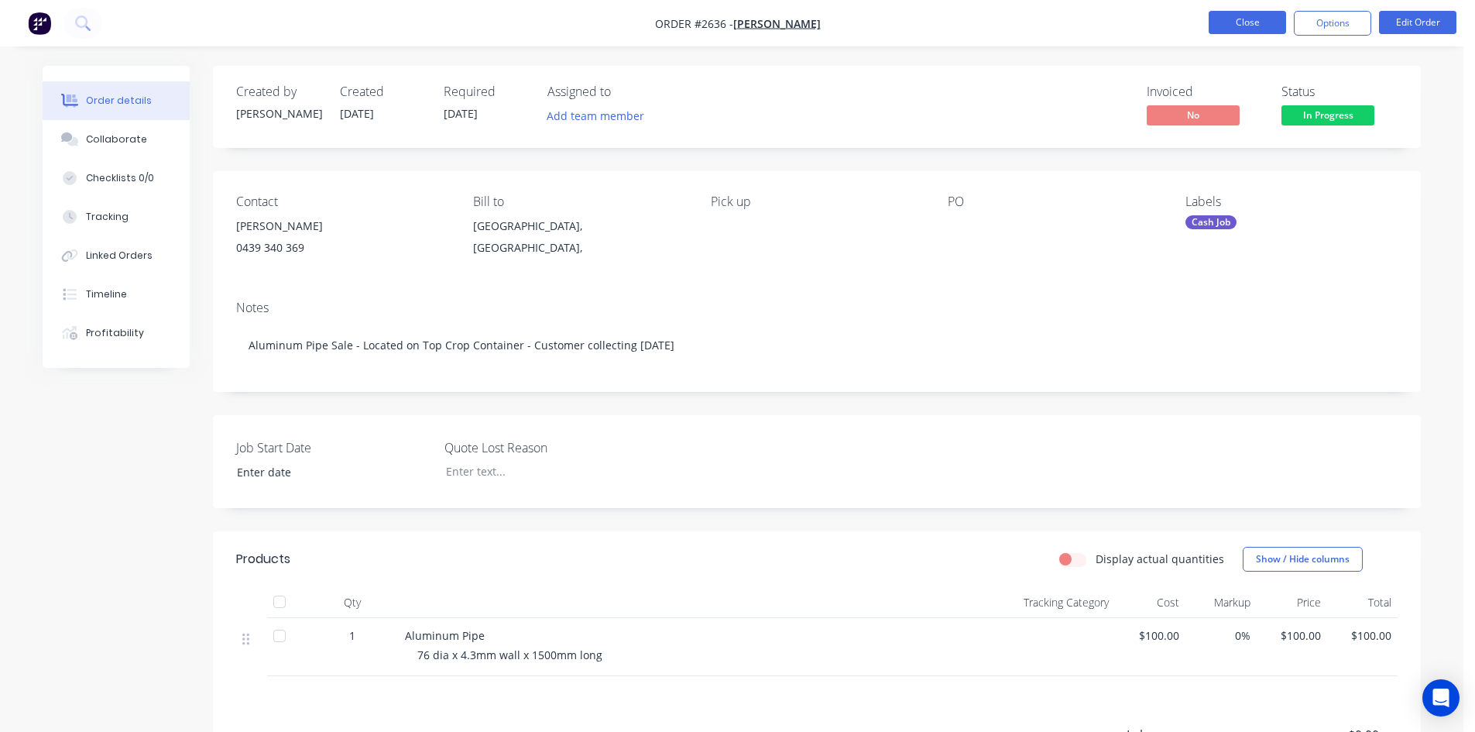
click at [1248, 27] on button "Close" at bounding box center [1246, 22] width 77 height 23
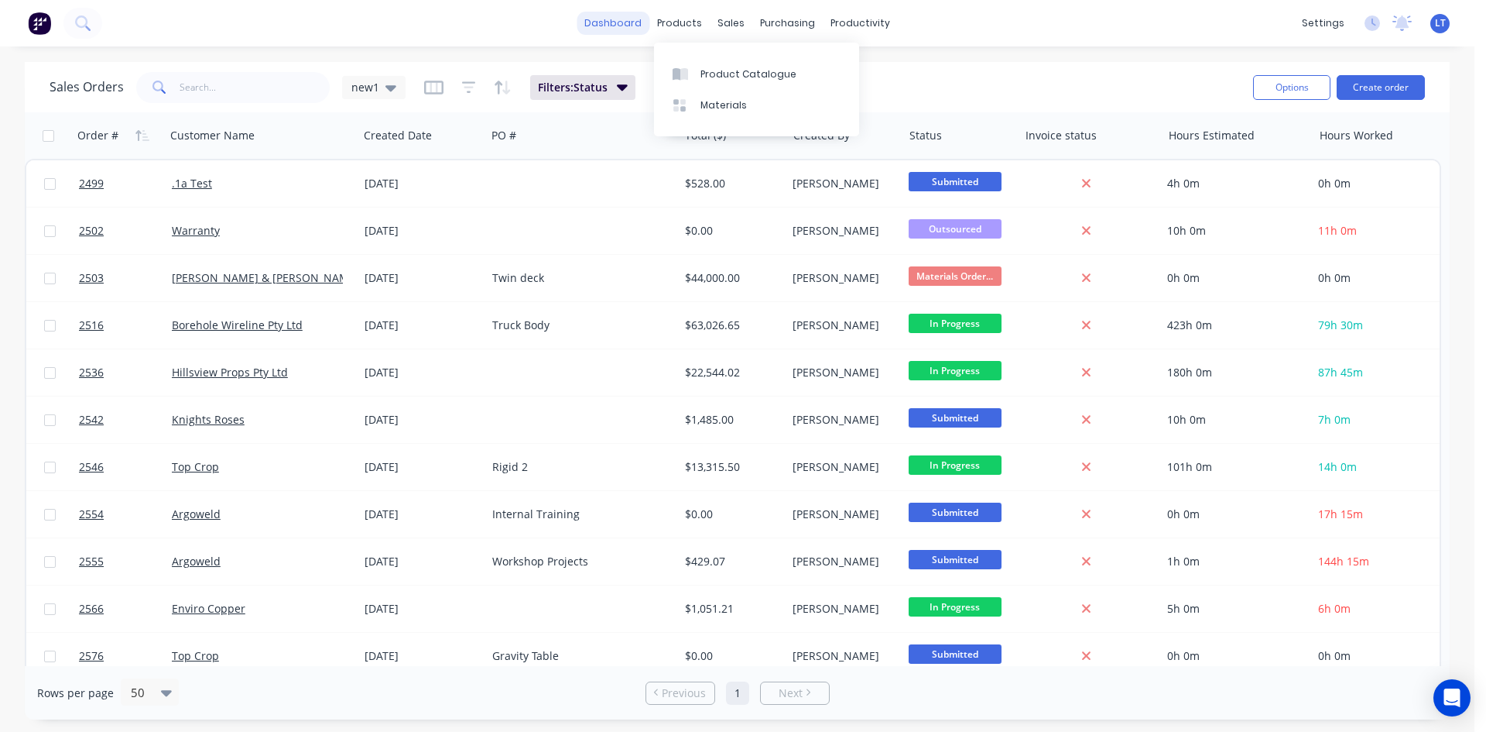
click at [637, 24] on link "dashboard" at bounding box center [613, 23] width 73 height 23
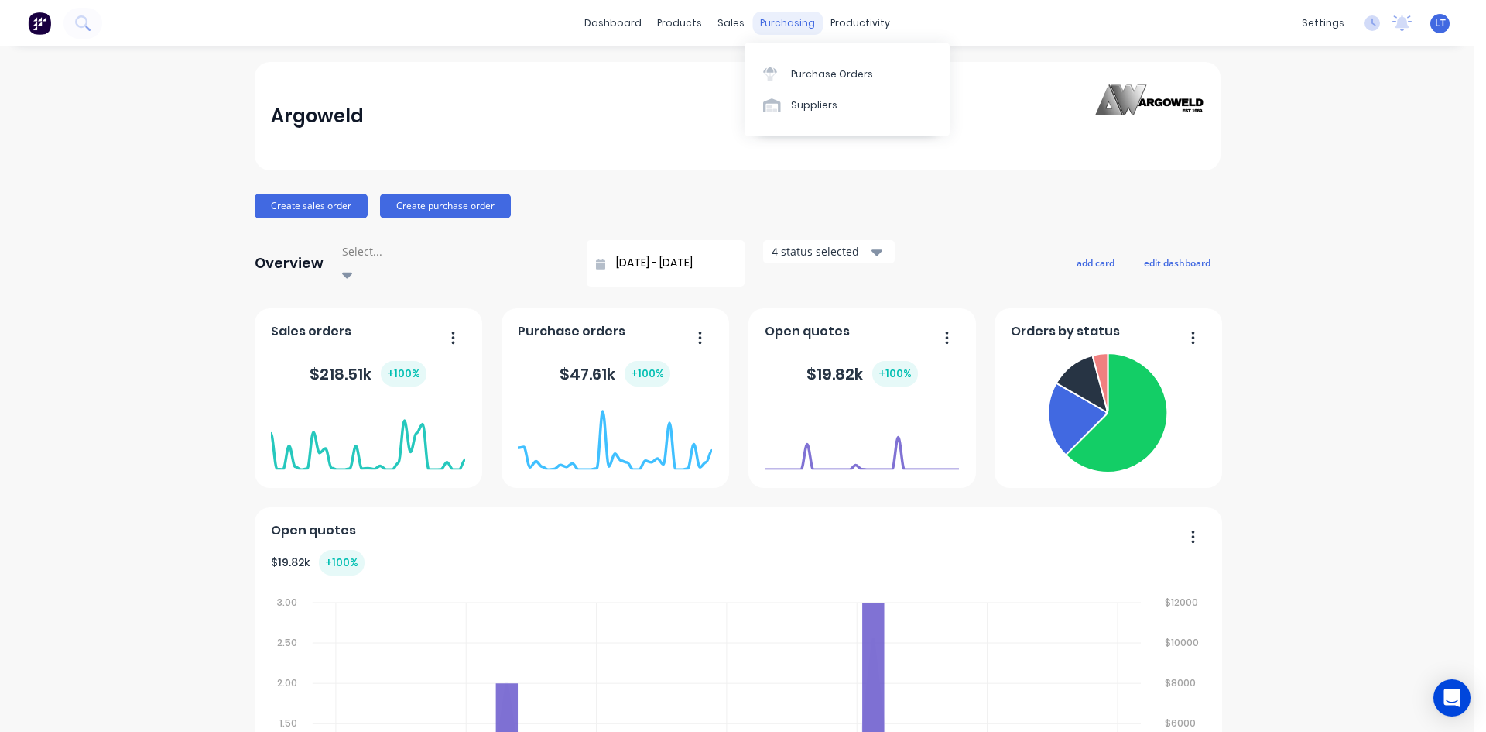
click at [761, 29] on div "purchasing" at bounding box center [787, 23] width 70 height 23
click at [735, 29] on div "sales" at bounding box center [731, 23] width 43 height 23
click at [800, 77] on div "Sales Orders" at bounding box center [782, 74] width 63 height 14
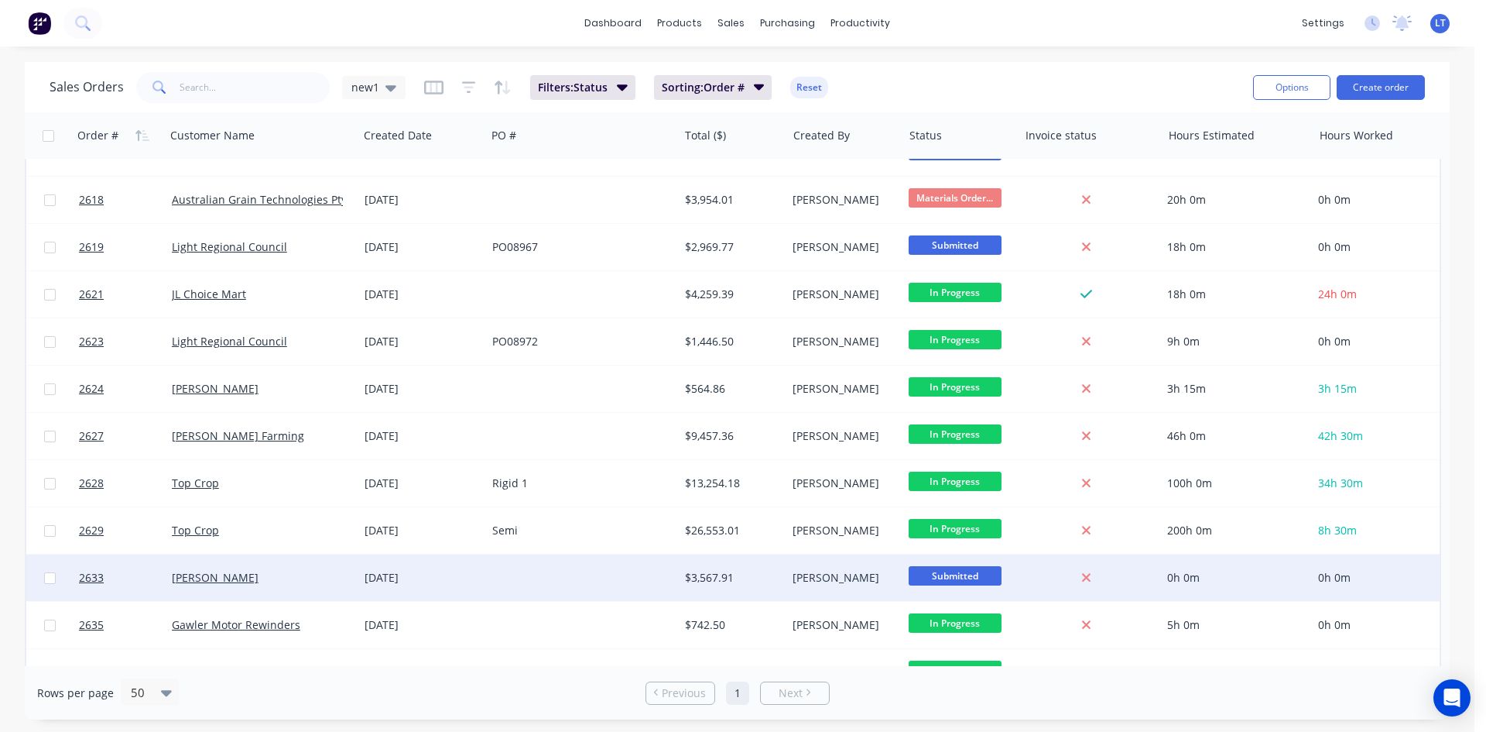
scroll to position [917, 0]
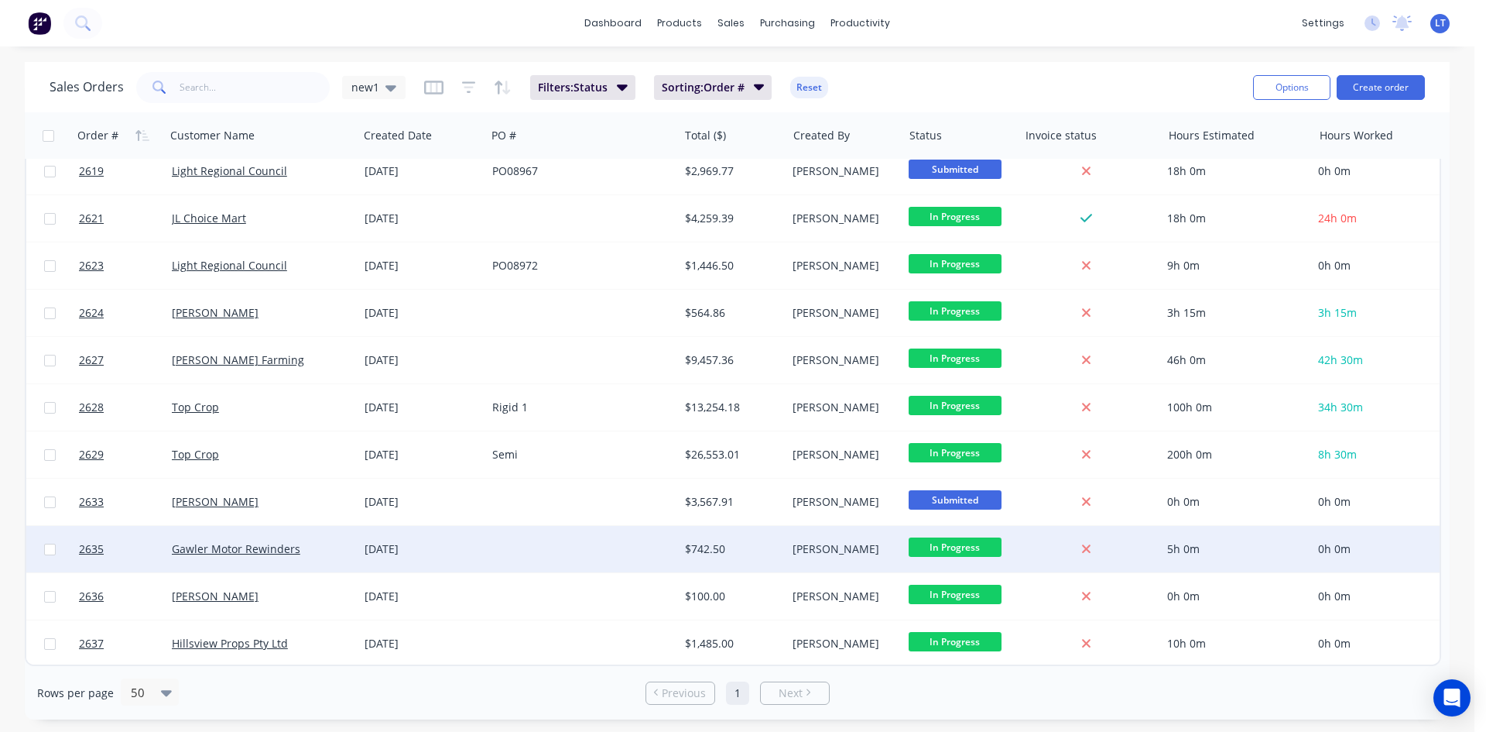
click at [466, 541] on div "[DATE]" at bounding box center [422, 548] width 115 height 15
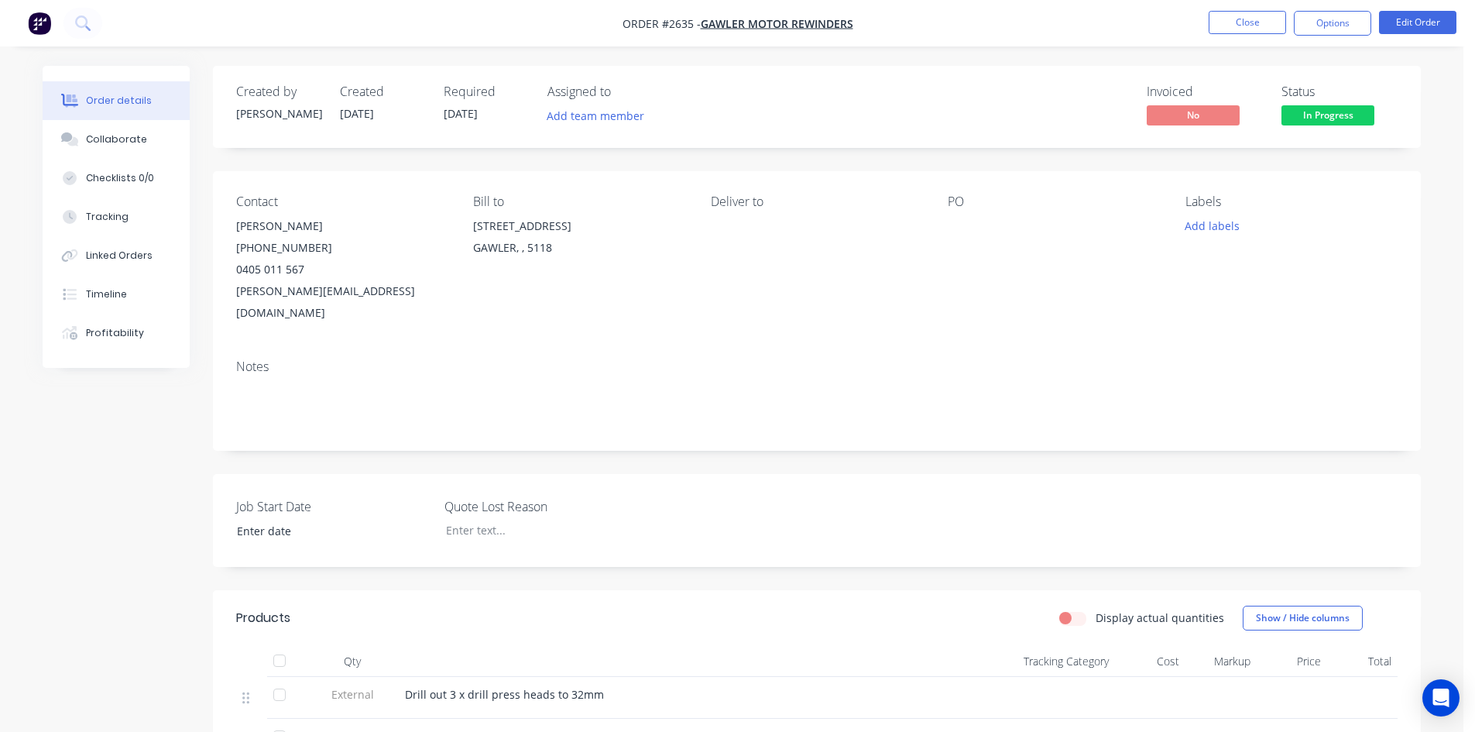
click at [918, 228] on div "Deliver to" at bounding box center [817, 258] width 212 height 129
drag, startPoint x: 944, startPoint y: 221, endPoint x: 969, endPoint y: 203, distance: 31.6
click at [945, 220] on div "Contact [PERSON_NAME] [PHONE_NUMBER] [PERSON_NAME][EMAIL_ADDRESS][DOMAIN_NAME] …" at bounding box center [817, 259] width 1208 height 176
click at [1420, 15] on button "Edit Order" at bounding box center [1417, 22] width 77 height 23
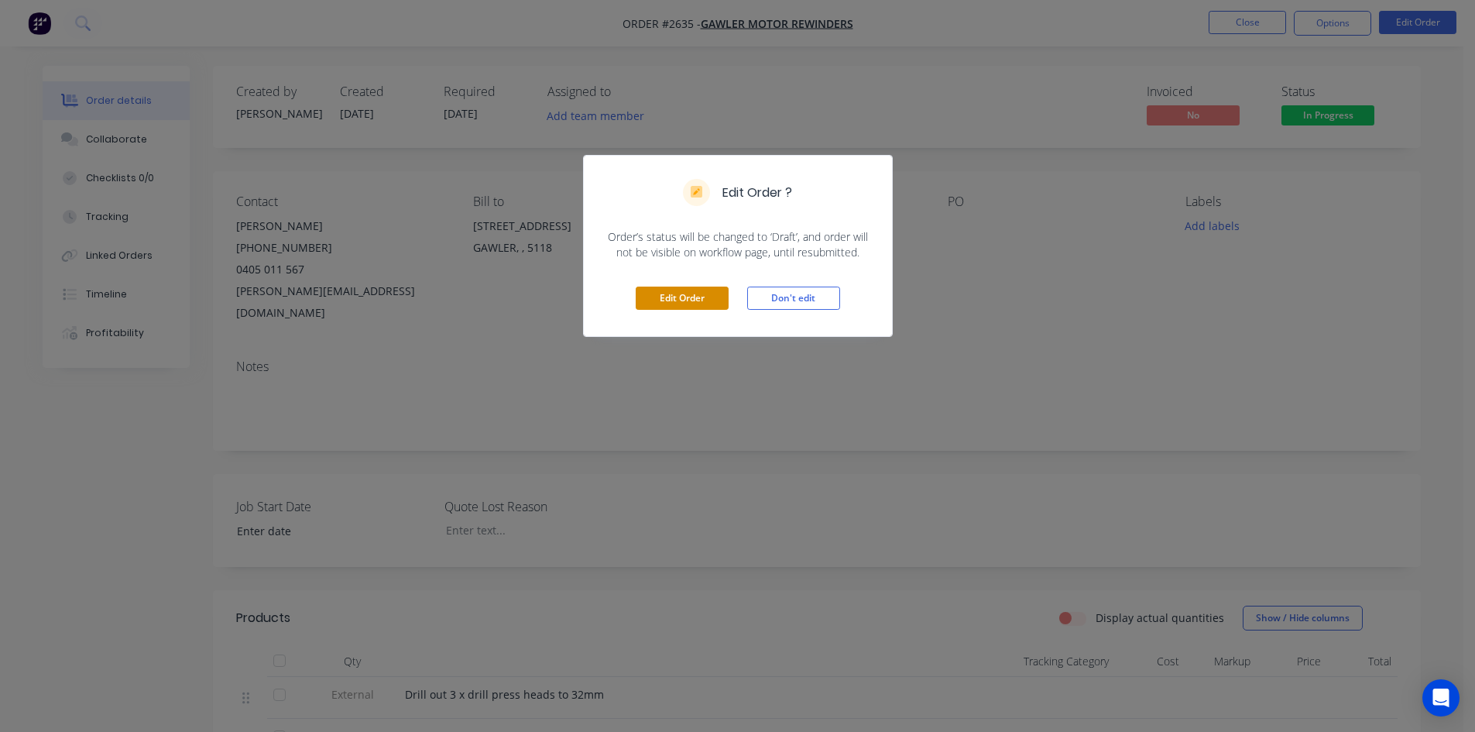
click at [700, 296] on button "Edit Order" at bounding box center [682, 297] width 93 height 23
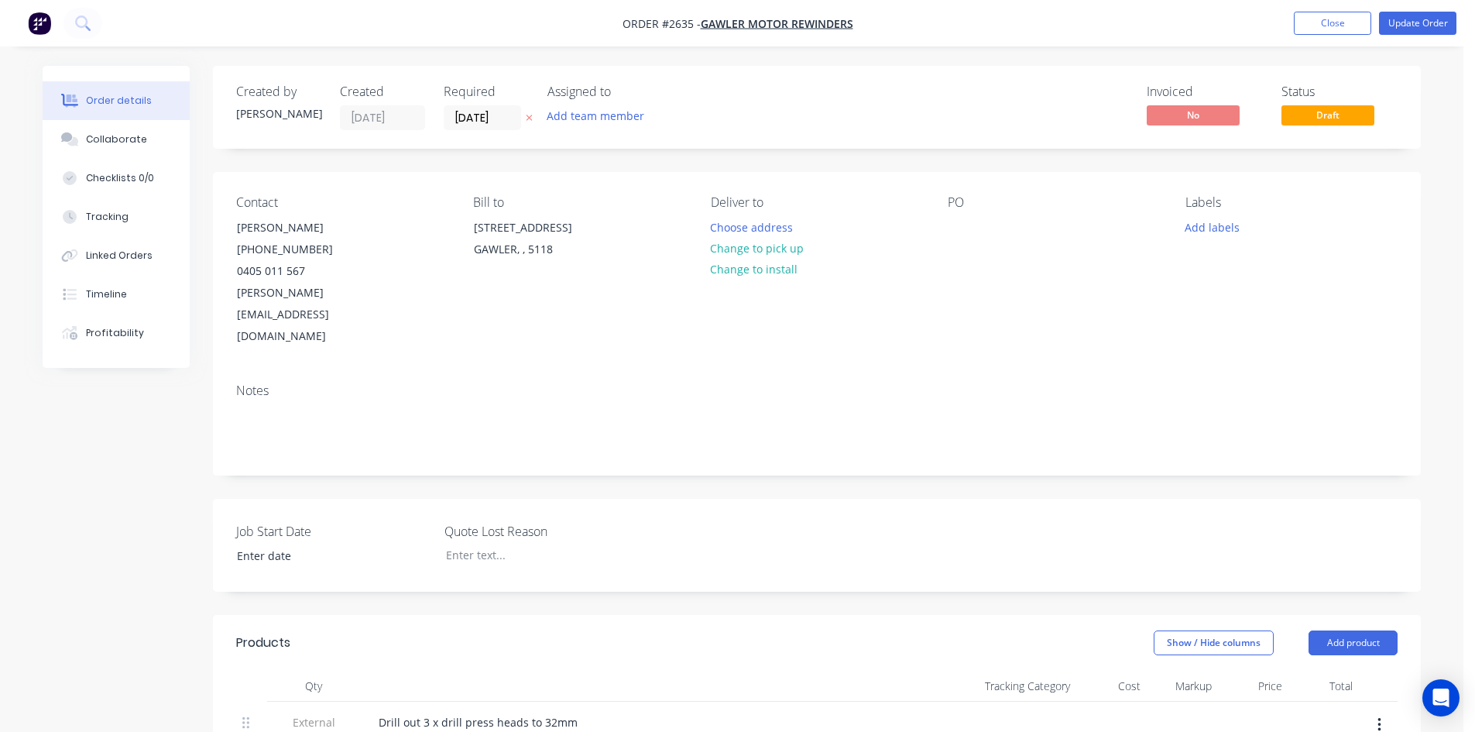
click at [976, 237] on div "PO" at bounding box center [1054, 271] width 212 height 152
click at [949, 229] on div at bounding box center [960, 227] width 25 height 22
click at [1422, 12] on button "Update Order" at bounding box center [1417, 23] width 77 height 23
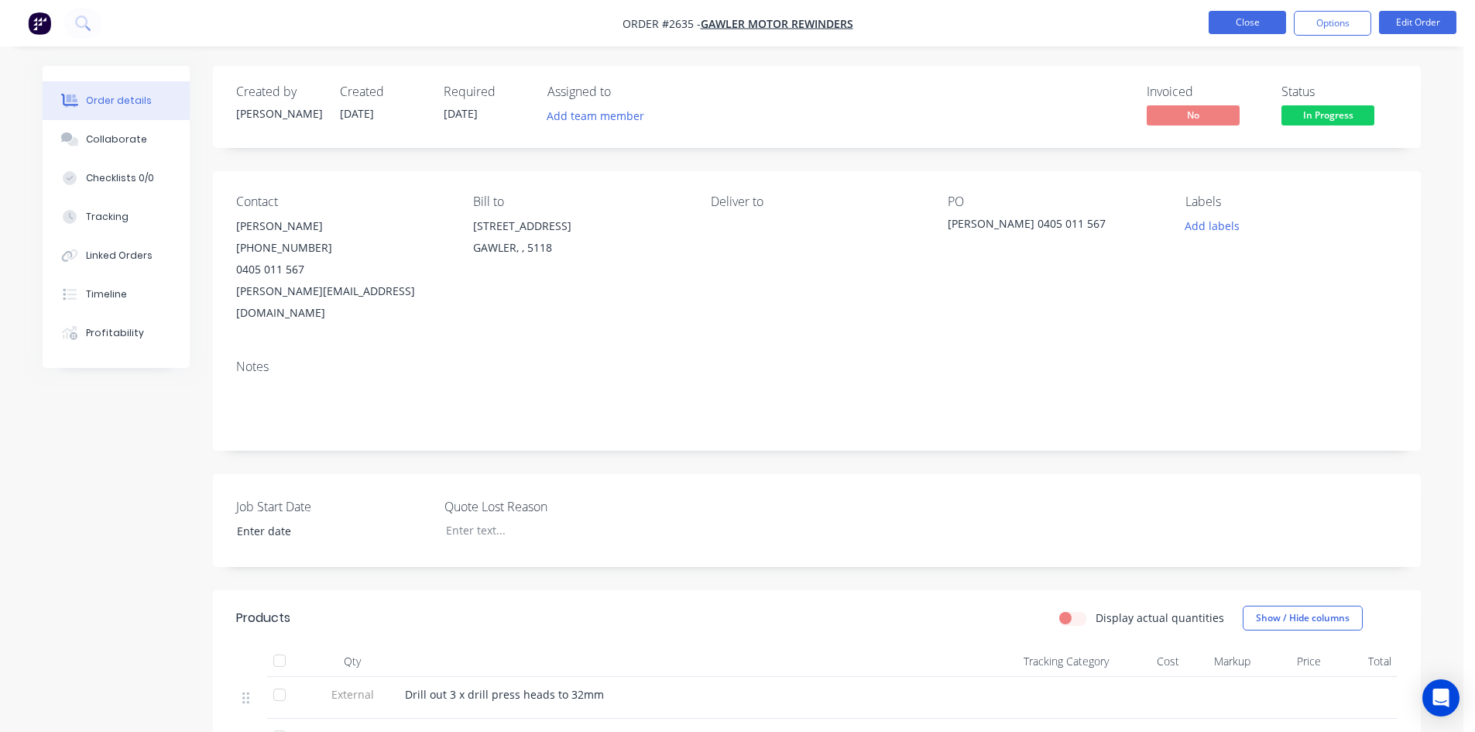
click at [1255, 17] on button "Close" at bounding box center [1246, 22] width 77 height 23
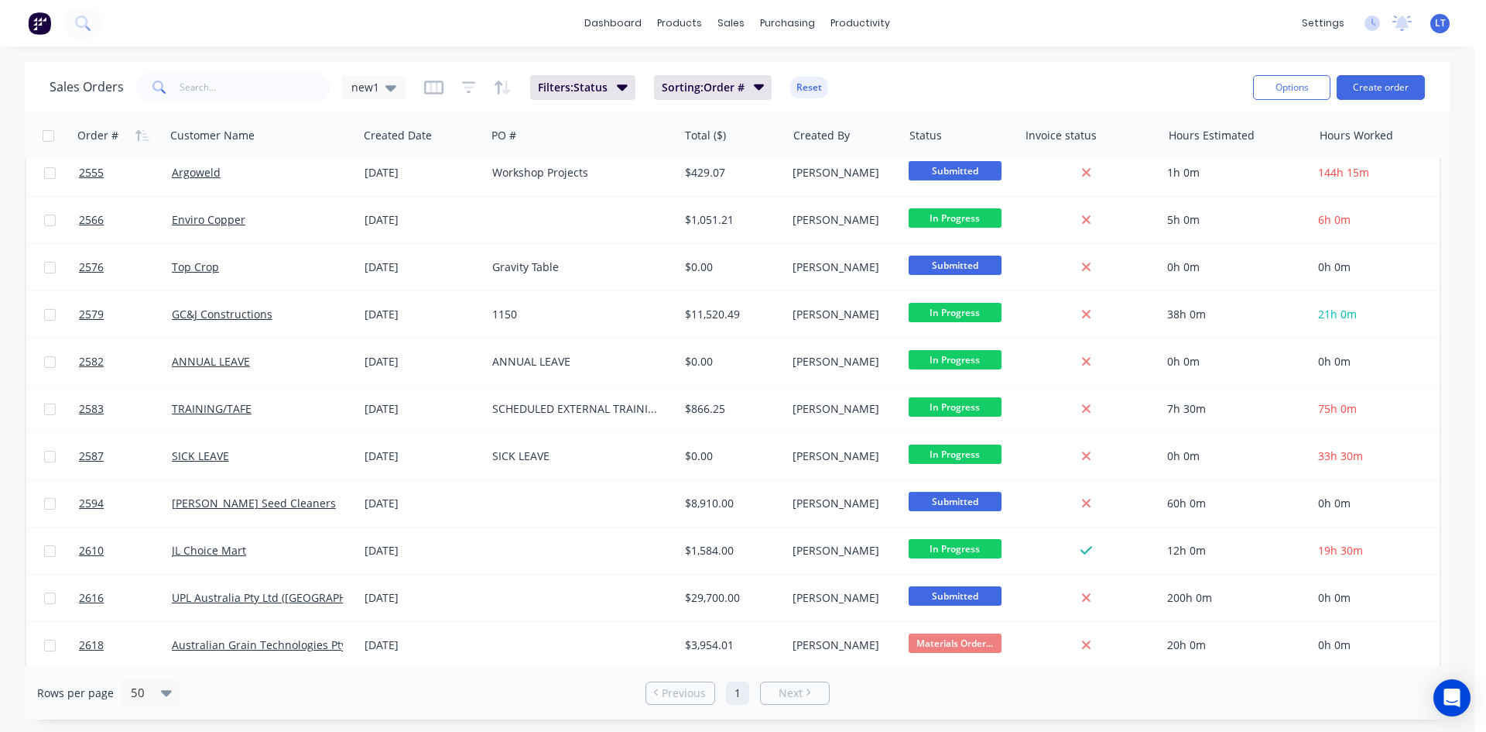
scroll to position [375, 0]
